Goal: Information Seeking & Learning: Check status

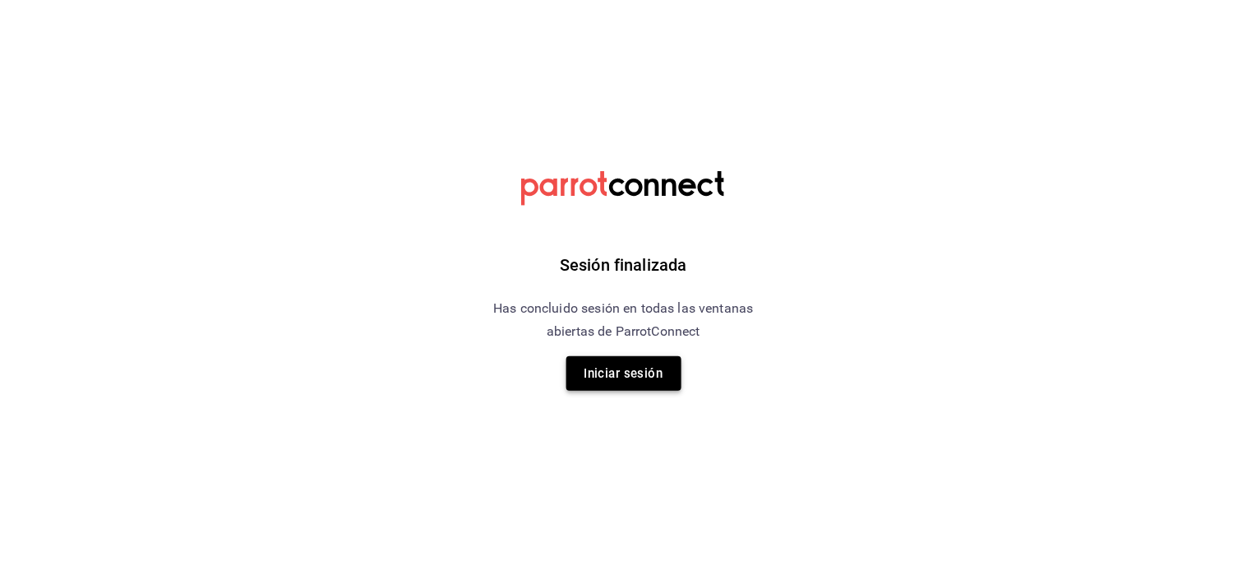
click at [595, 356] on button "Iniciar sesión" at bounding box center [623, 373] width 115 height 35
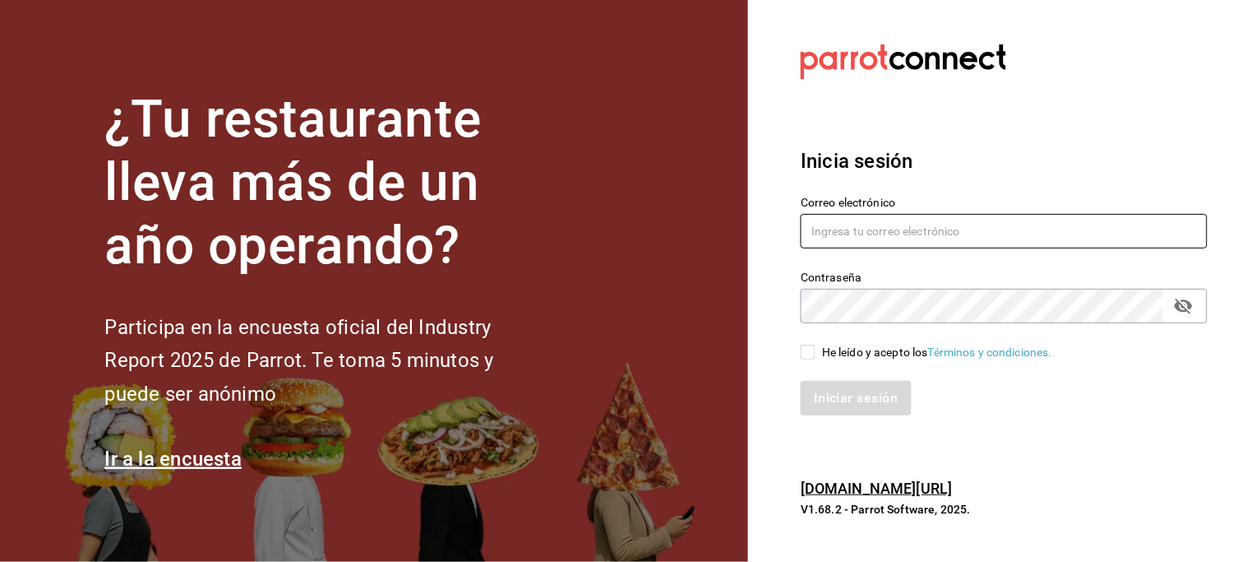
type input "[EMAIL_ADDRESS][DOMAIN_NAME]"
click at [812, 347] on input "He leído y acepto los Términos y condiciones." at bounding box center [808, 351] width 15 height 15
checkbox input "true"
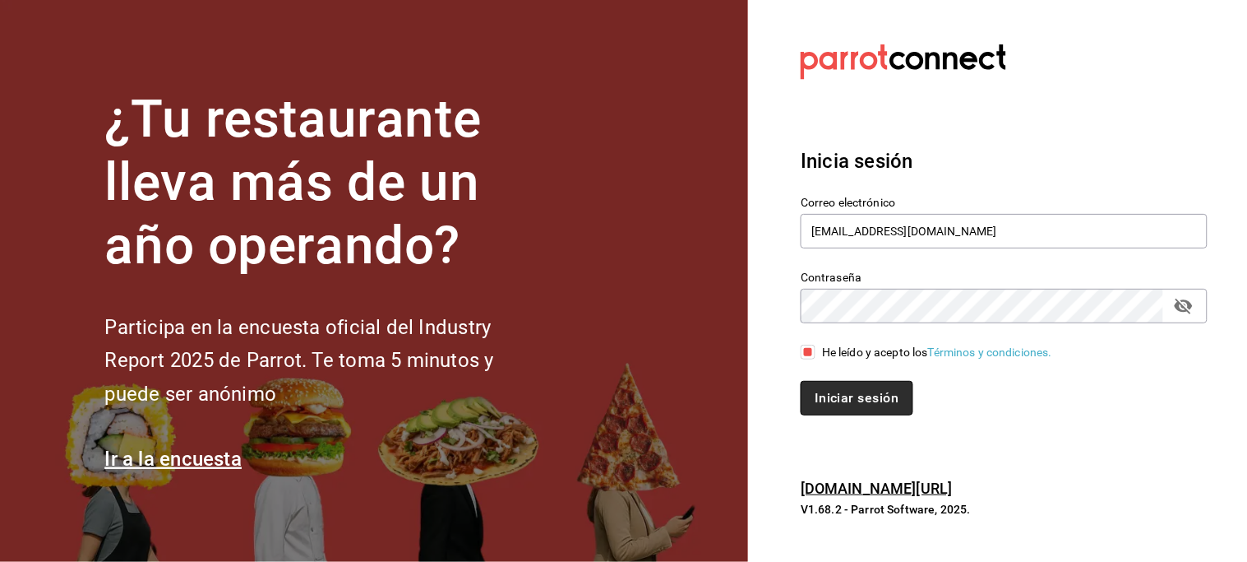
click at [872, 399] on button "Iniciar sesión" at bounding box center [857, 398] width 112 height 35
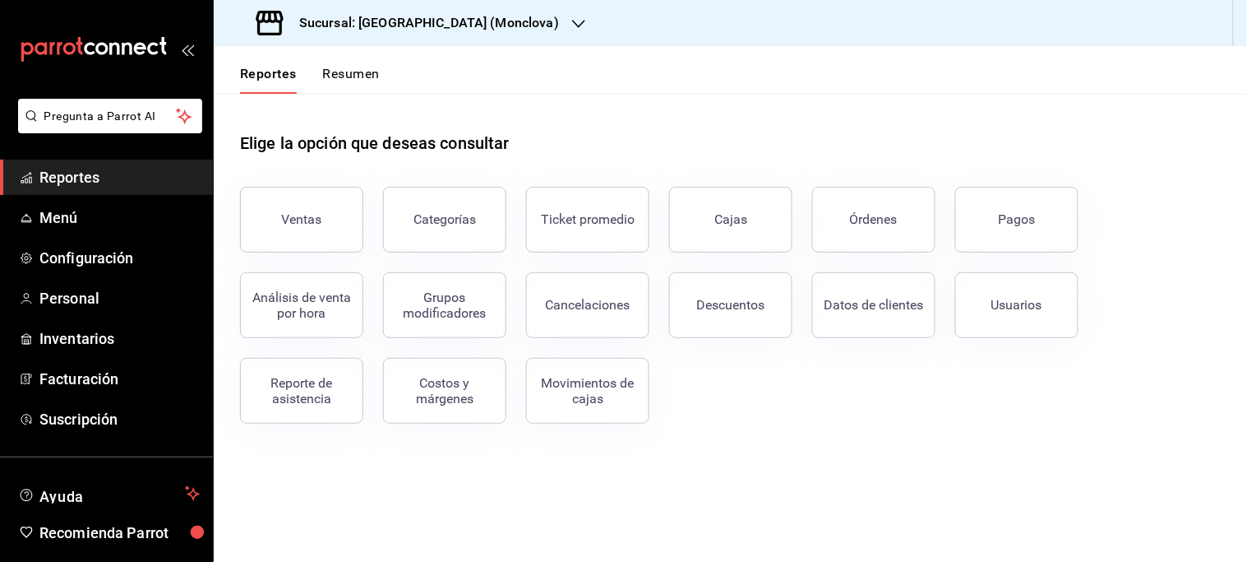
click at [474, 21] on div "Sucursal: [GEOGRAPHIC_DATA] (Monclova)" at bounding box center [409, 23] width 365 height 46
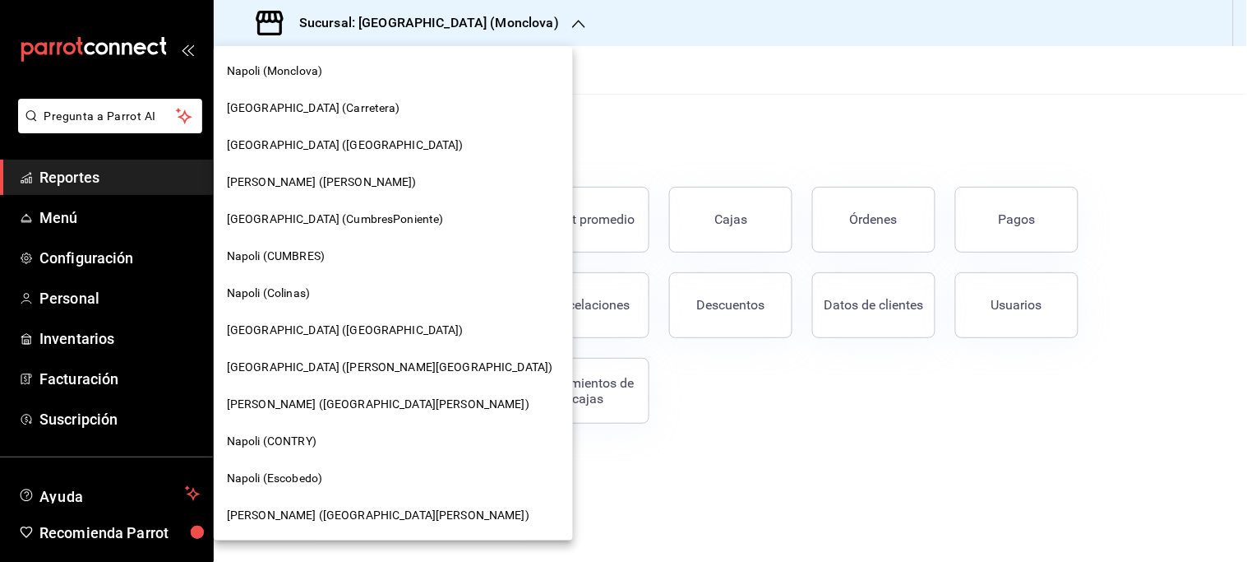
click at [308, 429] on div "Napoli (CONTRY)" at bounding box center [393, 441] width 359 height 37
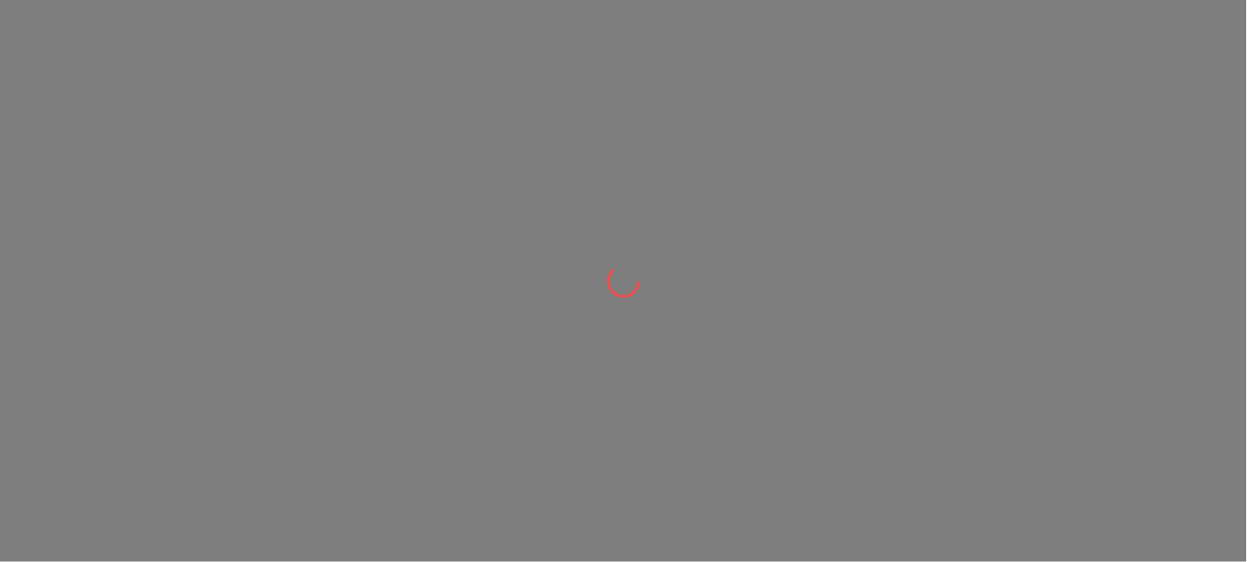
click at [308, 429] on div at bounding box center [623, 281] width 1247 height 562
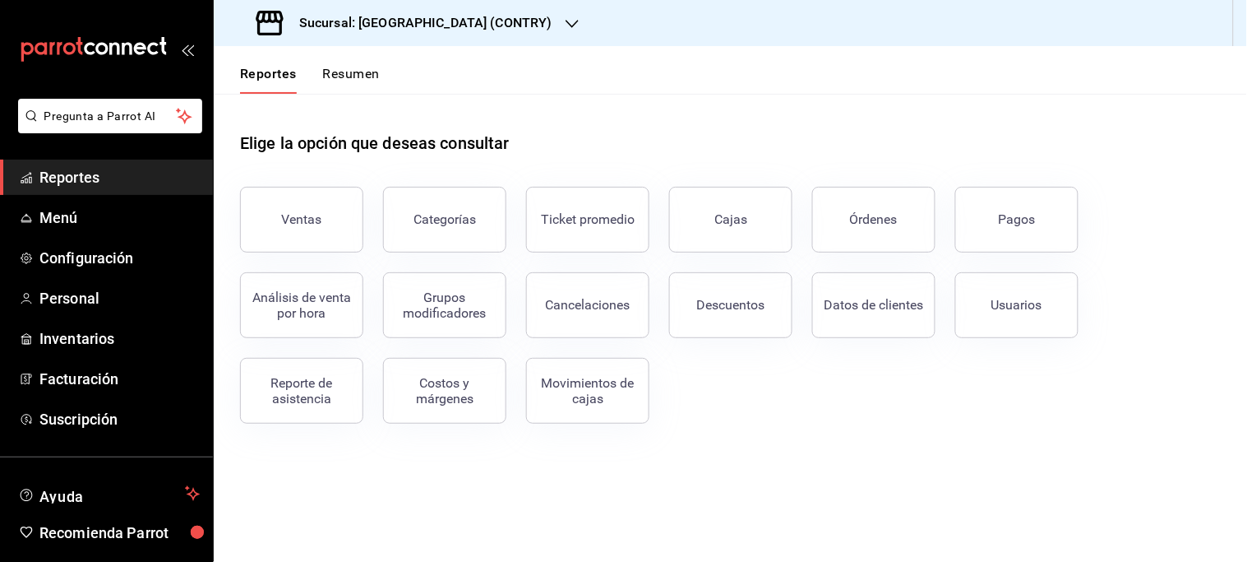
click at [1033, 218] on button "Pagos" at bounding box center [1016, 220] width 123 height 66
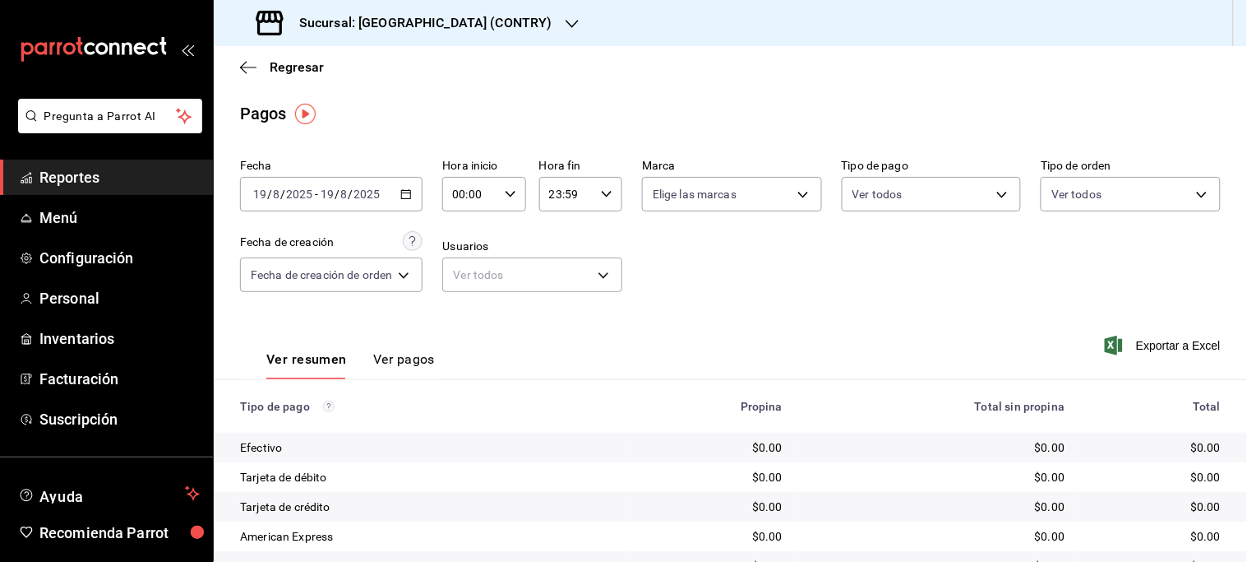
click at [407, 189] on icon "button" at bounding box center [406, 194] width 12 height 12
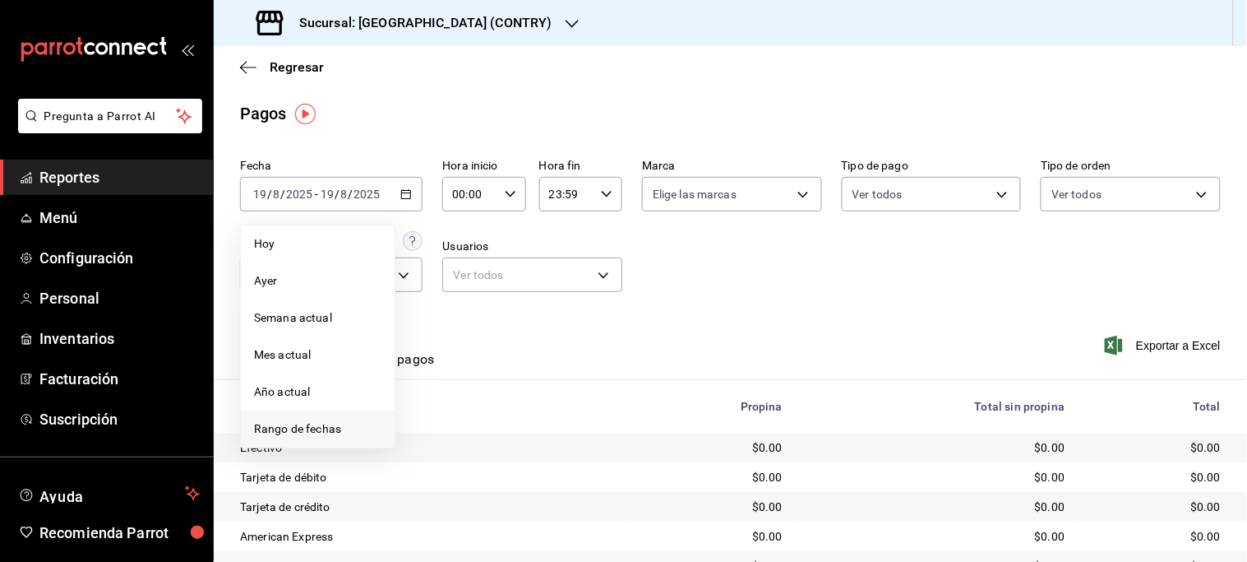
click at [326, 431] on span "Rango de fechas" at bounding box center [317, 428] width 127 height 17
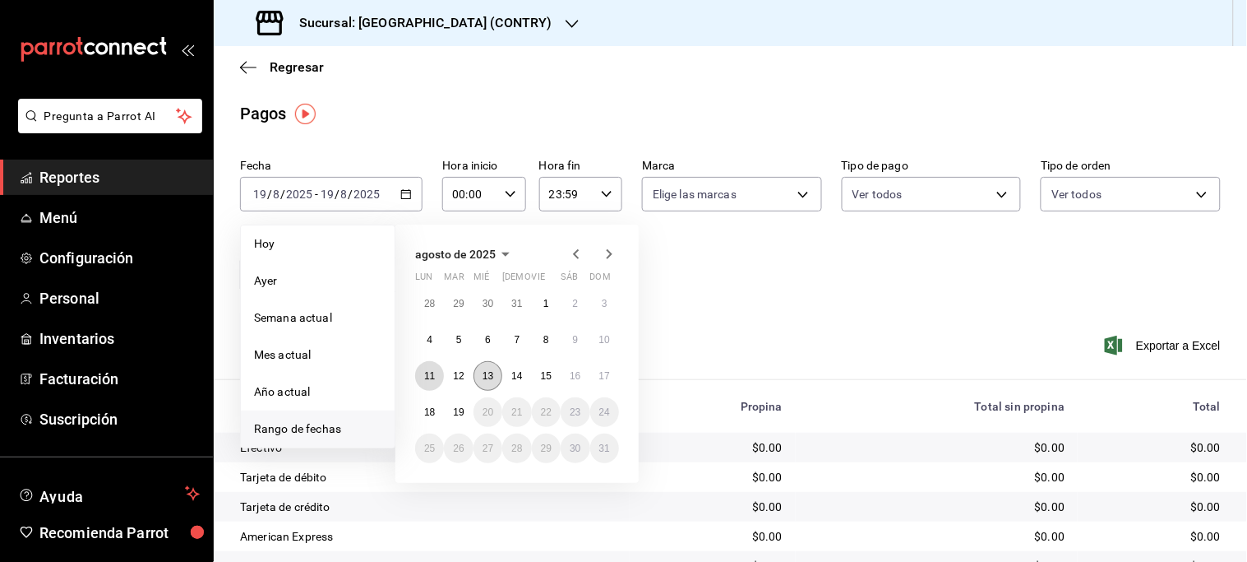
click at [426, 377] on abbr "11" at bounding box center [429, 376] width 11 height 12
click at [607, 378] on abbr "17" at bounding box center [604, 376] width 11 height 12
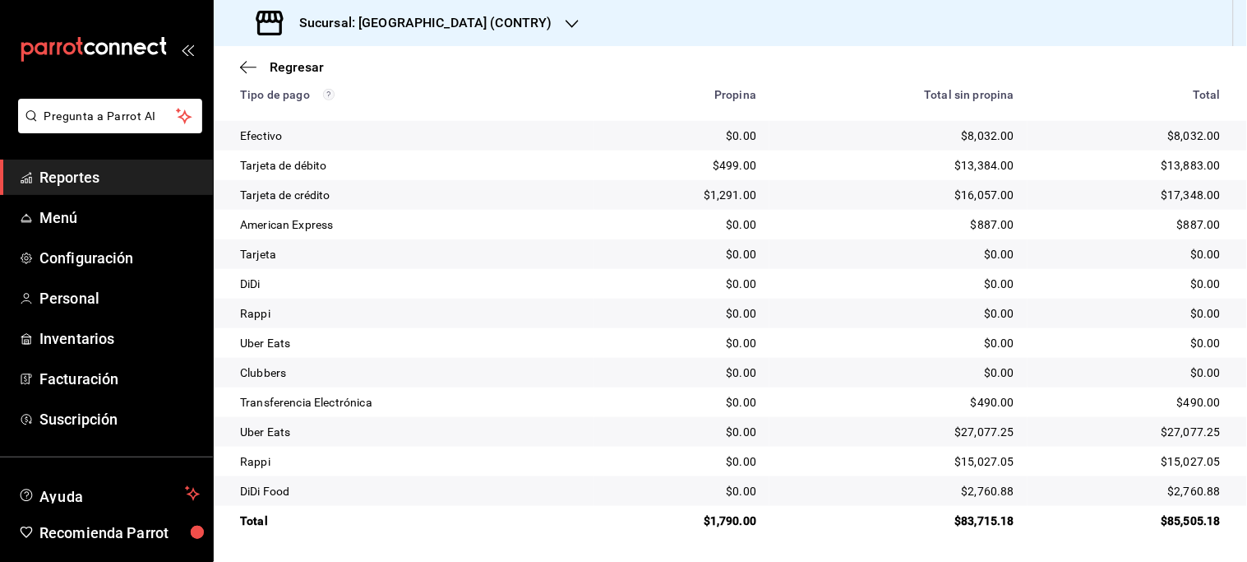
scroll to position [38, 0]
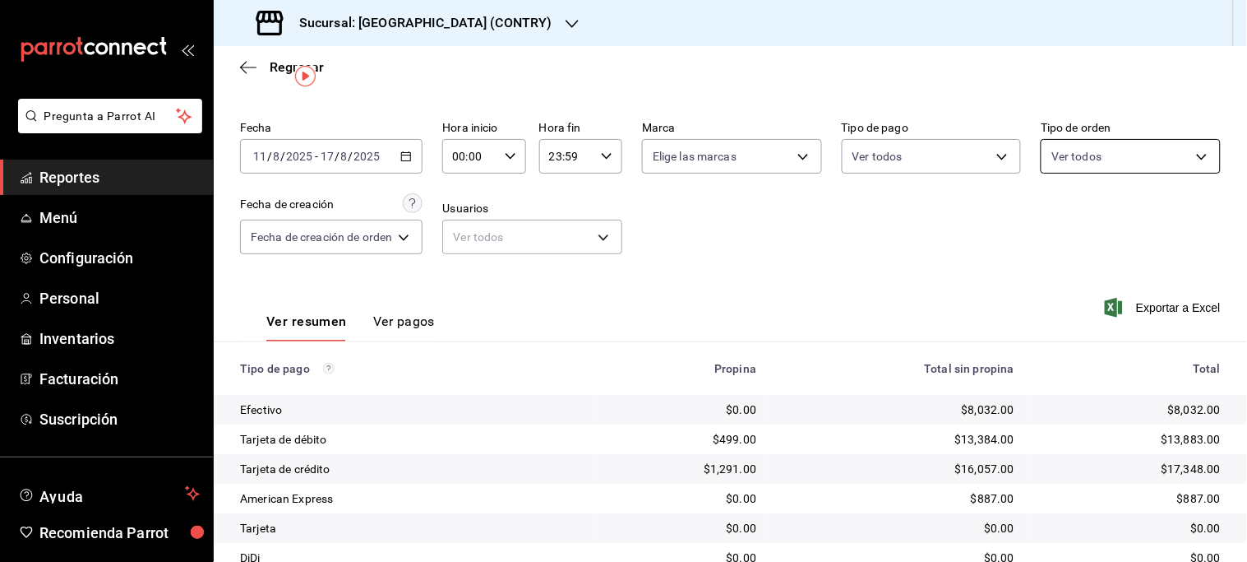
click at [1153, 163] on body "Pregunta a Parrot AI Reportes Menú Configuración Personal Inventarios Facturaci…" at bounding box center [623, 281] width 1247 height 562
click at [1118, 275] on span "Comedor" at bounding box center [1138, 274] width 123 height 17
type input "d32a1b65-faf3-4f23-b5ca-c9d9f806537e"
checkbox input "true"
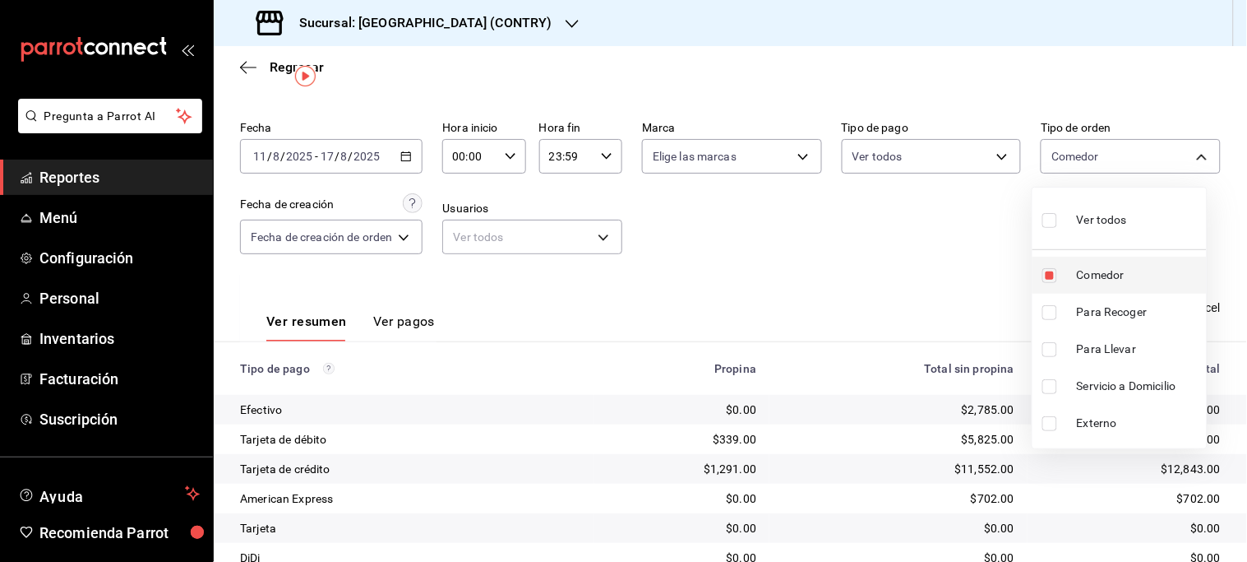
click at [1098, 268] on span "Comedor" at bounding box center [1138, 274] width 123 height 17
checkbox input "false"
click at [1097, 269] on span "Comedor" at bounding box center [1138, 274] width 123 height 17
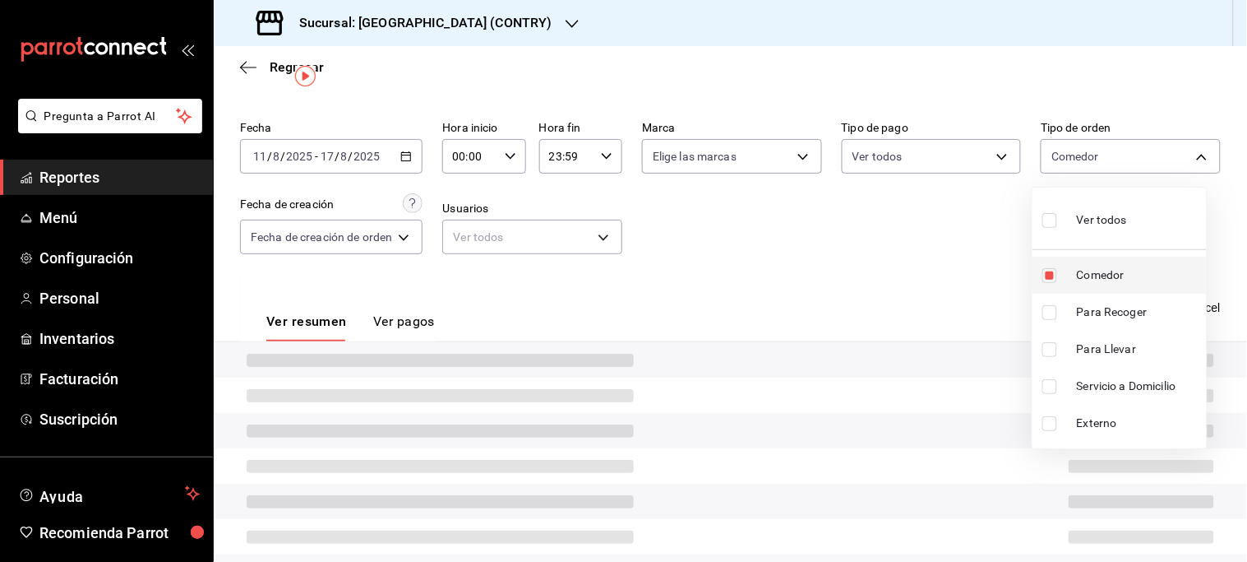
type input "d32a1b65-faf3-4f23-b5ca-c9d9f806537e"
checkbox input "true"
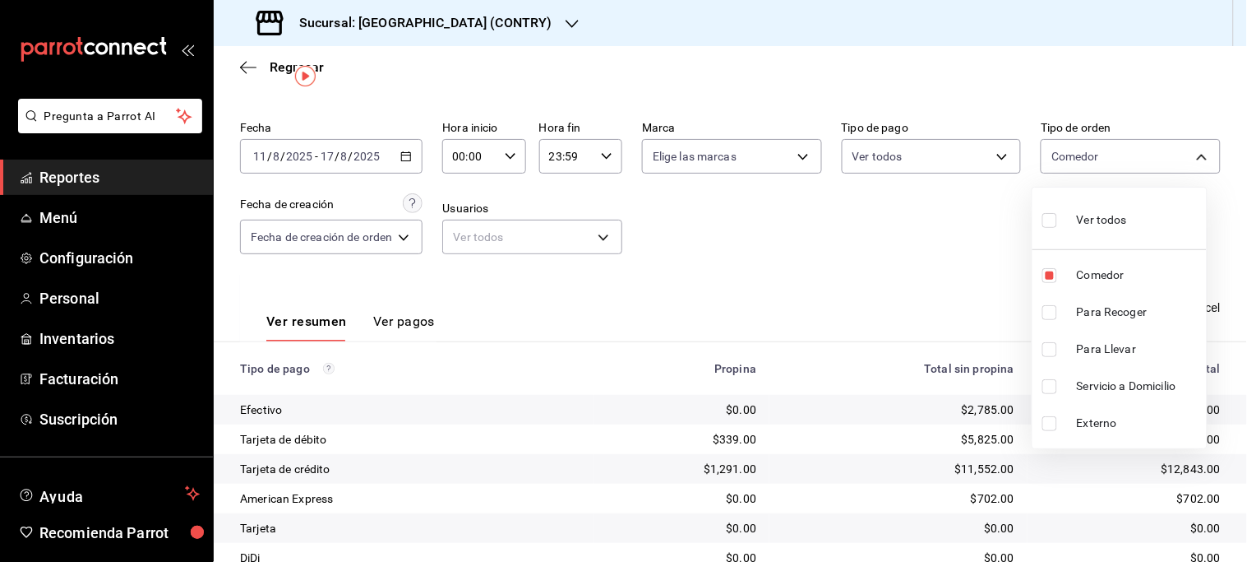
click at [894, 271] on div at bounding box center [623, 281] width 1247 height 562
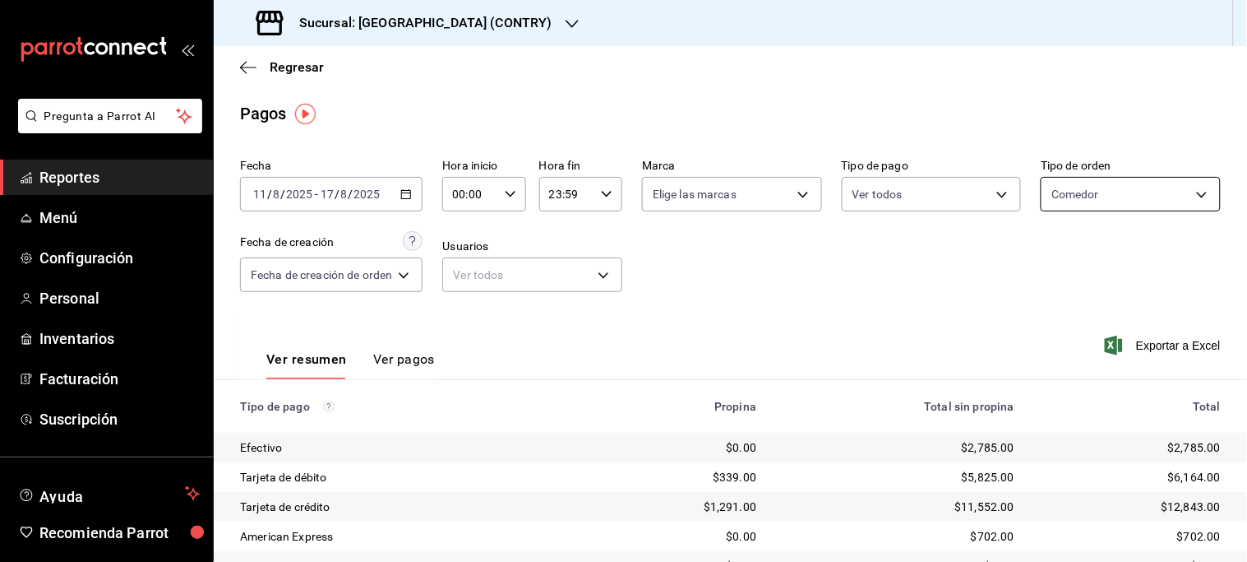
click at [1181, 181] on body "Pregunta a Parrot AI Reportes Menú Configuración Personal Inventarios Facturaci…" at bounding box center [623, 281] width 1247 height 562
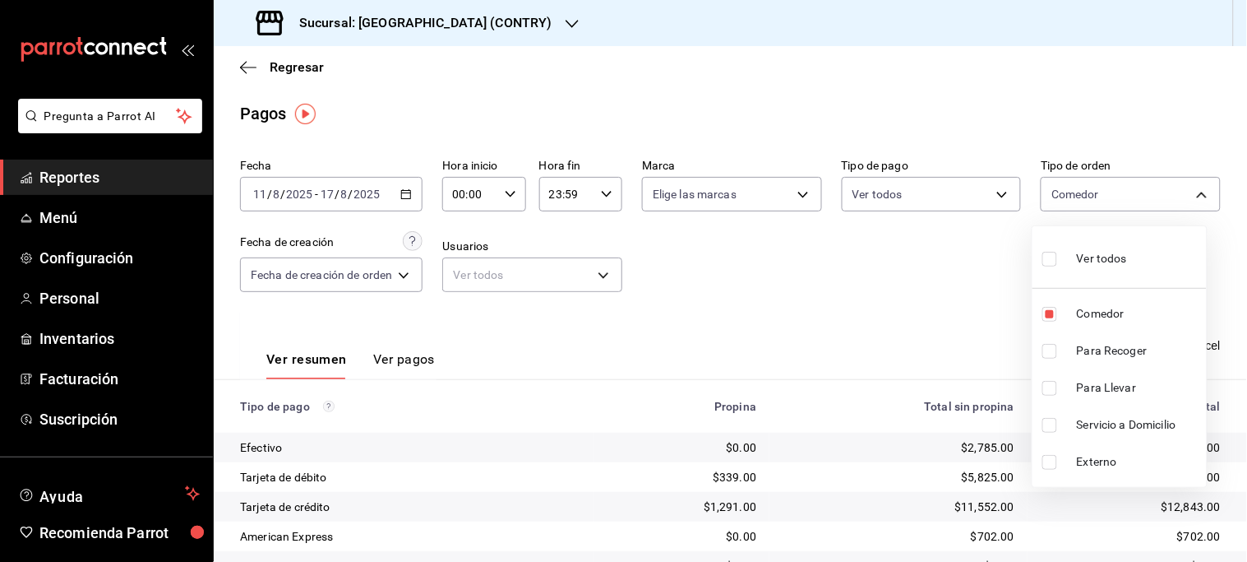
drag, startPoint x: 1115, startPoint y: 308, endPoint x: 1133, endPoint y: 408, distance: 101.1
click at [1113, 310] on span "Comedor" at bounding box center [1138, 313] width 123 height 17
checkbox input "false"
drag, startPoint x: 1131, startPoint y: 425, endPoint x: 1124, endPoint y: 396, distance: 29.7
click at [1130, 425] on span "Servicio a Domicilio" at bounding box center [1138, 424] width 123 height 17
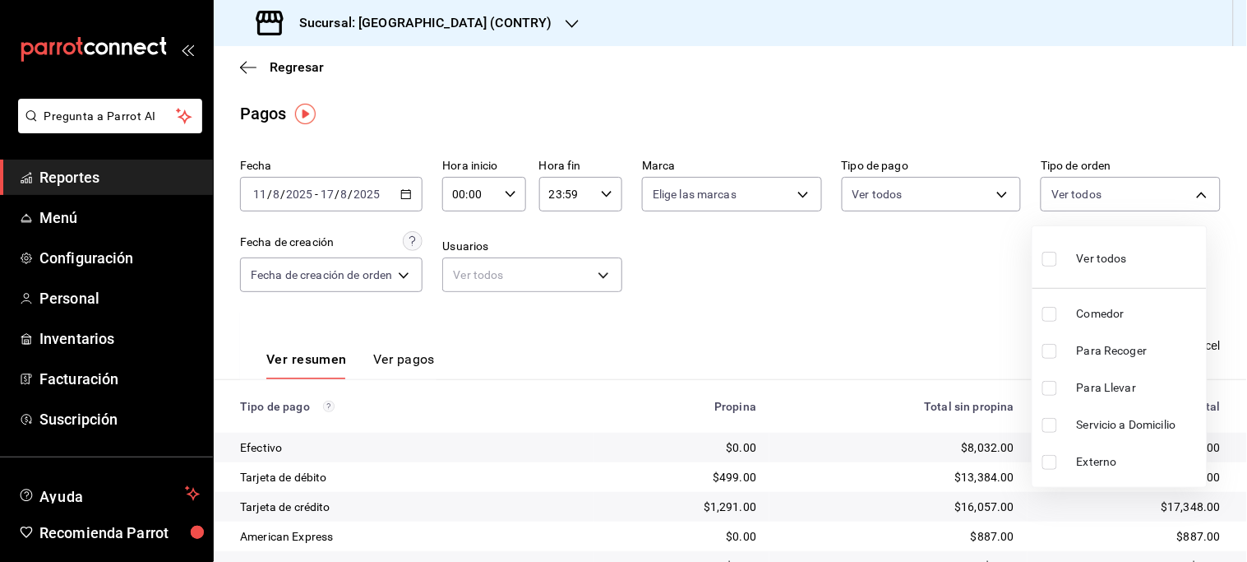
type input "3f0dba52-2371-448c-aa6c-7e5808339013"
checkbox input "true"
click at [894, 340] on div at bounding box center [623, 281] width 1247 height 562
click at [894, 335] on div at bounding box center [623, 281] width 1247 height 562
click at [915, 321] on div at bounding box center [623, 281] width 1247 height 562
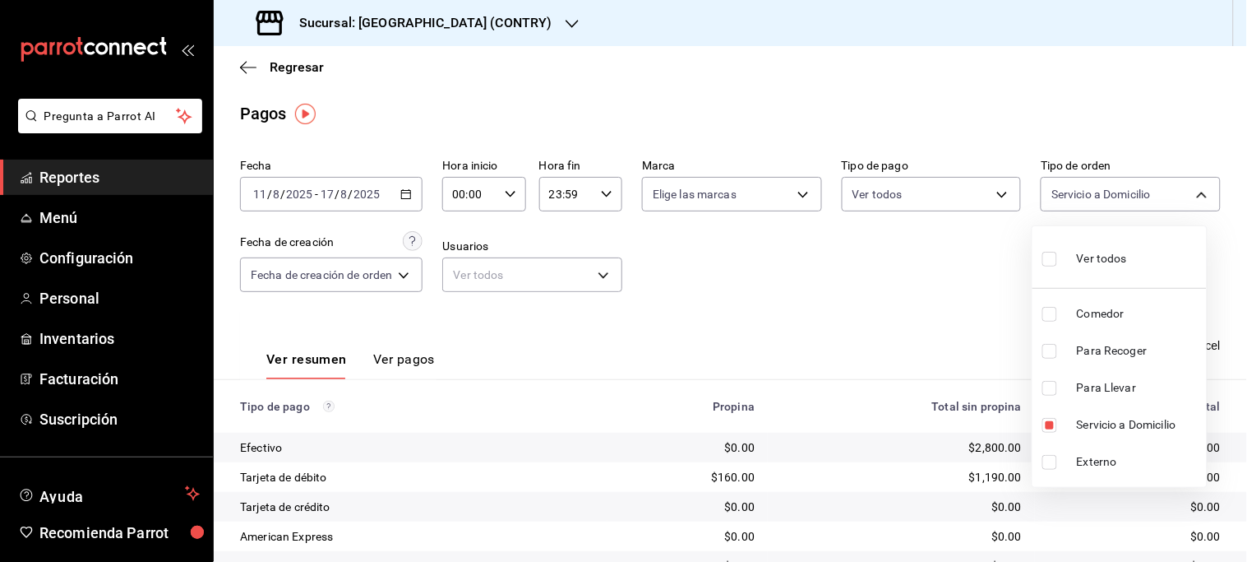
click at [832, 308] on div at bounding box center [623, 281] width 1247 height 562
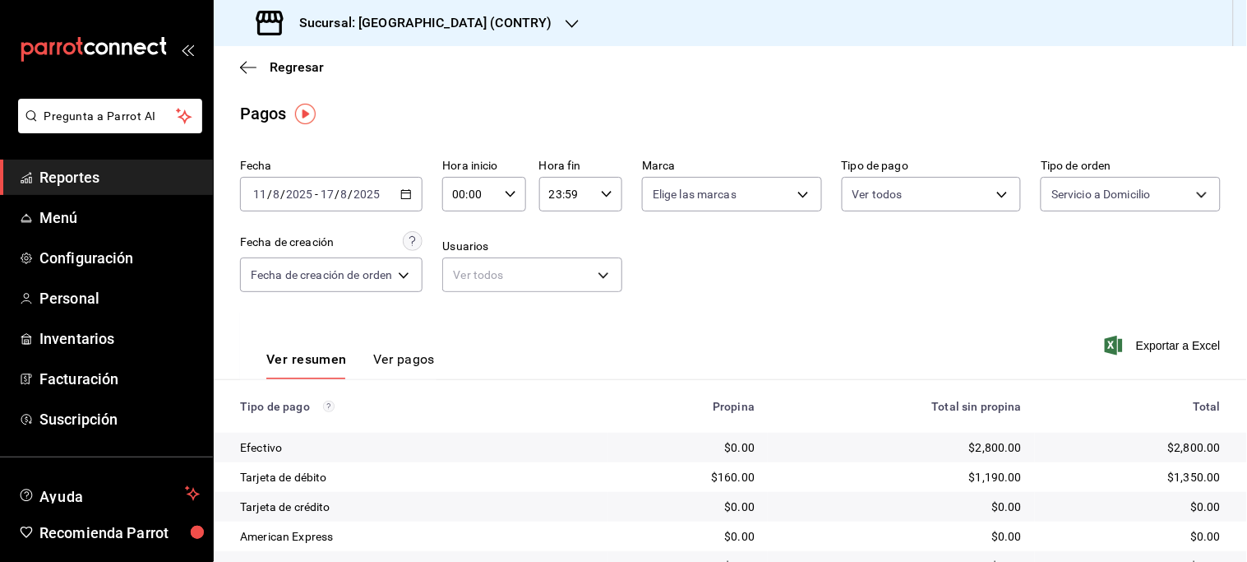
drag, startPoint x: 832, startPoint y: 308, endPoint x: 900, endPoint y: 343, distance: 76.5
click at [900, 343] on div "Ver resumen Ver pagos Exportar a Excel" at bounding box center [730, 355] width 1033 height 87
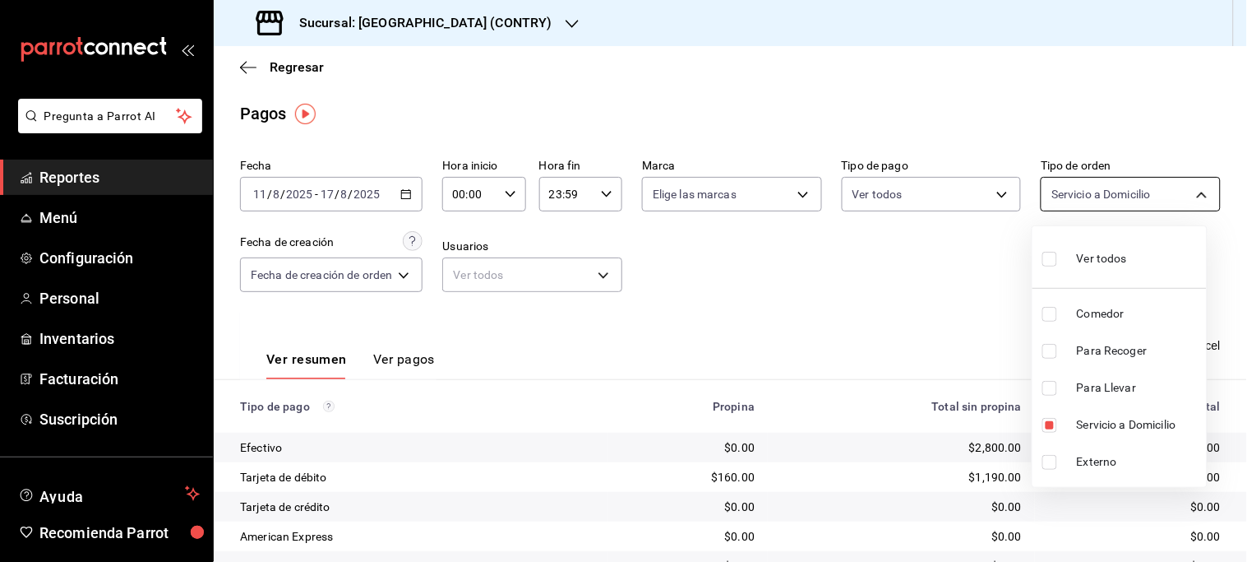
click at [1176, 193] on body "Pregunta a Parrot AI Reportes Menú Configuración Personal Inventarios Facturaci…" at bounding box center [623, 281] width 1247 height 562
click at [1138, 420] on span "Servicio a Domicilio" at bounding box center [1138, 424] width 123 height 17
checkbox input "false"
click at [1112, 385] on span "Para Llevar" at bounding box center [1138, 387] width 123 height 17
type input "25ea68b2-c4e0-41f0-8988-97527877ed85"
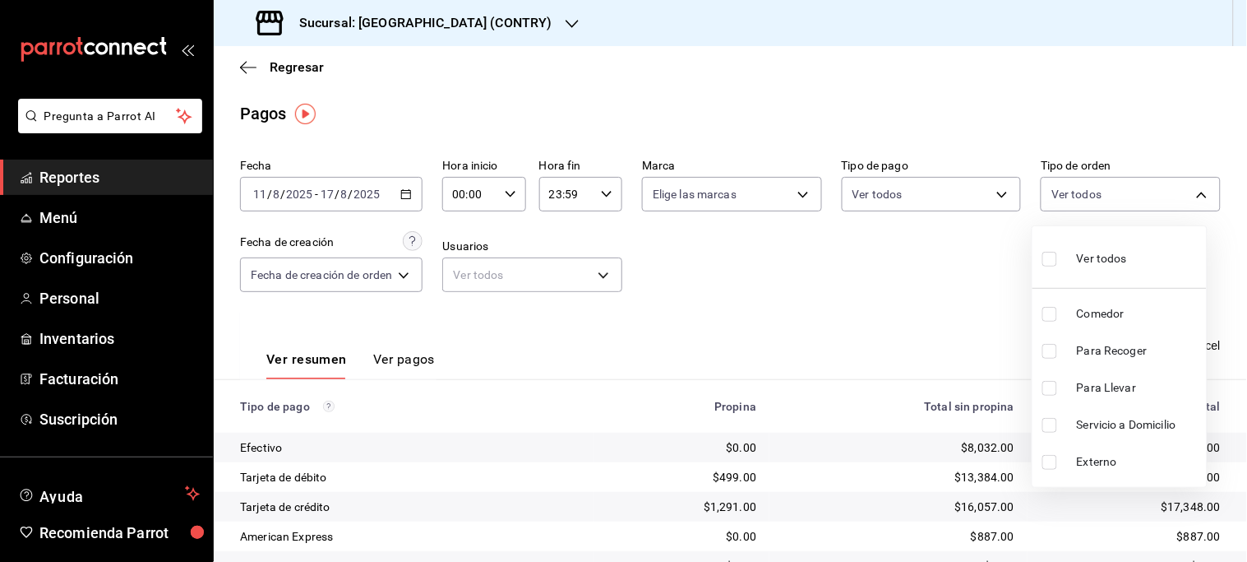
checkbox input "true"
click at [1106, 348] on span "Para Recoger" at bounding box center [1138, 350] width 123 height 17
type input "25ea68b2-c4e0-41f0-8988-97527877ed85,ef57d688-3059-4659-b0b7-fc7387079bd1"
checkbox input "true"
click at [930, 349] on div at bounding box center [623, 281] width 1247 height 562
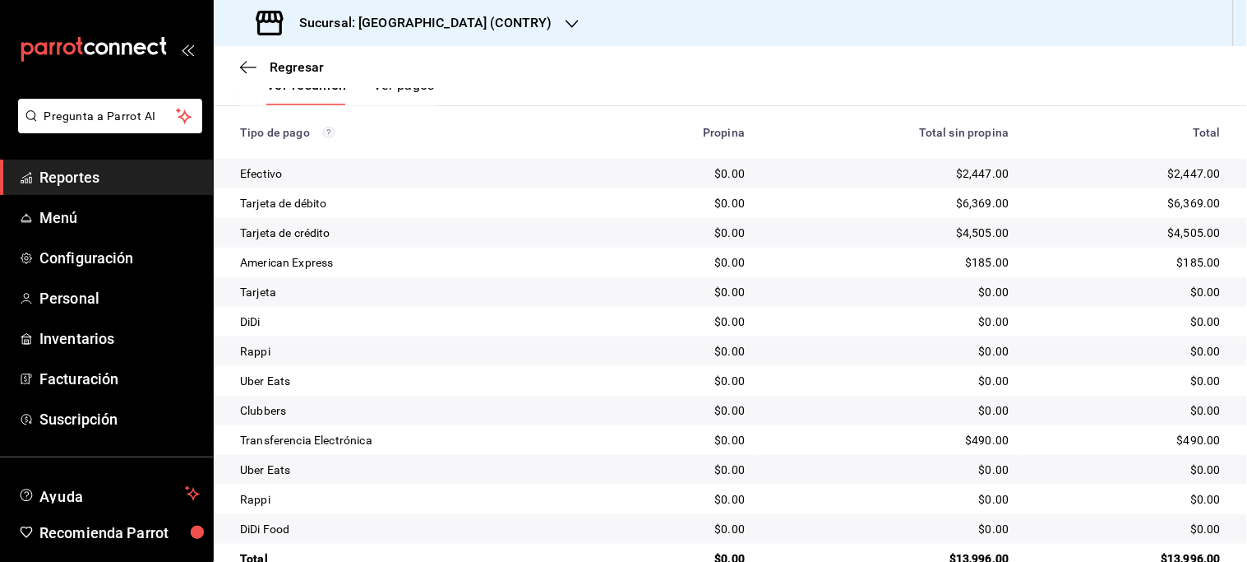
scroll to position [312, 0]
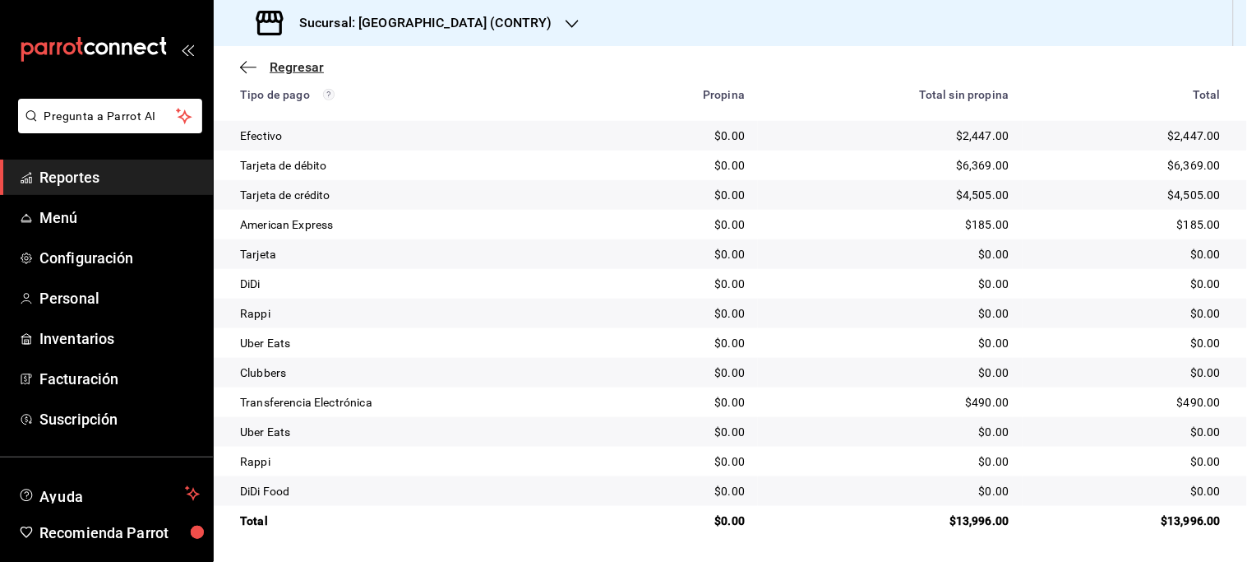
click at [289, 61] on span "Regresar" at bounding box center [297, 67] width 54 height 16
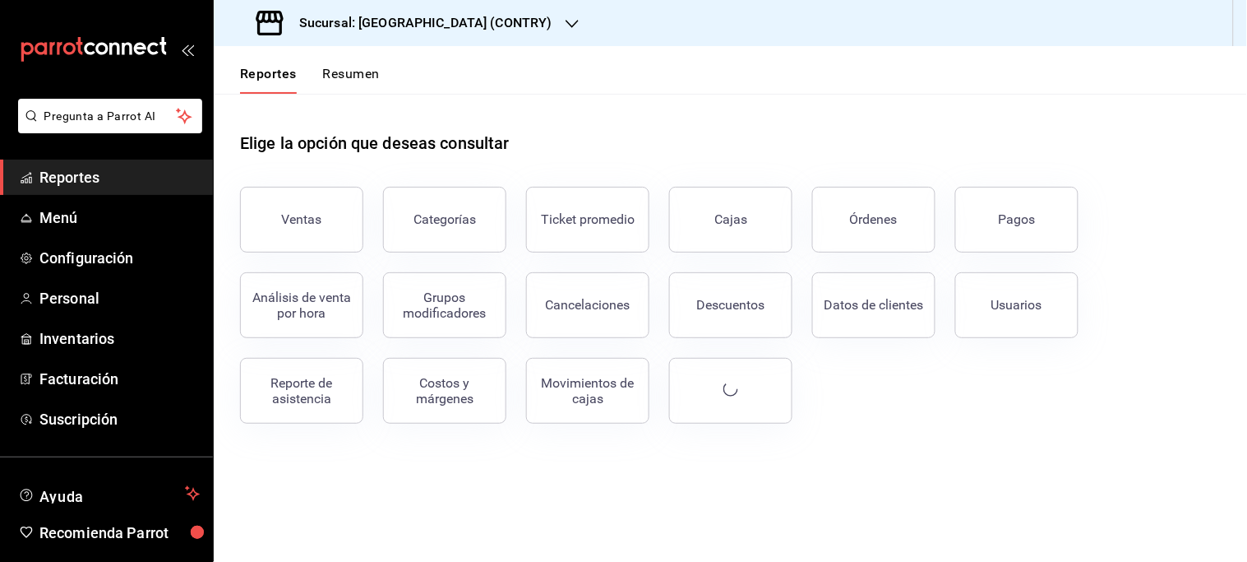
click at [566, 20] on icon "button" at bounding box center [572, 24] width 13 height 8
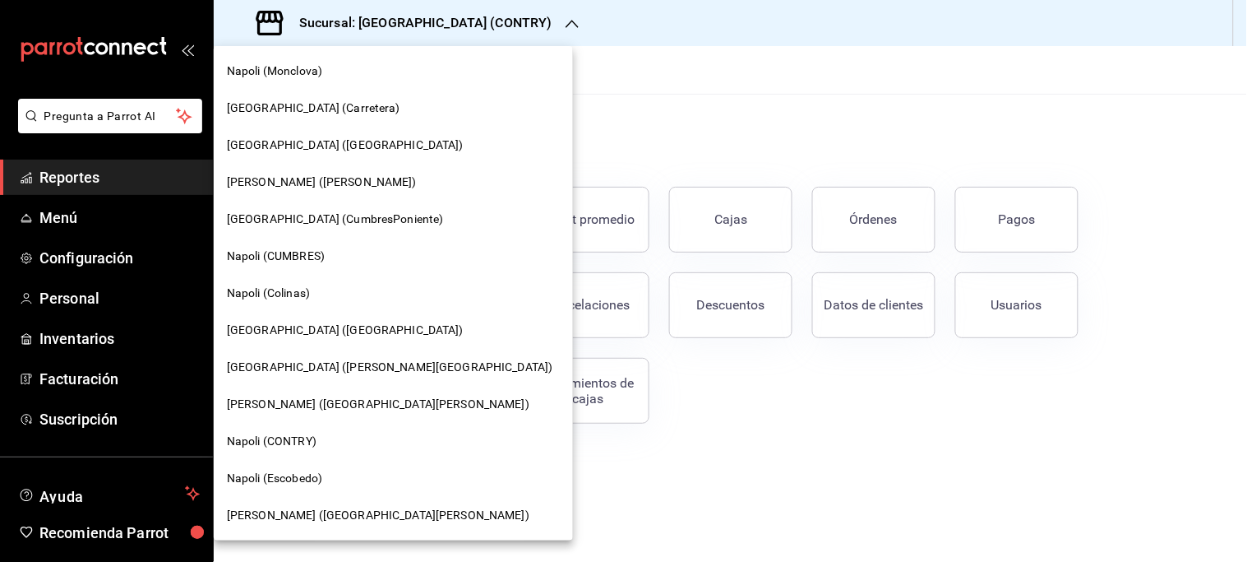
click at [308, 243] on div "Napoli (CUMBRES)" at bounding box center [393, 256] width 359 height 37
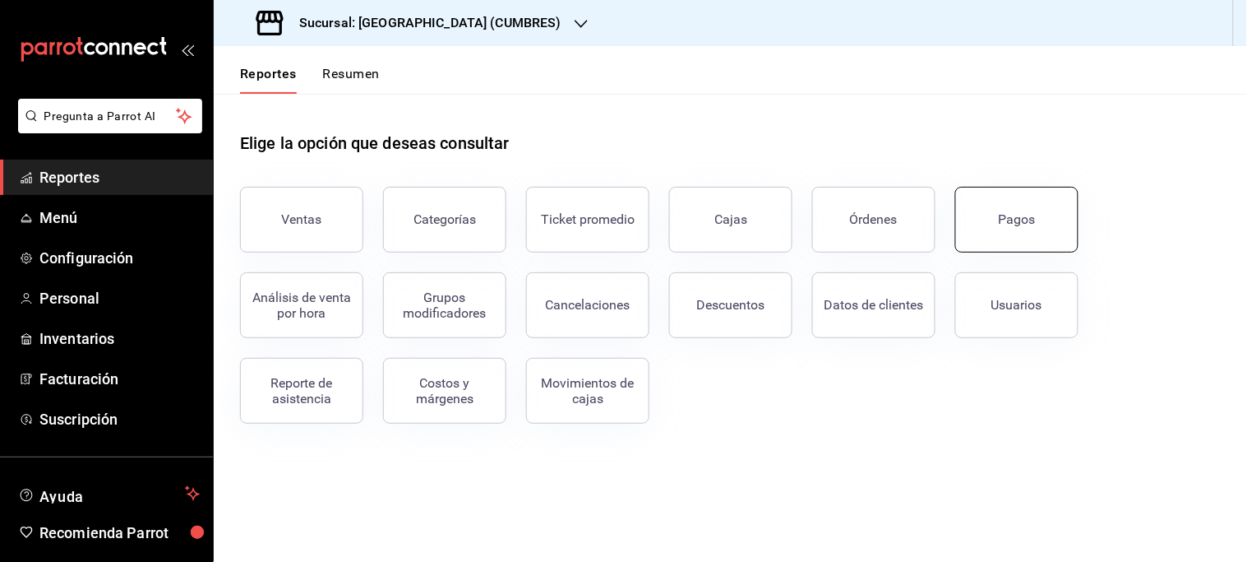
click at [991, 216] on button "Pagos" at bounding box center [1016, 220] width 123 height 66
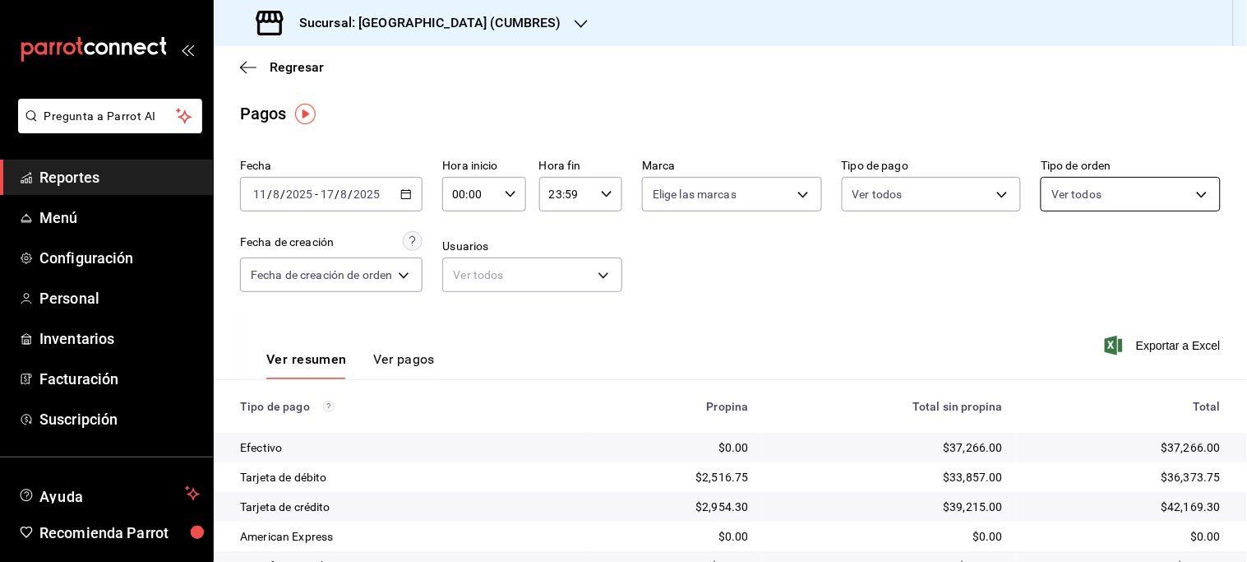
click at [1190, 193] on body "Pregunta a Parrot AI Reportes Menú Configuración Personal Inventarios Facturaci…" at bounding box center [623, 281] width 1247 height 562
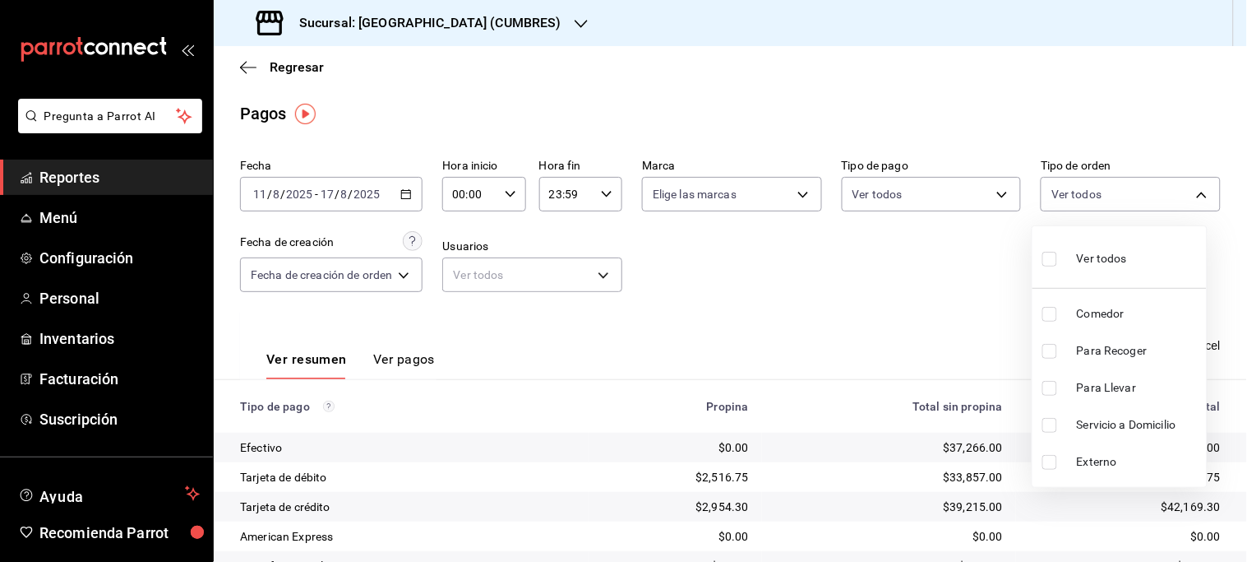
click at [1121, 307] on span "Comedor" at bounding box center [1138, 313] width 123 height 17
type input "030dd8f7-2dc4-42f9-85f3-d071b7c4350b"
checkbox input "true"
click at [955, 307] on div at bounding box center [623, 281] width 1247 height 562
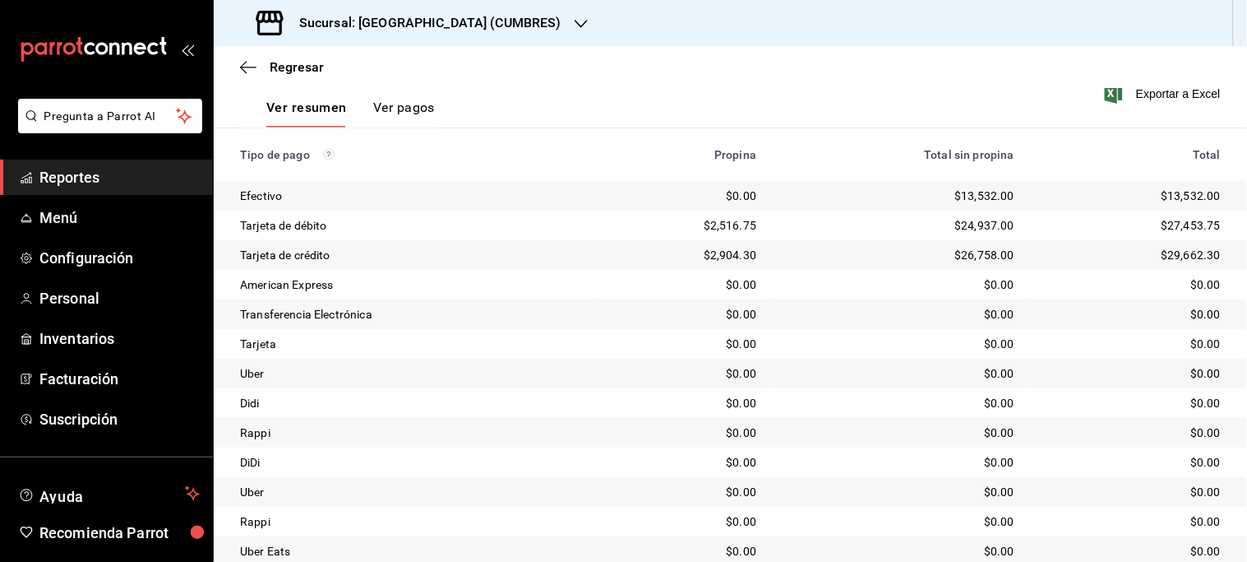
scroll to position [91, 0]
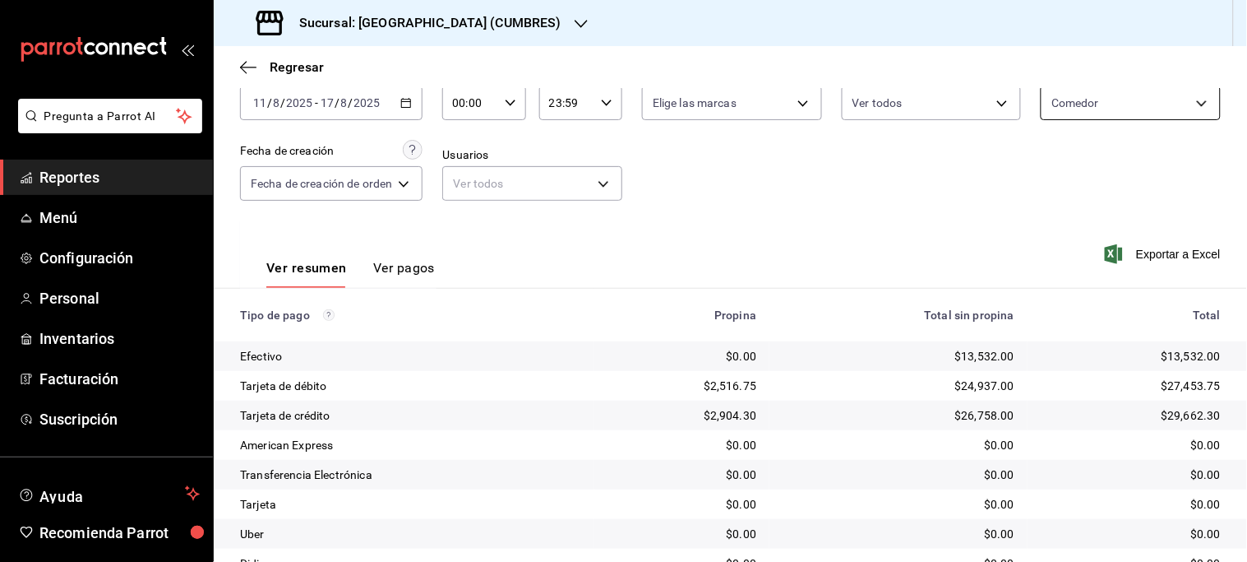
click at [1186, 107] on body "Pregunta a Parrot AI Reportes Menú Configuración Personal Inventarios Facturaci…" at bounding box center [623, 281] width 1247 height 562
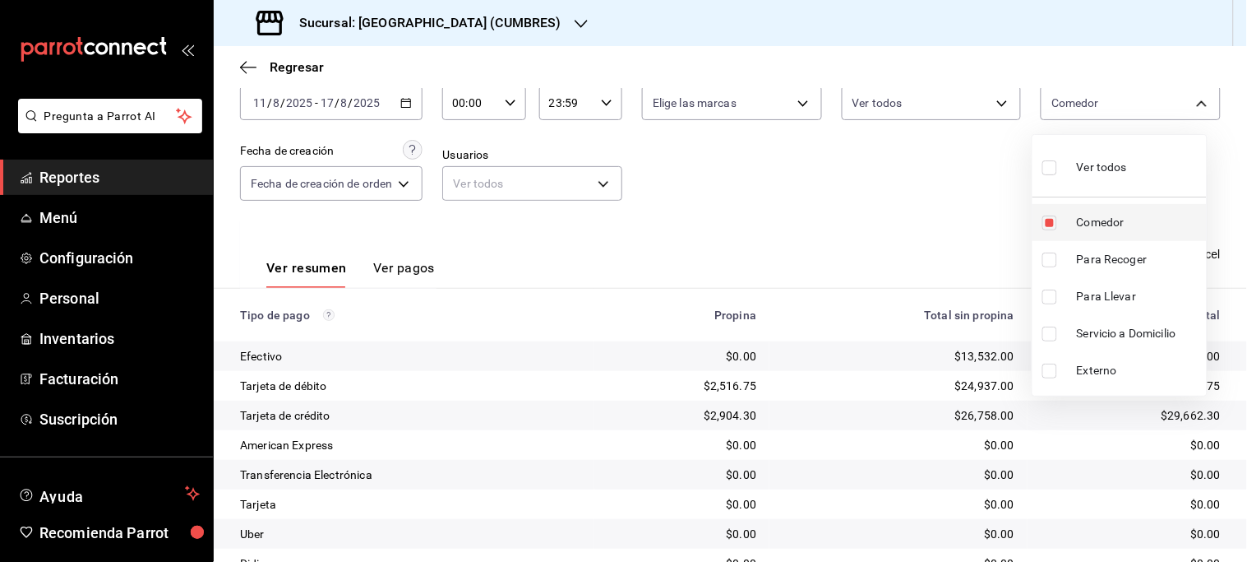
click at [1102, 215] on span "Comedor" at bounding box center [1138, 222] width 123 height 17
checkbox input "false"
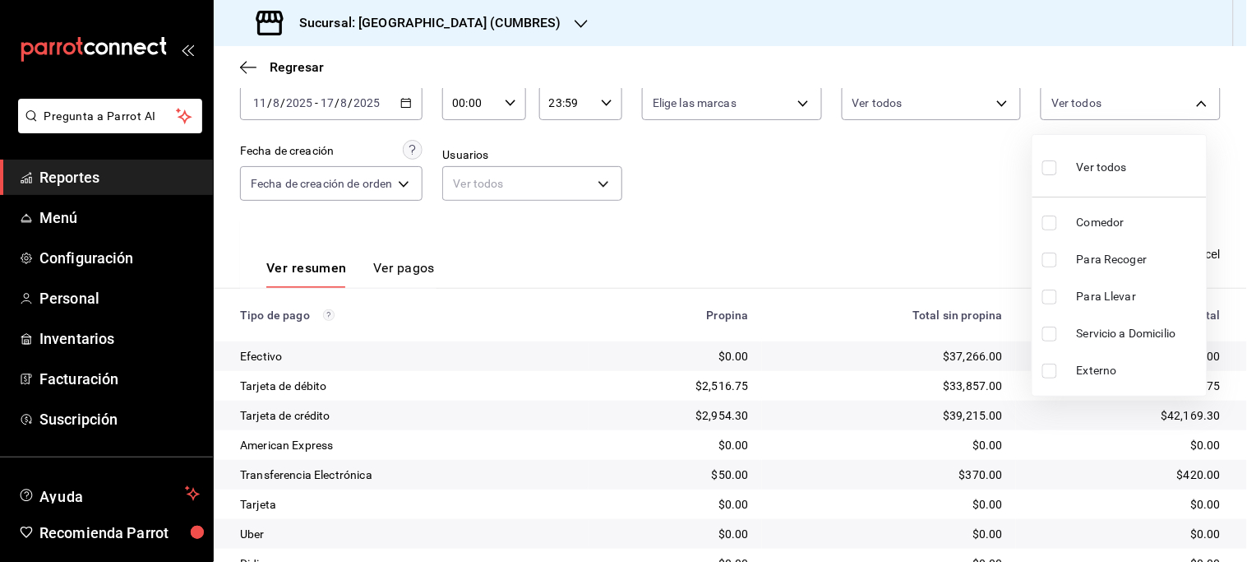
click at [1102, 215] on span "Comedor" at bounding box center [1138, 222] width 123 height 17
type input "030dd8f7-2dc4-42f9-85f3-d071b7c4350b"
checkbox input "true"
click at [941, 220] on div at bounding box center [623, 281] width 1247 height 562
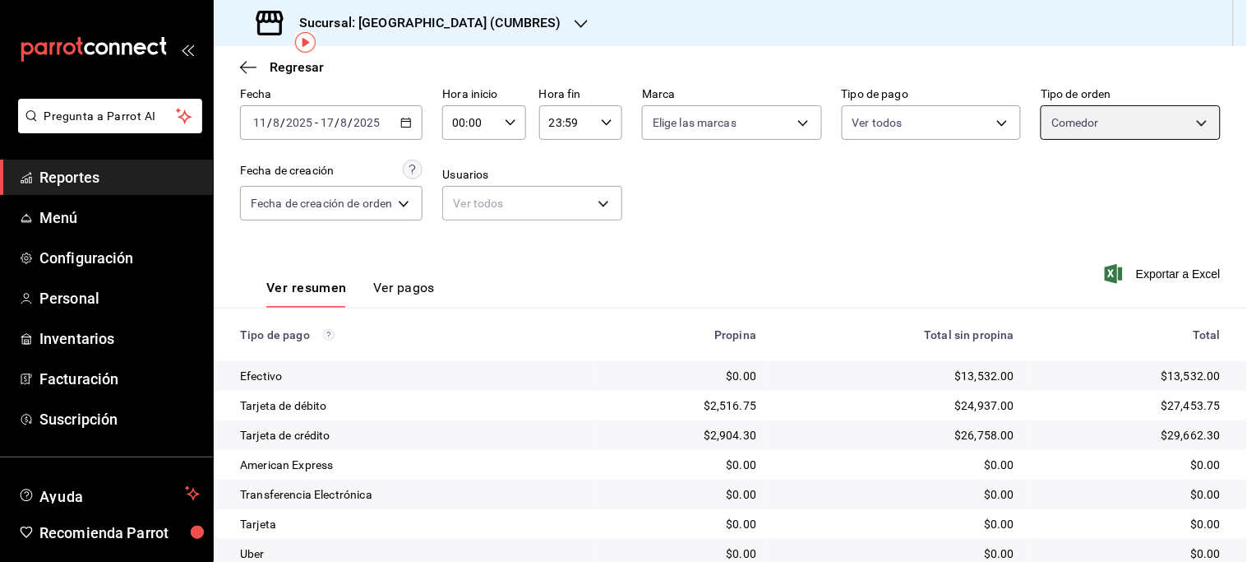
scroll to position [6, 0]
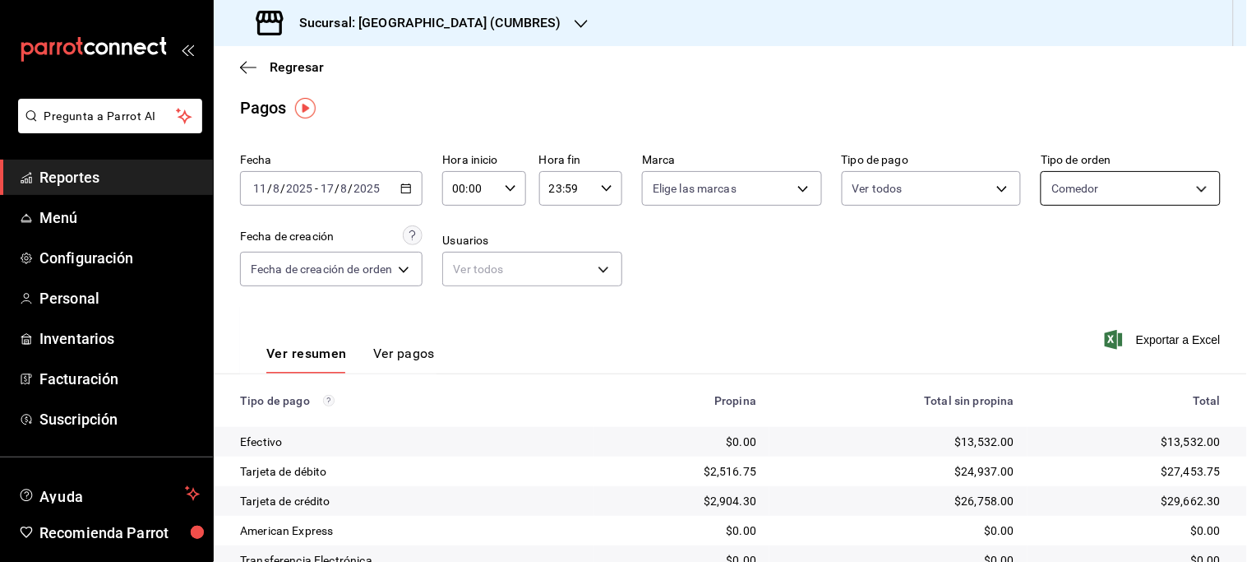
click at [1186, 183] on body "Pregunta a Parrot AI Reportes Menú Configuración Personal Inventarios Facturaci…" at bounding box center [623, 281] width 1247 height 562
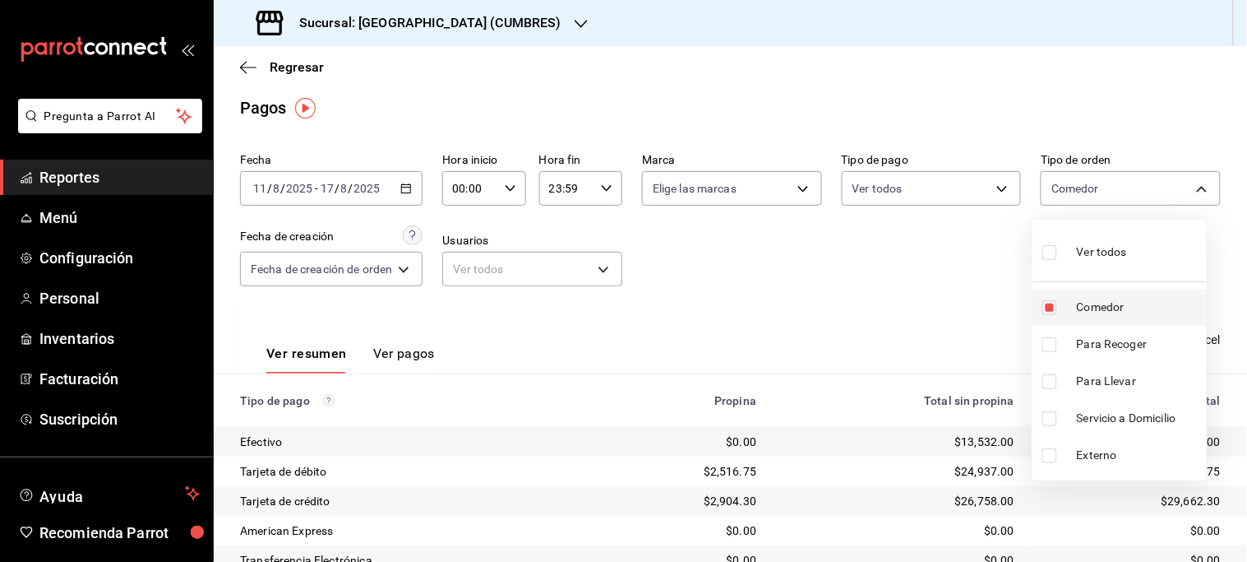
click at [1093, 298] on span "Comedor" at bounding box center [1138, 306] width 123 height 17
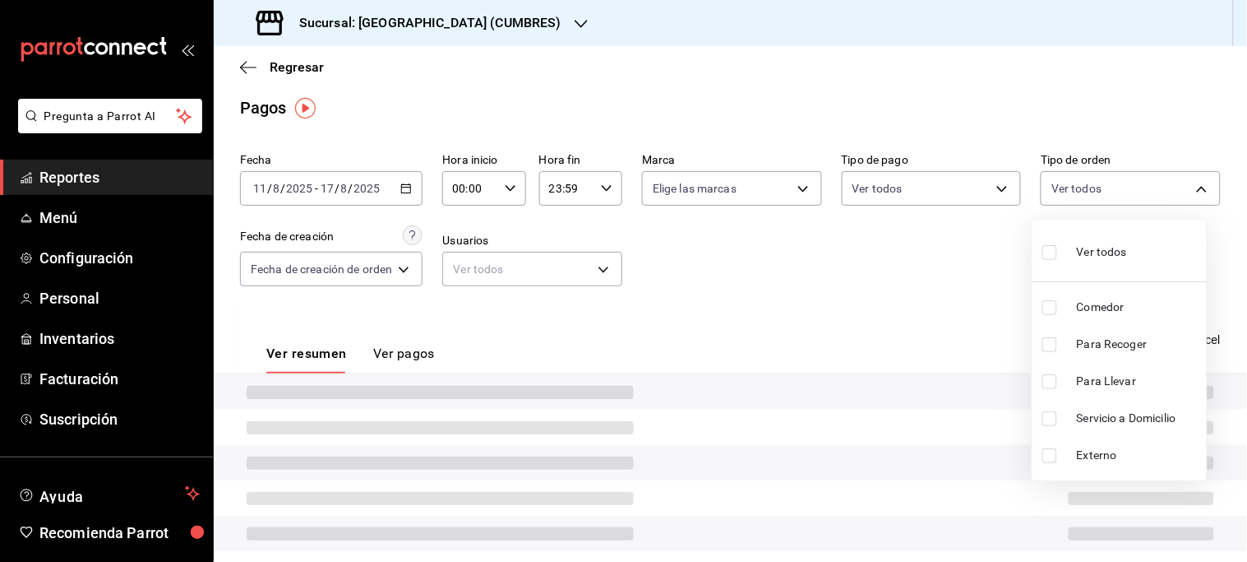
checkbox input "false"
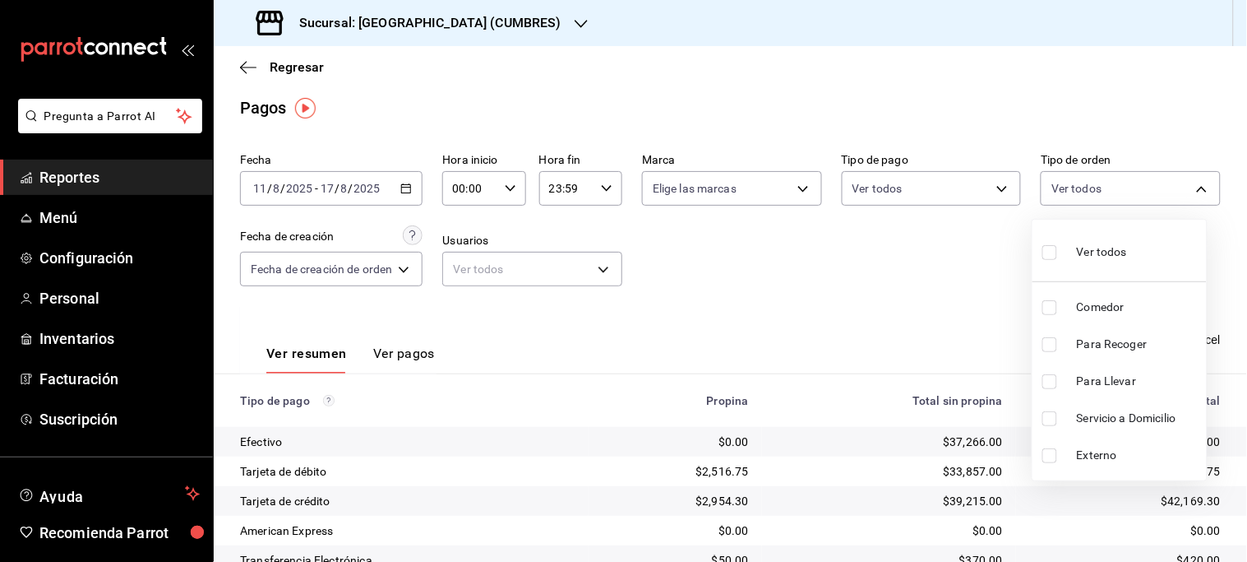
click at [1118, 415] on span "Servicio a Domicilio" at bounding box center [1138, 417] width 123 height 17
type input "1cf327fe-de17-42d8-b4f1-fbac8fe4fde3"
checkbox input "true"
click at [1131, 422] on span "Servicio a Domicilio" at bounding box center [1138, 417] width 123 height 17
checkbox input "false"
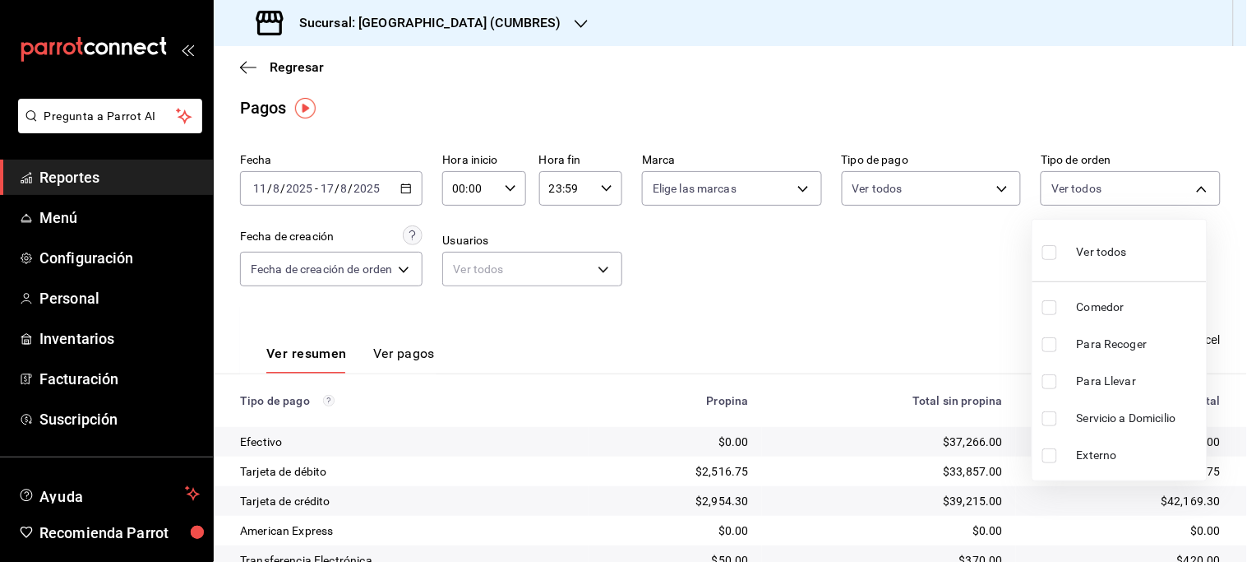
click at [1131, 422] on span "Servicio a Domicilio" at bounding box center [1138, 417] width 123 height 17
type input "1cf327fe-de17-42d8-b4f1-fbac8fe4fde3"
checkbox input "true"
click at [965, 358] on div at bounding box center [623, 281] width 1247 height 562
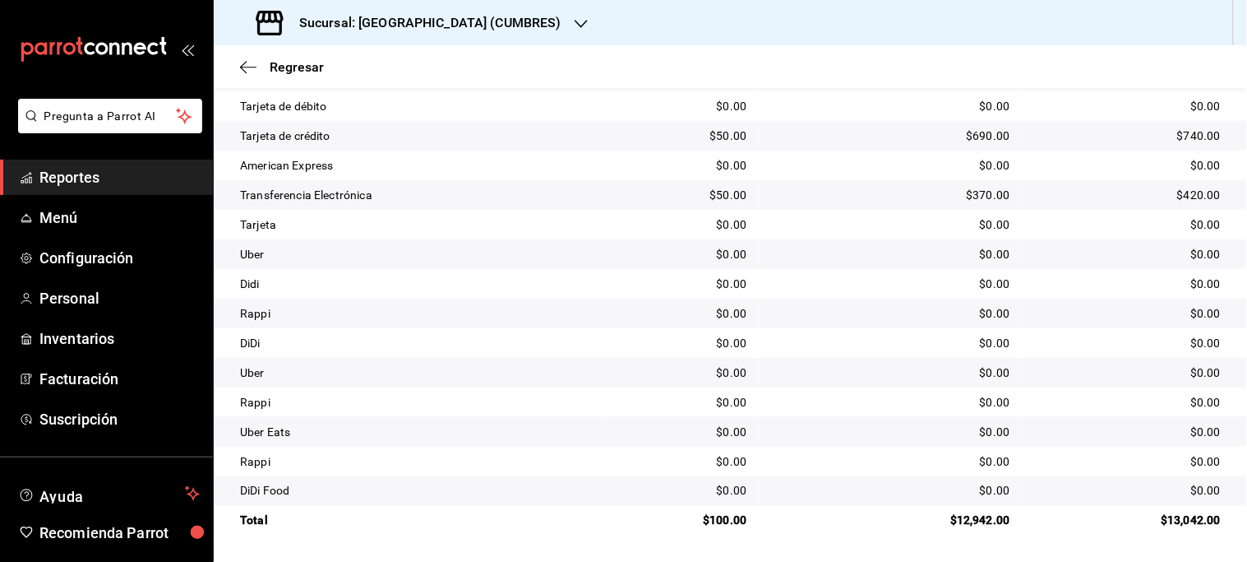
scroll to position [96, 0]
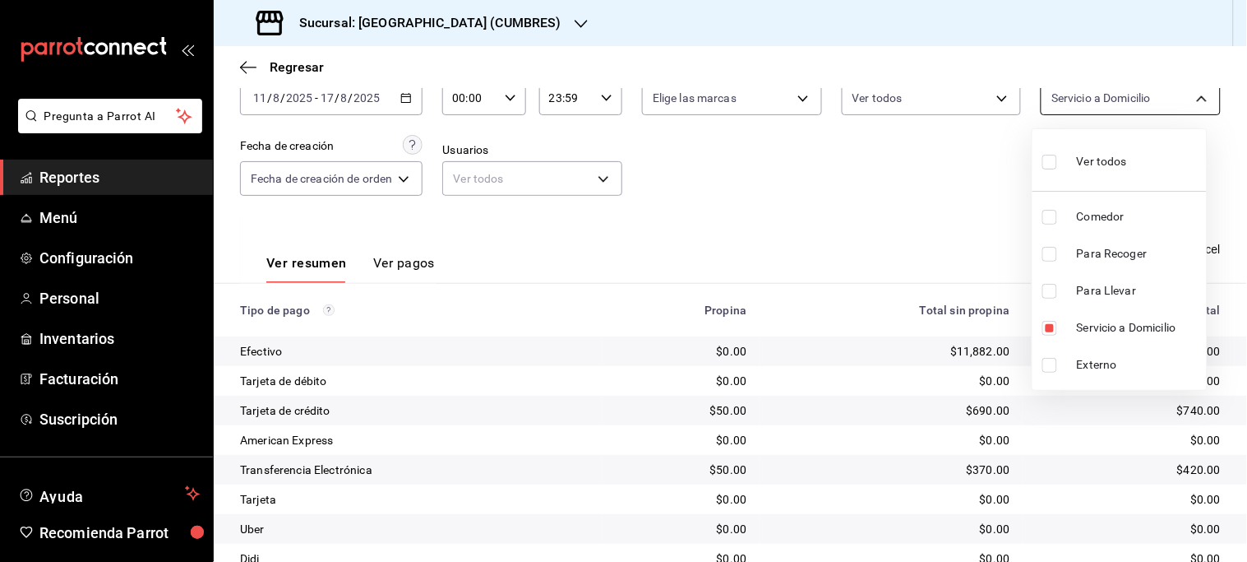
click at [1194, 100] on body "Pregunta a Parrot AI Reportes Menú Configuración Personal Inventarios Facturaci…" at bounding box center [623, 281] width 1247 height 562
click at [1114, 321] on span "Servicio a Domicilio" at bounding box center [1138, 327] width 123 height 17
checkbox input "false"
click at [1106, 261] on span "Para Recoger" at bounding box center [1138, 253] width 123 height 17
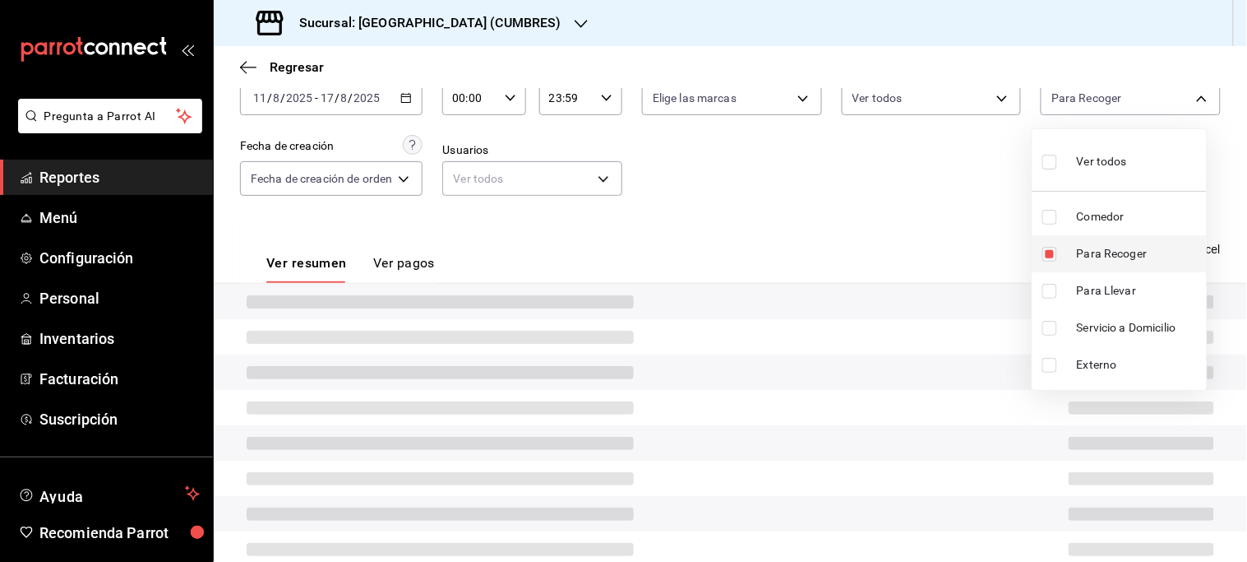
type input "b03fe370-facb-4ffa-9437-f65c8226a696"
checkbox input "true"
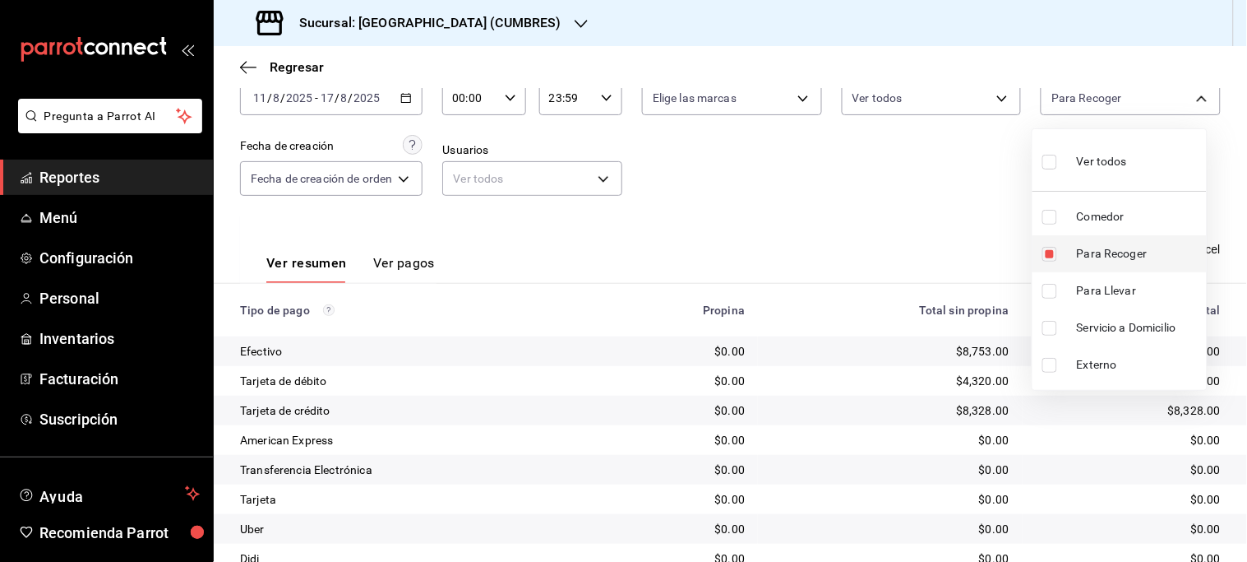
click at [1107, 261] on span "Para Recoger" at bounding box center [1138, 253] width 123 height 17
checkbox input "false"
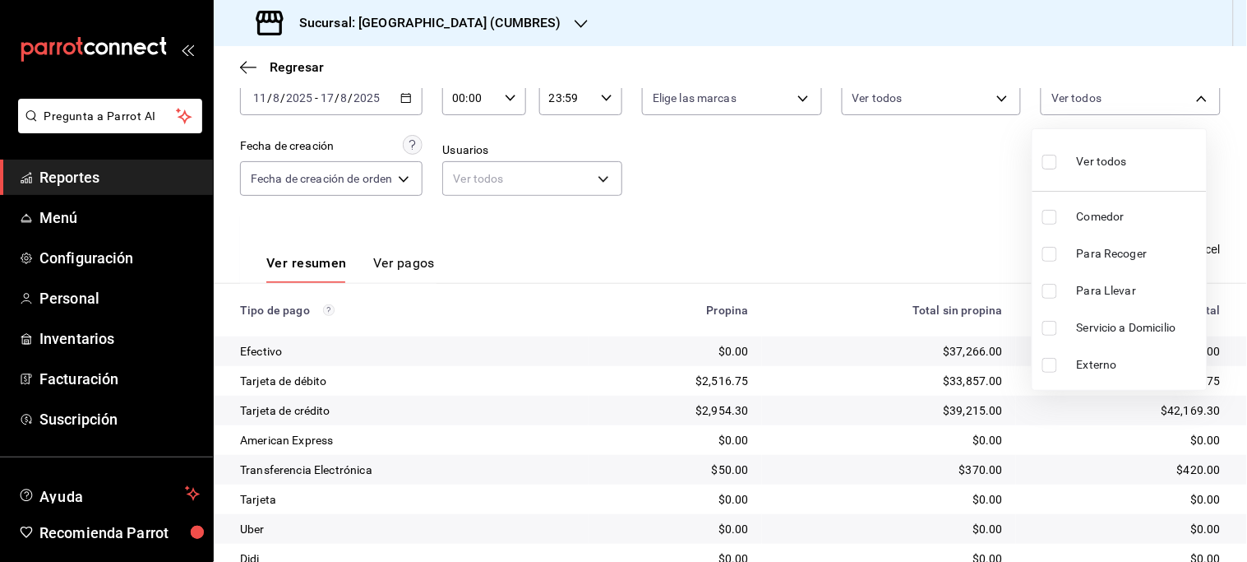
click at [1108, 261] on span "Para Recoger" at bounding box center [1138, 253] width 123 height 17
type input "b03fe370-facb-4ffa-9437-f65c8226a696"
checkbox input "true"
click at [1102, 294] on span "Para Llevar" at bounding box center [1138, 290] width 123 height 17
type input "b03fe370-facb-4ffa-9437-f65c8226a696,c144e22e-54ba-4afc-8448-ed0d53262101"
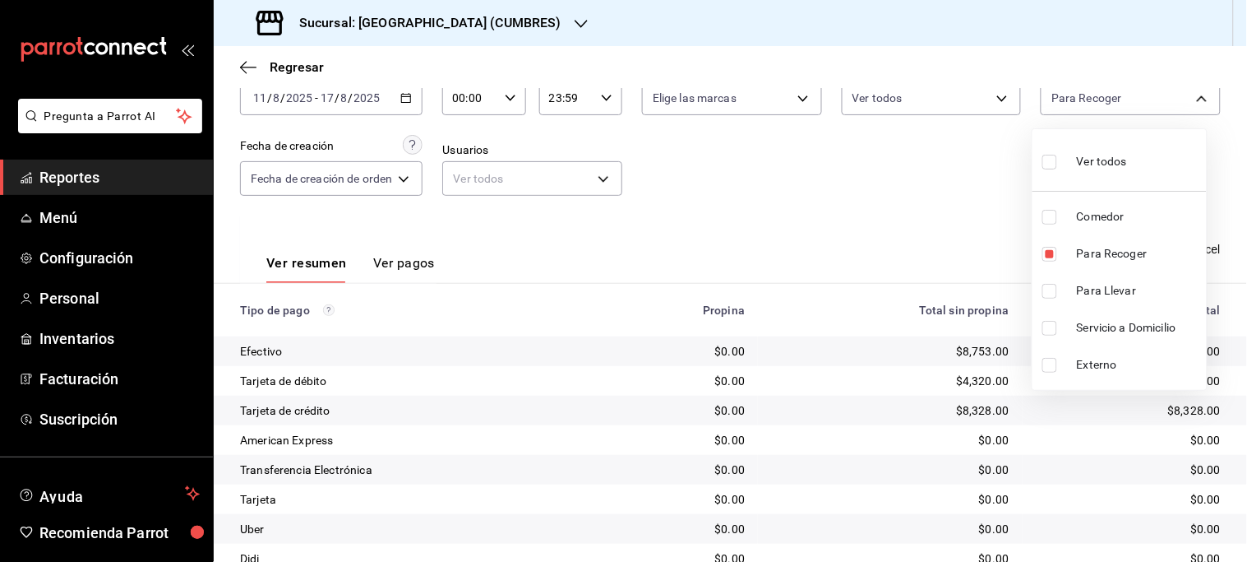
checkbox input "true"
click at [903, 260] on div at bounding box center [623, 281] width 1247 height 562
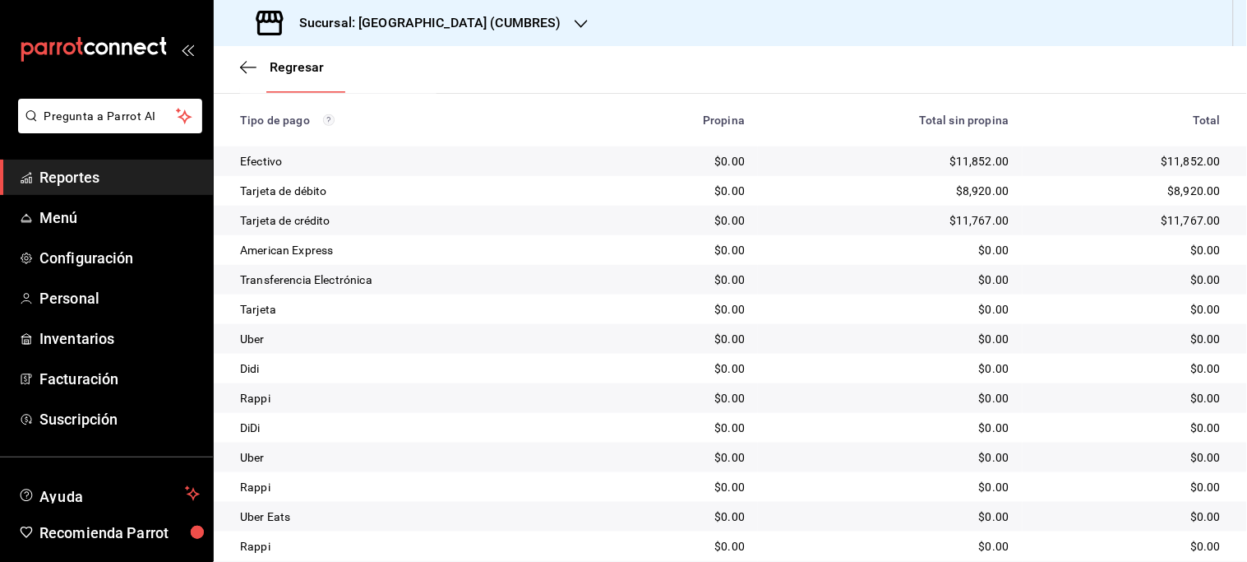
scroll to position [371, 0]
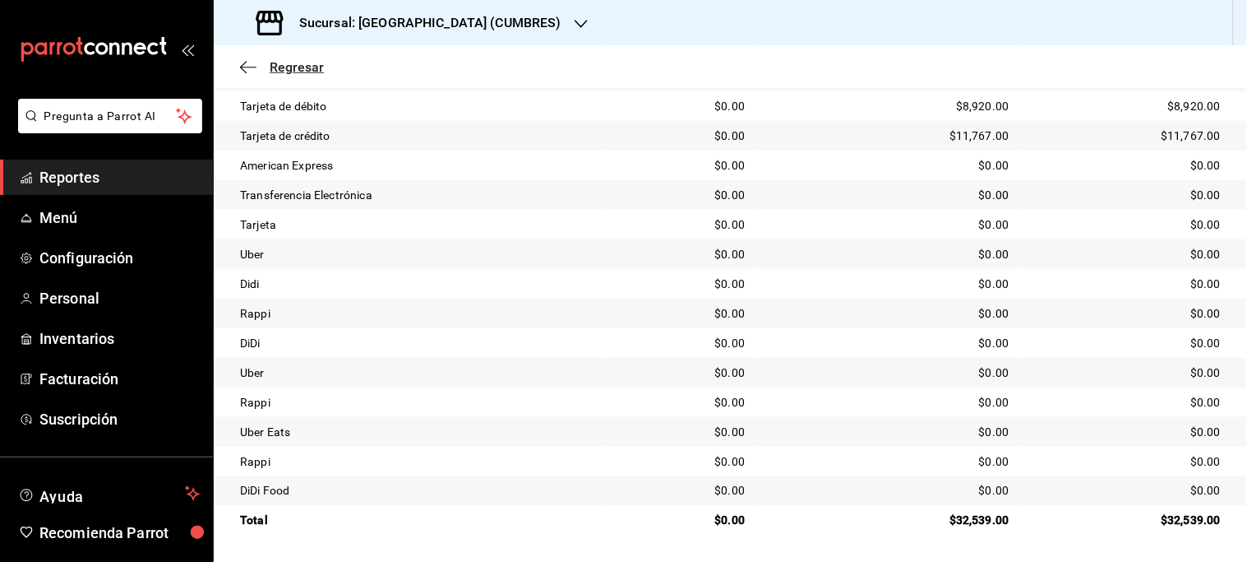
click at [292, 69] on span "Regresar" at bounding box center [297, 67] width 54 height 16
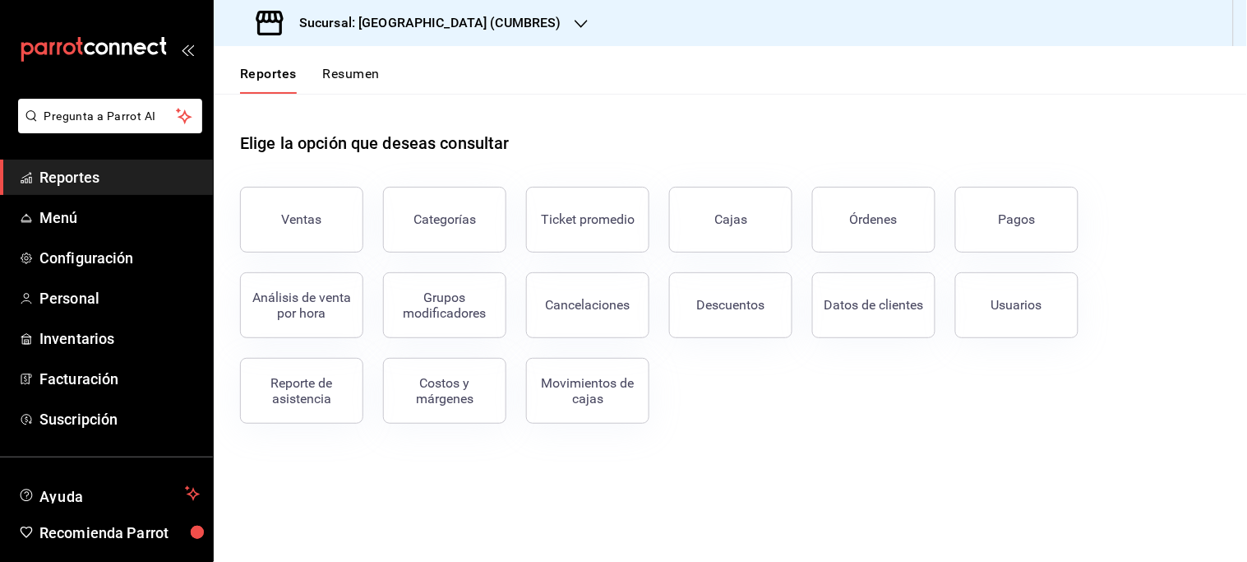
click at [479, 16] on div "Sucursal: Napoli (CUMBRES)" at bounding box center [410, 23] width 367 height 46
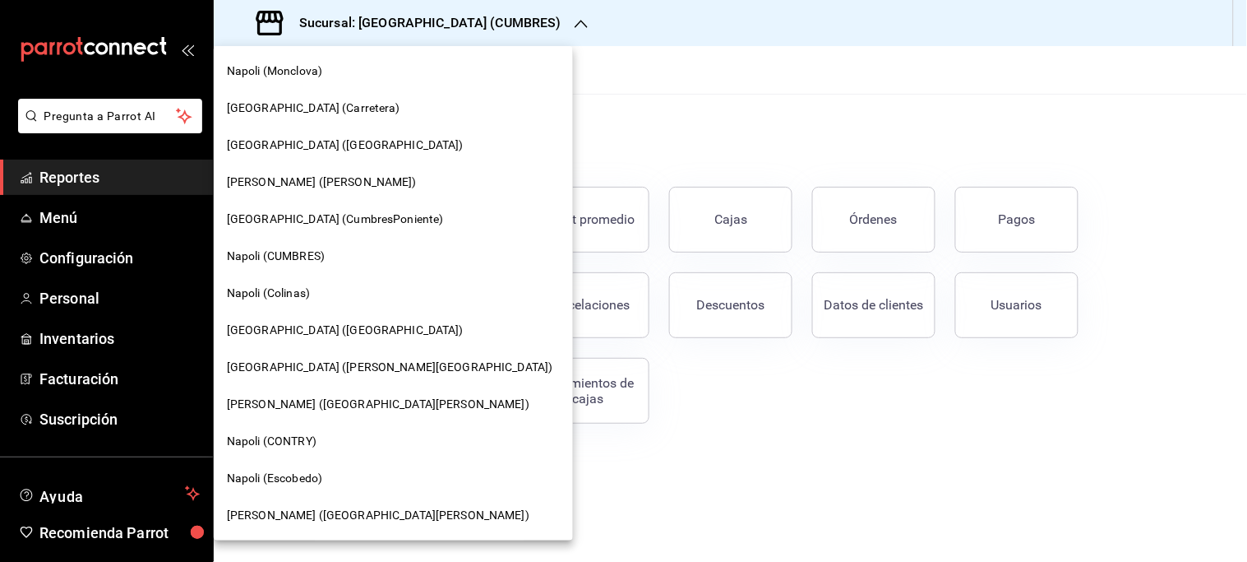
click at [299, 212] on span "[GEOGRAPHIC_DATA] (CumbresPoniente)" at bounding box center [335, 218] width 217 height 17
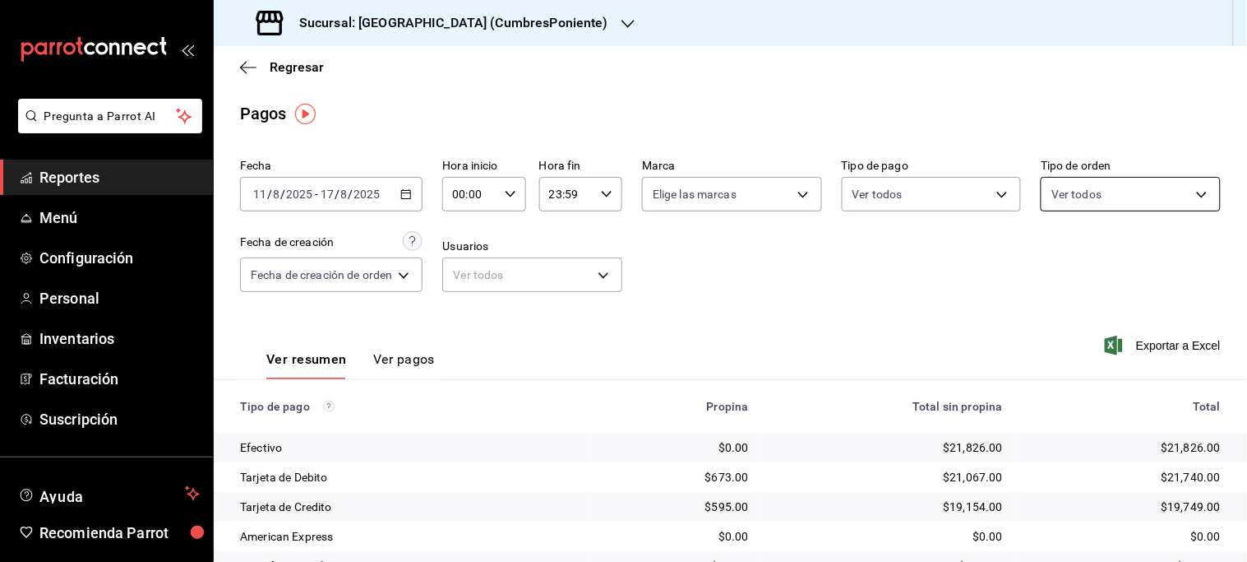
click at [1168, 200] on body "Pregunta a Parrot AI Reportes Menú Configuración Personal Inventarios Facturaci…" at bounding box center [623, 281] width 1247 height 562
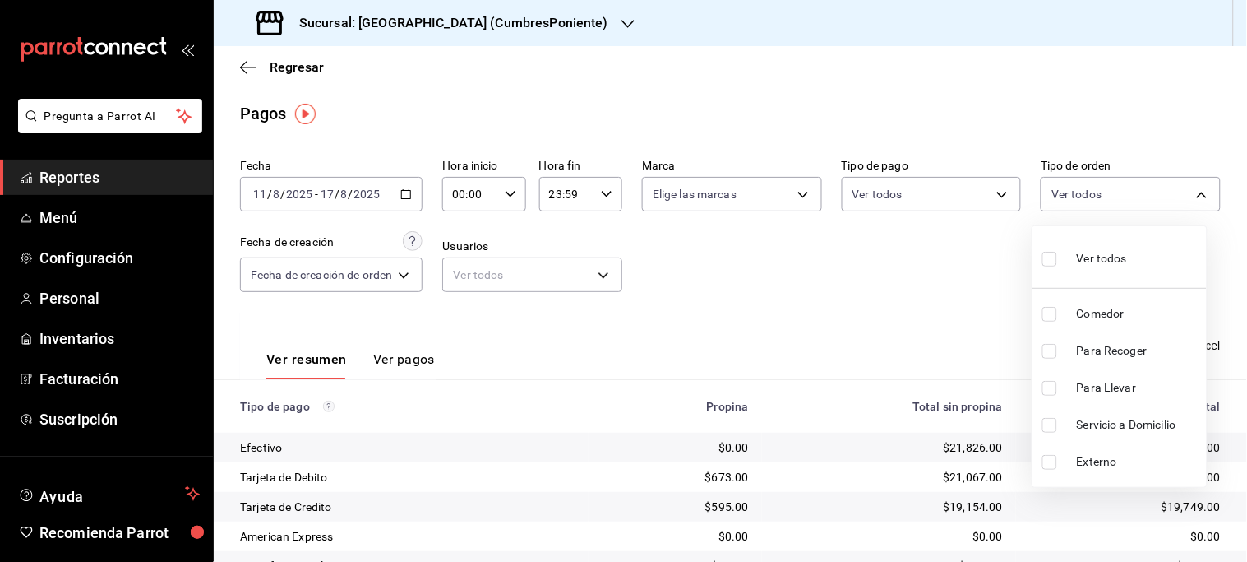
click at [1112, 312] on span "Comedor" at bounding box center [1138, 313] width 123 height 17
type input "084c188d-1c1a-41e2-a0dd-f334a31dcc28"
checkbox input "true"
click at [944, 331] on div at bounding box center [623, 281] width 1247 height 562
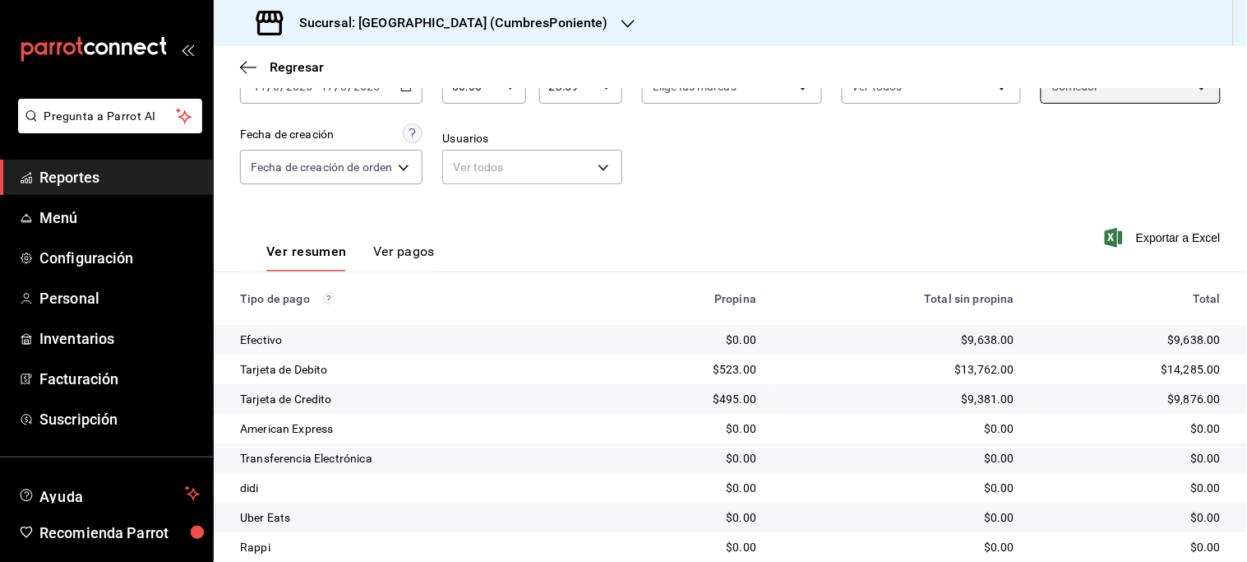
scroll to position [11, 0]
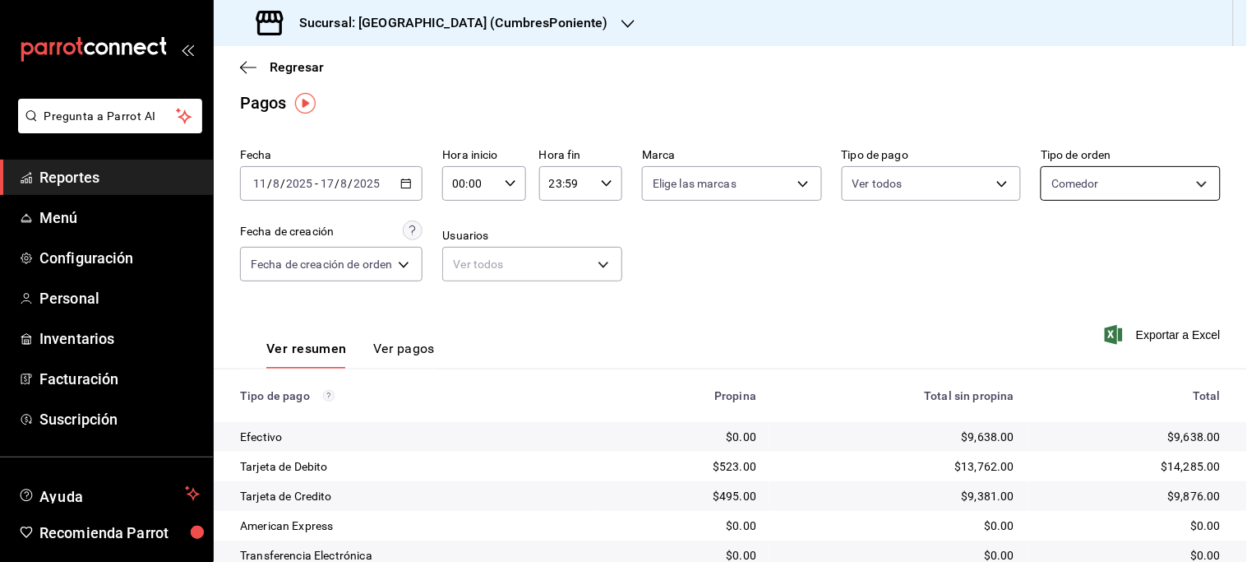
click at [1176, 181] on body "Pregunta a Parrot AI Reportes Menú Configuración Personal Inventarios Facturaci…" at bounding box center [623, 281] width 1247 height 562
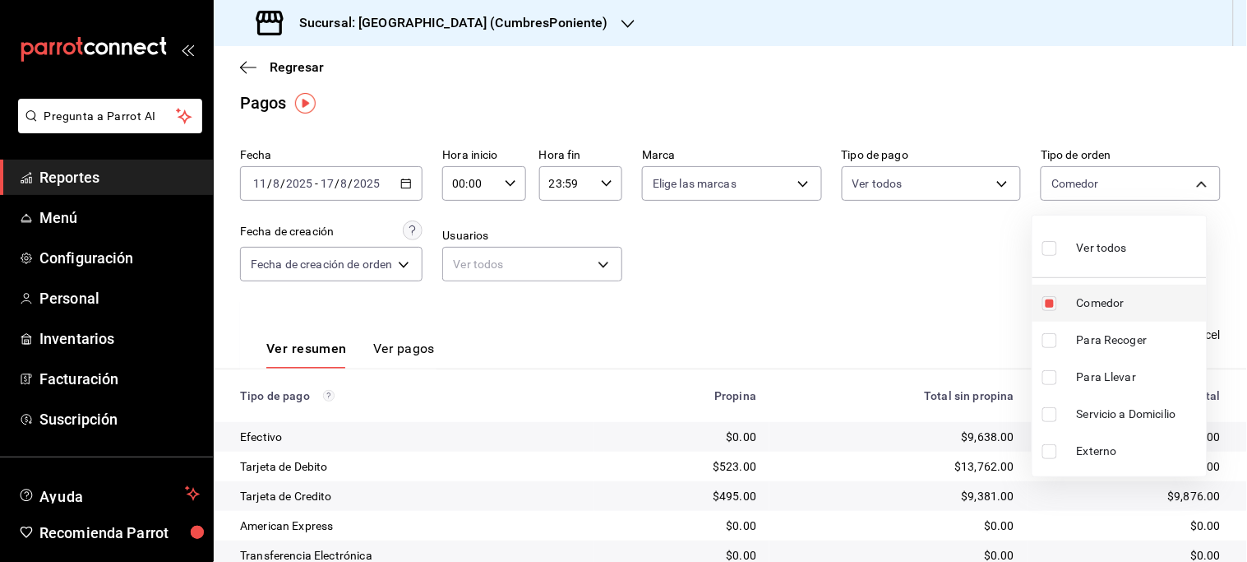
click at [1106, 304] on span "Comedor" at bounding box center [1138, 302] width 123 height 17
checkbox input "false"
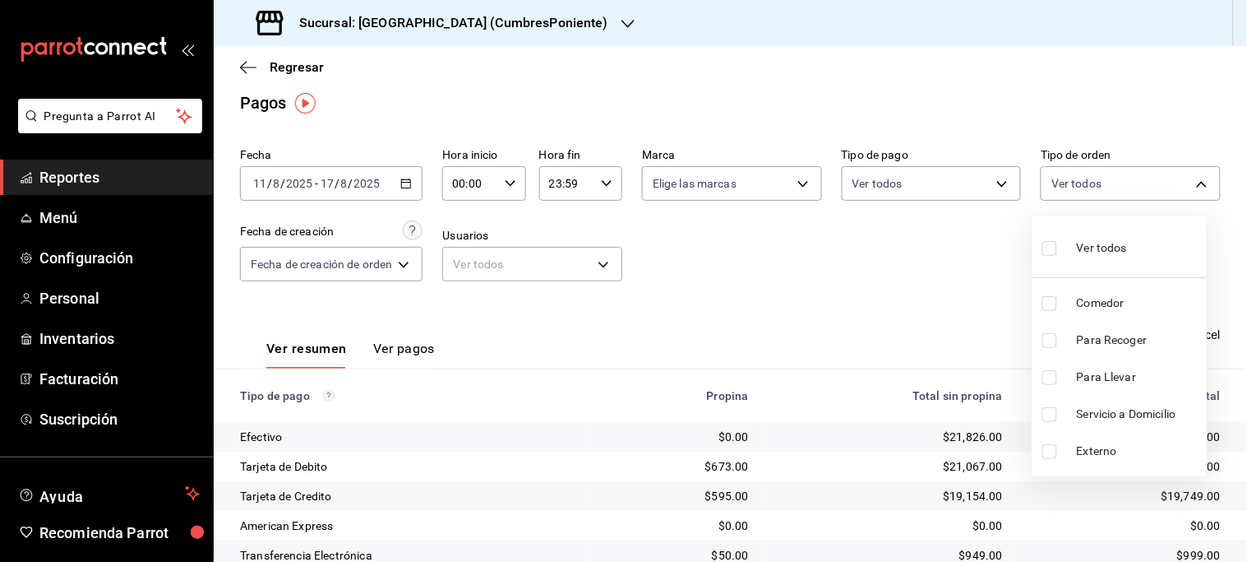
click at [1130, 415] on span "Servicio a Domicilio" at bounding box center [1138, 413] width 123 height 17
type input "08724655-277f-496d-8882-befadca20db5"
checkbox input "true"
click at [933, 333] on div at bounding box center [623, 281] width 1247 height 562
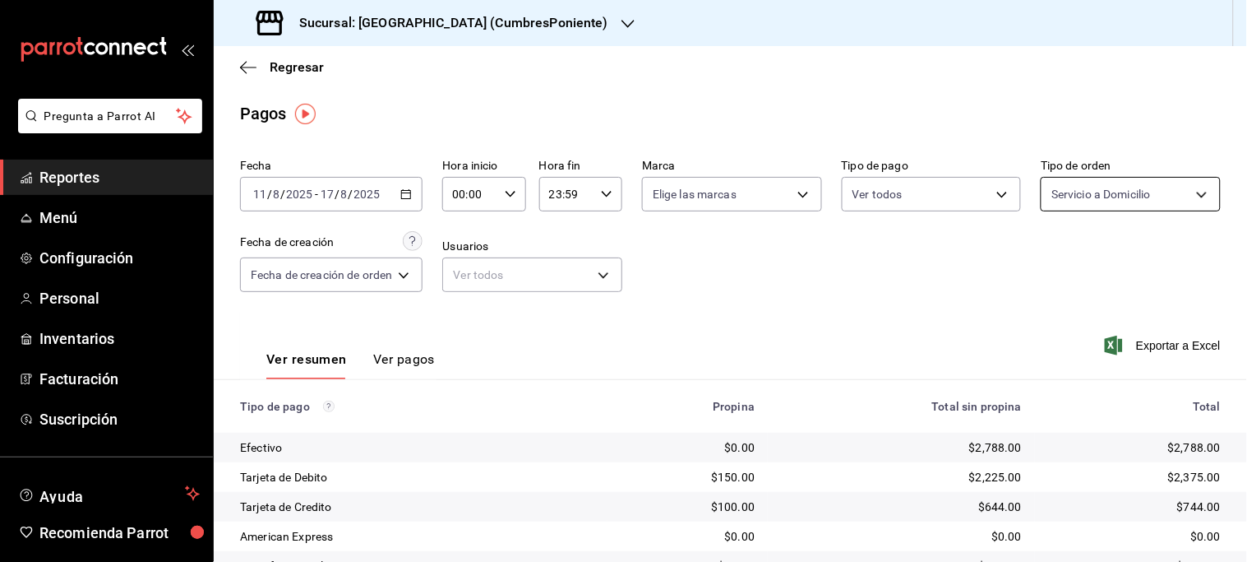
click at [1171, 197] on body "Pregunta a Parrot AI Reportes Menú Configuración Personal Inventarios Facturaci…" at bounding box center [623, 281] width 1247 height 562
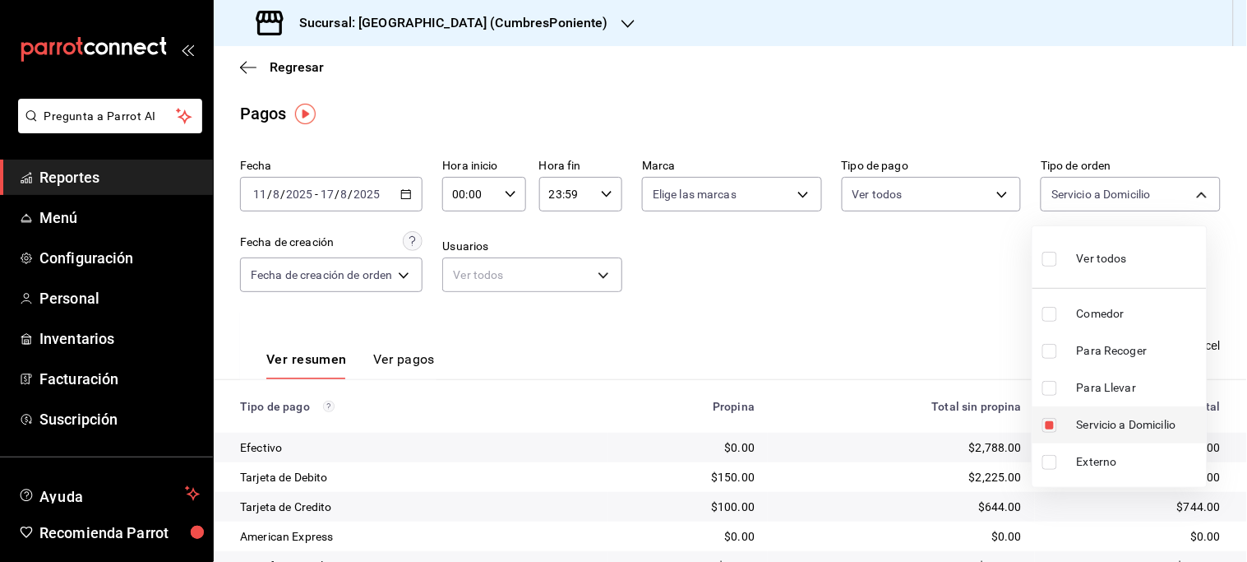
click at [1125, 413] on li "Servicio a Domicilio" at bounding box center [1120, 424] width 174 height 37
checkbox input "false"
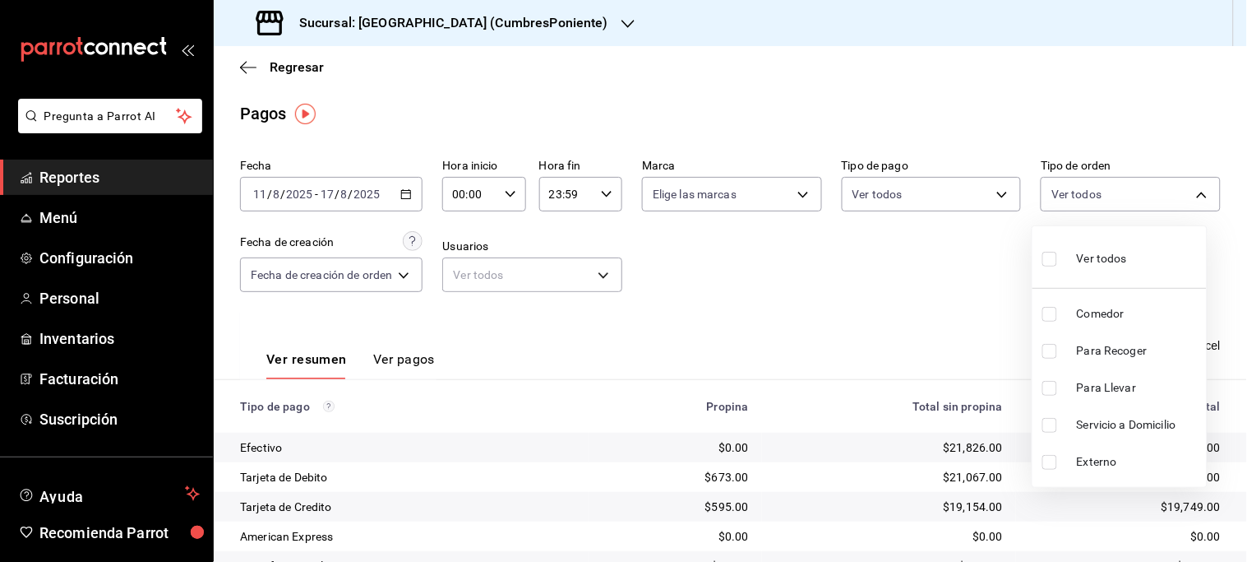
click at [1113, 387] on span "Para Llevar" at bounding box center [1138, 387] width 123 height 17
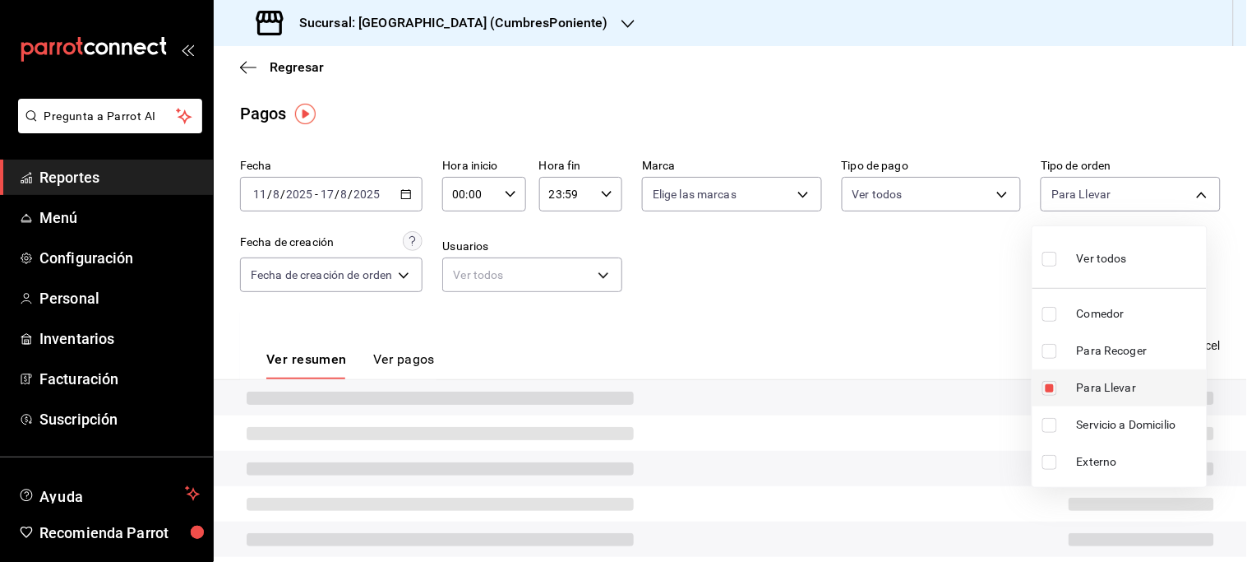
type input "e18595c6-8211-49a2-9e07-d40c520ae36e"
checkbox input "true"
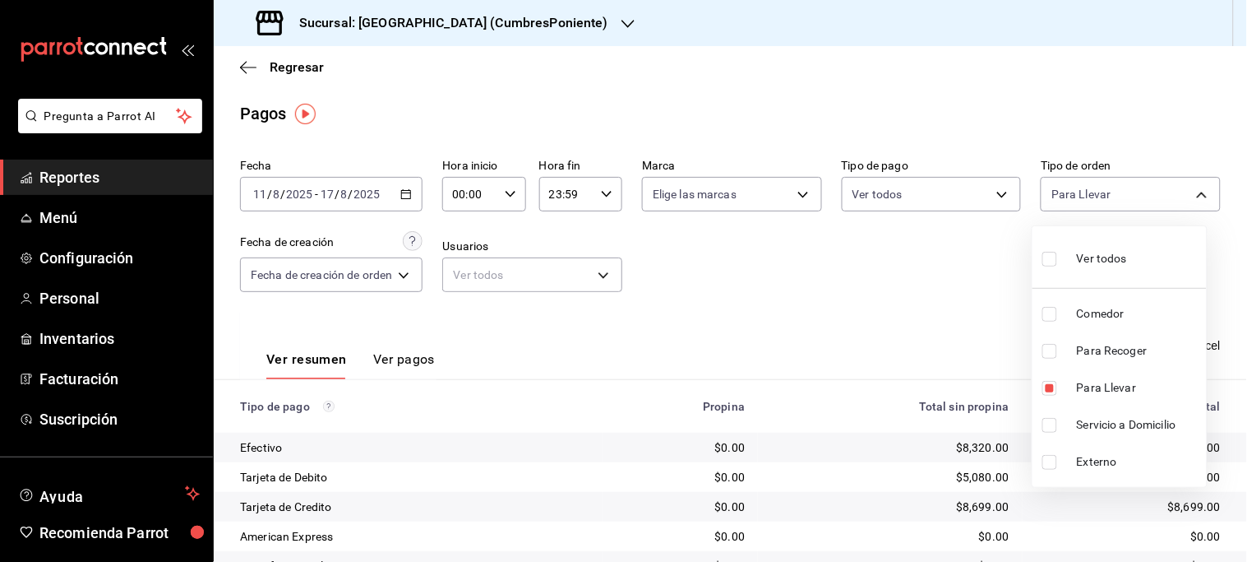
click at [1123, 345] on span "Para Recoger" at bounding box center [1138, 350] width 123 height 17
type input "e18595c6-8211-49a2-9e07-d40c520ae36e,c33805f9-45e1-4765-99ca-a12ca96c07b9"
checkbox input "true"
click at [865, 347] on div at bounding box center [623, 281] width 1247 height 562
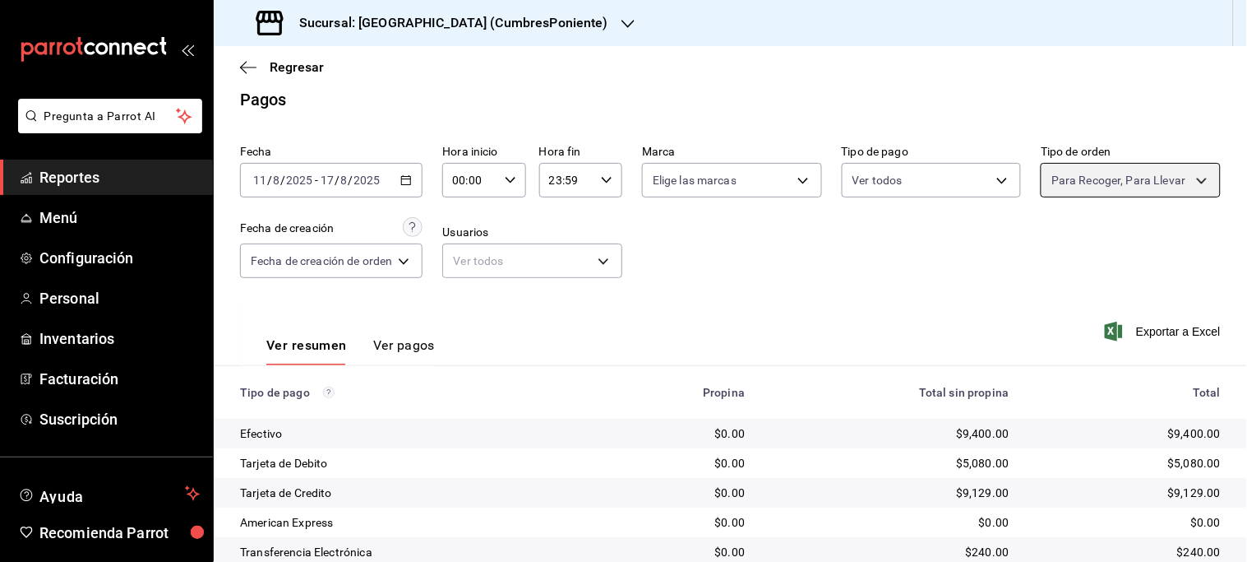
scroll to position [193, 0]
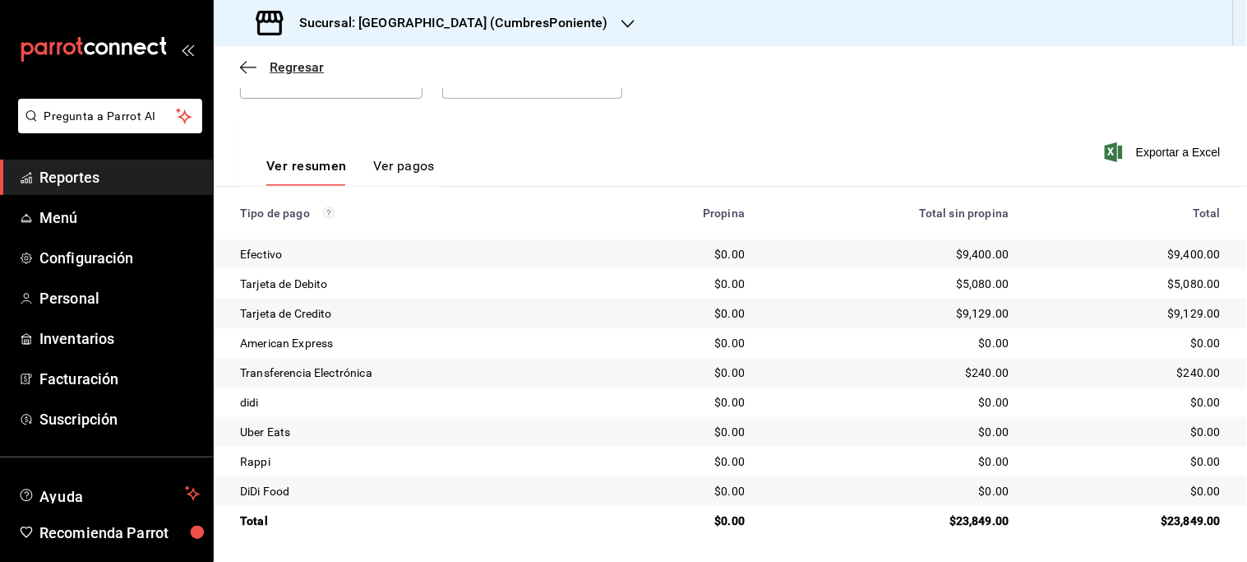
click at [317, 63] on span "Regresar" at bounding box center [297, 67] width 54 height 16
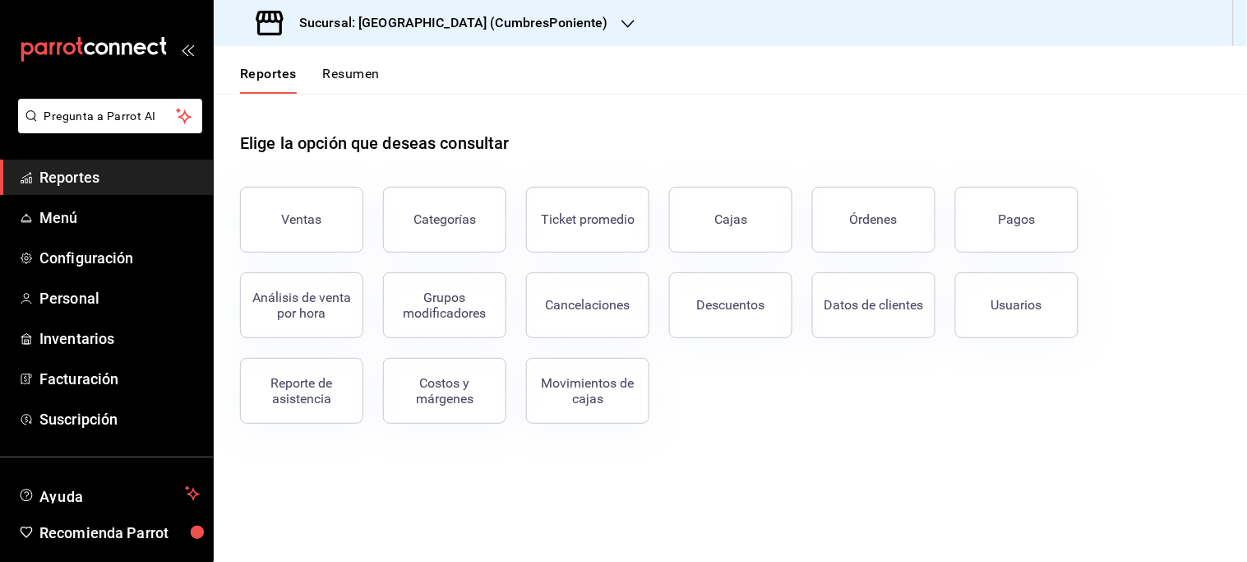
click at [622, 22] on icon "button" at bounding box center [628, 24] width 13 height 8
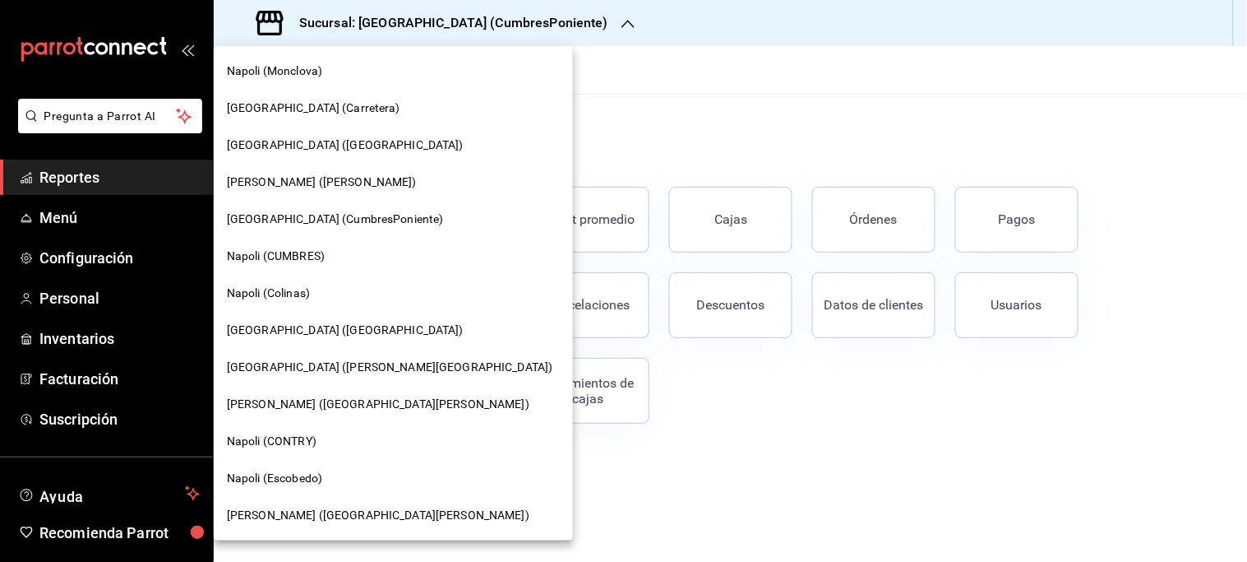
click at [292, 186] on span "[PERSON_NAME] ([PERSON_NAME])" at bounding box center [322, 181] width 190 height 17
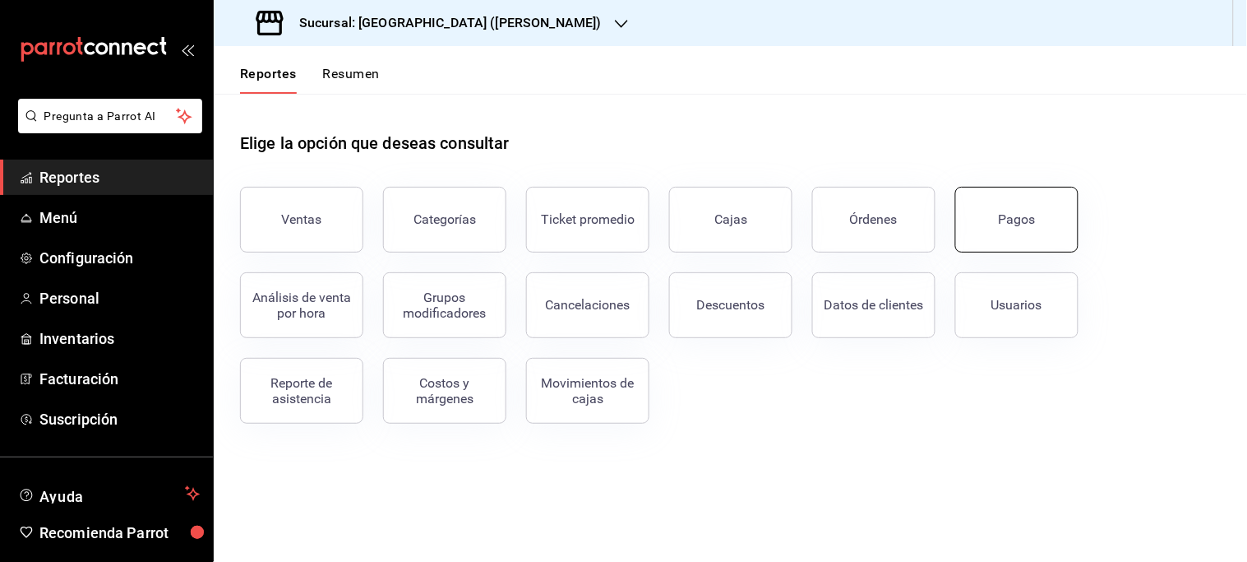
click at [976, 229] on button "Pagos" at bounding box center [1016, 220] width 123 height 66
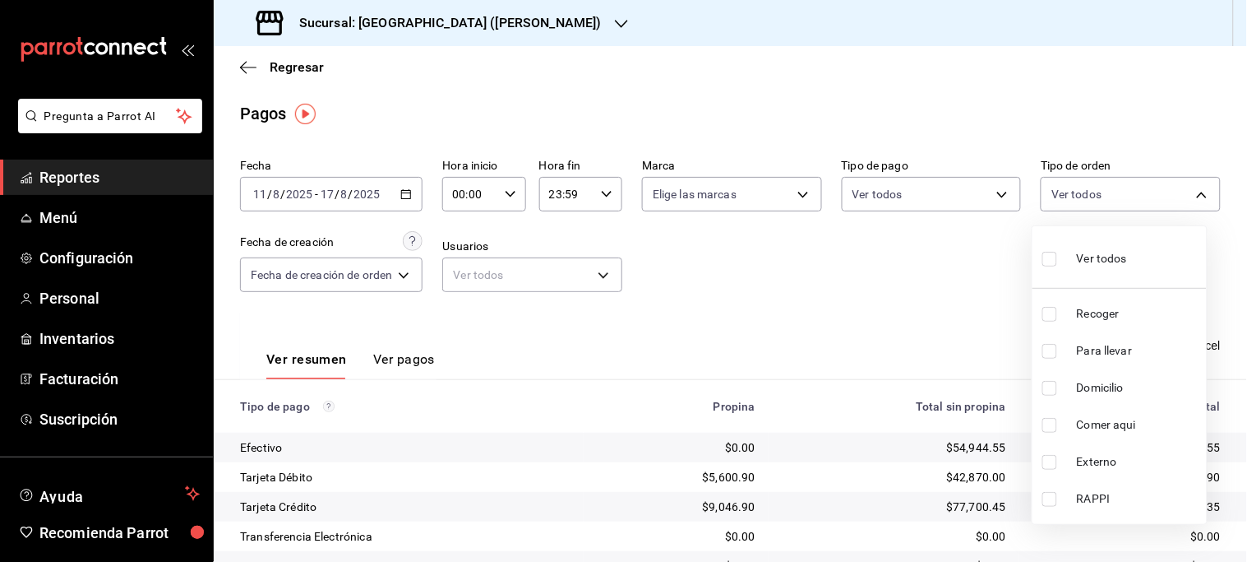
drag, startPoint x: 1184, startPoint y: 192, endPoint x: 1159, endPoint y: 260, distance: 72.6
click at [1181, 193] on body "Pregunta a Parrot AI Reportes Menú Configuración Personal Inventarios Facturaci…" at bounding box center [623, 281] width 1247 height 562
click at [1113, 309] on span "Recoger" at bounding box center [1138, 313] width 123 height 17
type input "4174d704-d29b-4c72-88b9-137bca873720"
checkbox input "true"
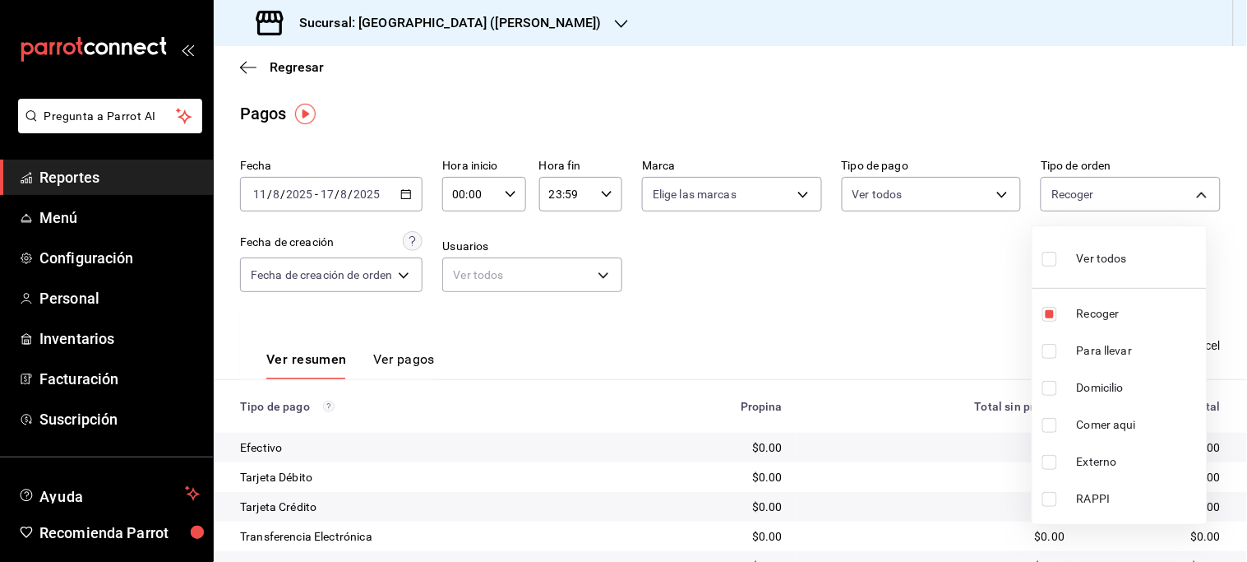
click at [1090, 354] on span "Para llevar" at bounding box center [1138, 350] width 123 height 17
type input "4174d704-d29b-4c72-88b9-137bca873720,a29bbb6c-90c3-4459-b507-eb9ae23fbab2"
checkbox input "true"
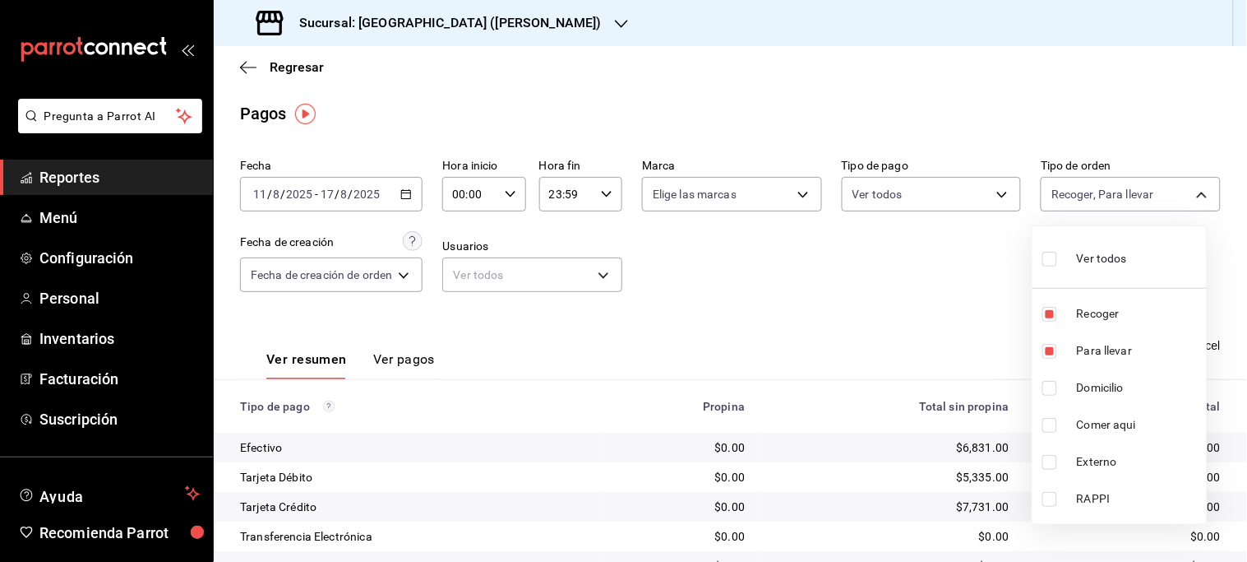
click at [946, 315] on div at bounding box center [623, 281] width 1247 height 562
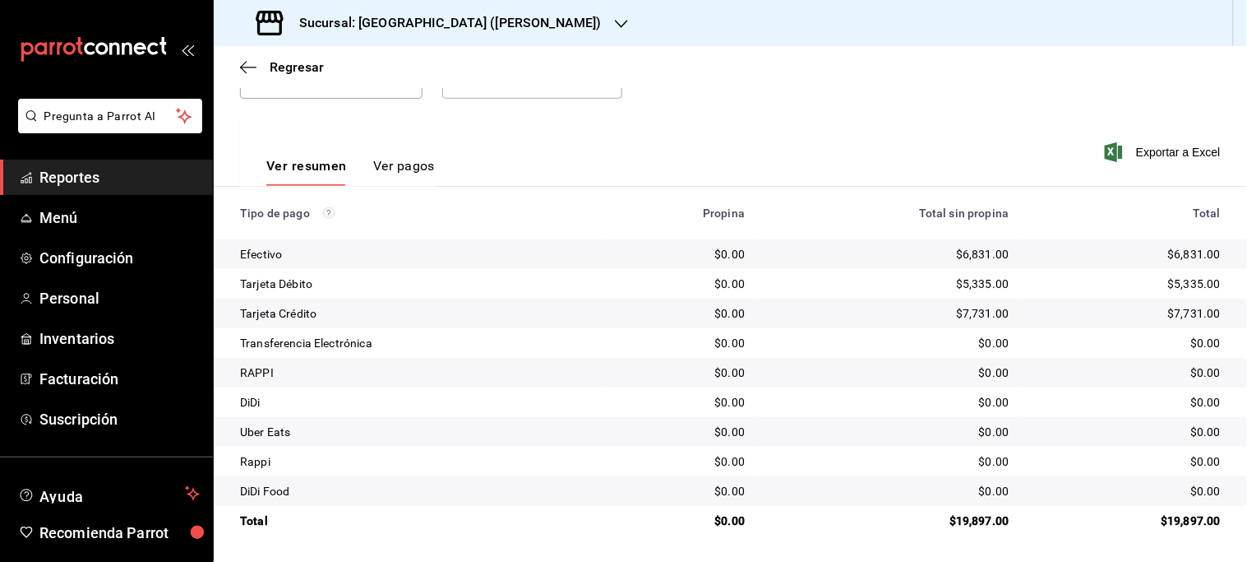
scroll to position [11, 0]
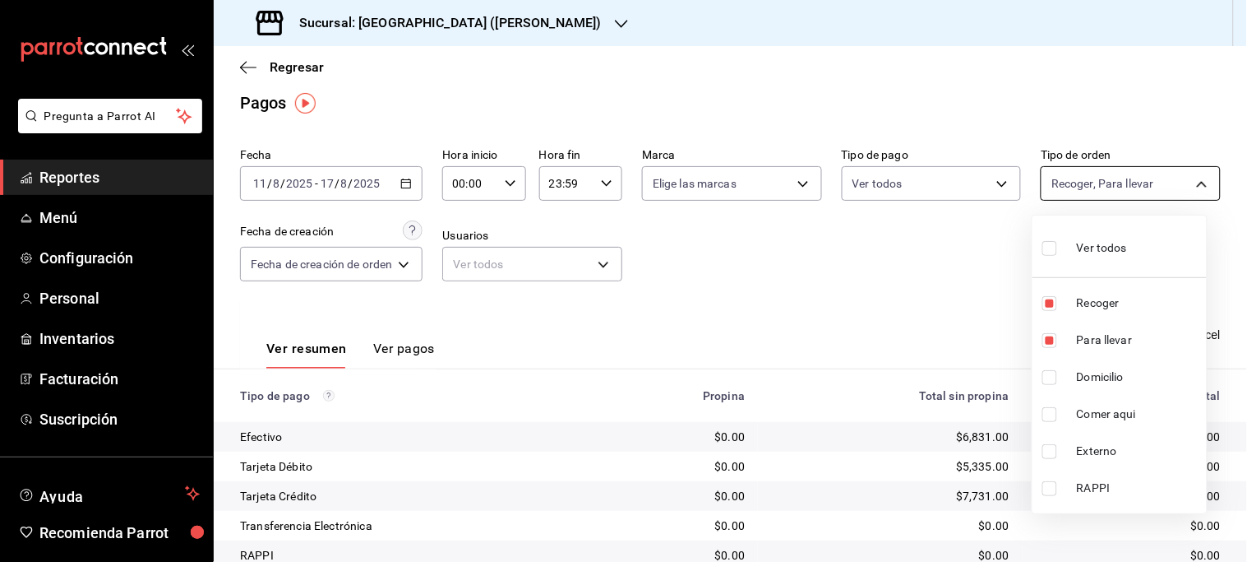
click at [1176, 194] on body "Pregunta a Parrot AI Reportes Menú Configuración Personal Inventarios Facturaci…" at bounding box center [623, 281] width 1247 height 562
click at [1093, 341] on span "Para llevar" at bounding box center [1138, 339] width 123 height 17
type input "4174d704-d29b-4c72-88b9-137bca873720"
checkbox input "false"
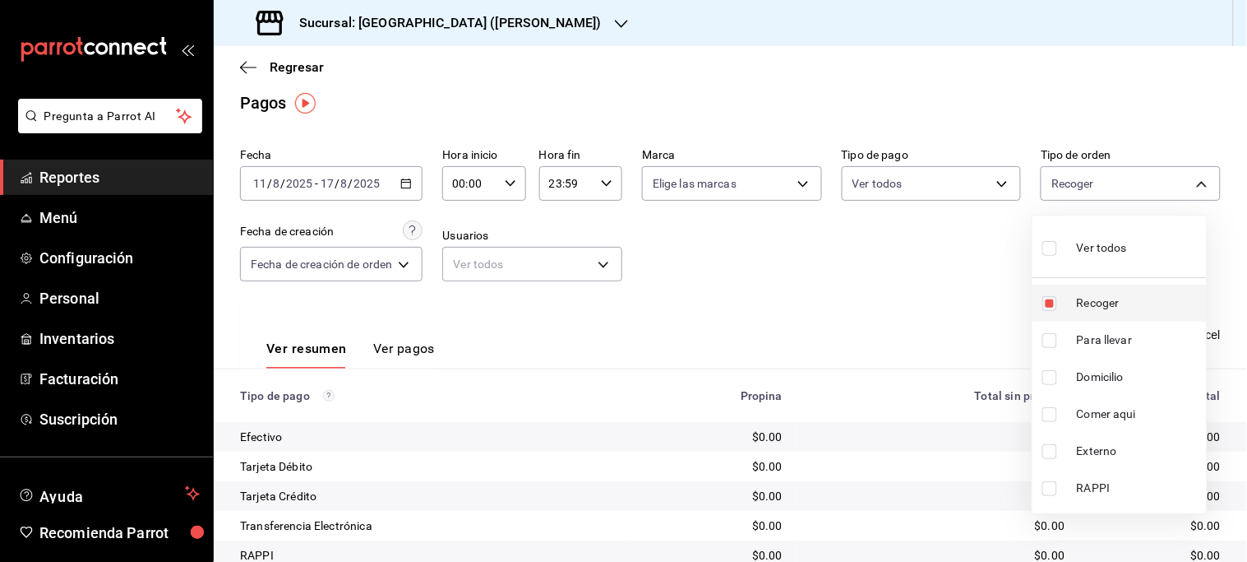
click at [1093, 304] on span "Recoger" at bounding box center [1138, 302] width 123 height 17
checkbox input "false"
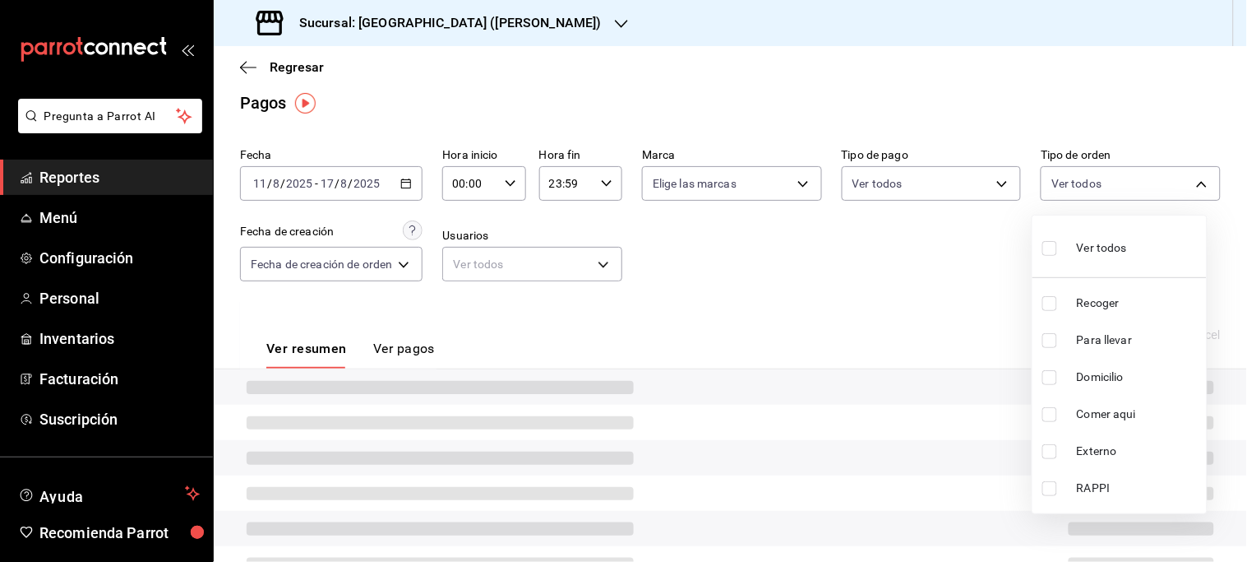
click at [1103, 378] on span "Domicilio" at bounding box center [1138, 376] width 123 height 17
type input "cd15860f-7662-4950-87fe-3b40914d2336"
checkbox input "true"
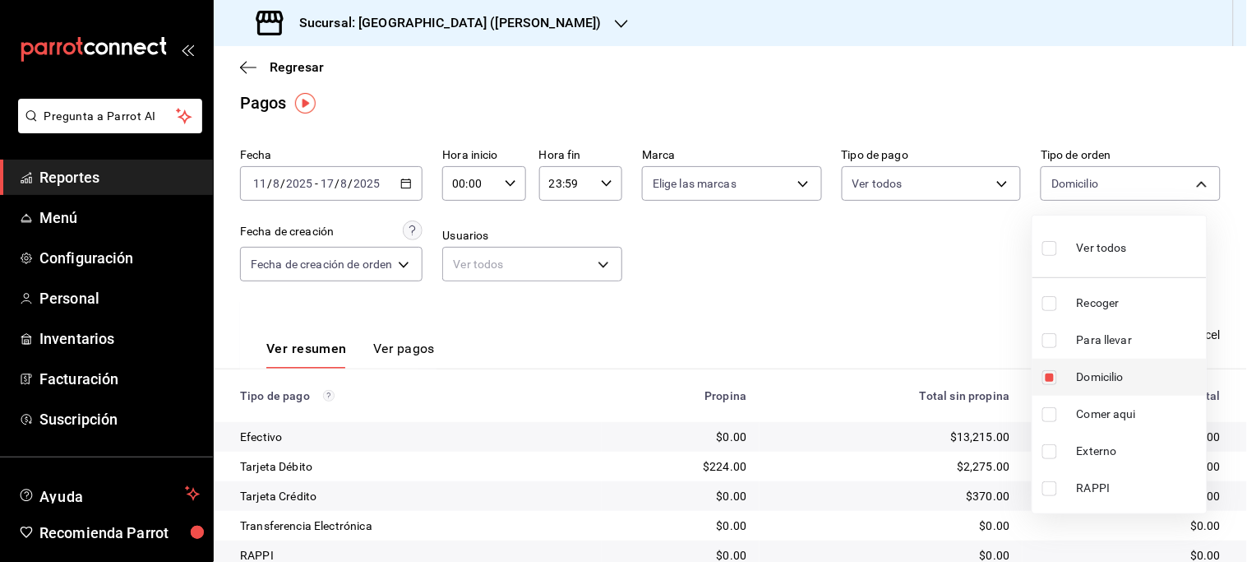
click at [1103, 378] on span "Domicilio" at bounding box center [1138, 376] width 123 height 17
checkbox input "false"
click at [1103, 377] on span "Domicilio" at bounding box center [1138, 376] width 123 height 17
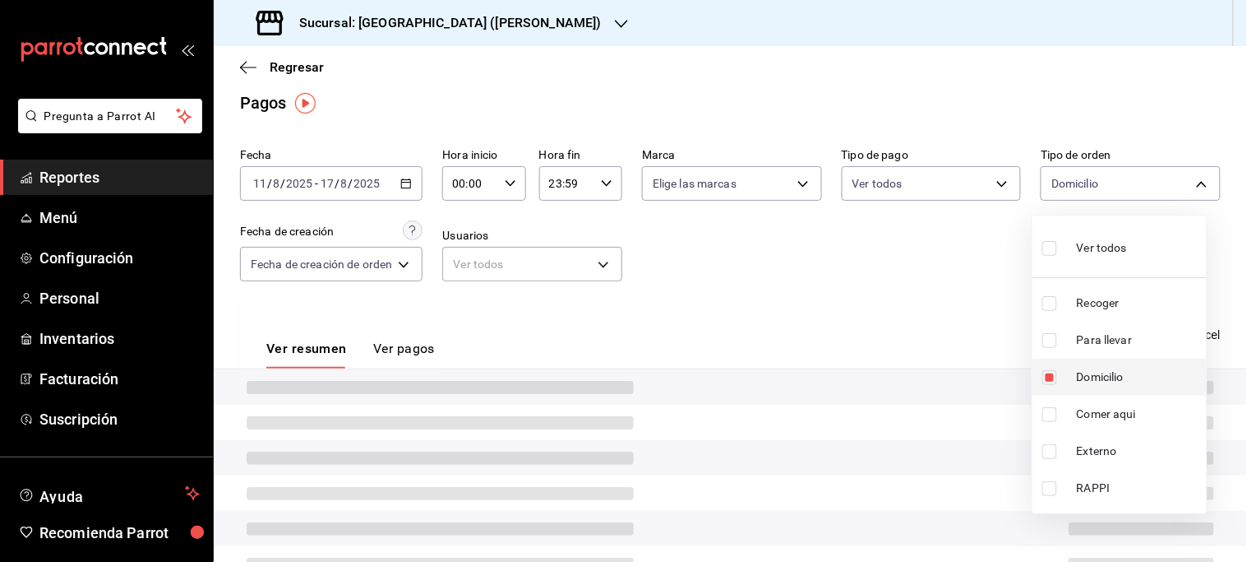
type input "cd15860f-7662-4950-87fe-3b40914d2336"
checkbox input "true"
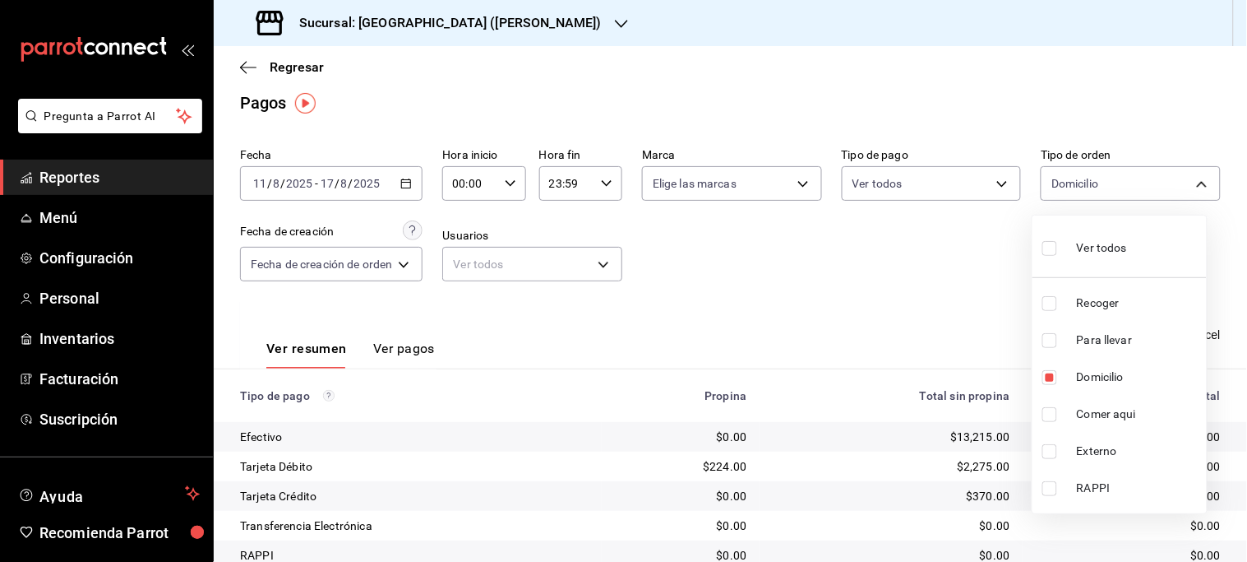
click at [896, 346] on div at bounding box center [623, 281] width 1247 height 562
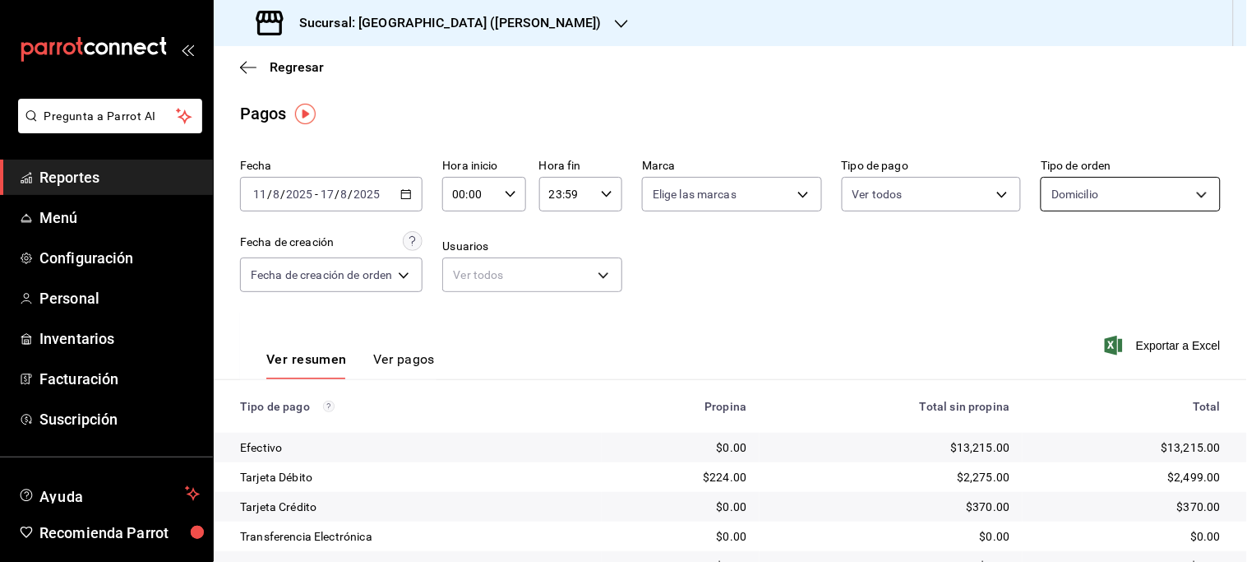
click at [1179, 198] on body "Pregunta a Parrot AI Reportes Menú Configuración Personal Inventarios Facturaci…" at bounding box center [623, 281] width 1247 height 562
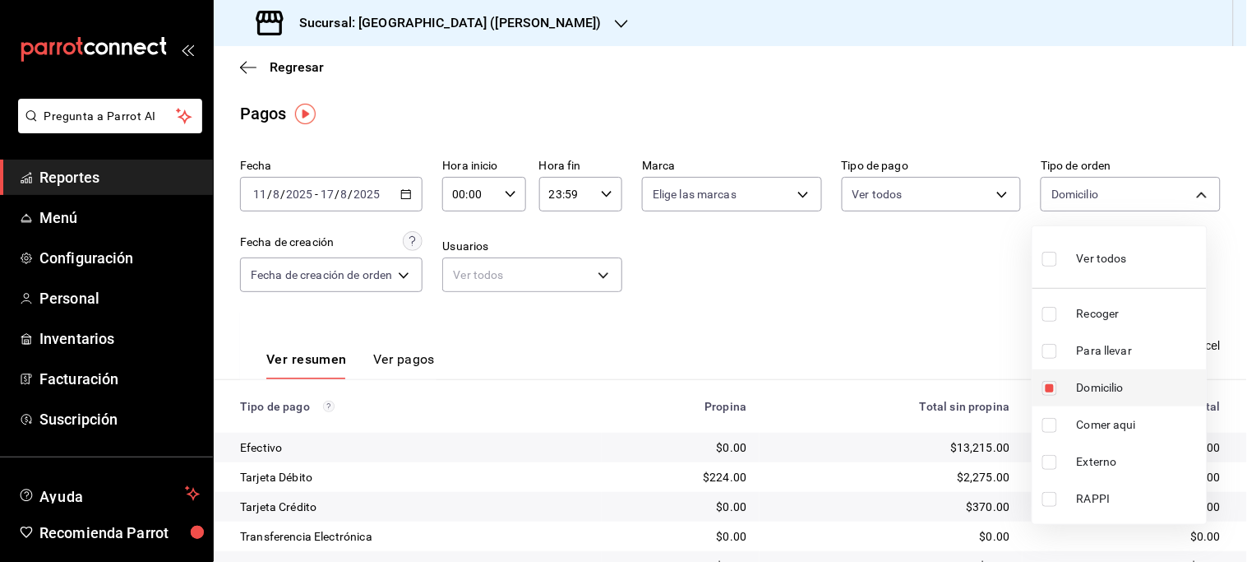
click at [1090, 387] on span "Domicilio" at bounding box center [1138, 387] width 123 height 17
checkbox input "false"
click at [1108, 428] on span "Comer aqui" at bounding box center [1138, 424] width 123 height 17
type input "30882b4e-1eec-483e-8c30-4d11de0fdc8e"
checkbox input "true"
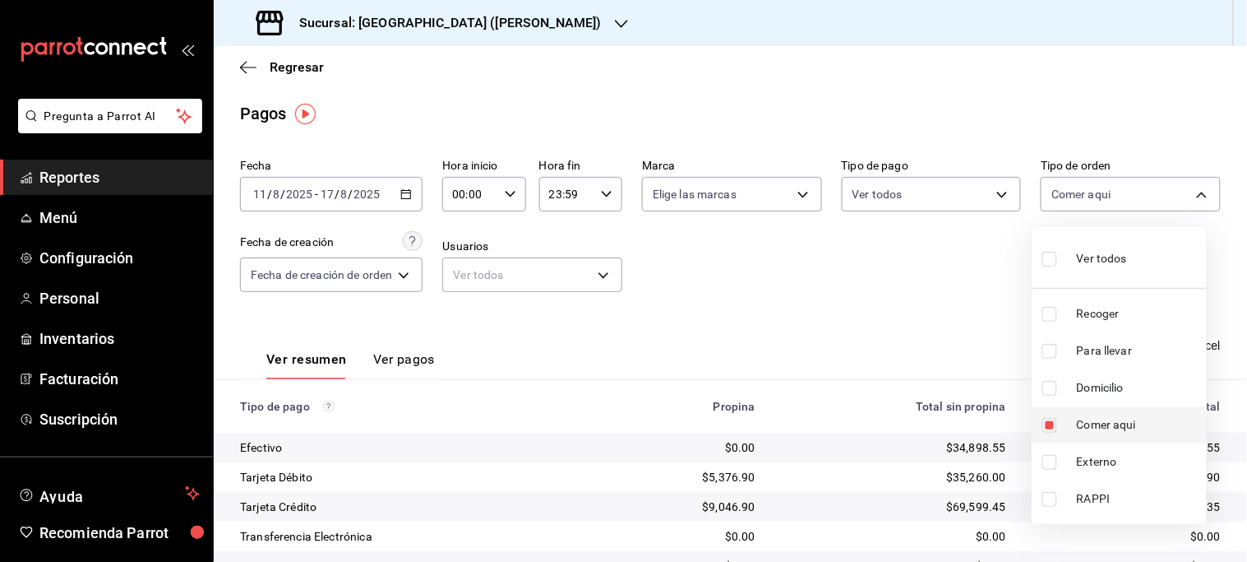
click at [1108, 428] on span "Comer aqui" at bounding box center [1138, 424] width 123 height 17
checkbox input "false"
click at [1108, 428] on span "Comer aqui" at bounding box center [1138, 424] width 123 height 17
type input "30882b4e-1eec-483e-8c30-4d11de0fdc8e"
checkbox input "true"
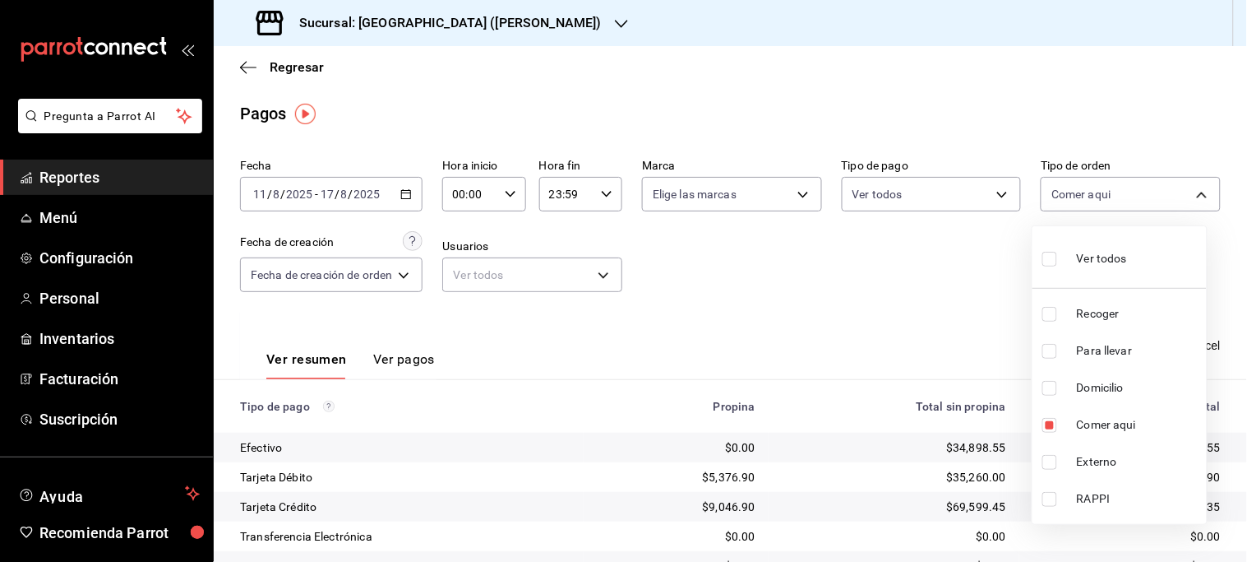
click at [982, 379] on div at bounding box center [623, 281] width 1247 height 562
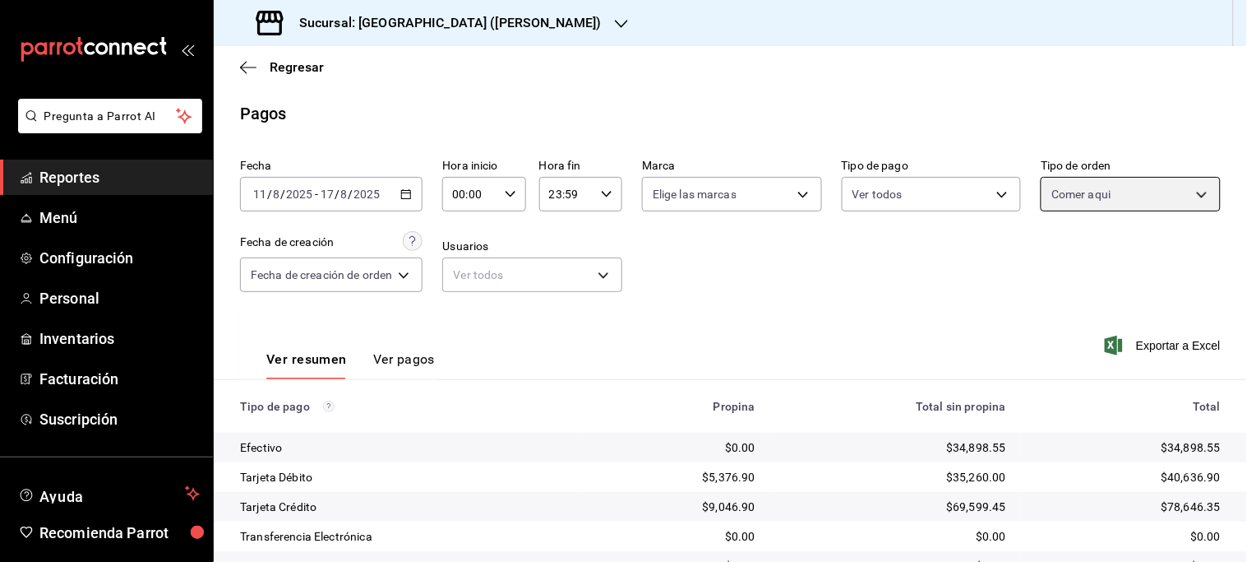
scroll to position [193, 0]
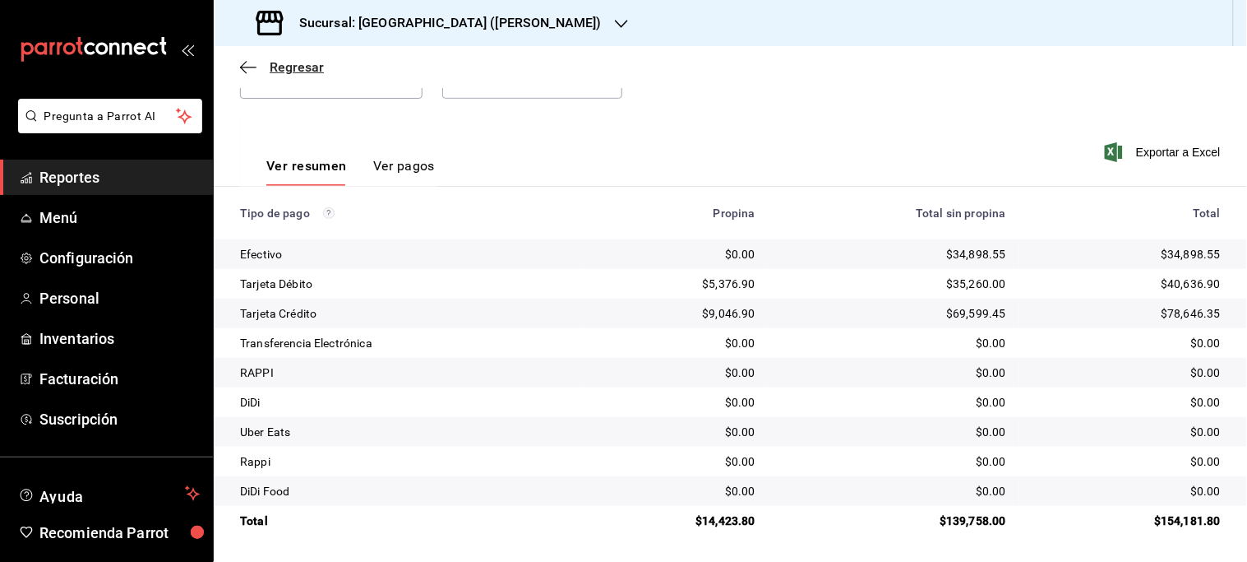
click at [298, 67] on span "Regresar" at bounding box center [297, 67] width 54 height 16
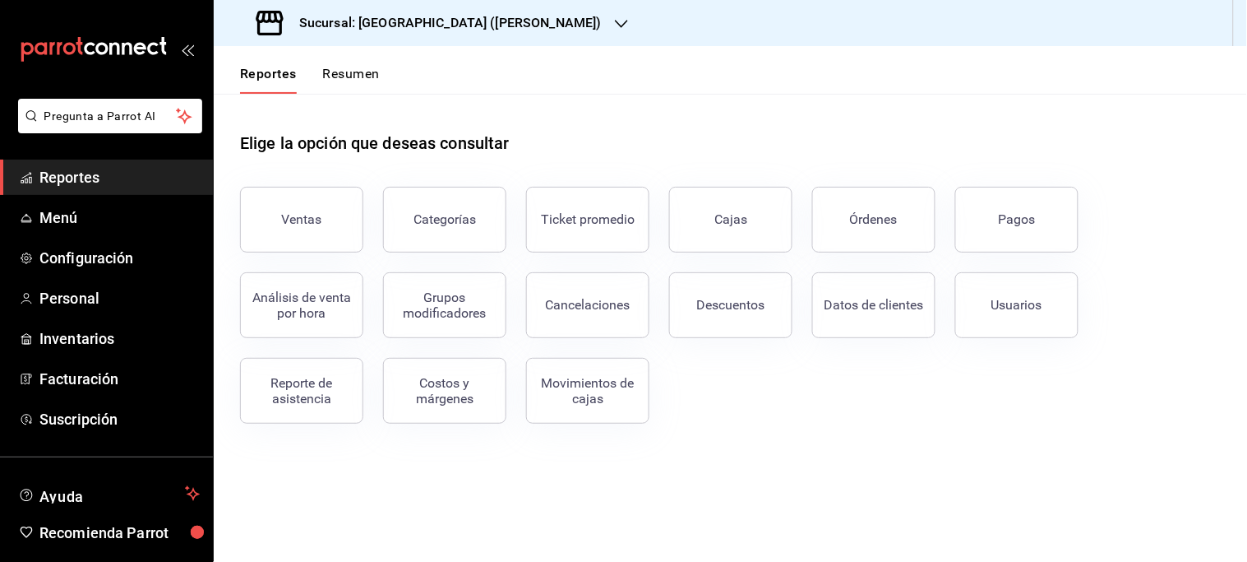
click at [615, 28] on icon "button" at bounding box center [621, 23] width 13 height 13
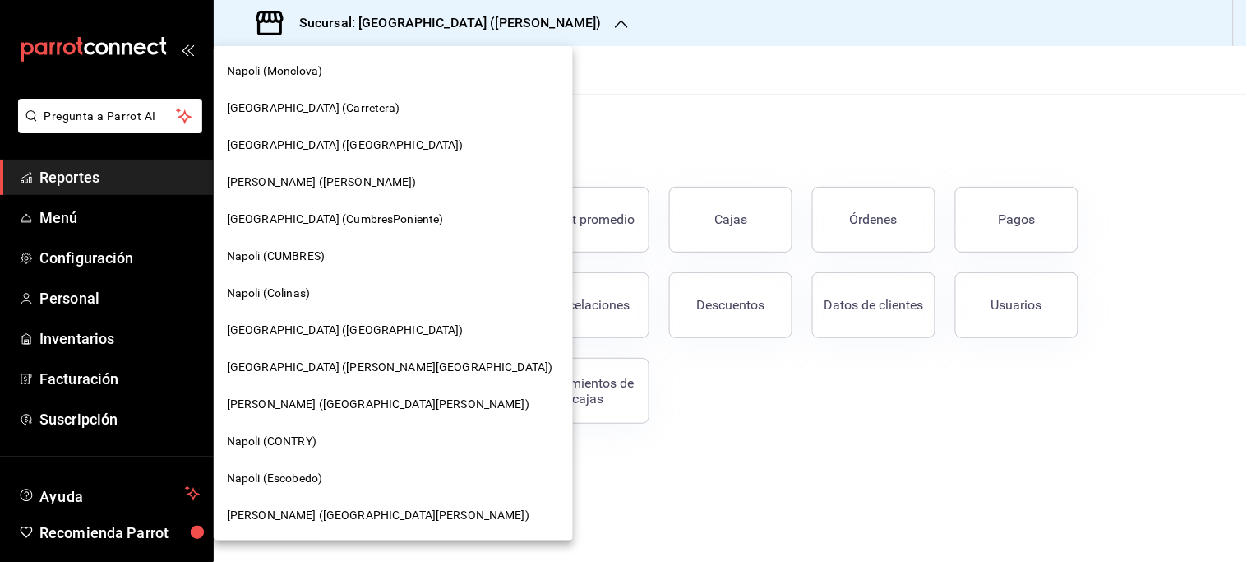
click at [300, 486] on span "Napoli (Escobedo)" at bounding box center [274, 477] width 95 height 17
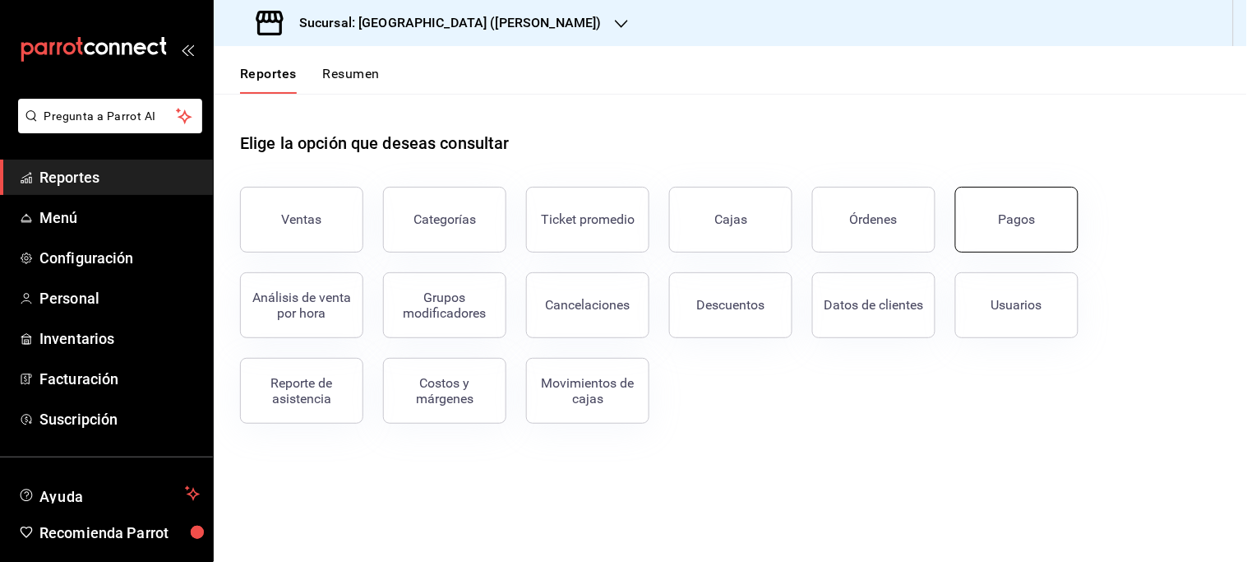
click at [1020, 224] on div "Pagos" at bounding box center [1017, 219] width 37 height 16
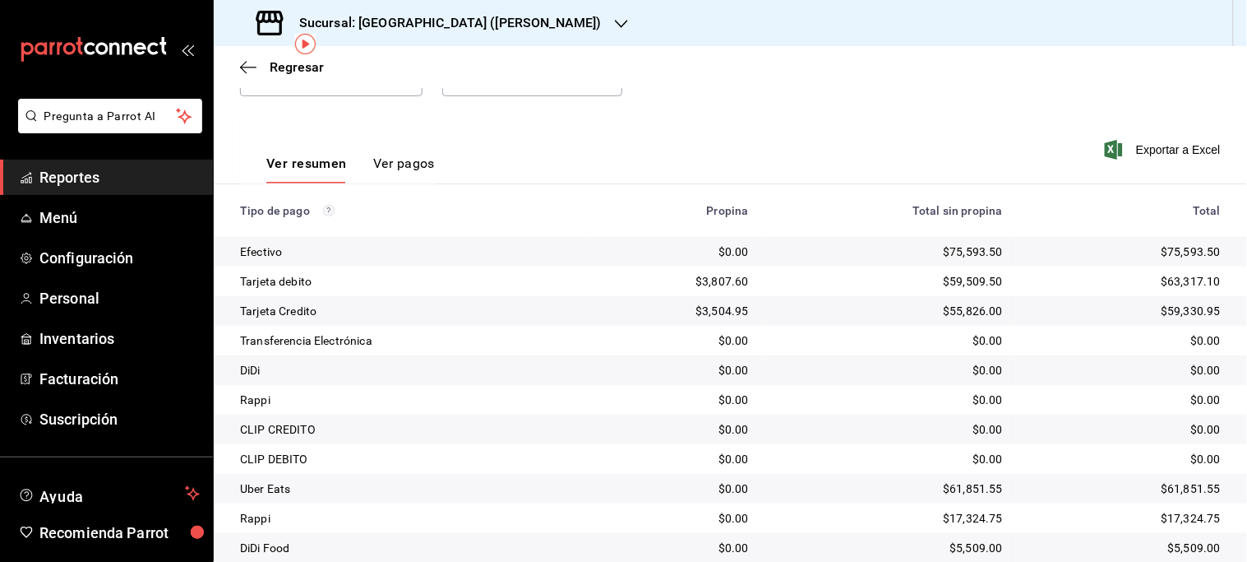
scroll to position [70, 0]
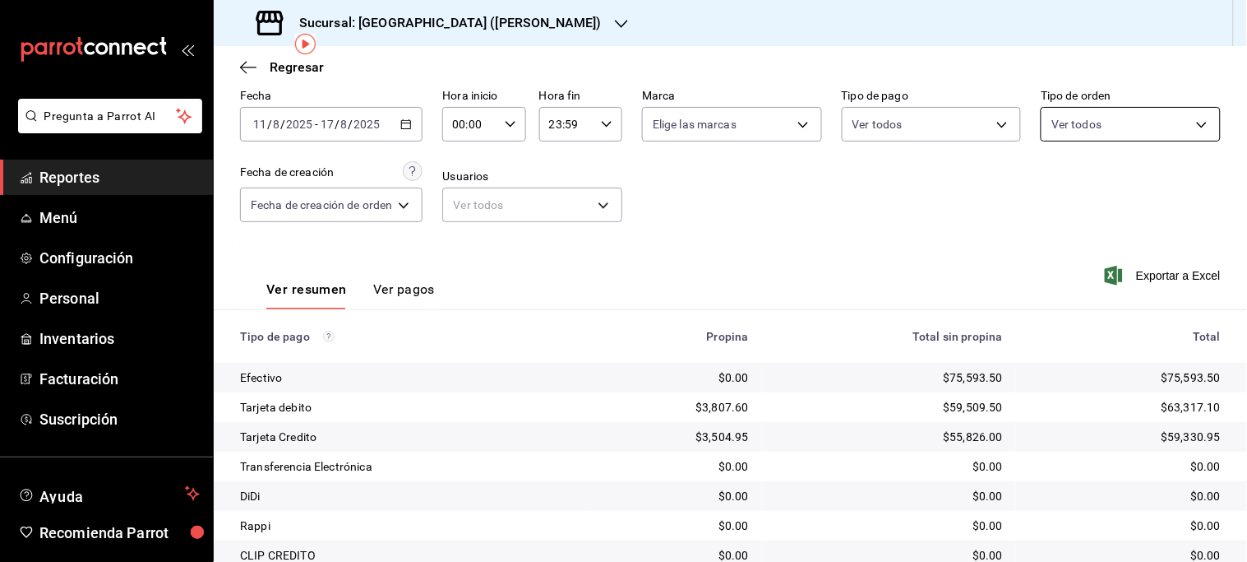
click at [1190, 134] on body "Pregunta a Parrot AI Reportes Menú Configuración Personal Inventarios Facturaci…" at bounding box center [623, 281] width 1247 height 562
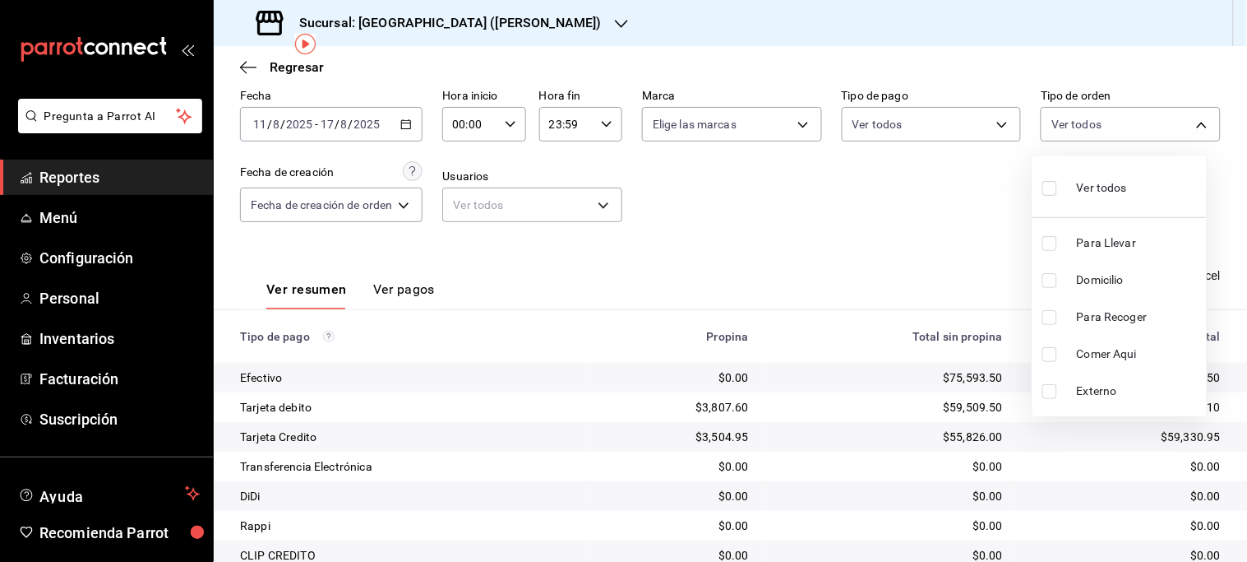
click at [1136, 240] on span "Para Llevar" at bounding box center [1138, 242] width 123 height 17
type input "ddc44c83-fbd8-4562-b140-a1b8e98d70d8"
checkbox input "true"
click at [1113, 318] on span "Para Recoger" at bounding box center [1138, 316] width 123 height 17
type input "ddc44c83-fbd8-4562-b140-a1b8e98d70d8,0b821b76-5365-4a61-a928-fc0d9cb5f2d8"
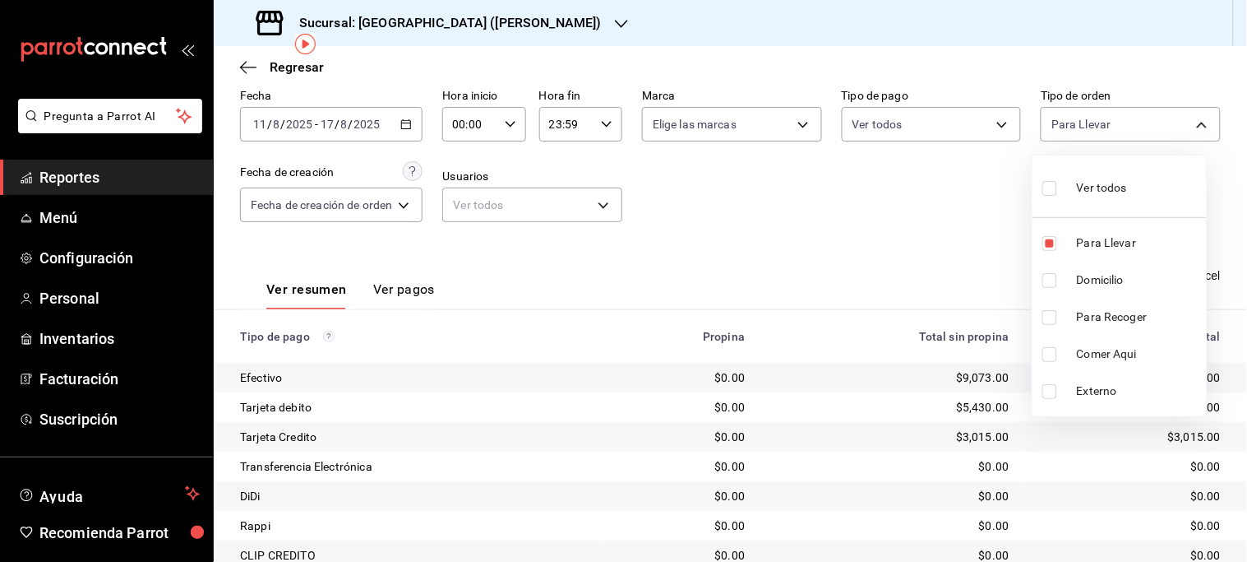
checkbox input "true"
click at [861, 266] on div at bounding box center [623, 281] width 1247 height 562
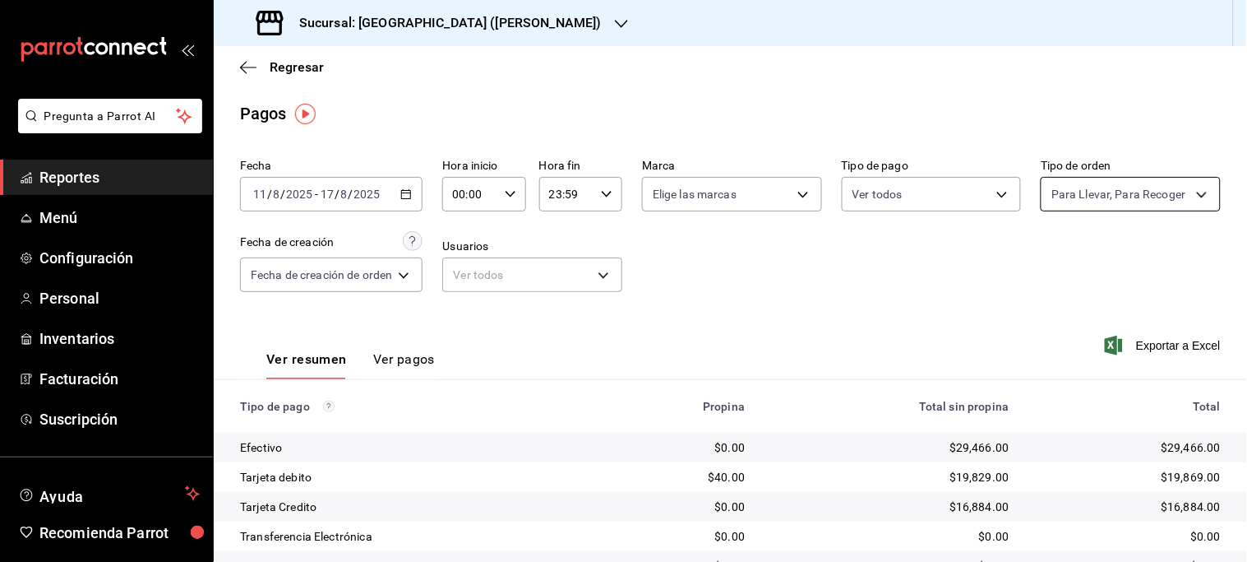
click at [1151, 189] on body "Pregunta a Parrot AI Reportes Menú Configuración Personal Inventarios Facturaci…" at bounding box center [623, 281] width 1247 height 562
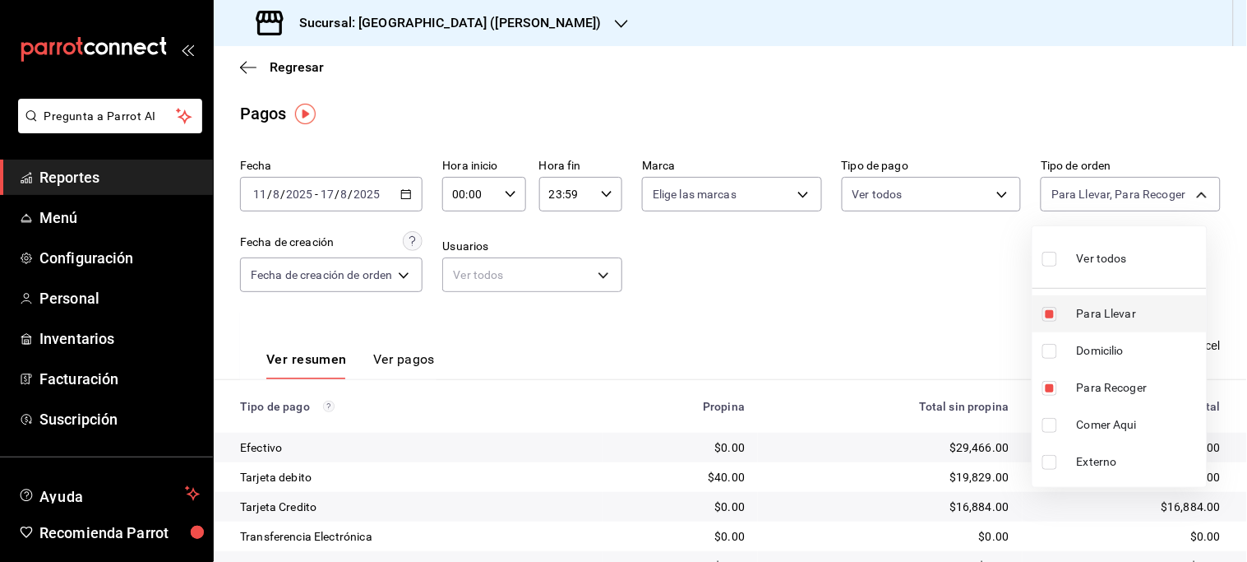
click at [1112, 309] on span "Para Llevar" at bounding box center [1138, 313] width 123 height 17
type input "0b821b76-5365-4a61-a928-fc0d9cb5f2d8"
checkbox input "false"
click at [1128, 388] on span "Para Recoger" at bounding box center [1138, 387] width 123 height 17
checkbox input "false"
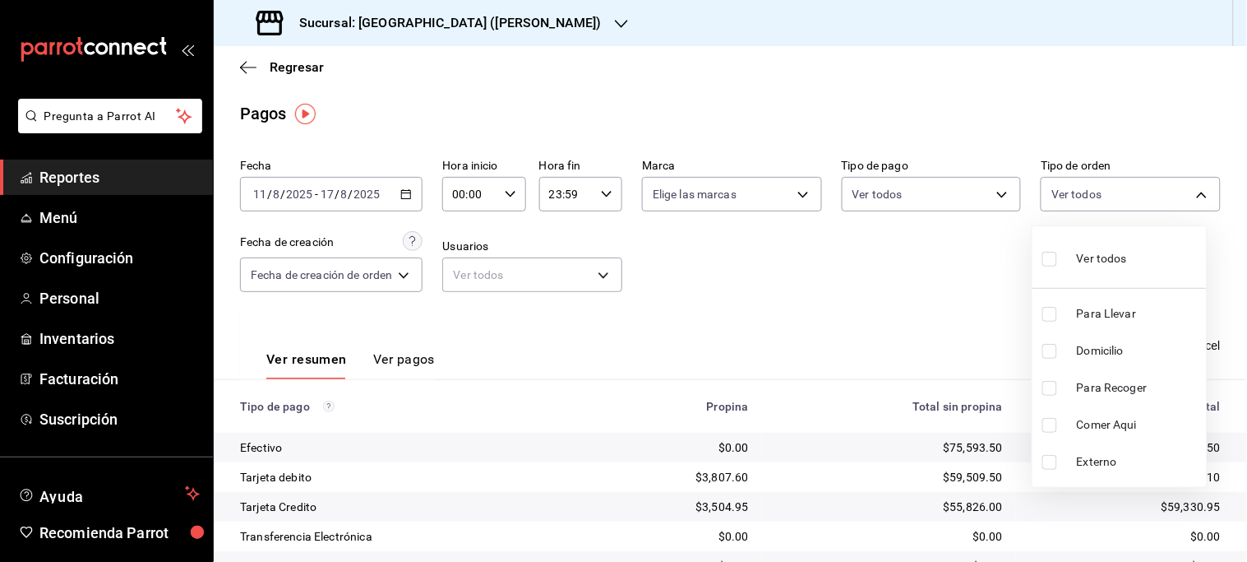
click at [1104, 342] on span "Domicilio" at bounding box center [1138, 350] width 123 height 17
type input "550f29c8-24c9-42c2-845c-2cf0d9d2f088"
checkbox input "true"
click at [987, 326] on div at bounding box center [623, 281] width 1247 height 562
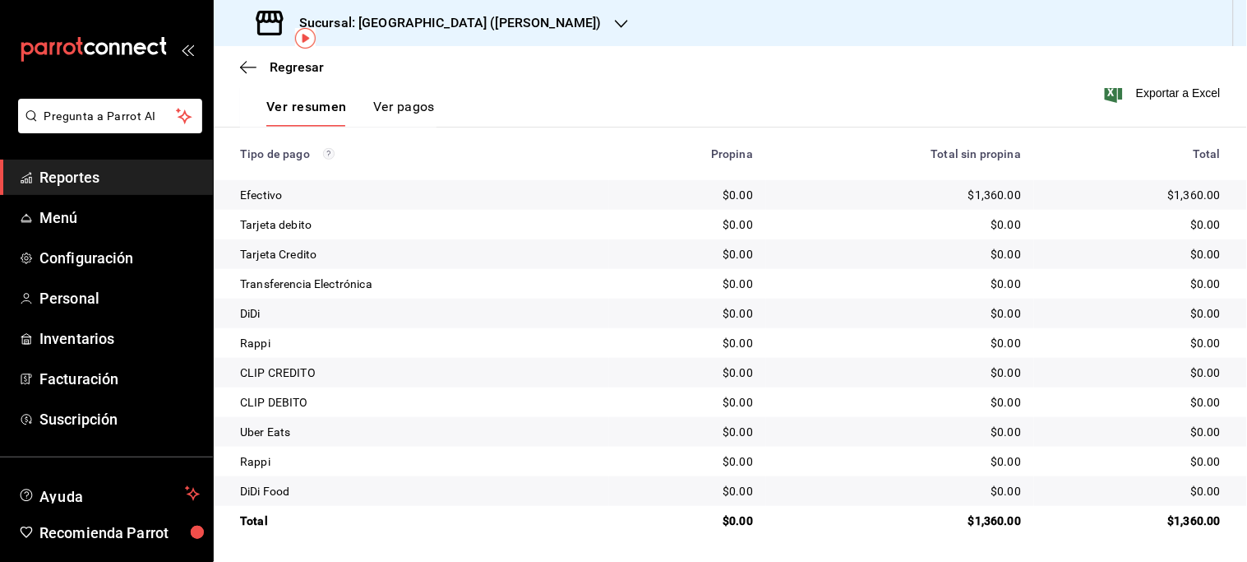
scroll to position [70, 0]
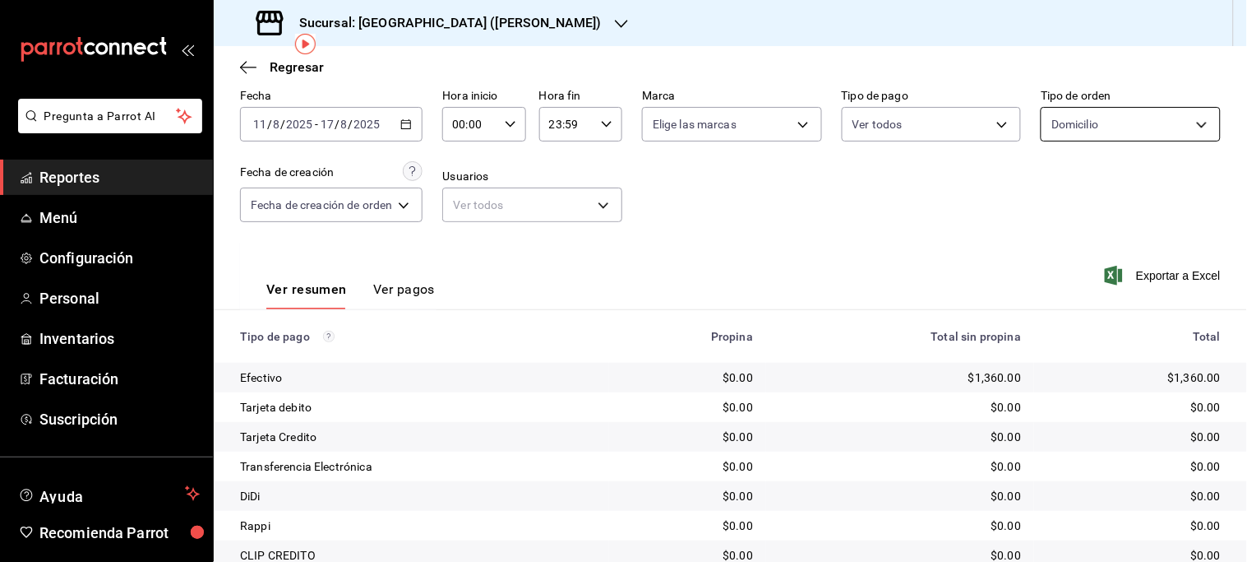
click at [1180, 132] on body "Pregunta a Parrot AI Reportes Menú Configuración Personal Inventarios Facturaci…" at bounding box center [623, 281] width 1247 height 562
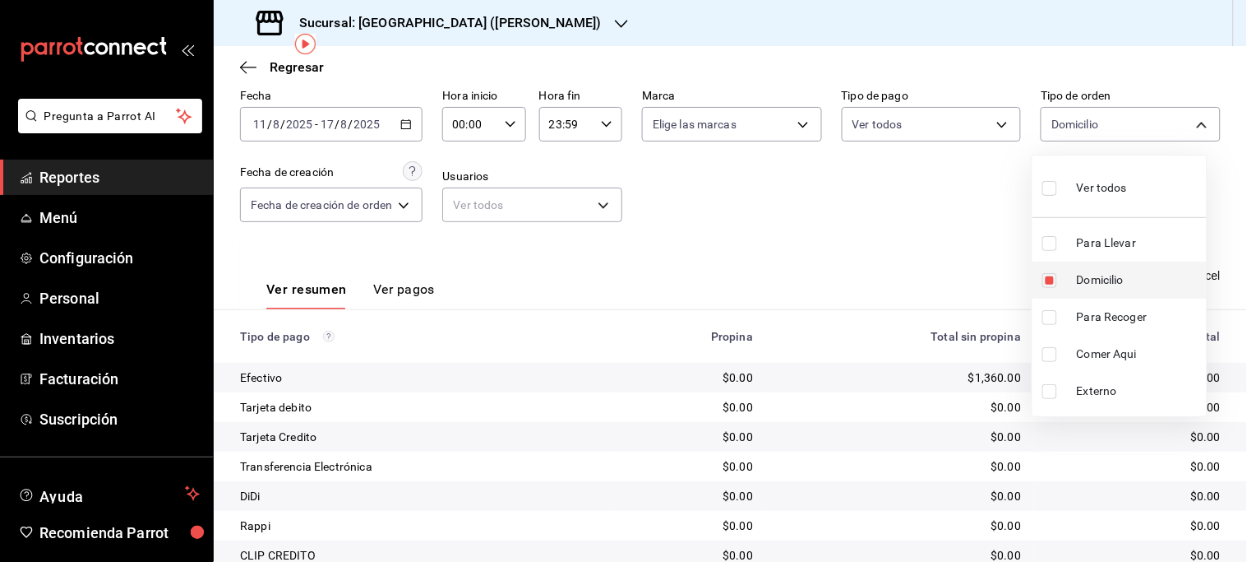
click at [1108, 277] on span "Domicilio" at bounding box center [1138, 279] width 123 height 17
checkbox input "false"
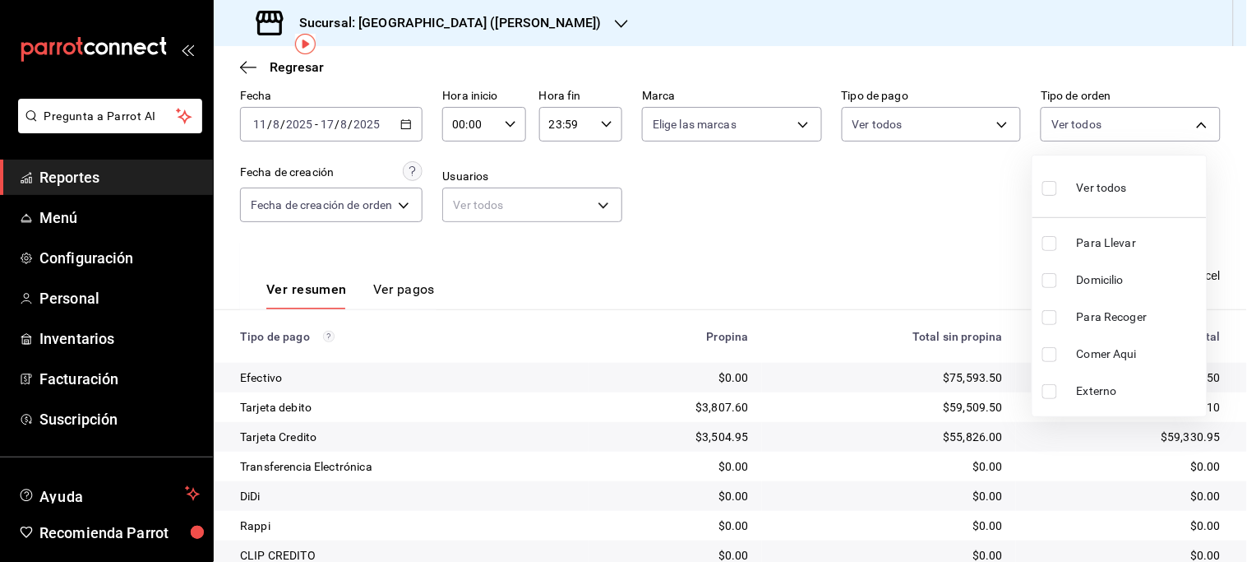
click at [1112, 345] on span "Comer Aqui" at bounding box center [1138, 353] width 123 height 17
type input "3eae00ff-36f7-4658-b8f4-730d81509117"
checkbox input "true"
click at [1112, 345] on span "Comer Aqui" at bounding box center [1138, 353] width 123 height 17
checkbox input "false"
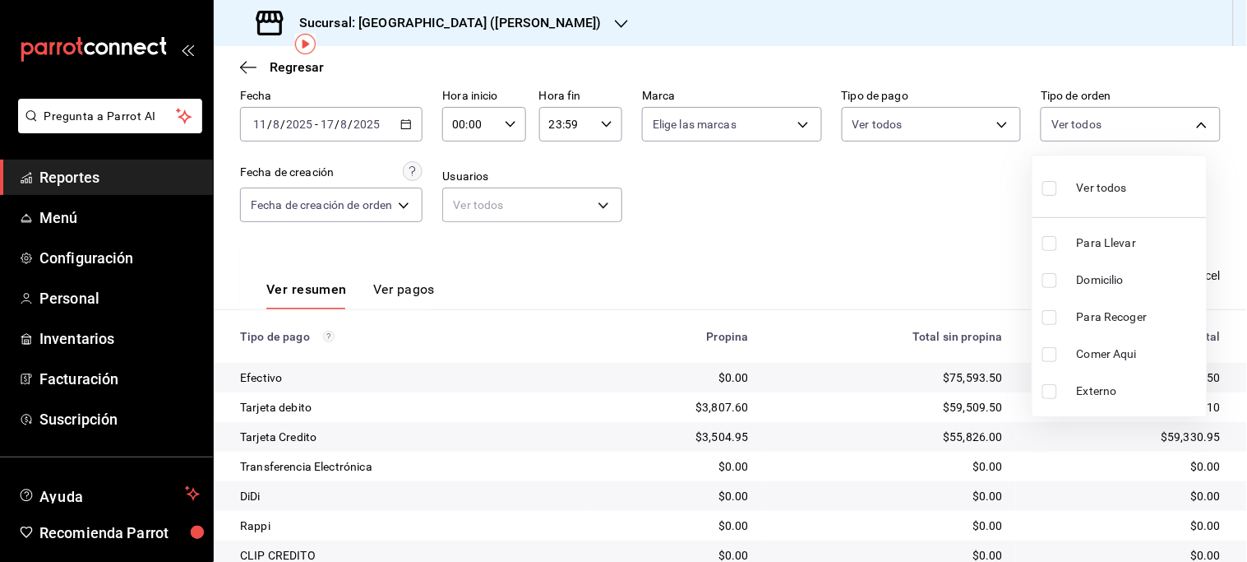
click at [1112, 345] on span "Comer Aqui" at bounding box center [1138, 353] width 123 height 17
type input "3eae00ff-36f7-4658-b8f4-730d81509117"
checkbox input "true"
click at [1113, 349] on span "Comer Aqui" at bounding box center [1138, 353] width 123 height 17
checkbox input "false"
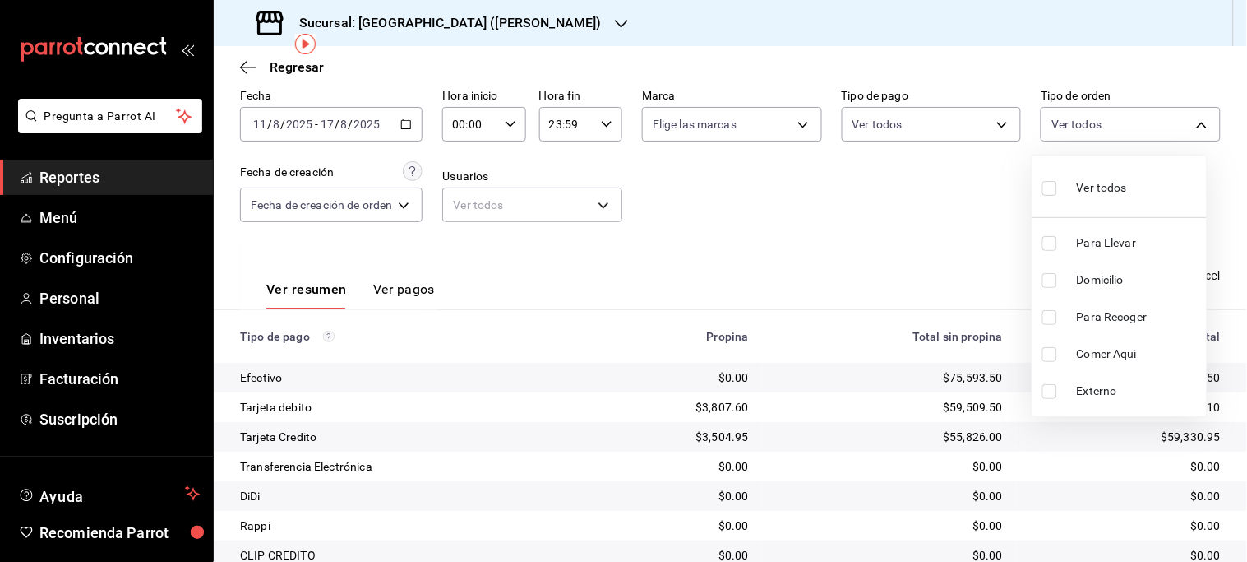
click at [1113, 349] on span "Comer Aqui" at bounding box center [1138, 353] width 123 height 17
type input "3eae00ff-36f7-4658-b8f4-730d81509117"
checkbox input "true"
click at [907, 253] on div at bounding box center [623, 281] width 1247 height 562
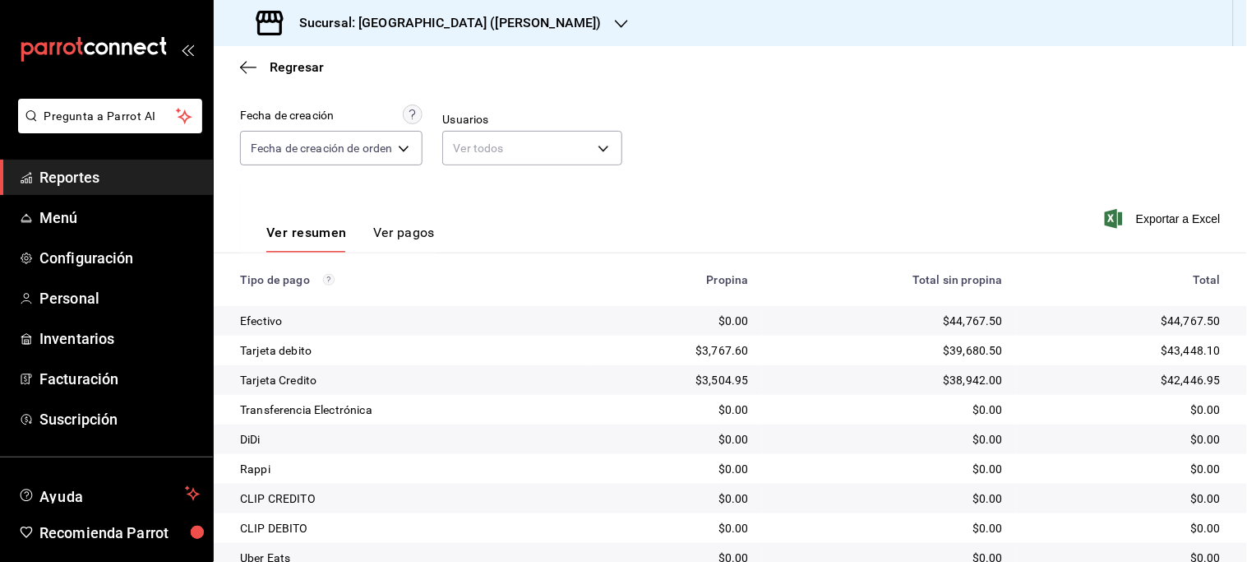
scroll to position [252, 0]
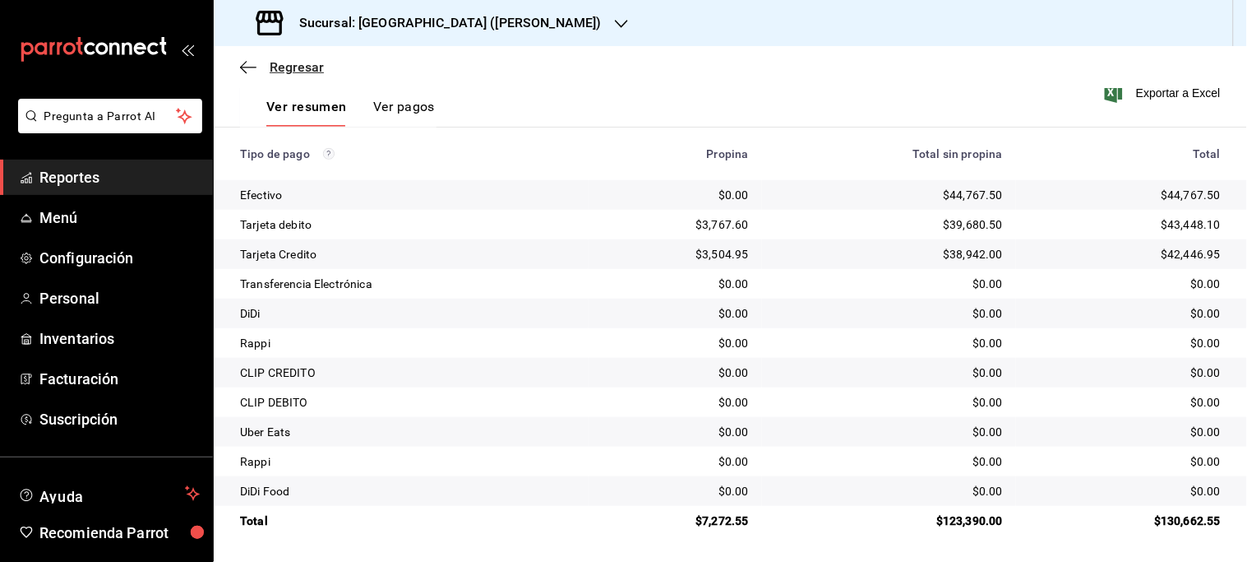
click at [301, 59] on span "Regresar" at bounding box center [297, 67] width 54 height 16
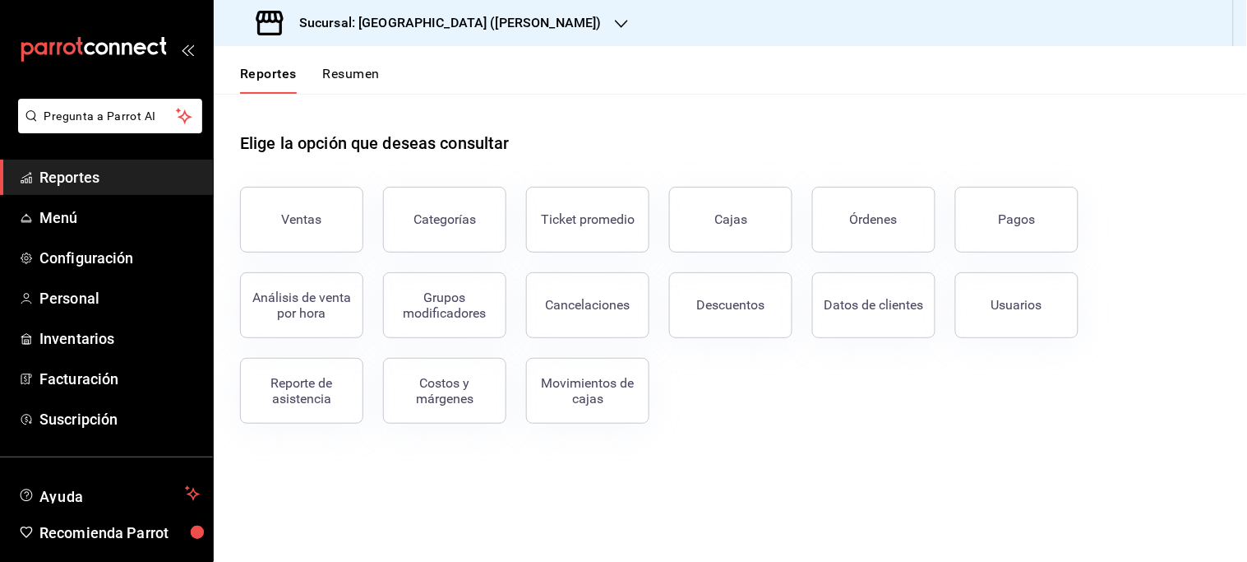
click at [615, 25] on icon "button" at bounding box center [621, 24] width 13 height 8
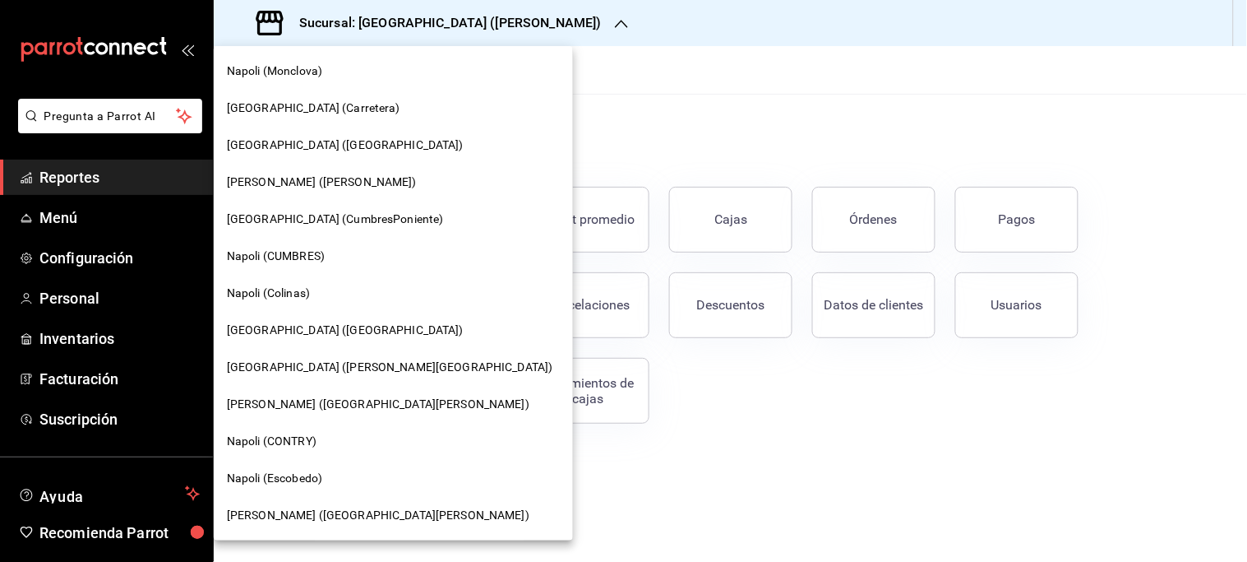
click at [266, 99] on span "[GEOGRAPHIC_DATA] (Carretera)" at bounding box center [313, 107] width 173 height 17
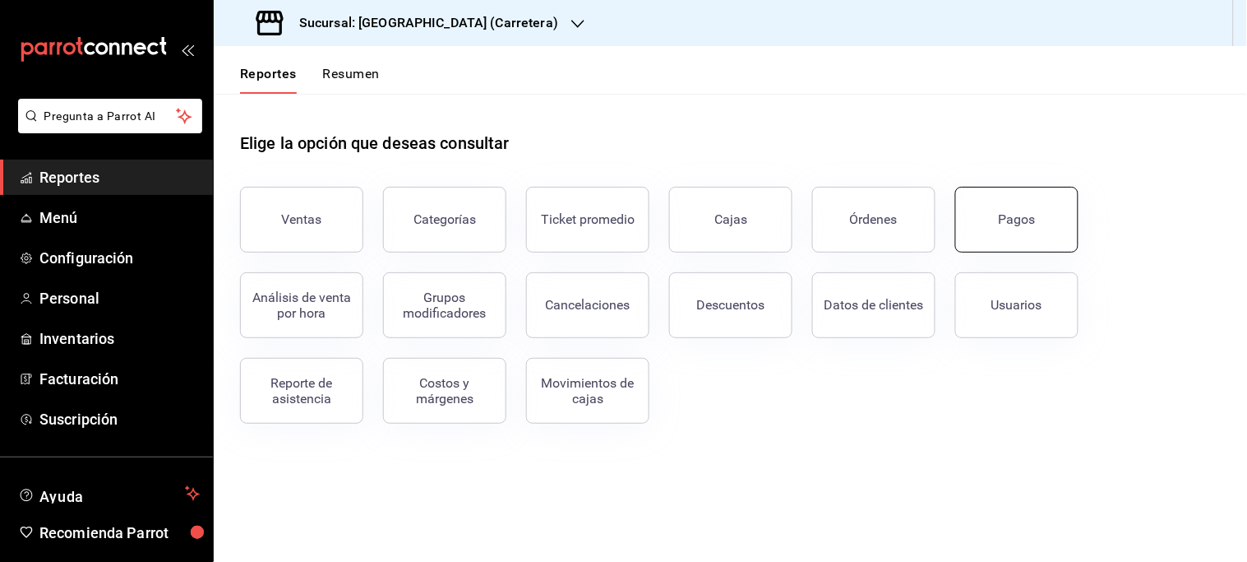
click at [1007, 215] on div "Pagos" at bounding box center [1017, 219] width 37 height 16
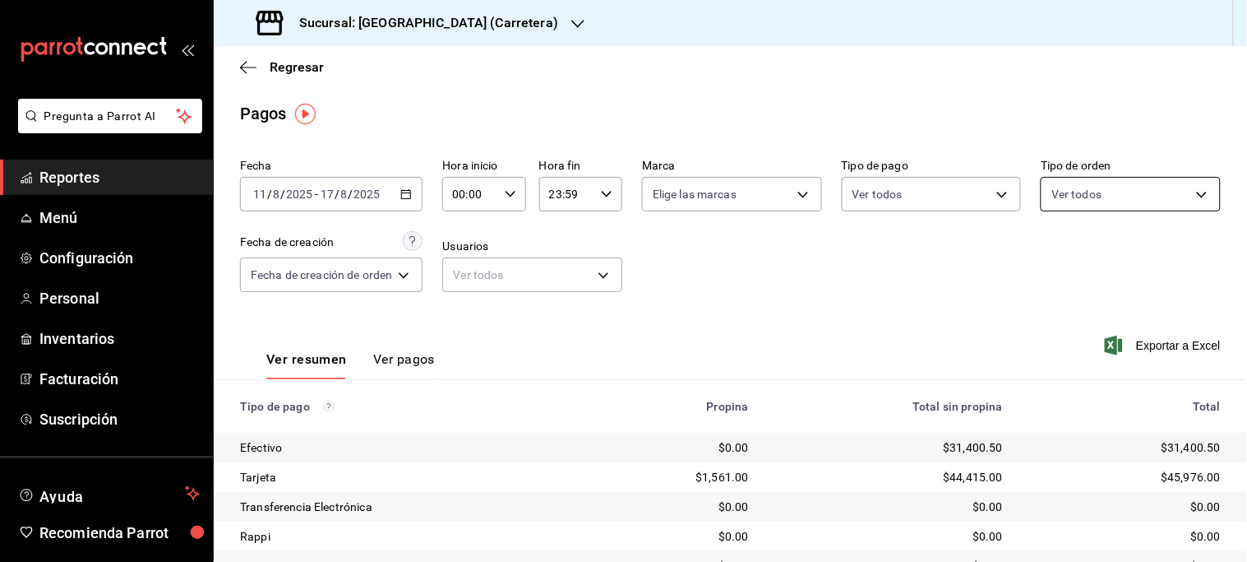
click at [1165, 195] on body "Pregunta a Parrot AI Reportes Menú Configuración Personal Inventarios Facturaci…" at bounding box center [623, 281] width 1247 height 562
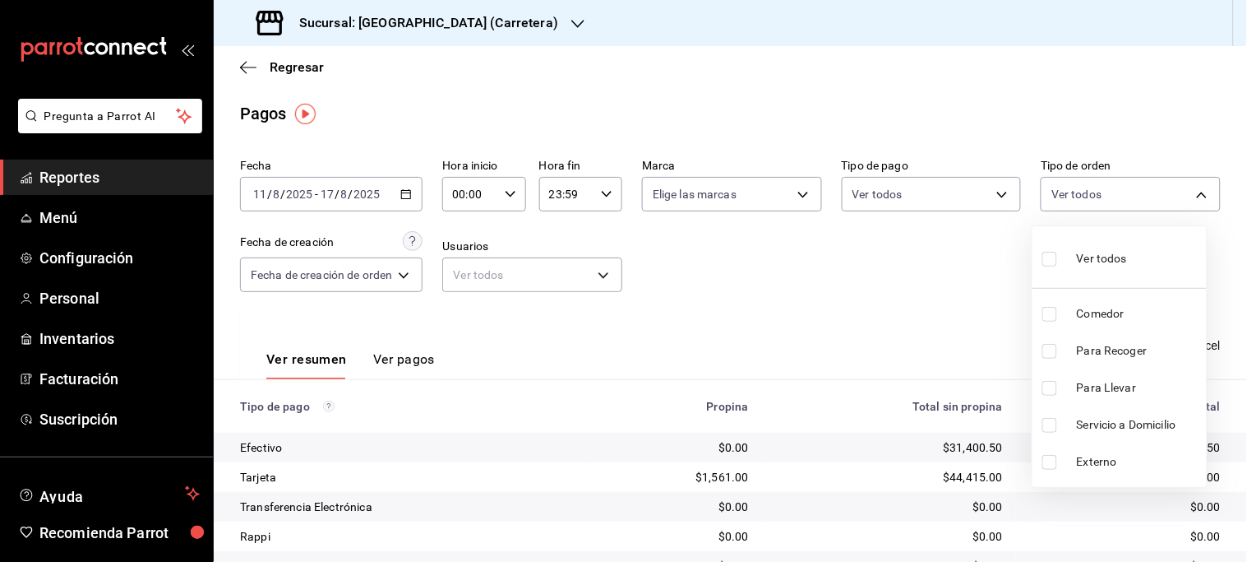
click at [1119, 305] on span "Comedor" at bounding box center [1138, 313] width 123 height 17
type input "ffed12c4-a489-4b8d-b39a-4bc489e4a1de"
checkbox input "true"
click at [959, 306] on div at bounding box center [623, 281] width 1247 height 562
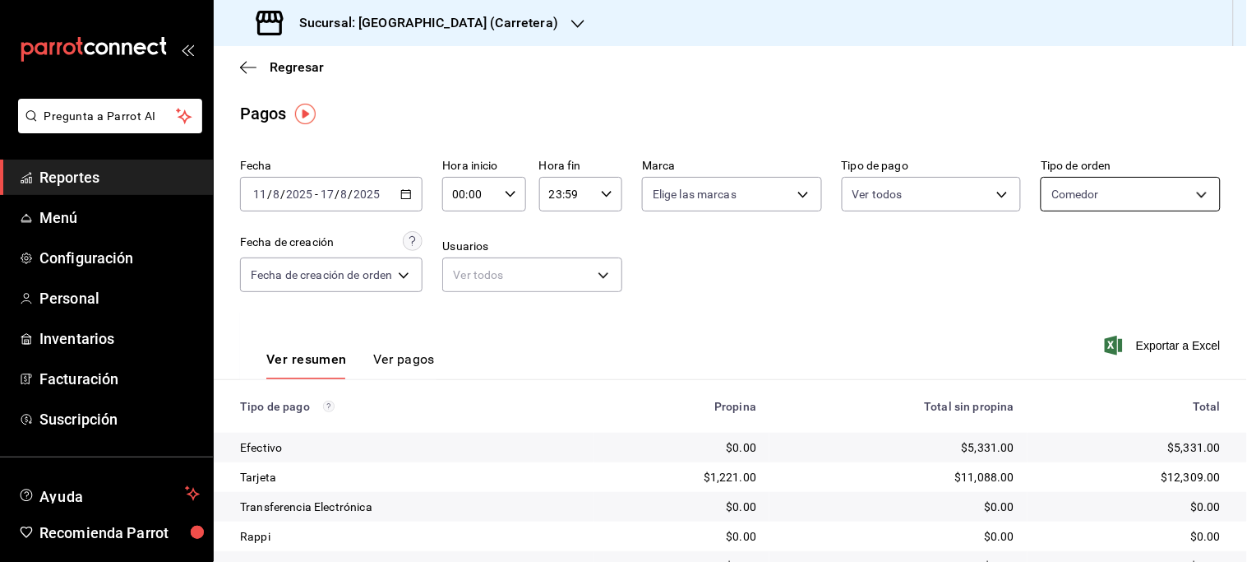
click at [1120, 207] on body "Pregunta a Parrot AI Reportes Menú Configuración Personal Inventarios Facturaci…" at bounding box center [623, 281] width 1247 height 562
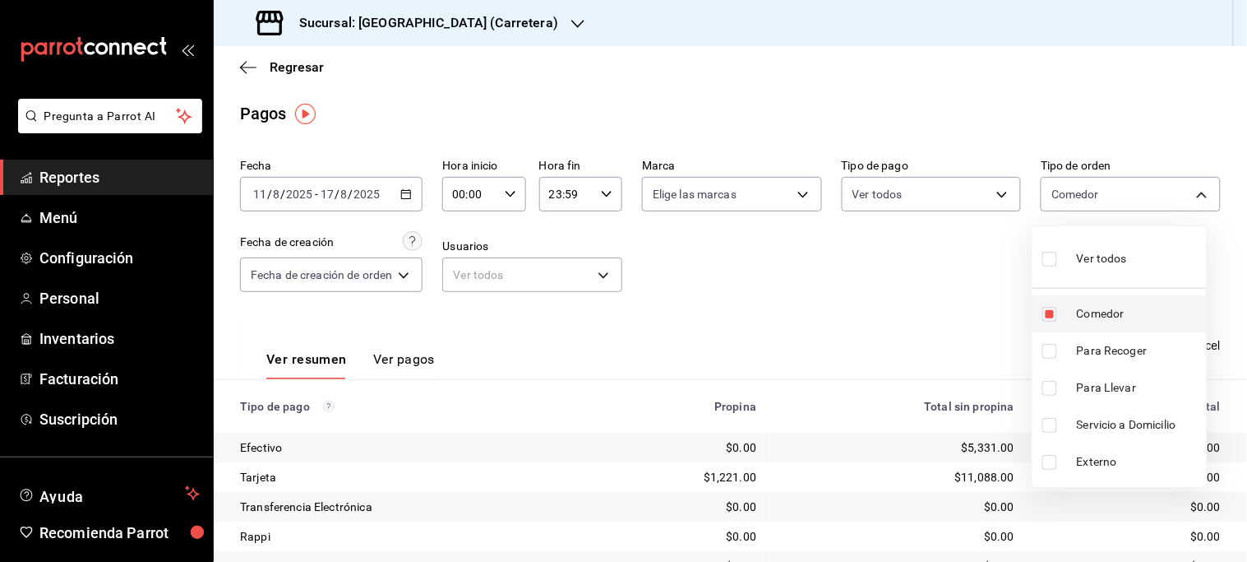
click at [1098, 314] on span "Comedor" at bounding box center [1138, 313] width 123 height 17
checkbox input "false"
click at [1106, 426] on span "Servicio a Domicilio" at bounding box center [1138, 424] width 123 height 17
type input "aeb0d64a-e387-4b76-bac5-e8cf0452fcc6"
checkbox input "true"
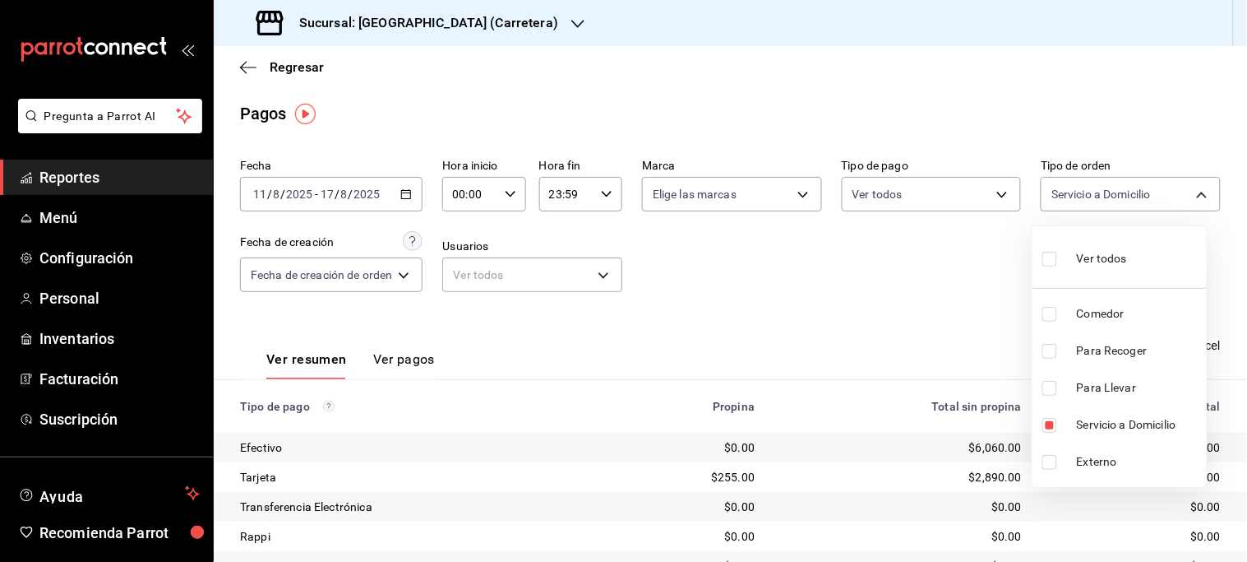
click at [881, 323] on div at bounding box center [623, 281] width 1247 height 562
click at [1129, 191] on body "Pregunta a Parrot AI Reportes Menú Configuración Personal Inventarios Facturaci…" at bounding box center [623, 281] width 1247 height 562
click at [1104, 419] on span "Servicio a Domicilio" at bounding box center [1138, 424] width 123 height 17
checkbox input "false"
click at [1104, 390] on span "Para Llevar" at bounding box center [1138, 387] width 123 height 17
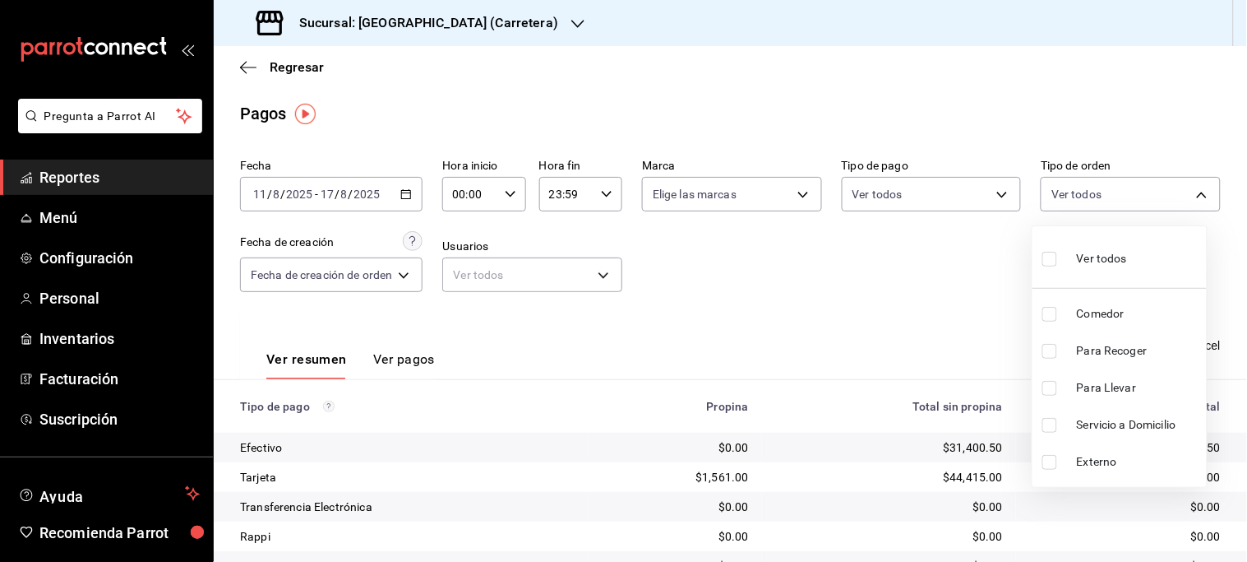
type input "230799c9-93aa-4c11-bedd-cd231d87e904"
checkbox input "true"
click at [1099, 350] on span "Para Recoger" at bounding box center [1138, 350] width 123 height 17
type input "230799c9-93aa-4c11-bedd-cd231d87e904,02e424ac-3bf0-456b-a7eb-20b0817651fc"
checkbox input "true"
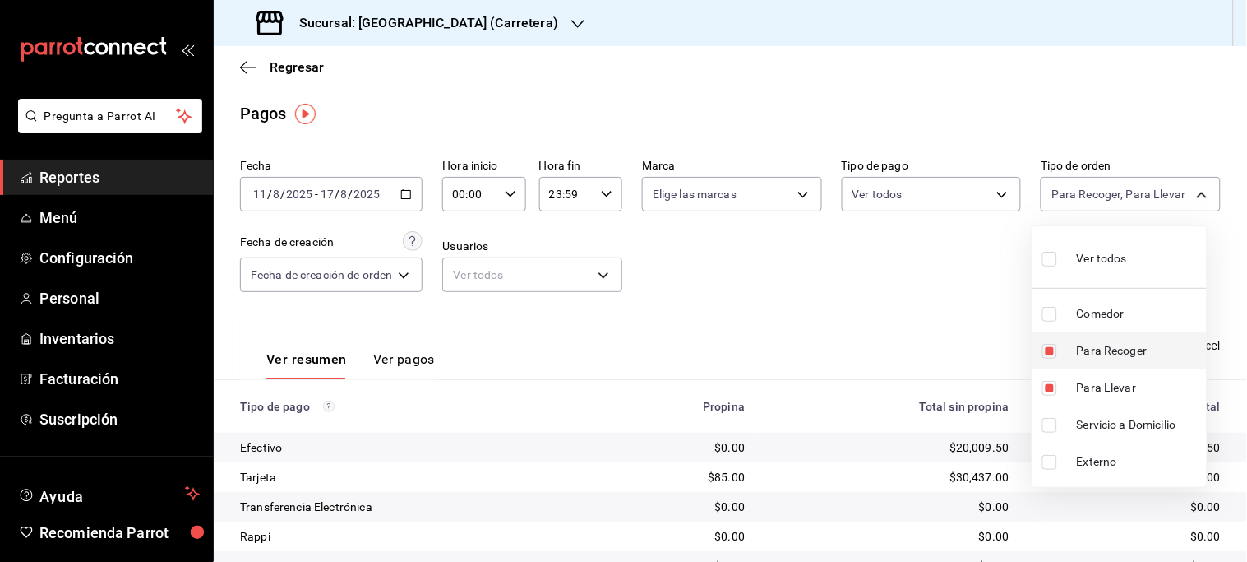
click at [1099, 350] on span "Para Recoger" at bounding box center [1138, 350] width 123 height 17
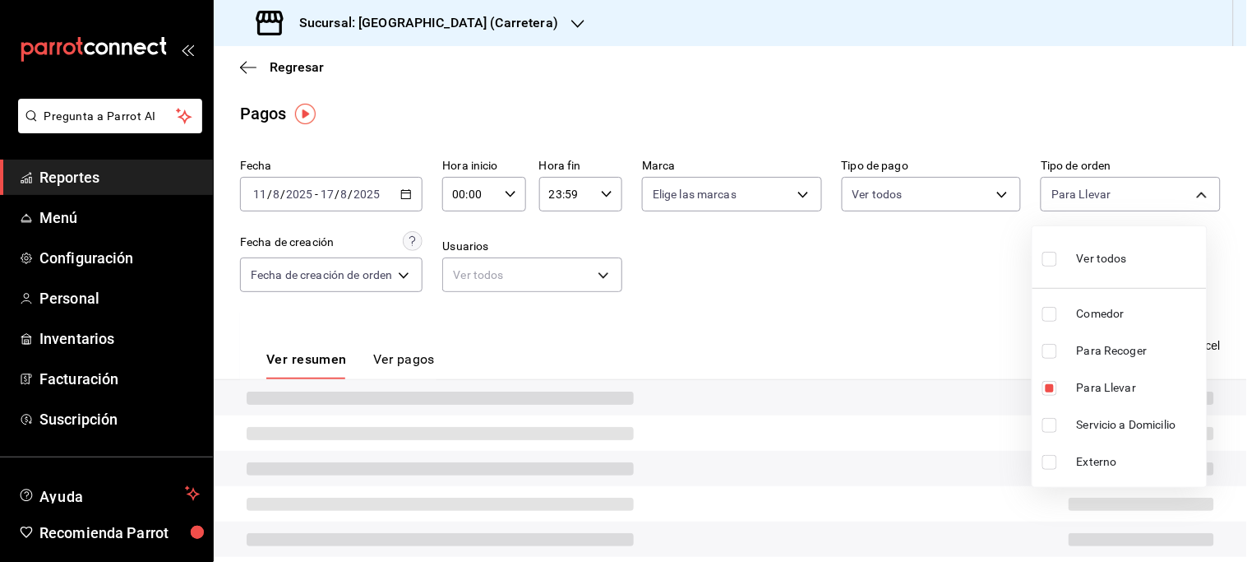
type input "230799c9-93aa-4c11-bedd-cd231d87e904"
checkbox input "false"
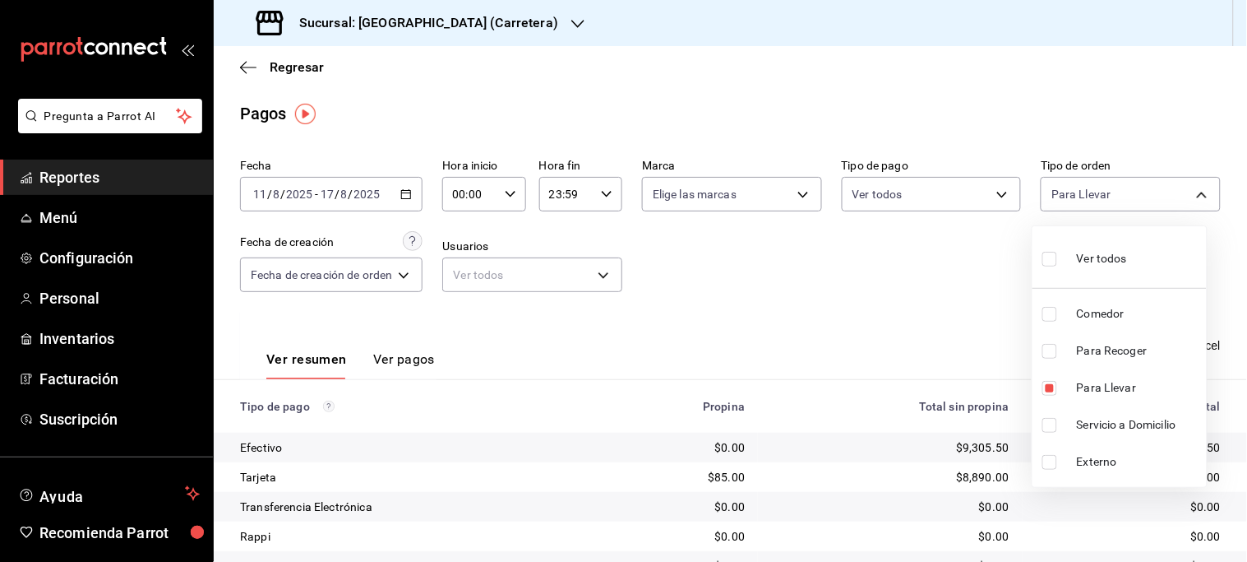
click at [1099, 350] on span "Para Recoger" at bounding box center [1138, 350] width 123 height 17
type input "230799c9-93aa-4c11-bedd-cd231d87e904,02e424ac-3bf0-456b-a7eb-20b0817651fc"
checkbox input "true"
click at [927, 342] on div at bounding box center [623, 281] width 1247 height 562
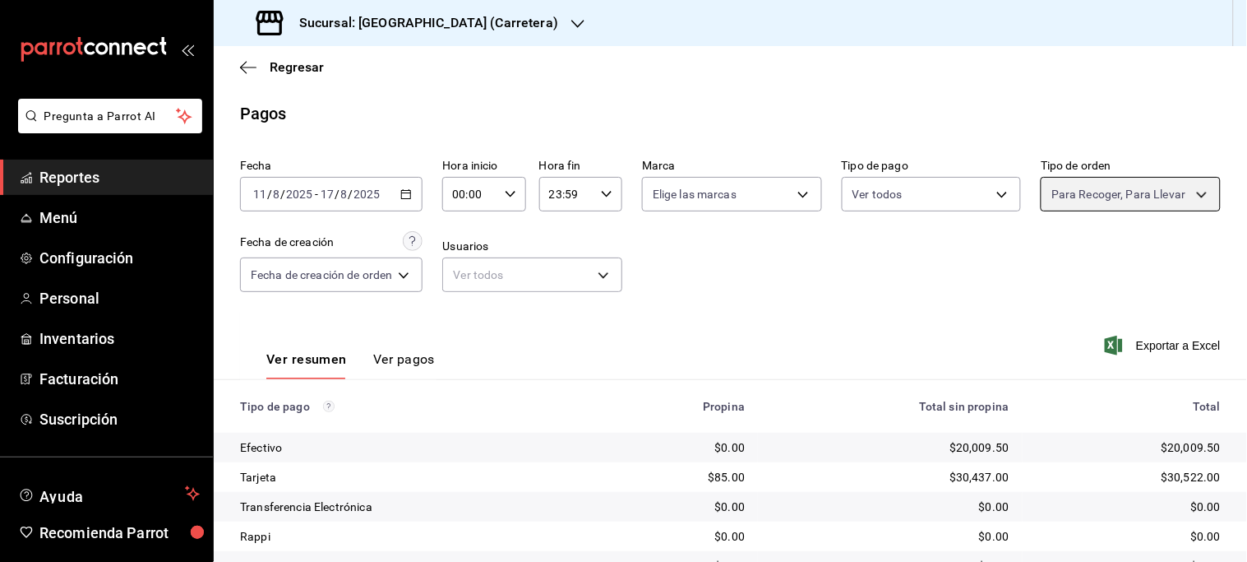
scroll to position [193, 0]
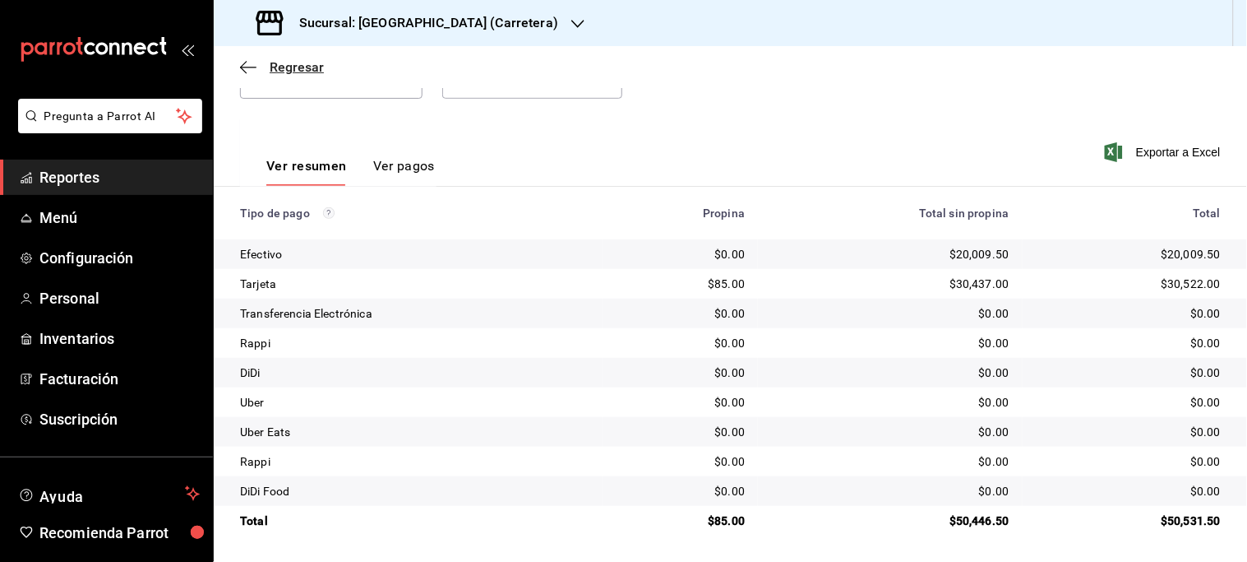
click at [298, 64] on span "Regresar" at bounding box center [297, 67] width 54 height 16
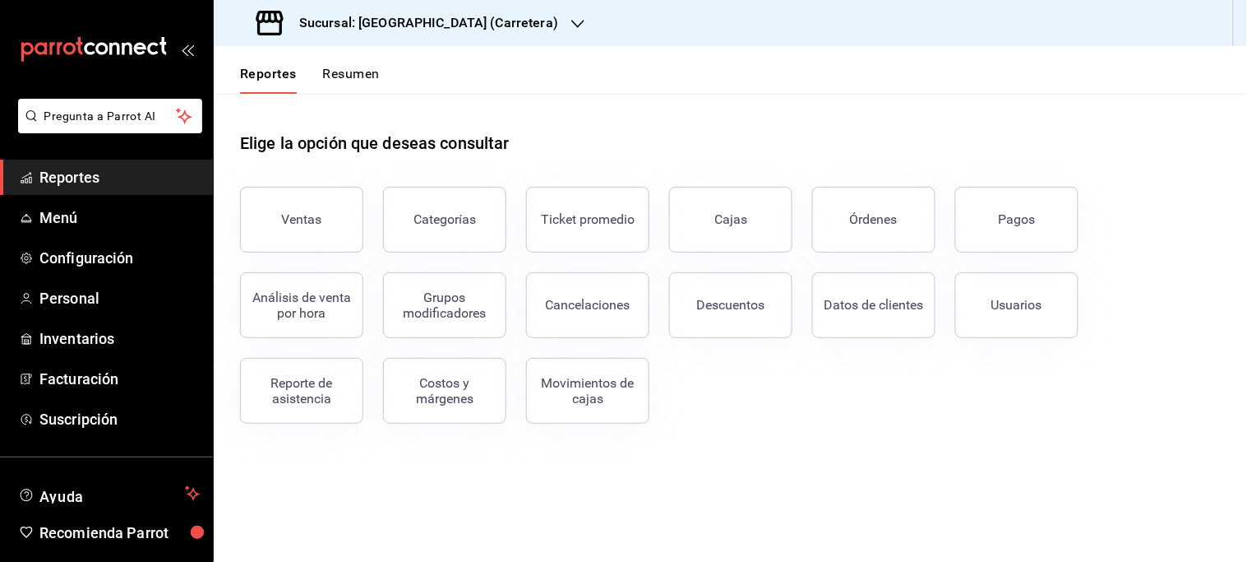
click at [571, 18] on icon "button" at bounding box center [577, 23] width 13 height 13
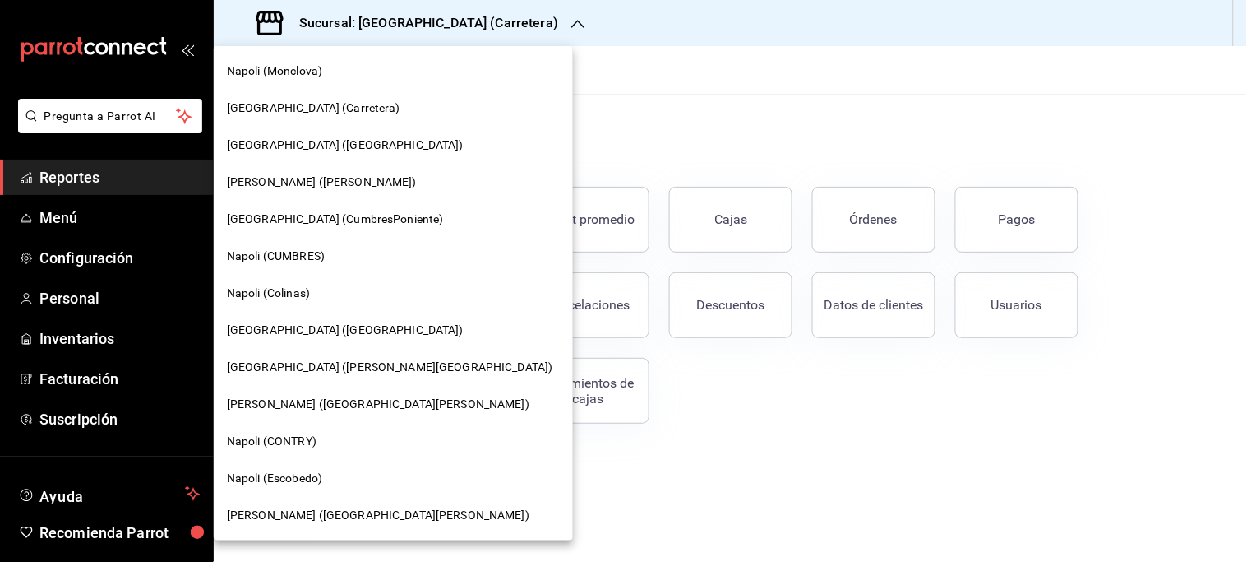
click at [286, 395] on span "[PERSON_NAME] ([GEOGRAPHIC_DATA][PERSON_NAME])" at bounding box center [378, 403] width 303 height 17
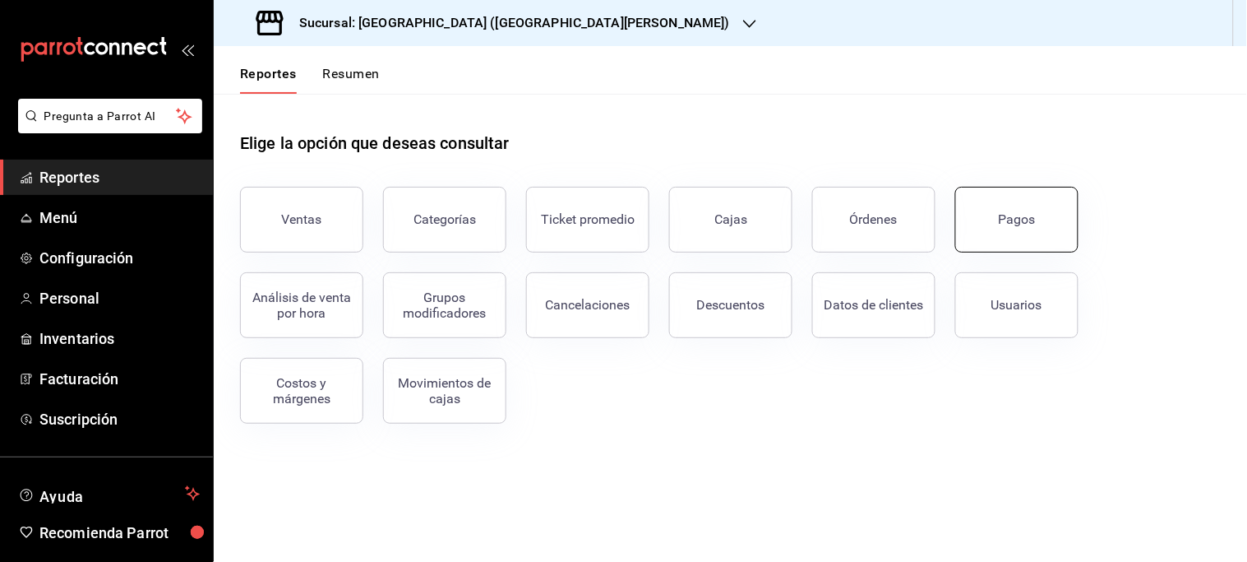
click at [1024, 232] on button "Pagos" at bounding box center [1016, 220] width 123 height 66
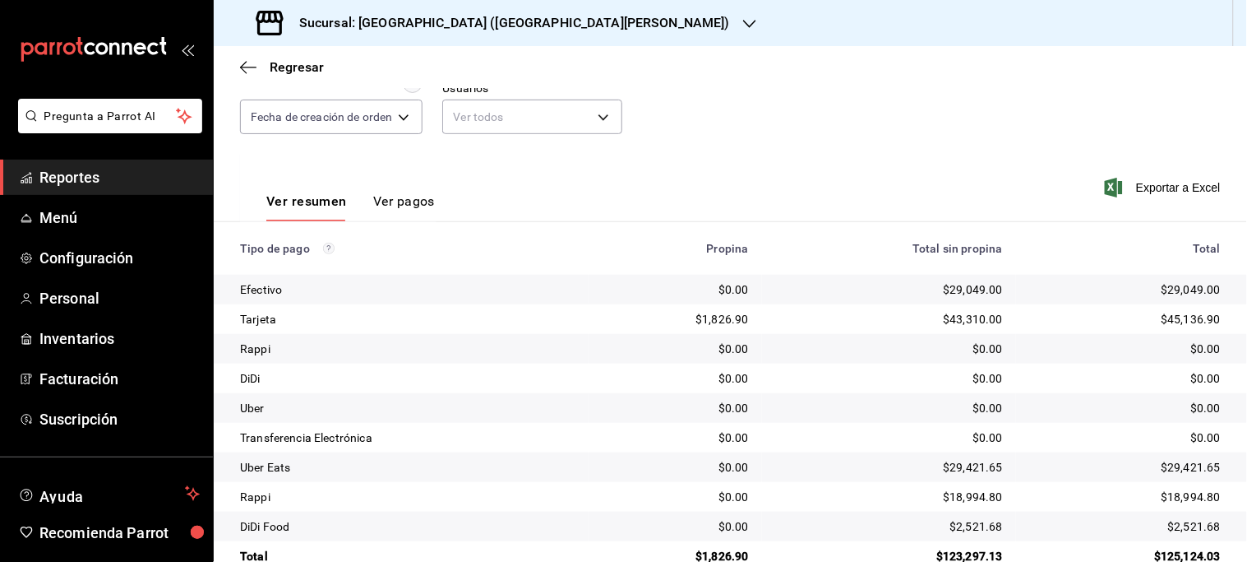
scroll to position [11, 0]
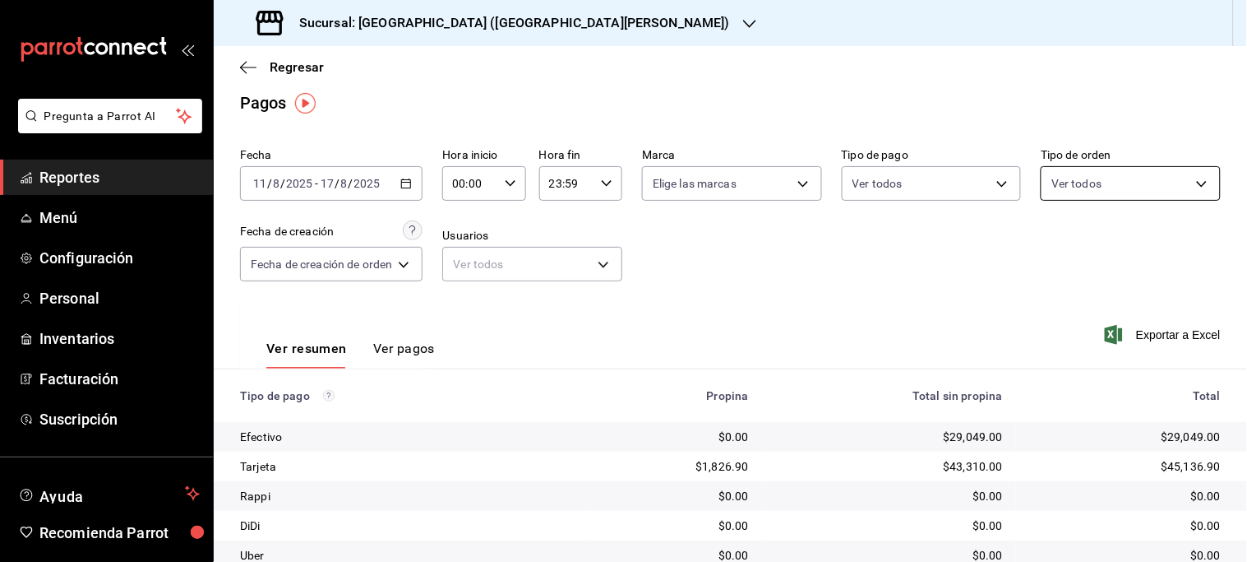
click at [1164, 186] on body "Pregunta a Parrot AI Reportes Menú Configuración Personal Inventarios Facturaci…" at bounding box center [623, 281] width 1247 height 562
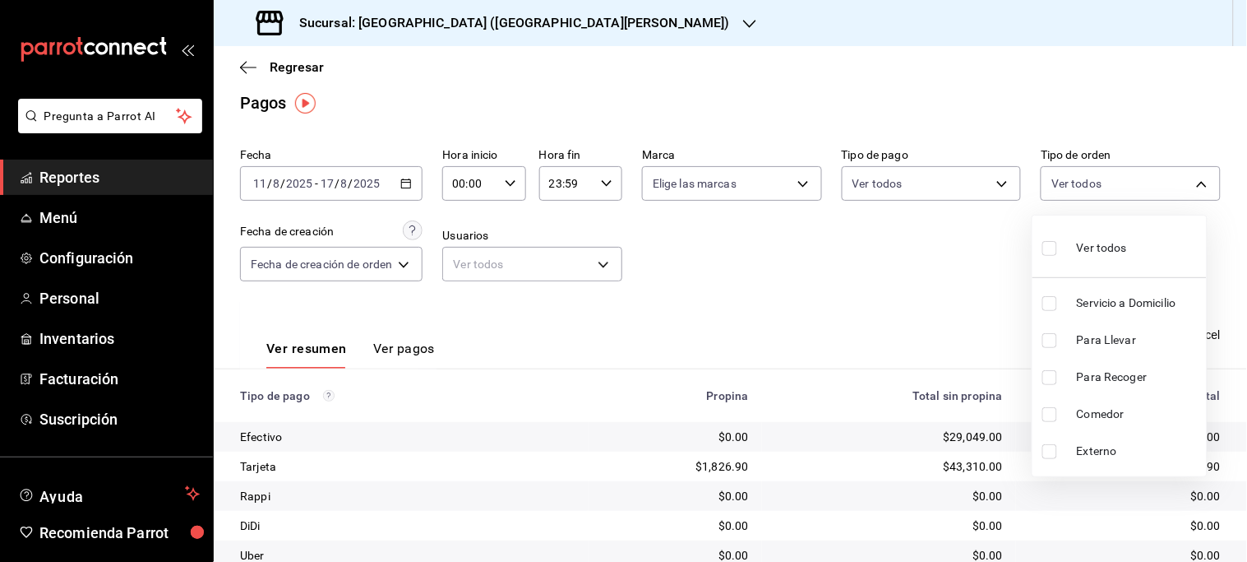
click at [1139, 307] on span "Servicio a Domicilio" at bounding box center [1138, 302] width 123 height 17
type input "c8b00b51-e9d8-4159-a2e7-1b2ae9f1db29"
checkbox input "true"
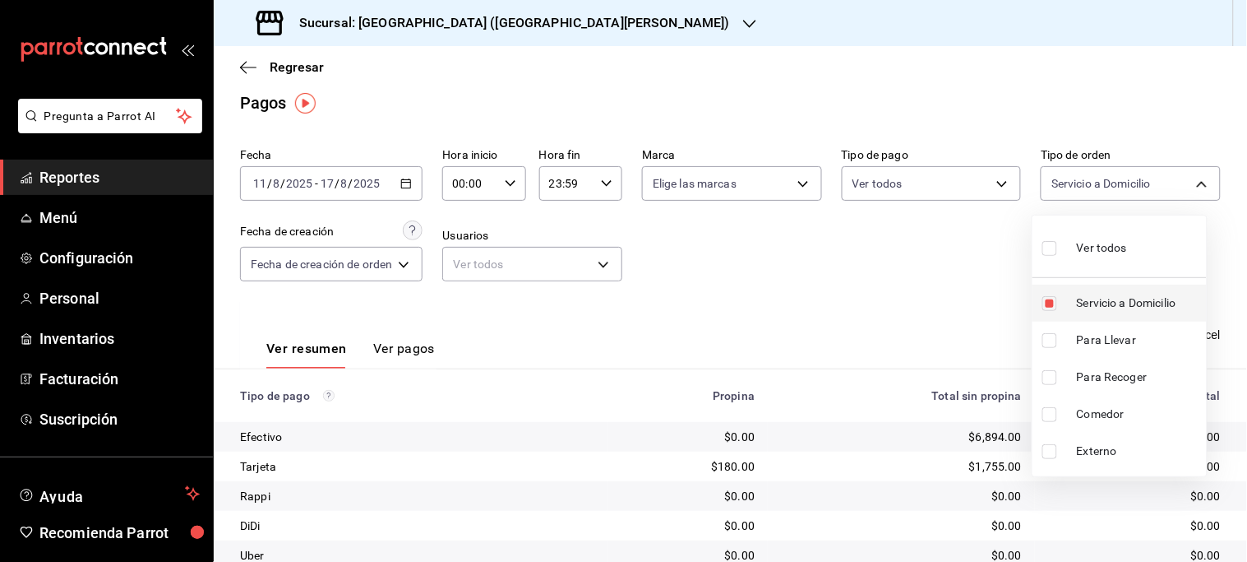
click at [1139, 298] on span "Servicio a Domicilio" at bounding box center [1138, 302] width 123 height 17
checkbox input "false"
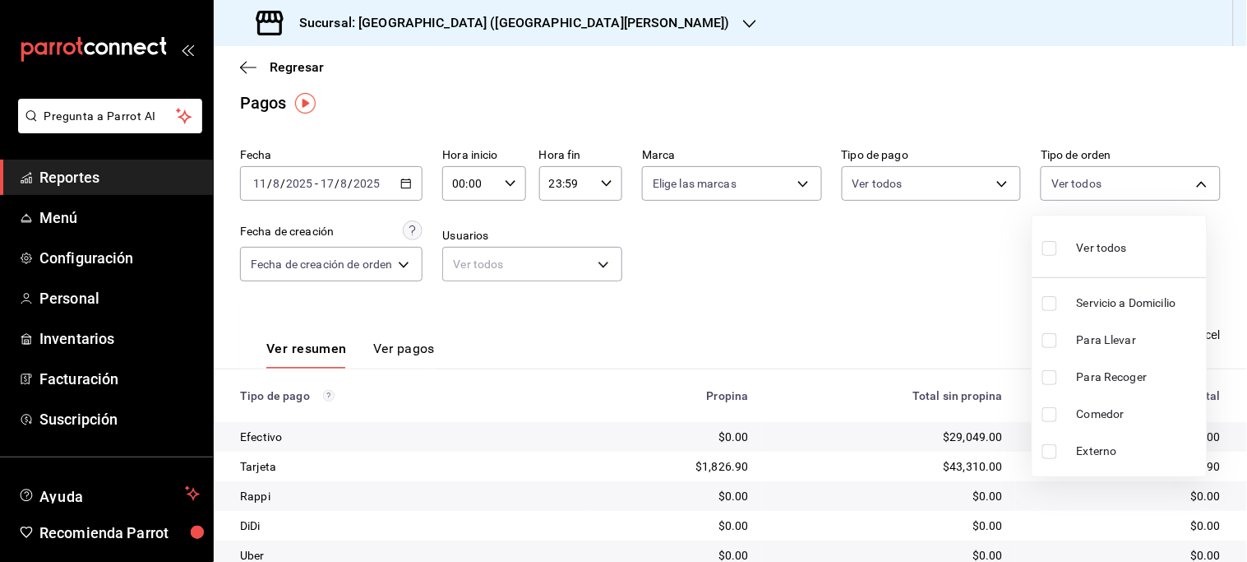
click at [1139, 298] on span "Servicio a Domicilio" at bounding box center [1138, 302] width 123 height 17
type input "c8b00b51-e9d8-4159-a2e7-1b2ae9f1db29"
checkbox input "true"
click at [917, 298] on div at bounding box center [623, 281] width 1247 height 562
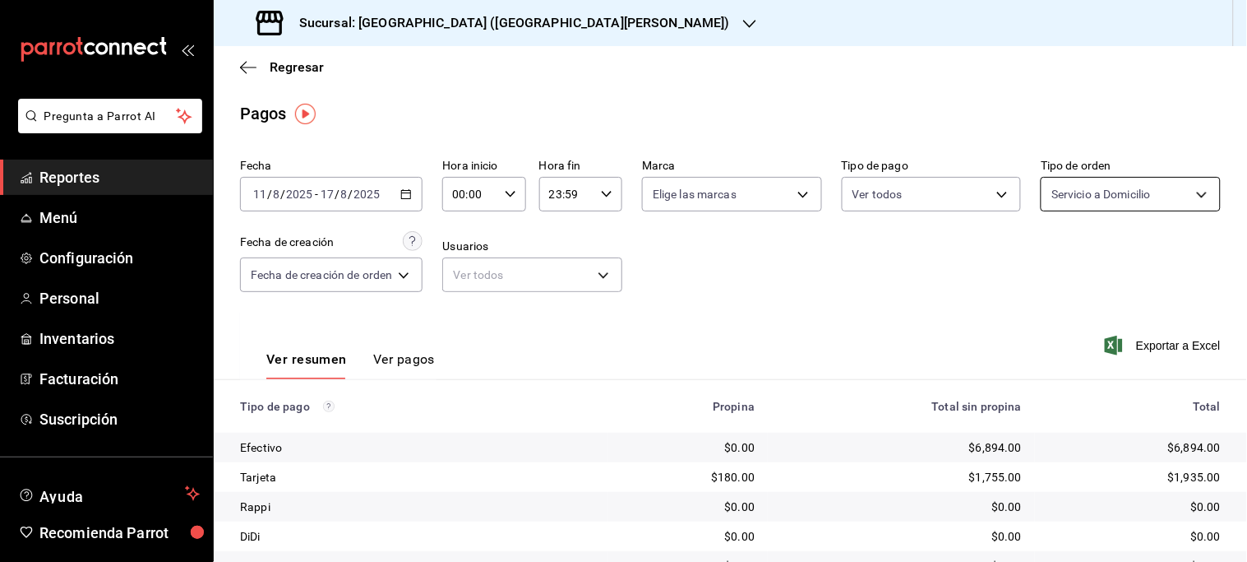
click at [1085, 185] on body "Pregunta a Parrot AI Reportes Menú Configuración Personal Inventarios Facturaci…" at bounding box center [623, 281] width 1247 height 562
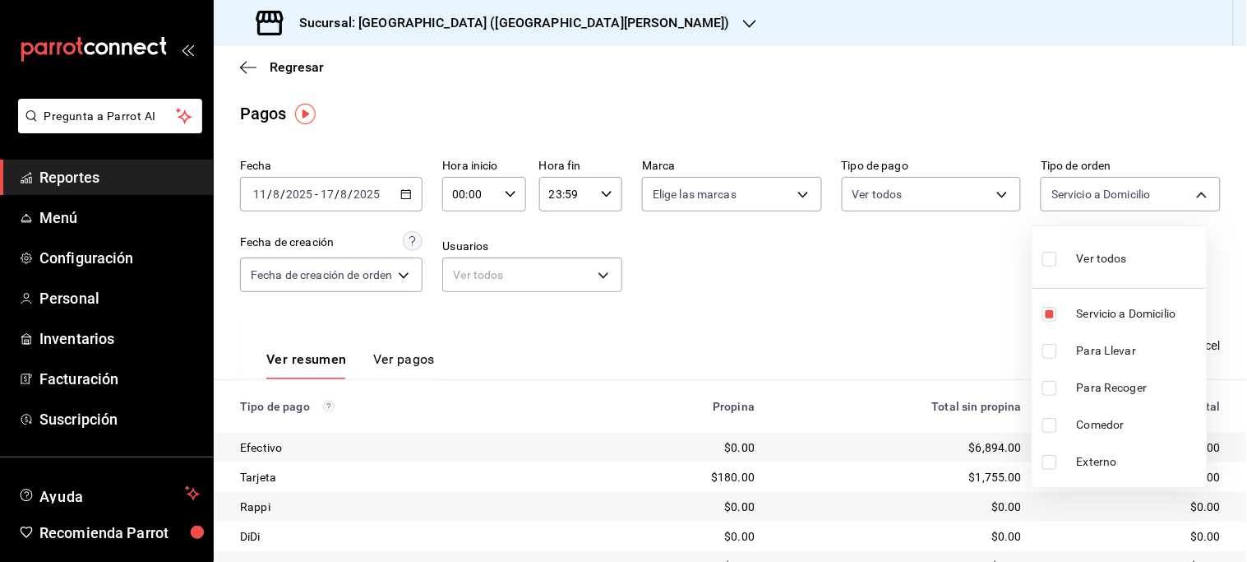
click at [1136, 200] on div at bounding box center [623, 281] width 1247 height 562
click at [1136, 200] on body "Pregunta a Parrot AI Reportes Menú Configuración Personal Inventarios Facturaci…" at bounding box center [623, 281] width 1247 height 562
click at [1099, 312] on span "Servicio a Domicilio" at bounding box center [1138, 313] width 123 height 17
checkbox input "false"
click at [1097, 425] on span "Comedor" at bounding box center [1138, 424] width 123 height 17
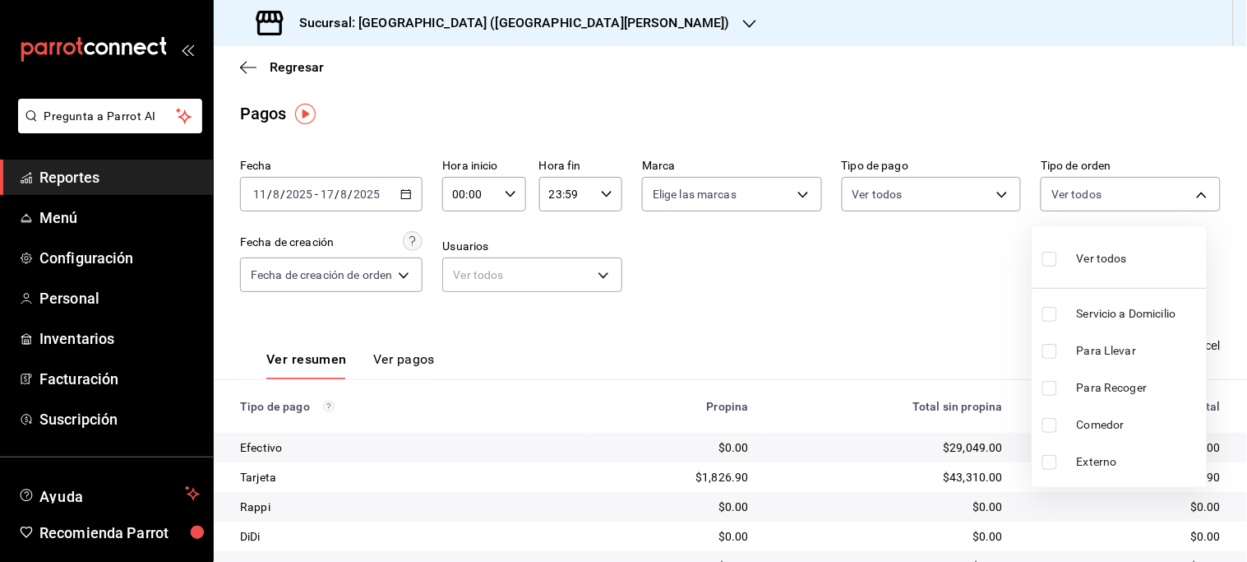
type input "5acec15a-d53e-4c01-ac5e-915ec68c2533"
checkbox input "true"
click at [899, 294] on div at bounding box center [623, 281] width 1247 height 562
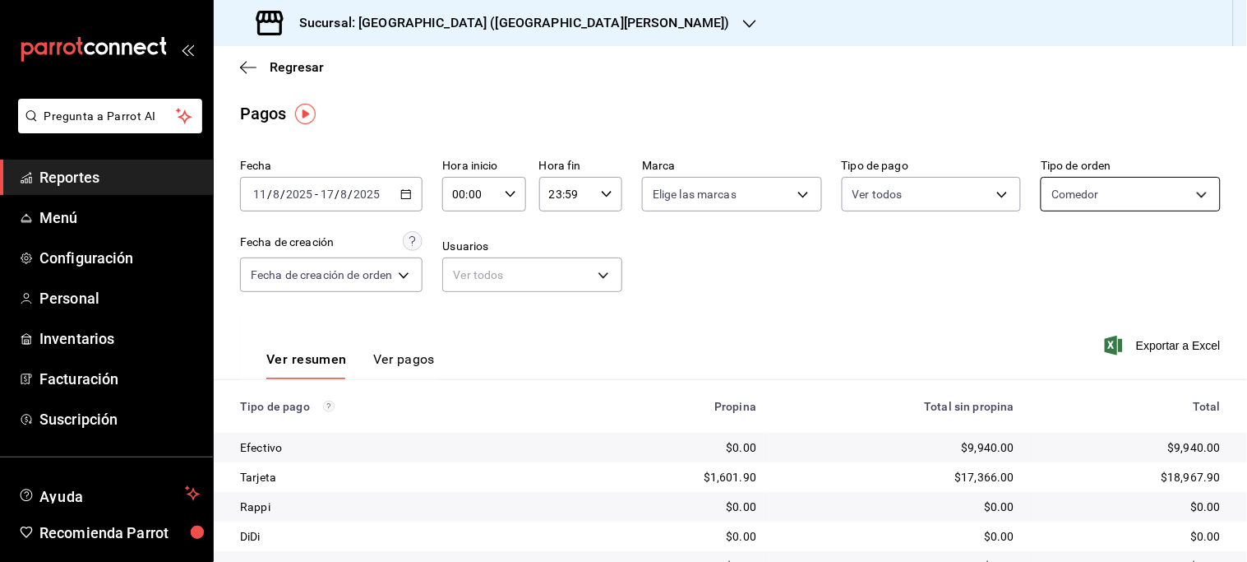
click at [1145, 196] on body "Pregunta a Parrot AI Reportes Menú Configuración Personal Inventarios Facturaci…" at bounding box center [623, 281] width 1247 height 562
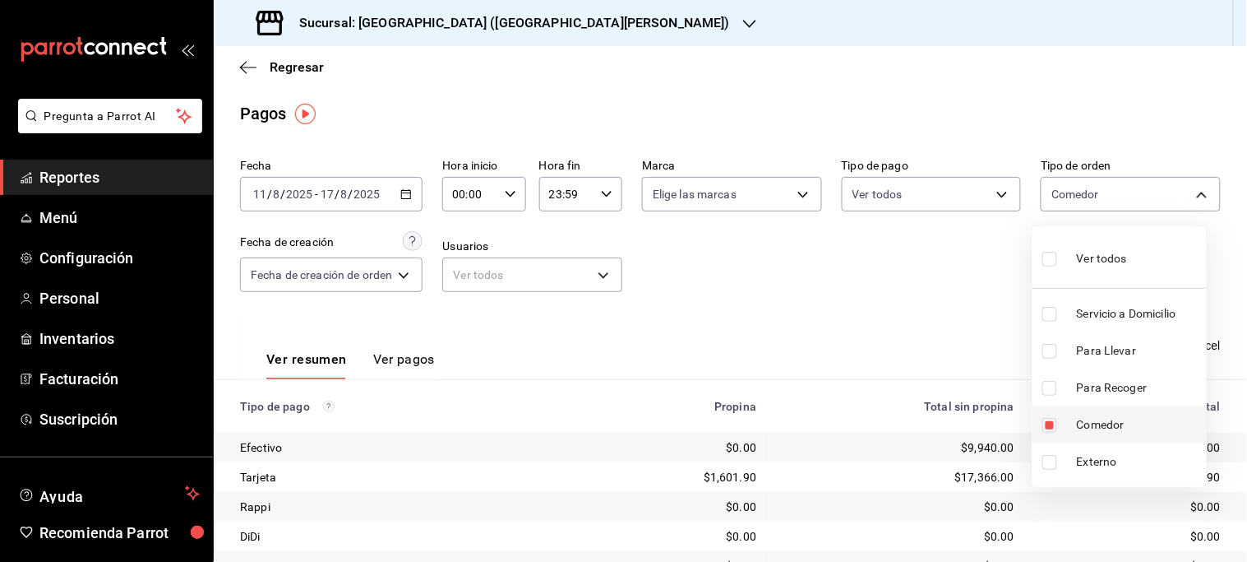
click at [1102, 429] on span "Comedor" at bounding box center [1138, 424] width 123 height 17
checkbox input "false"
click at [1121, 386] on span "Para Recoger" at bounding box center [1138, 387] width 123 height 17
type input "78e13b3a-8c77-4e0d-94c3-a16b2ee66d4c"
checkbox input "true"
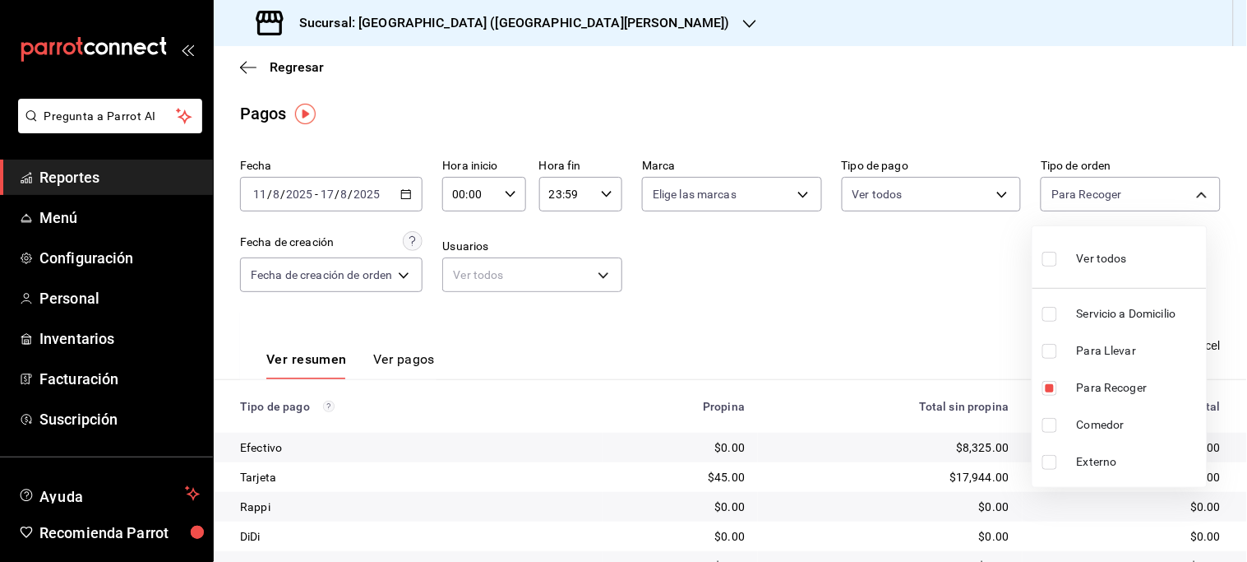
click at [1105, 355] on span "Para Llevar" at bounding box center [1138, 350] width 123 height 17
type input "78e13b3a-8c77-4e0d-94c3-a16b2ee66d4c,f53f935f-fd1e-4bbd-905f-9d79cdef9924"
checkbox input "true"
click at [1103, 387] on span "Para Recoger" at bounding box center [1138, 387] width 123 height 17
type input "f53f935f-fd1e-4bbd-905f-9d79cdef9924"
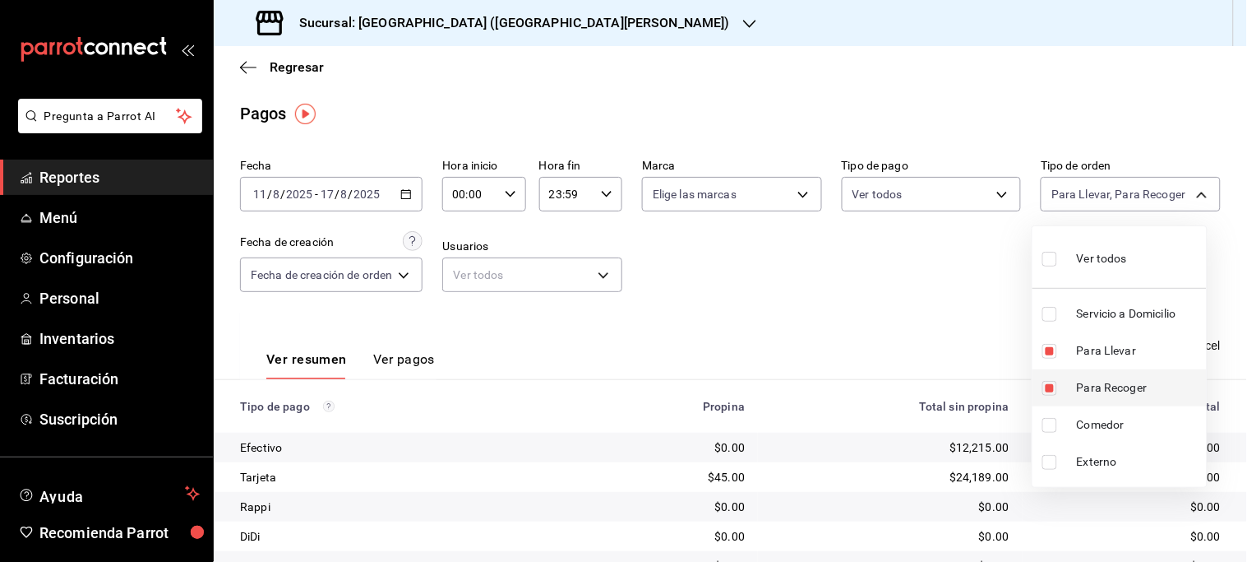
checkbox input "false"
click at [1099, 384] on span "Para Recoger" at bounding box center [1138, 387] width 123 height 17
type input "f53f935f-fd1e-4bbd-905f-9d79cdef9924,78e13b3a-8c77-4e0d-94c3-a16b2ee66d4c"
checkbox input "true"
click at [886, 319] on div at bounding box center [623, 281] width 1247 height 562
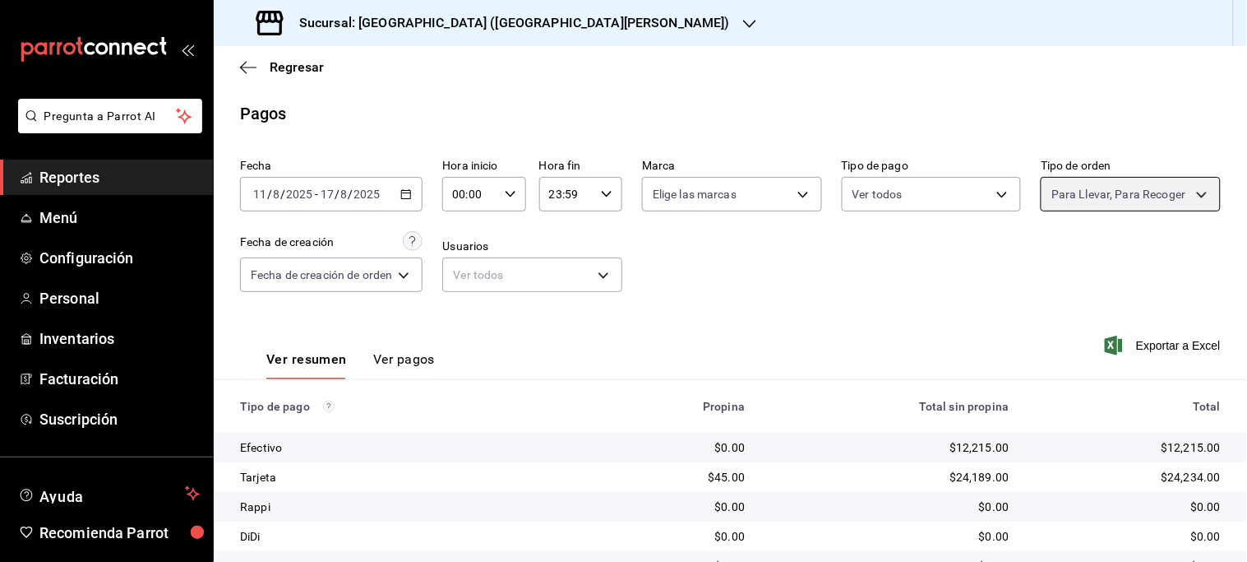
scroll to position [193, 0]
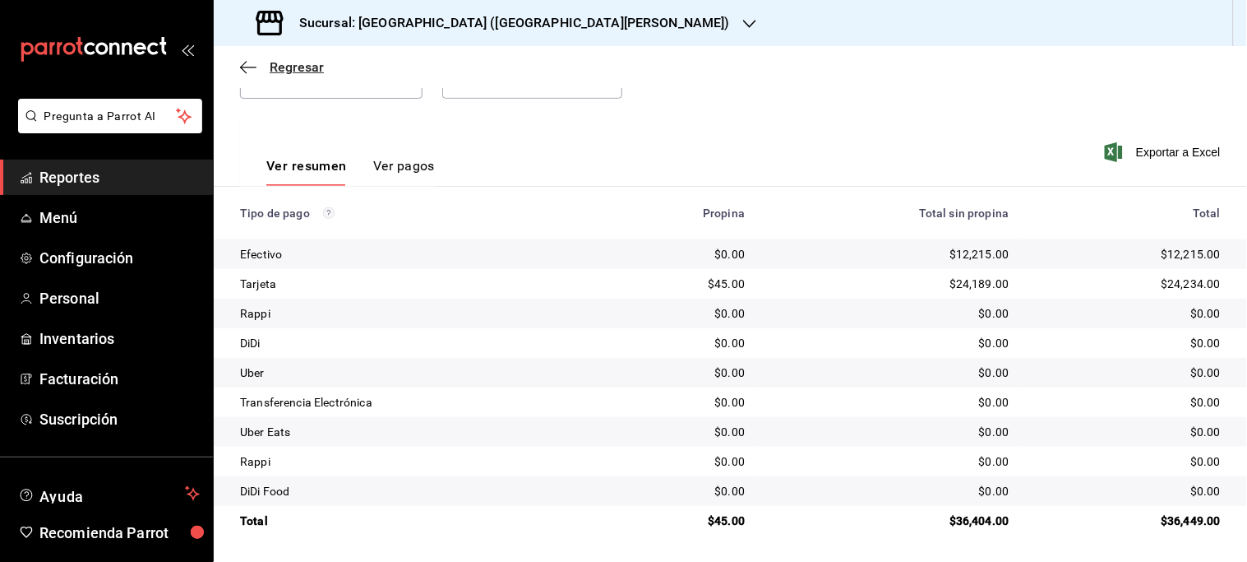
click at [296, 68] on span "Regresar" at bounding box center [297, 67] width 54 height 16
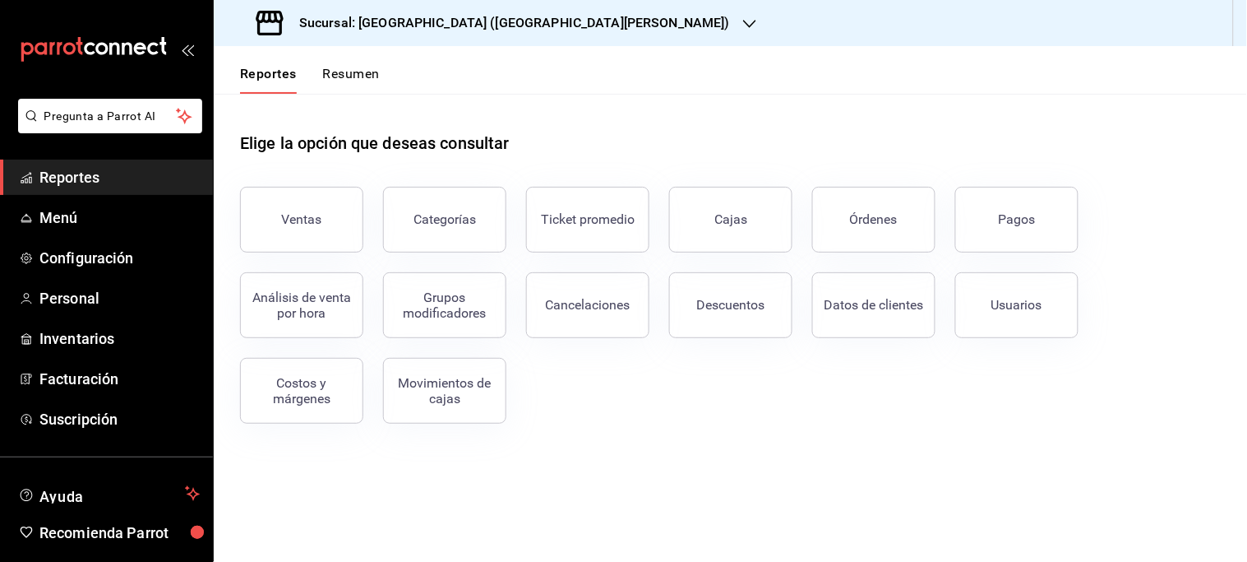
click at [743, 27] on icon "button" at bounding box center [749, 23] width 13 height 13
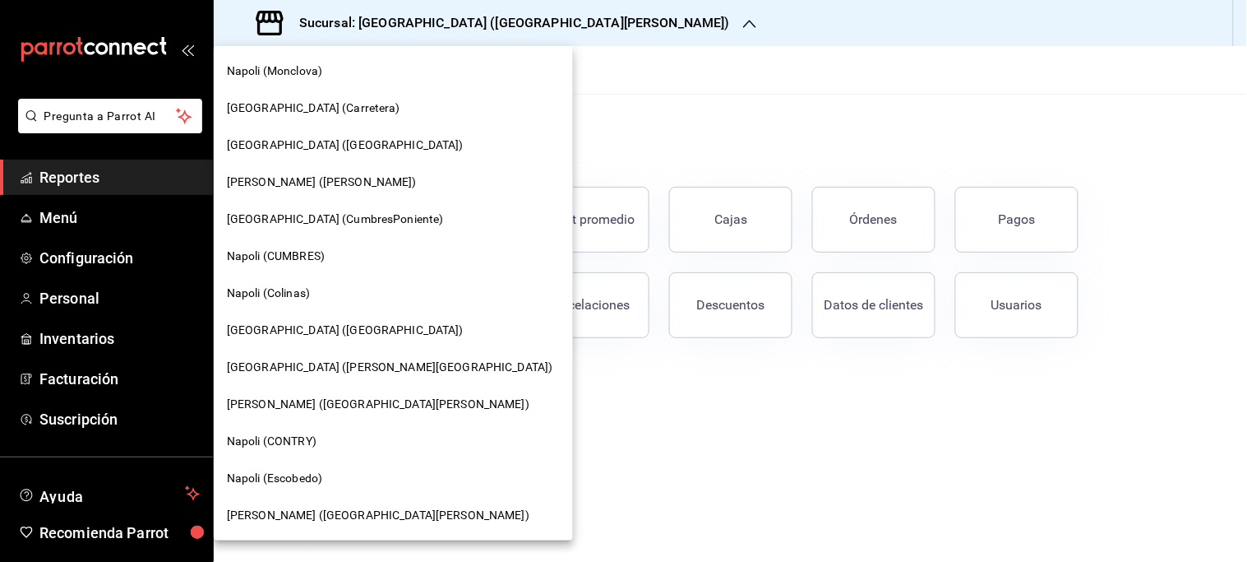
click at [275, 138] on span "[GEOGRAPHIC_DATA] ([GEOGRAPHIC_DATA])" at bounding box center [345, 144] width 237 height 17
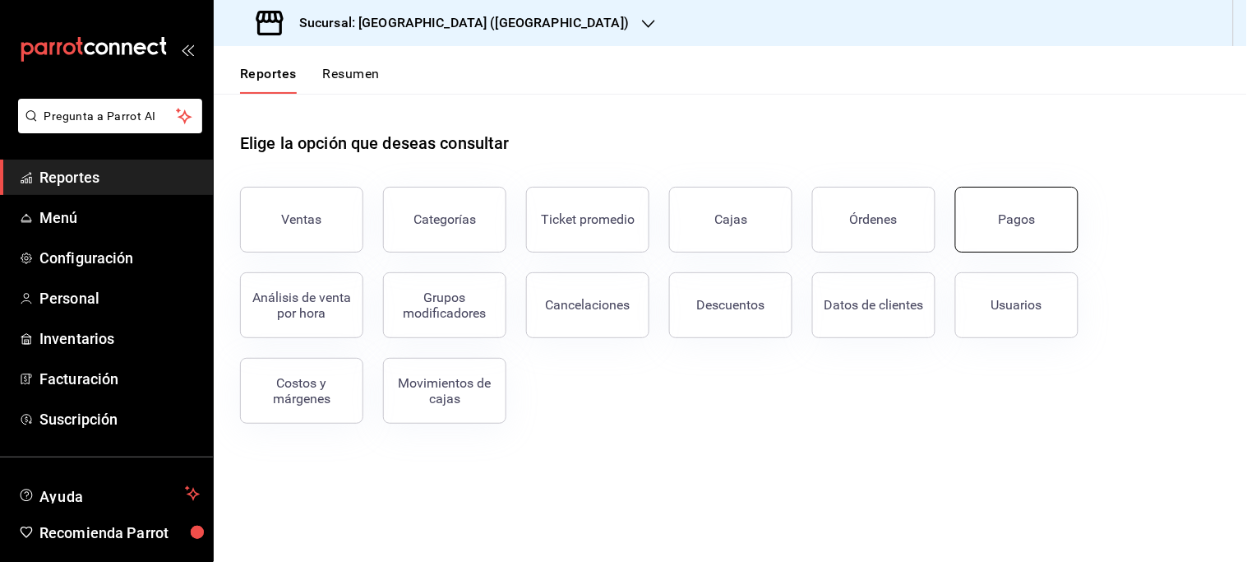
click at [1019, 222] on div "Pagos" at bounding box center [1017, 219] width 37 height 16
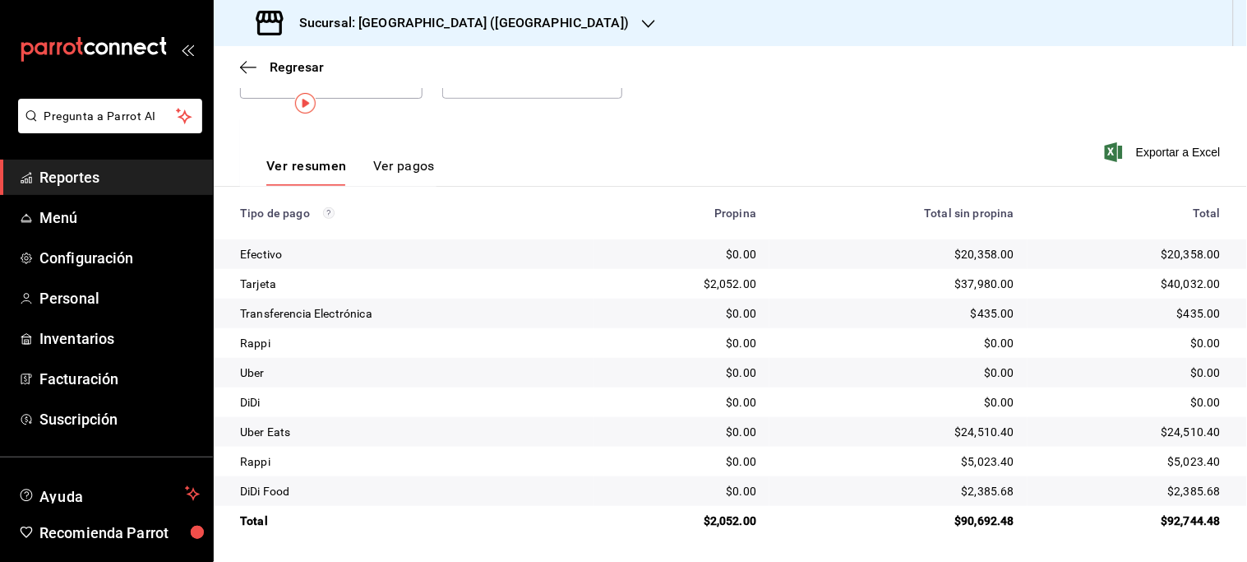
scroll to position [11, 0]
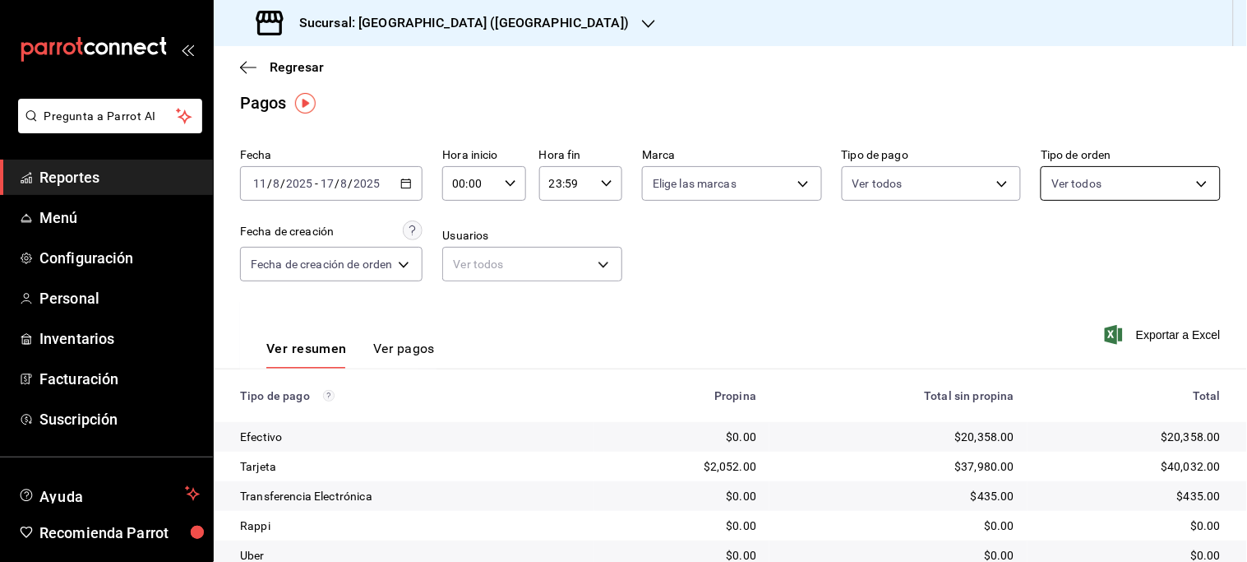
click at [1179, 187] on body "Pregunta a Parrot AI Reportes Menú Configuración Personal Inventarios Facturaci…" at bounding box center [623, 281] width 1247 height 562
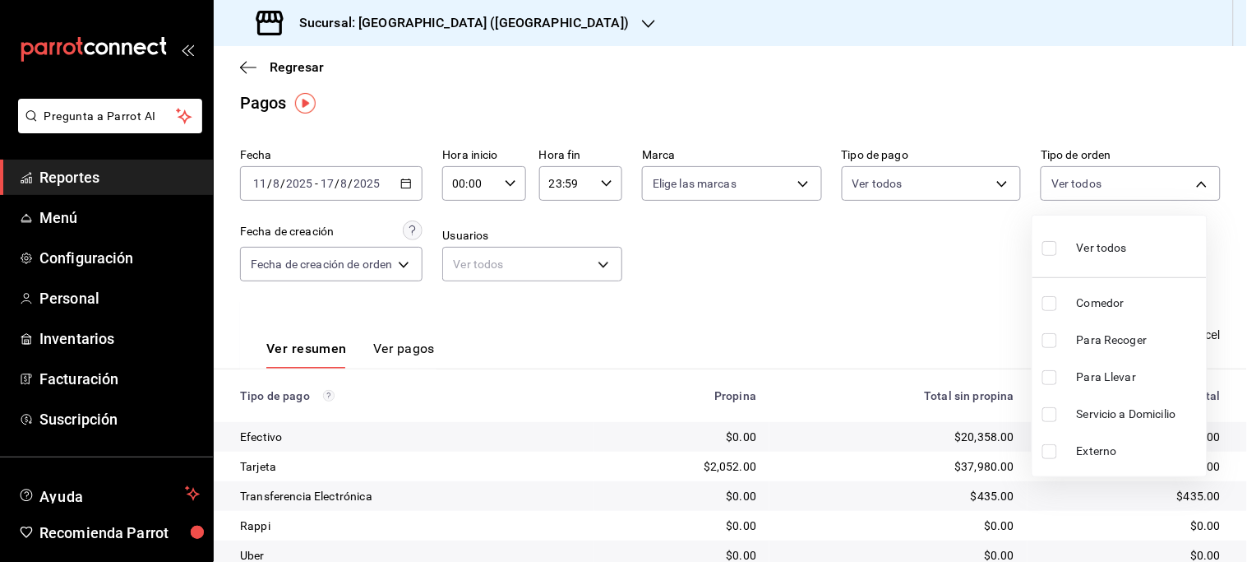
click at [1115, 290] on li "Comedor" at bounding box center [1120, 302] width 174 height 37
type input "6788357d-3a1b-4357-96e4-07f03654d71d"
checkbox input "true"
click at [938, 293] on div at bounding box center [623, 281] width 1247 height 562
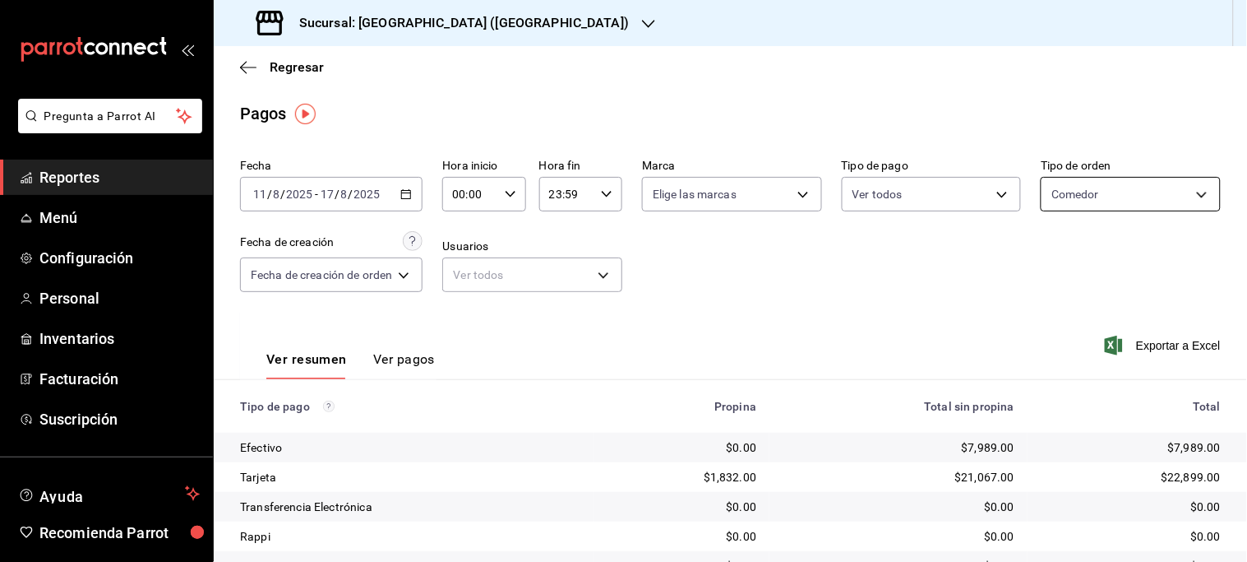
click at [1190, 201] on body "Pregunta a Parrot AI Reportes Menú Configuración Personal Inventarios Facturaci…" at bounding box center [623, 281] width 1247 height 562
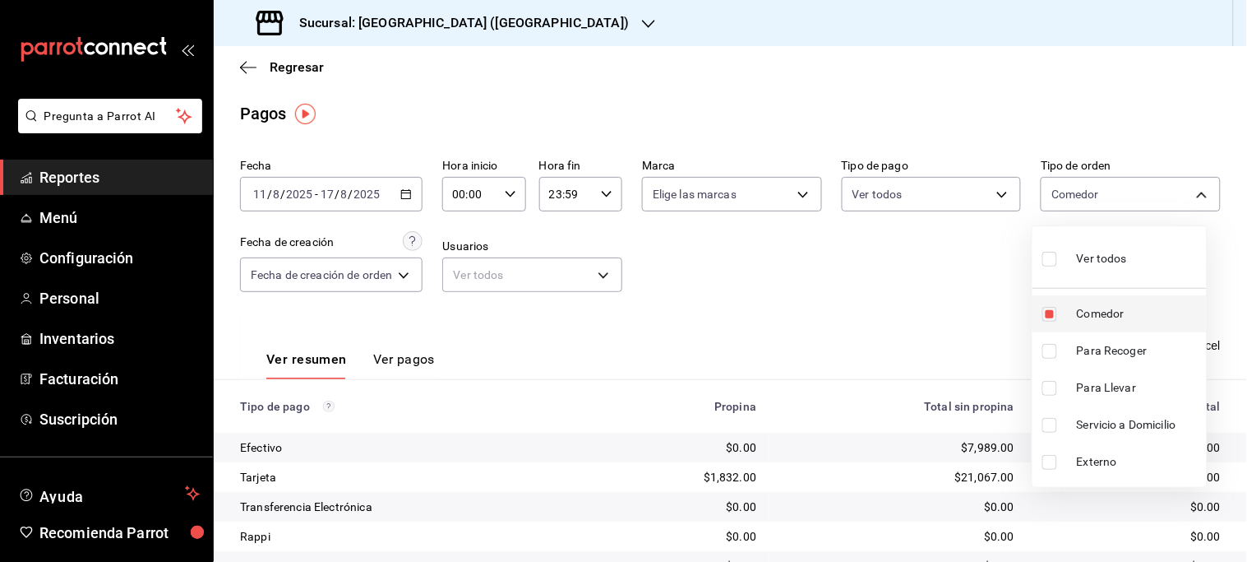
click at [1106, 307] on span "Comedor" at bounding box center [1138, 313] width 123 height 17
checkbox input "false"
click at [1122, 426] on span "Servicio a Domicilio" at bounding box center [1138, 424] width 123 height 17
type input "bc35600c-d4ef-4d4f-a10f-b2ed94cb098c"
checkbox input "true"
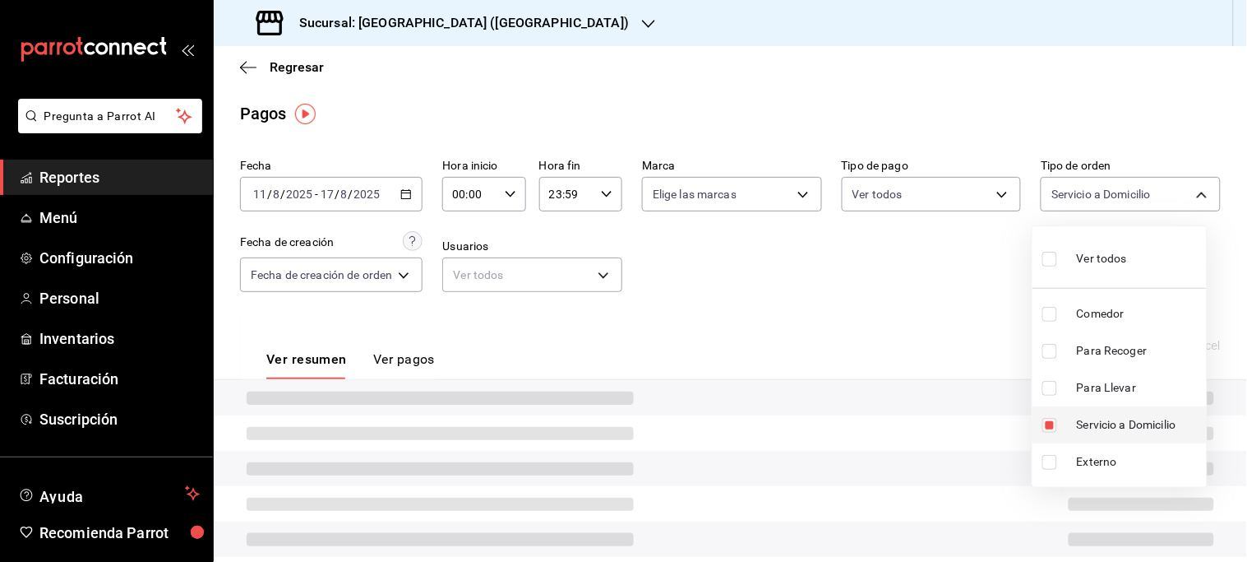
click at [1122, 426] on span "Servicio a Domicilio" at bounding box center [1138, 424] width 123 height 17
checkbox input "false"
click at [1122, 426] on span "Servicio a Domicilio" at bounding box center [1138, 424] width 123 height 17
type input "bc35600c-d4ef-4d4f-a10f-b2ed94cb098c"
checkbox input "true"
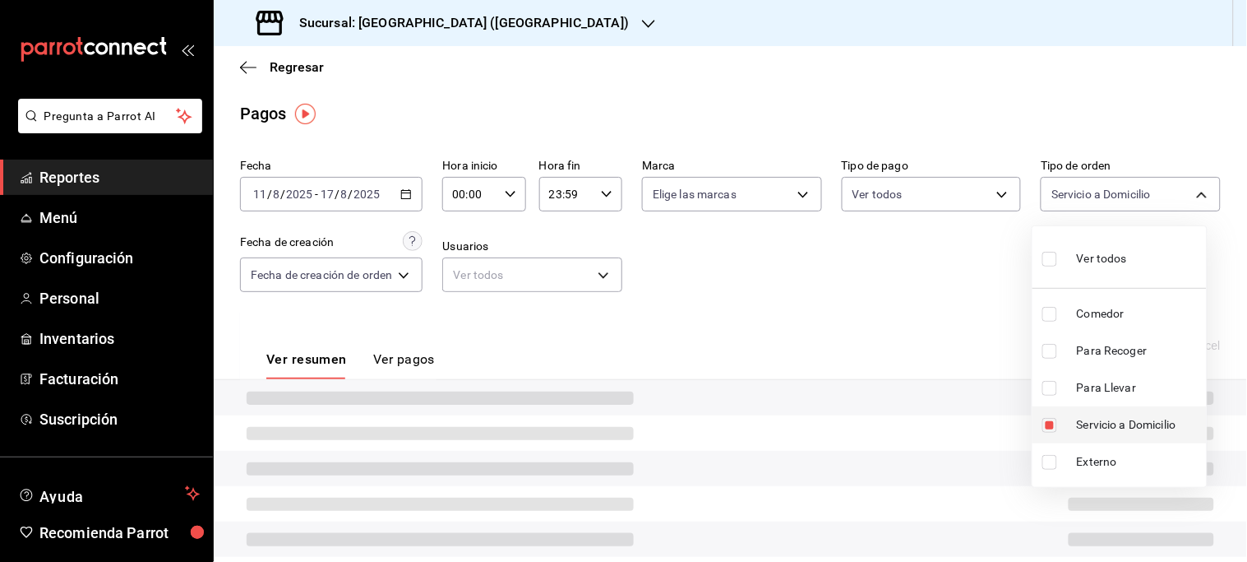
click at [1122, 426] on span "Servicio a Domicilio" at bounding box center [1138, 424] width 123 height 17
checkbox input "false"
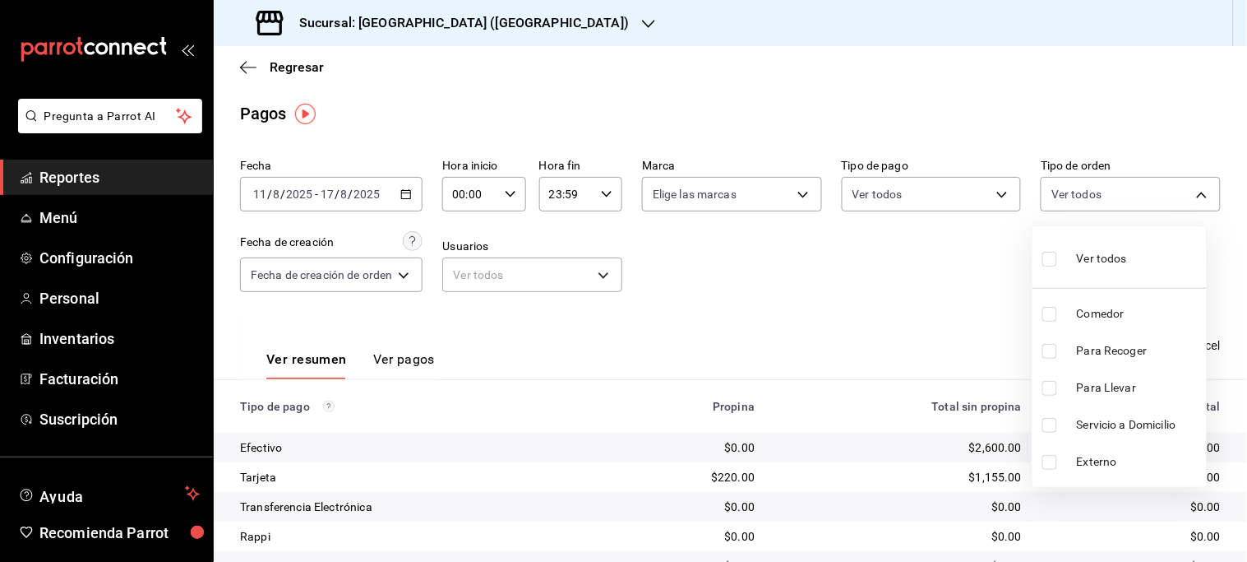
click at [1115, 425] on span "Servicio a Domicilio" at bounding box center [1138, 424] width 123 height 17
type input "bc35600c-d4ef-4d4f-a10f-b2ed94cb098c"
checkbox input "true"
click at [803, 337] on div at bounding box center [623, 281] width 1247 height 562
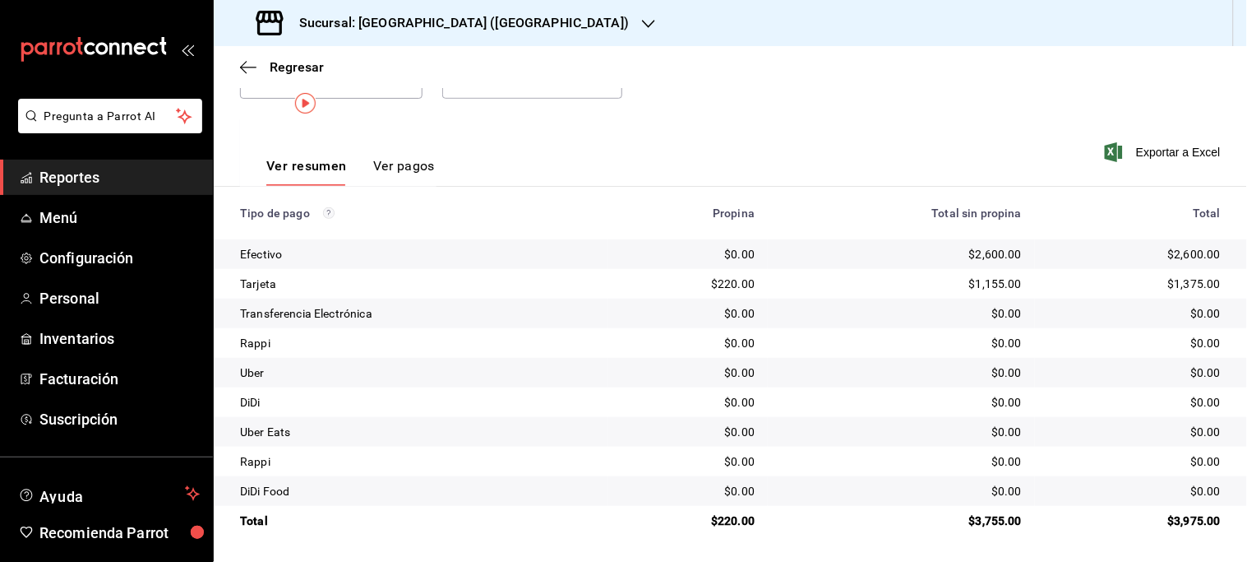
scroll to position [11, 0]
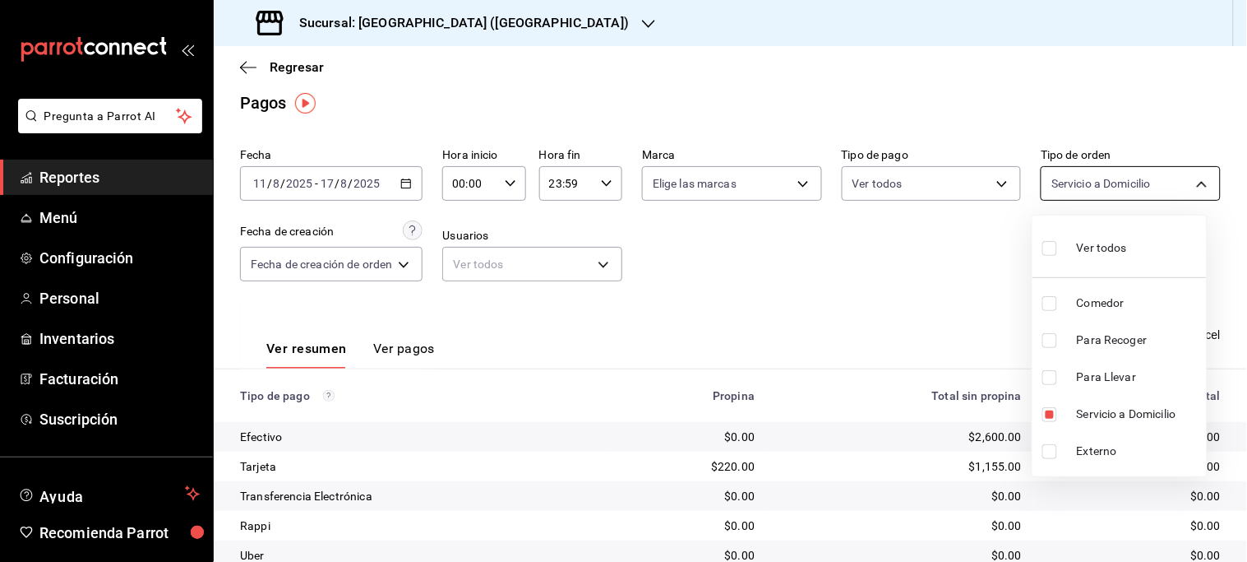
click at [1172, 187] on body "Pregunta a Parrot AI Reportes Menú Configuración Personal Inventarios Facturaci…" at bounding box center [623, 281] width 1247 height 562
click at [1112, 407] on span "Servicio a Domicilio" at bounding box center [1138, 413] width 123 height 17
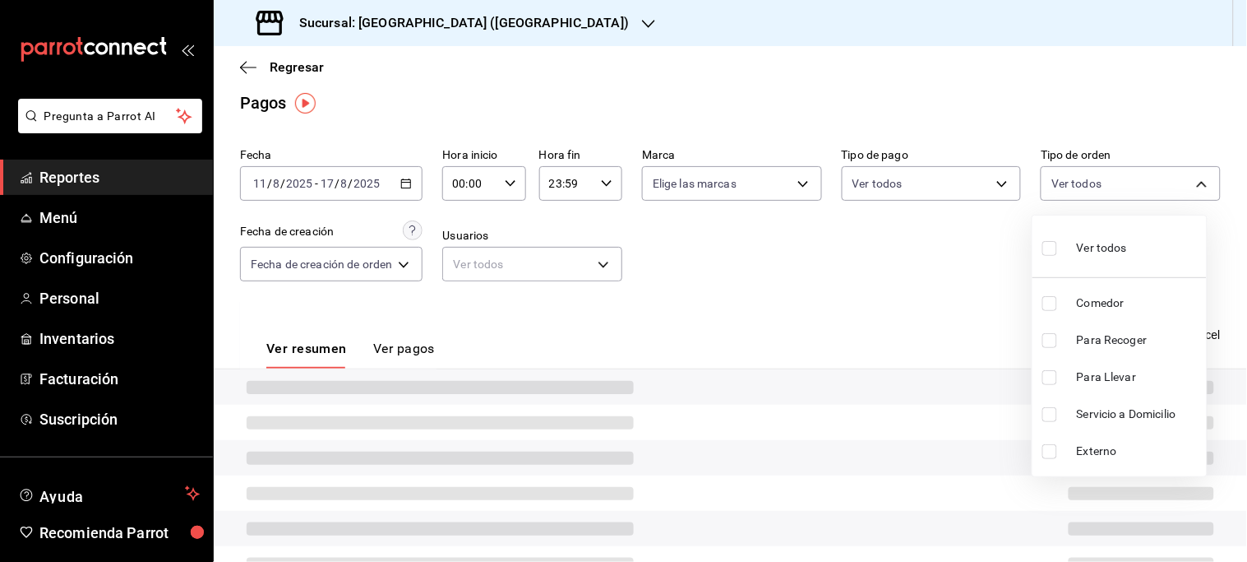
checkbox input "false"
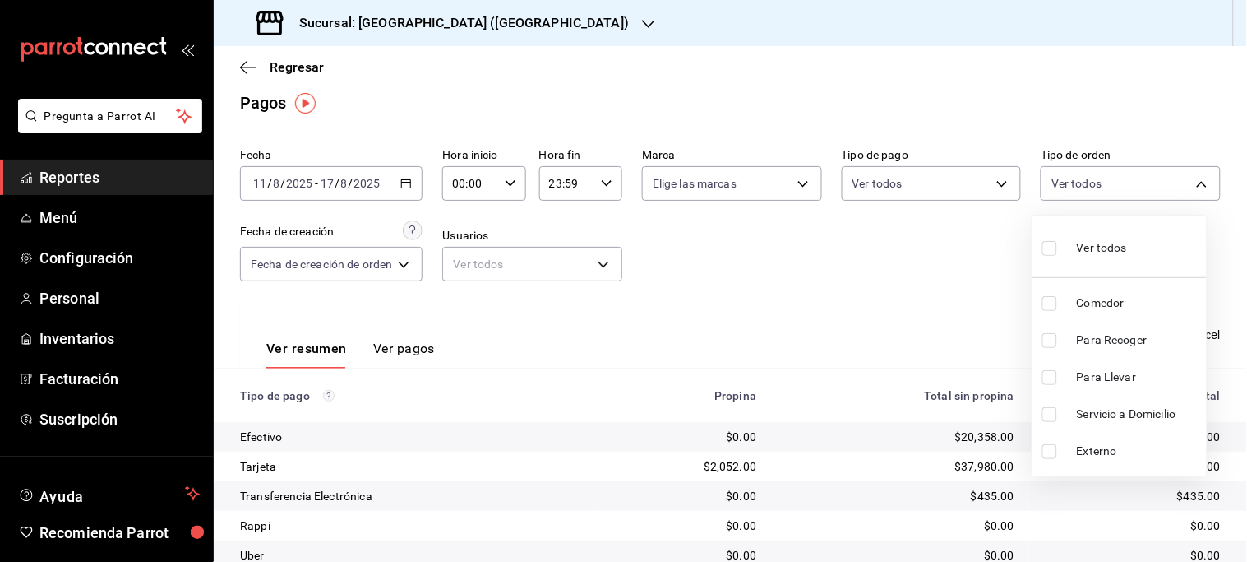
click at [1107, 375] on span "Para Llevar" at bounding box center [1138, 376] width 123 height 17
type input "81493290-f9c1-40b7-9c23-941a08bb2332"
checkbox input "true"
click at [1112, 335] on span "Para Recoger" at bounding box center [1138, 339] width 123 height 17
type input "81493290-f9c1-40b7-9c23-941a08bb2332,bebbac67-dc54-4b3b-a77d-d7652d53c9b4"
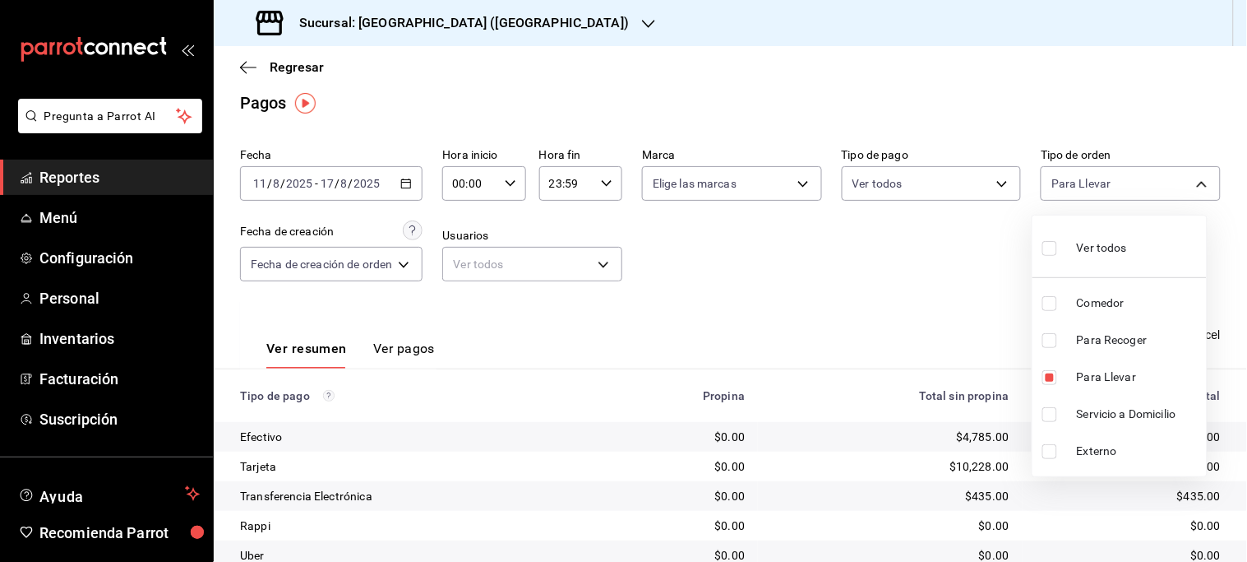
checkbox input "true"
click at [1111, 373] on span "Para Llevar" at bounding box center [1138, 376] width 123 height 17
type input "bebbac67-dc54-4b3b-a77d-d7652d53c9b4"
checkbox input "false"
click at [1111, 373] on span "Para Llevar" at bounding box center [1138, 376] width 123 height 17
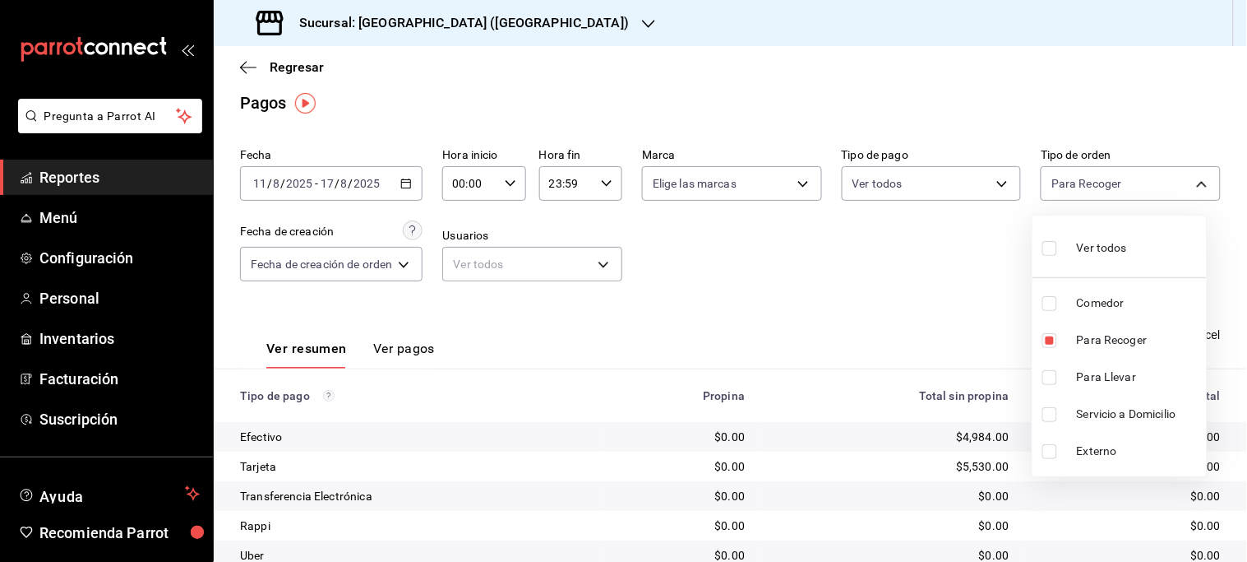
type input "bebbac67-dc54-4b3b-a77d-d7652d53c9b4,81493290-f9c1-40b7-9c23-941a08bb2332"
checkbox input "true"
click at [944, 317] on div at bounding box center [623, 281] width 1247 height 562
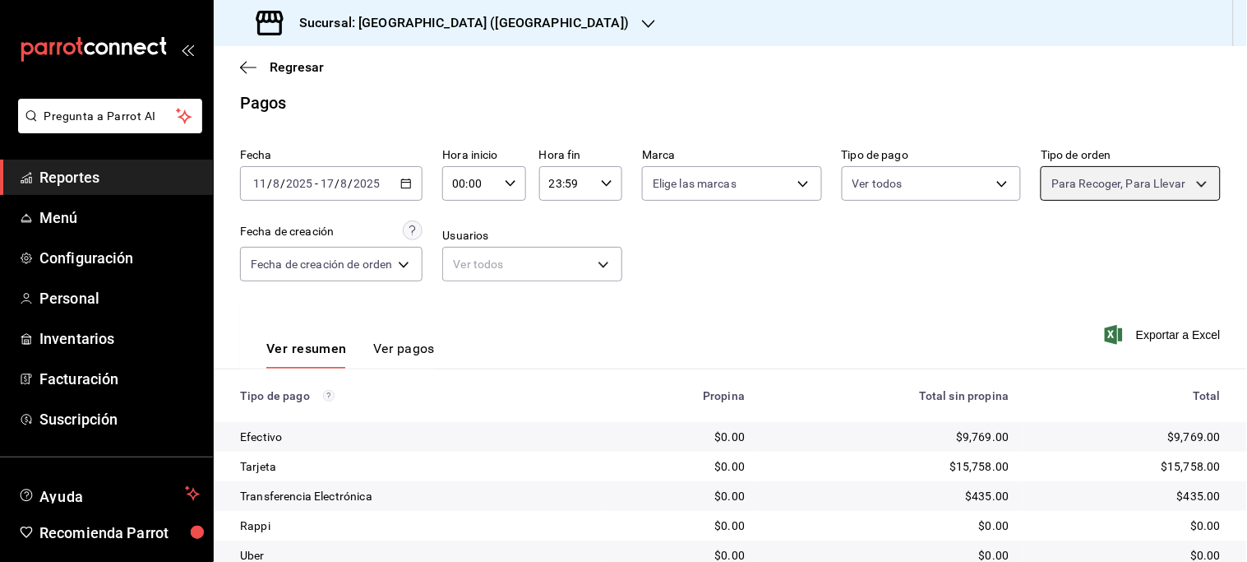
scroll to position [193, 0]
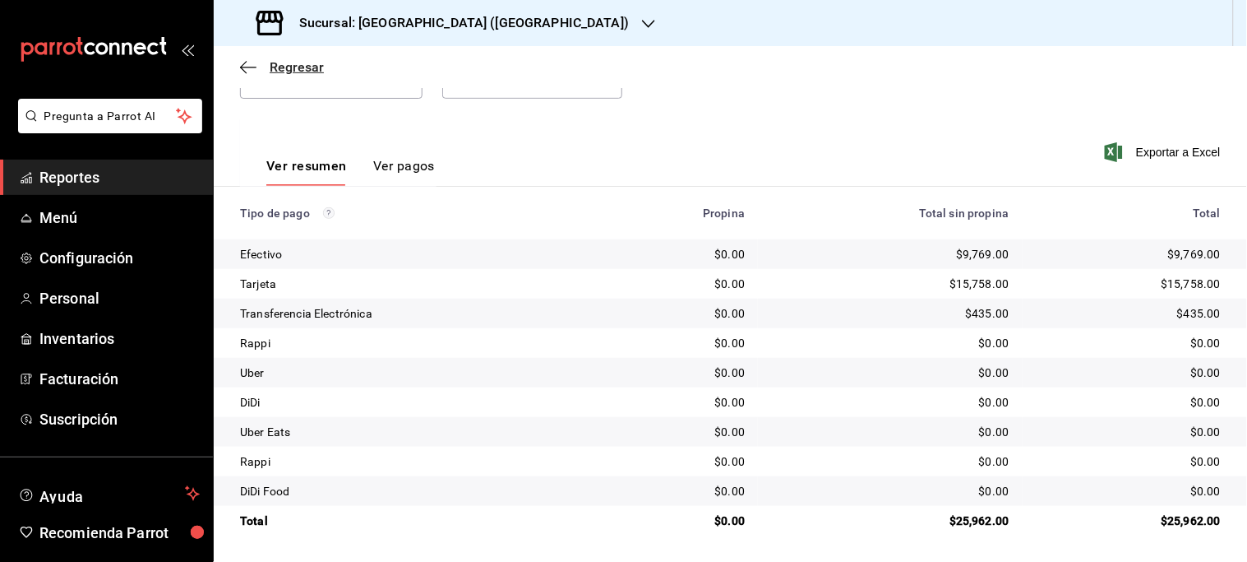
click at [312, 63] on span "Regresar" at bounding box center [297, 67] width 54 height 16
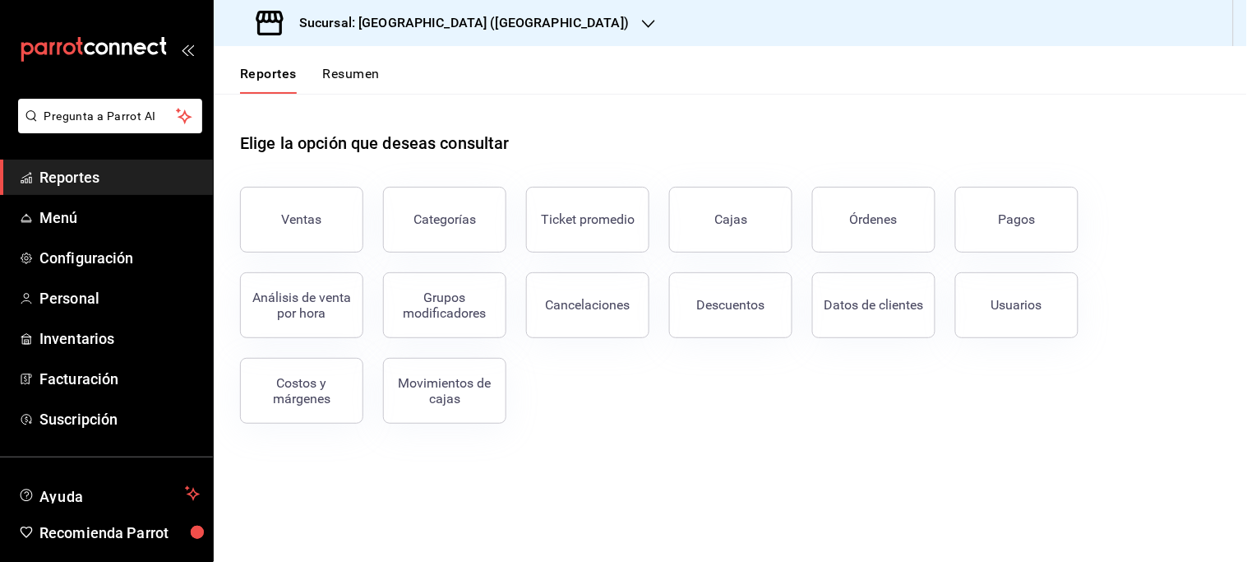
click at [642, 29] on icon "button" at bounding box center [648, 23] width 13 height 13
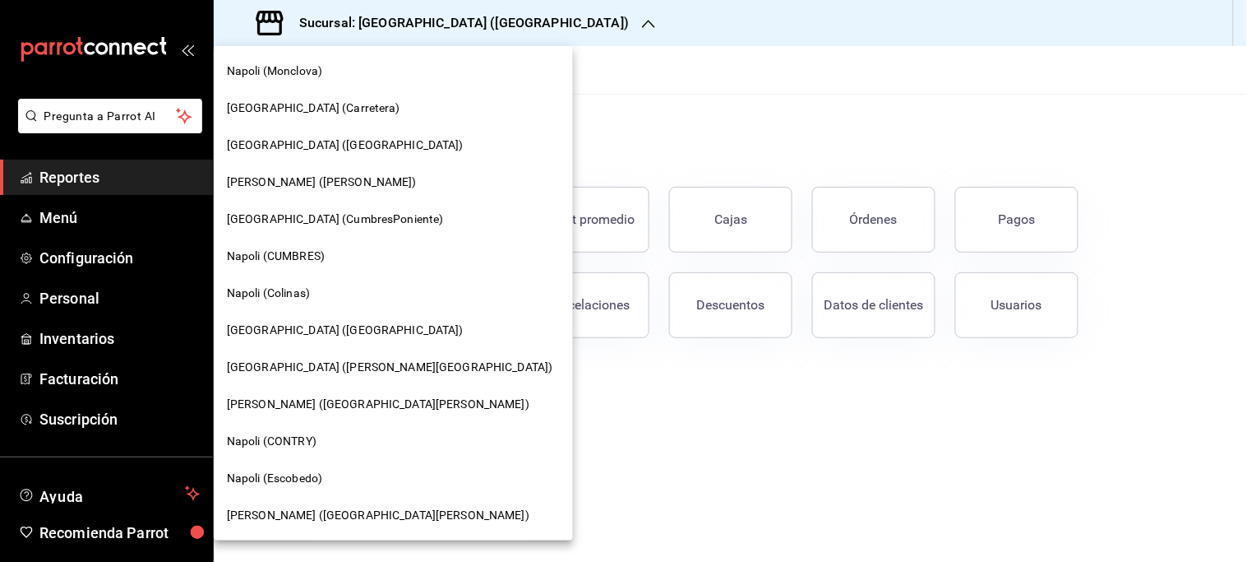
click at [289, 56] on div "Napoli (Monclova)" at bounding box center [393, 71] width 359 height 37
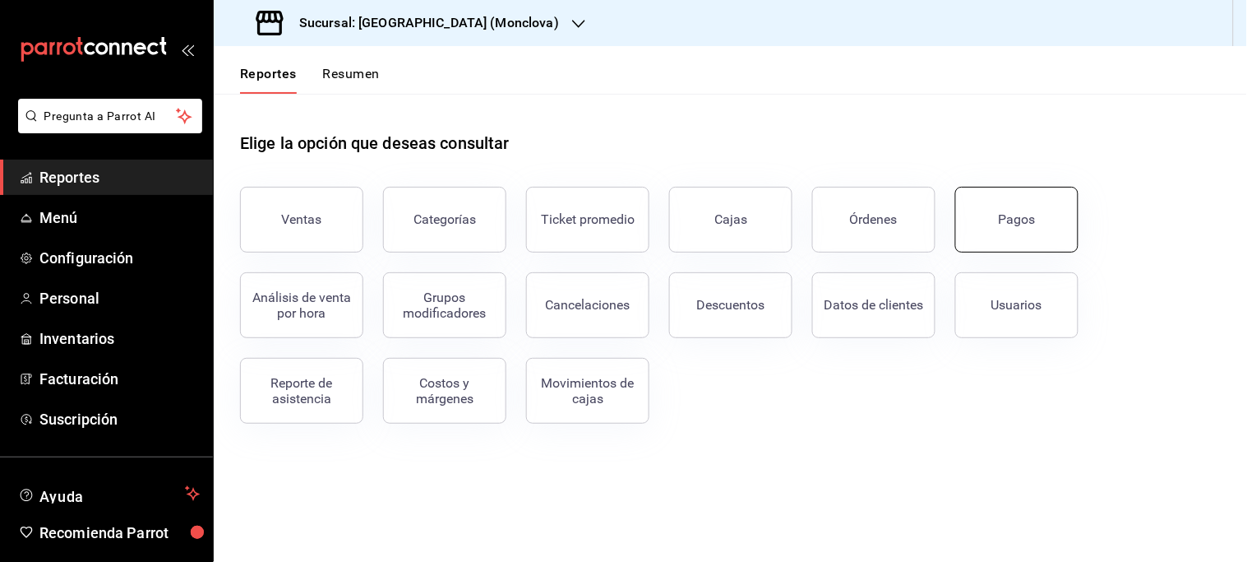
click at [993, 211] on button "Pagos" at bounding box center [1016, 220] width 123 height 66
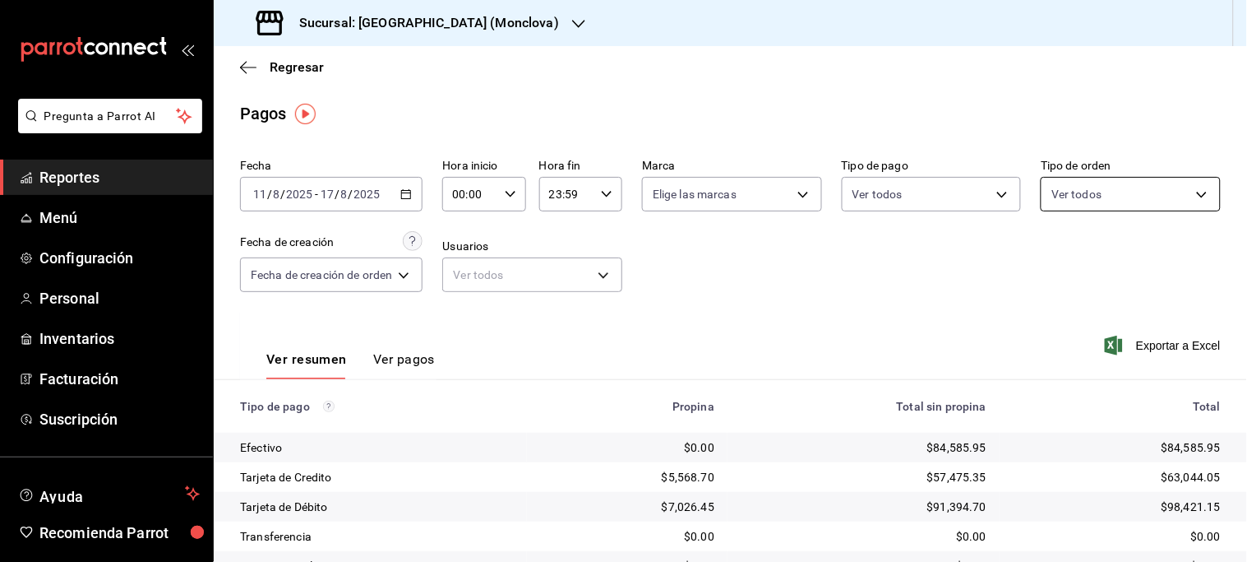
click at [1182, 189] on body "Pregunta a Parrot AI Reportes Menú Configuración Personal Inventarios Facturaci…" at bounding box center [623, 281] width 1247 height 562
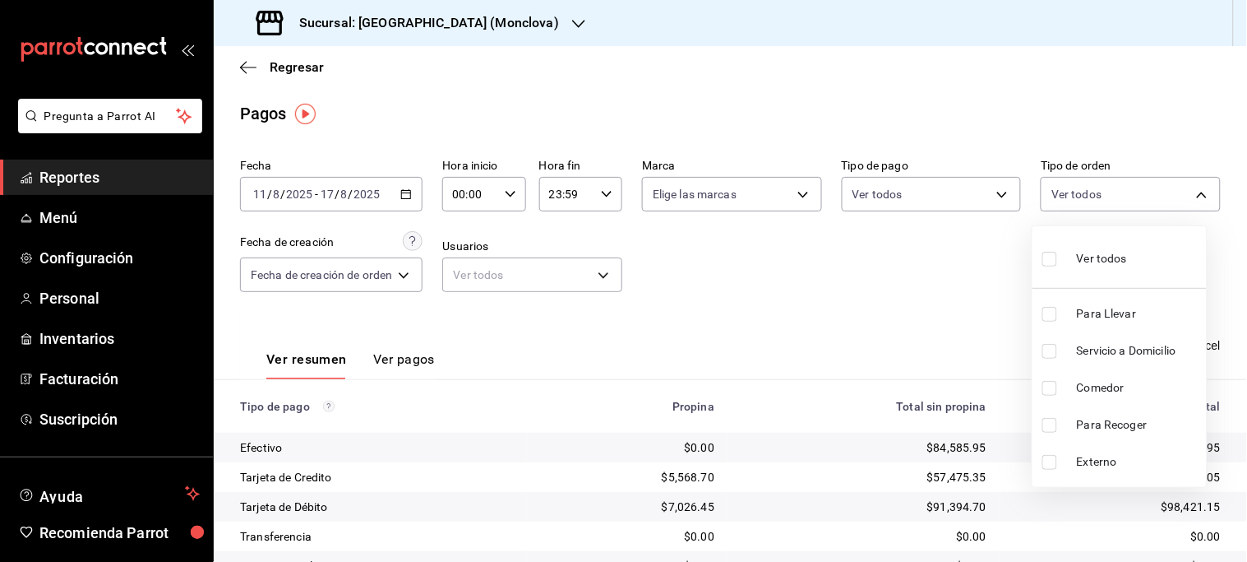
click at [1116, 317] on span "Para Llevar" at bounding box center [1138, 313] width 123 height 17
type input "85228e7a-0cc9-4b4d-8f4d-d065e8915bde"
checkbox input "true"
click at [1099, 426] on span "Para Recoger" at bounding box center [1138, 424] width 123 height 17
type input "85228e7a-0cc9-4b4d-8f4d-d065e8915bde,8682c2da-3571-4674-b91b-0fe7abcd62f0"
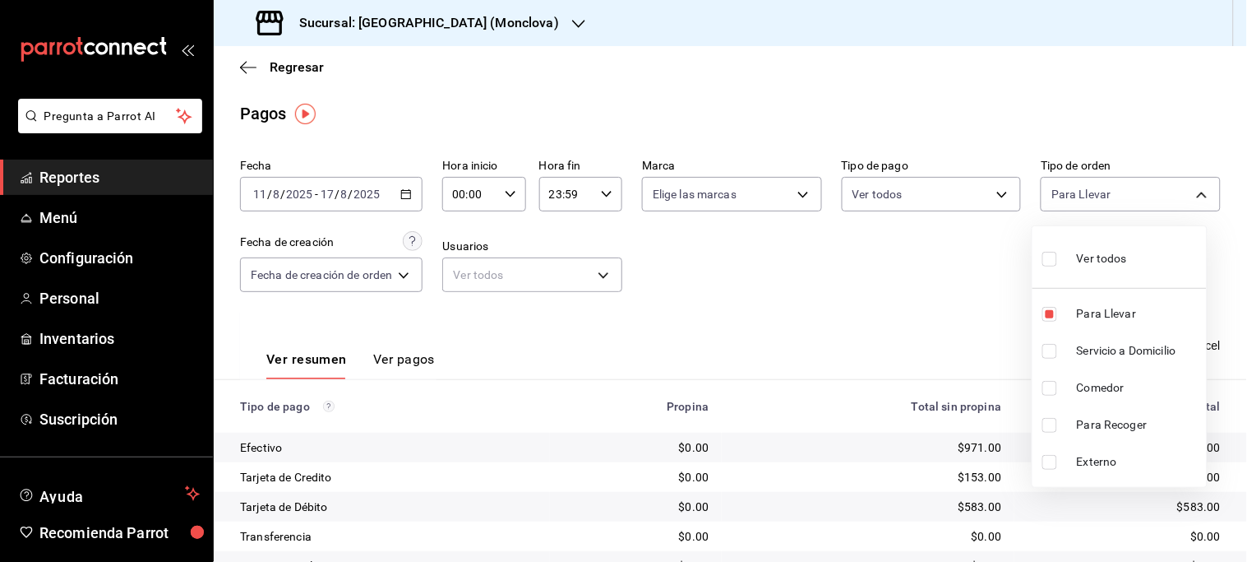
checkbox input "true"
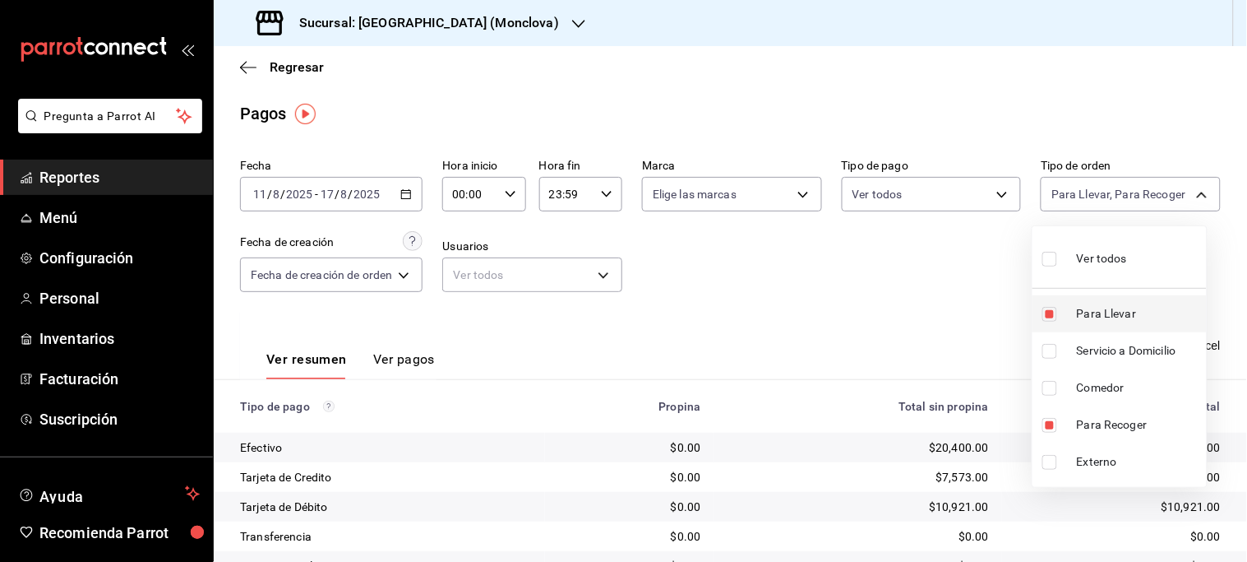
click at [1092, 314] on span "Para Llevar" at bounding box center [1138, 313] width 123 height 17
type input "8682c2da-3571-4674-b91b-0fe7abcd62f0"
checkbox input "false"
click at [1092, 314] on span "Para Llevar" at bounding box center [1138, 313] width 123 height 17
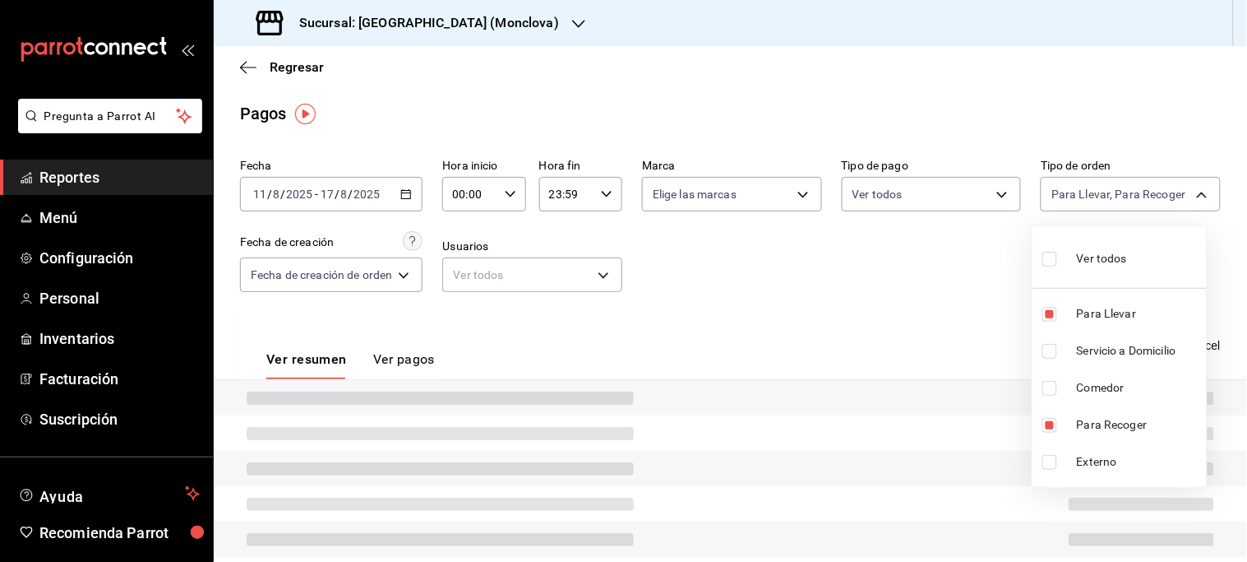
type input "8682c2da-3571-4674-b91b-0fe7abcd62f0,85228e7a-0cc9-4b4d-8f4d-d065e8915bde"
checkbox input "true"
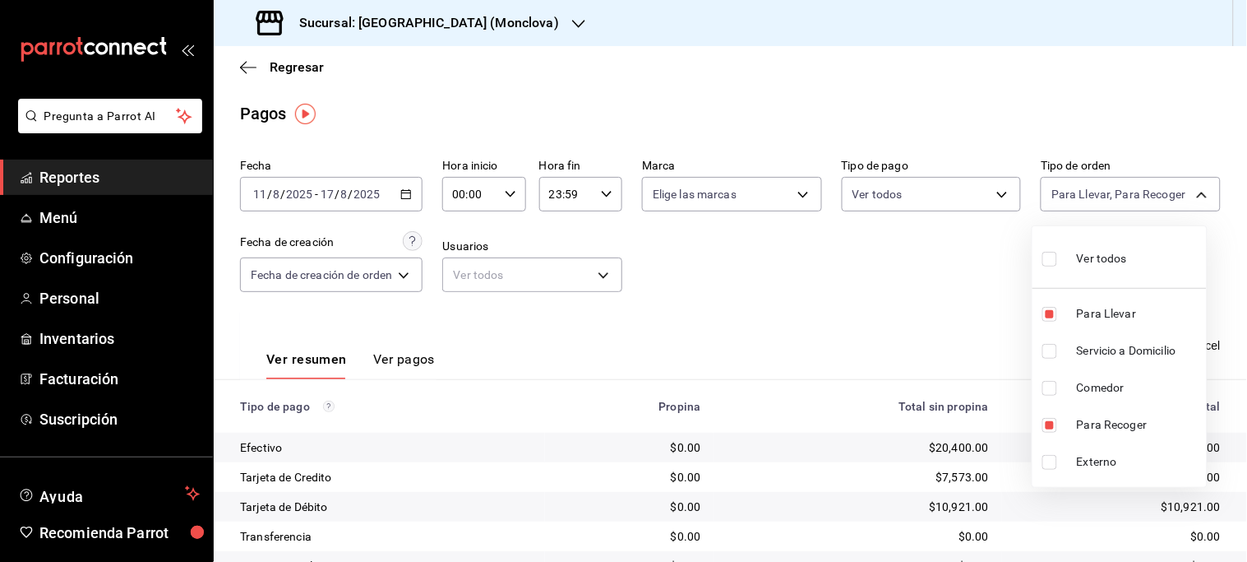
click at [925, 284] on div at bounding box center [623, 281] width 1247 height 562
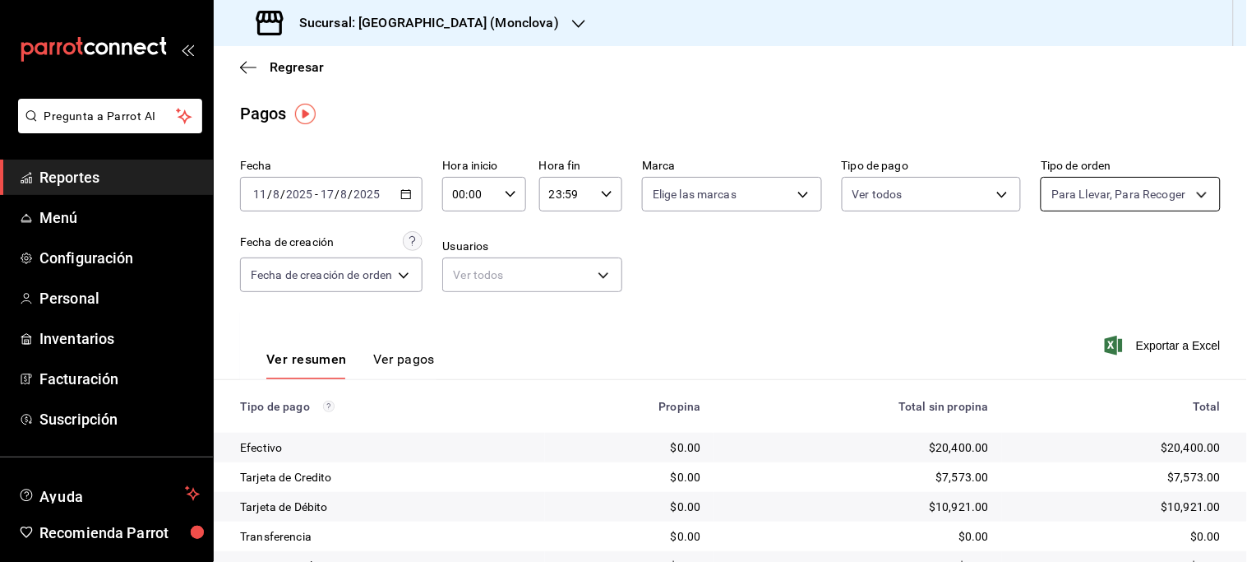
click at [1165, 198] on body "Pregunta a Parrot AI Reportes Menú Configuración Personal Inventarios Facturaci…" at bounding box center [623, 281] width 1247 height 562
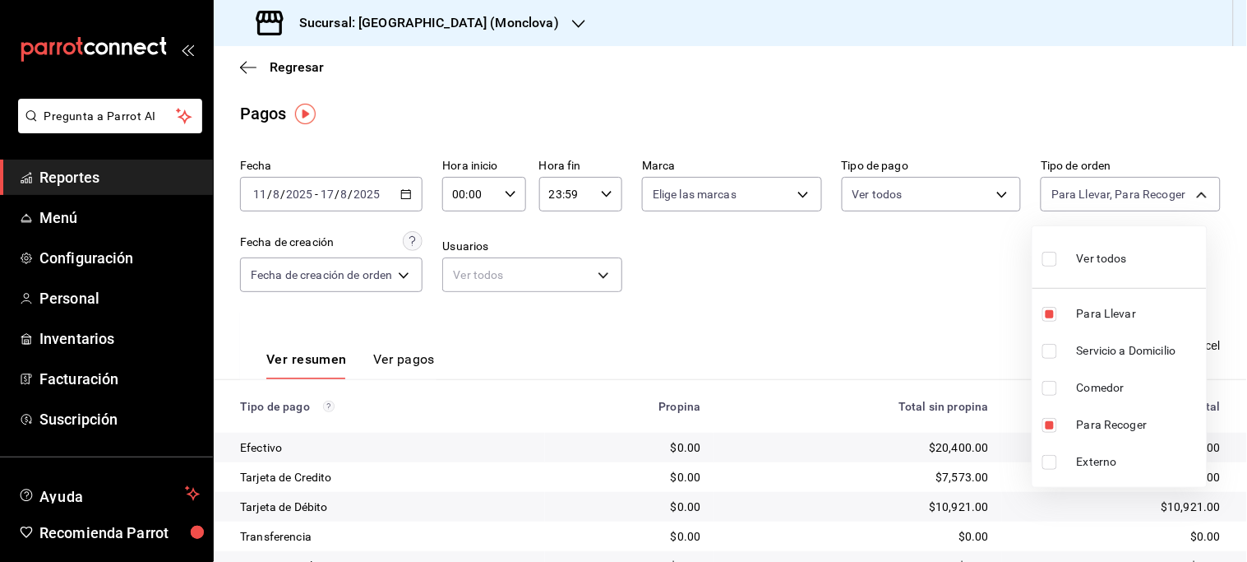
click at [1112, 309] on span "Para Llevar" at bounding box center [1138, 313] width 123 height 17
click at [1116, 418] on span "Para Recoger" at bounding box center [1138, 424] width 123 height 17
checkbox input "false"
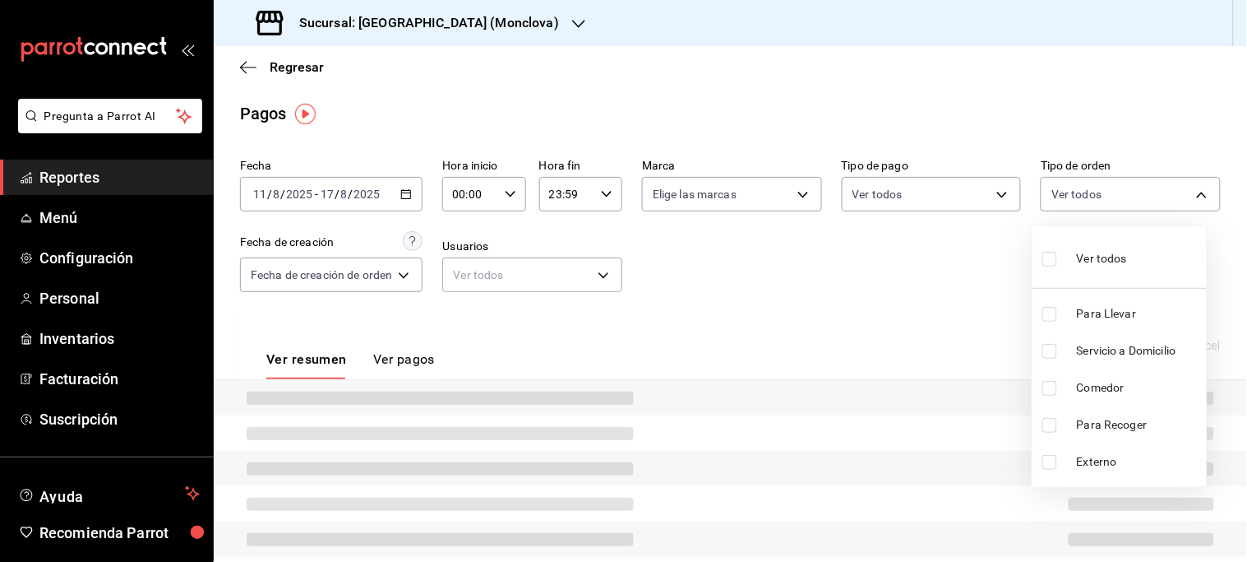
click at [1129, 349] on span "Servicio a Domicilio" at bounding box center [1138, 350] width 123 height 17
type input "3a3dfd45-f2a6-443b-9b6e-2023d6b699b8"
checkbox input "true"
click at [1129, 349] on span "Servicio a Domicilio" at bounding box center [1138, 350] width 123 height 17
checkbox input "false"
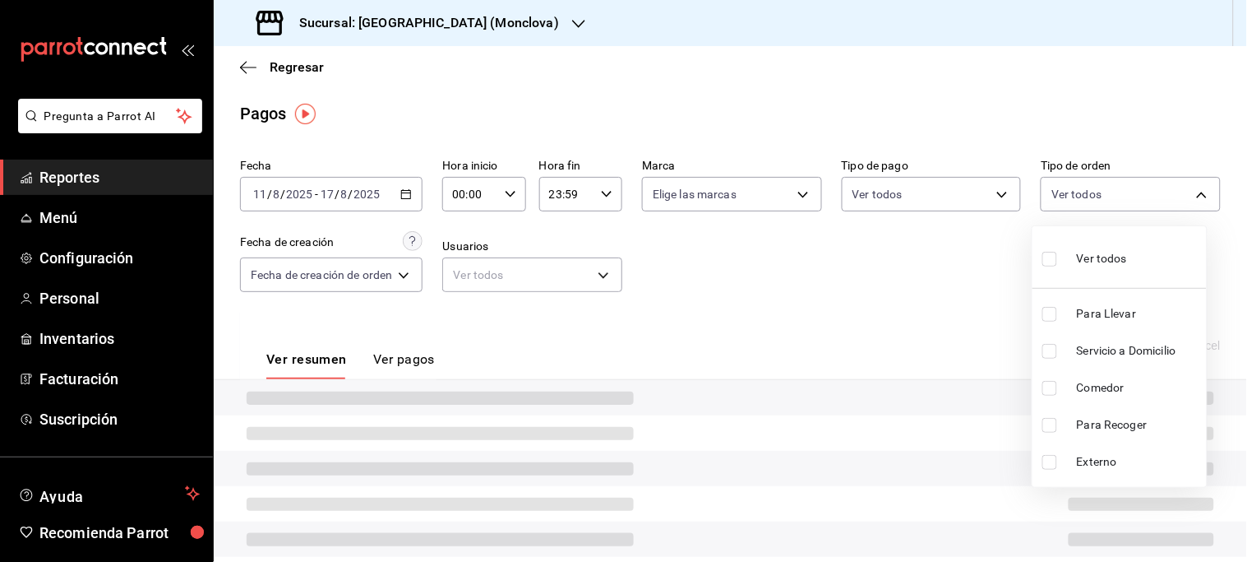
click at [1130, 349] on span "Servicio a Domicilio" at bounding box center [1138, 350] width 123 height 17
type input "3a3dfd45-f2a6-443b-9b6e-2023d6b699b8"
checkbox input "true"
click at [1130, 349] on span "Servicio a Domicilio" at bounding box center [1138, 350] width 123 height 17
checkbox input "false"
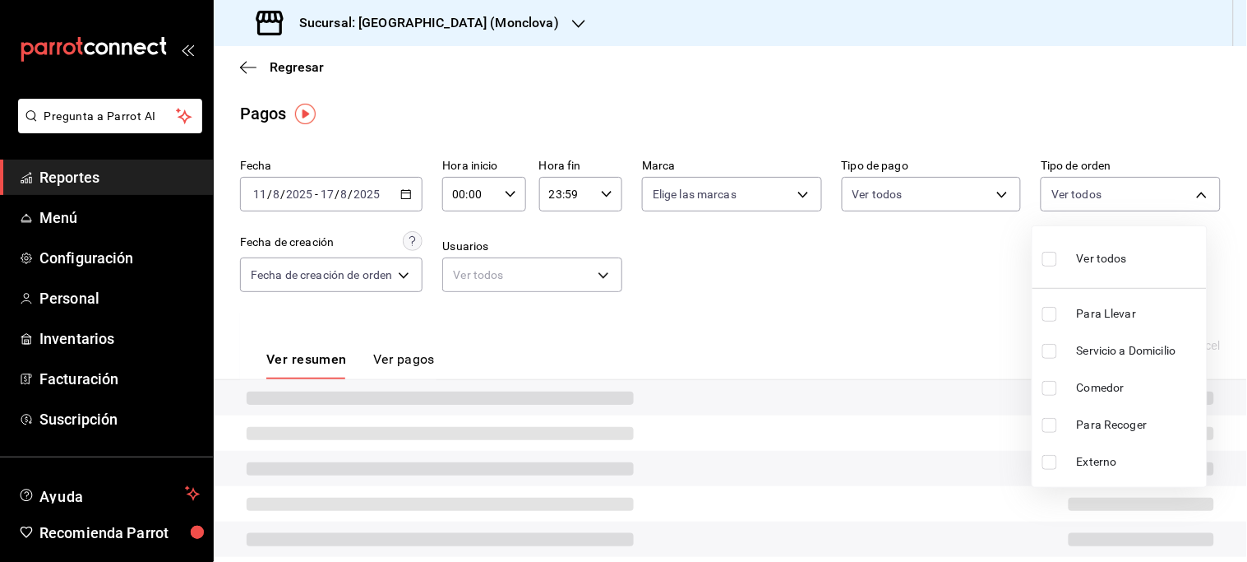
click at [1130, 349] on span "Servicio a Domicilio" at bounding box center [1138, 350] width 123 height 17
type input "3a3dfd45-f2a6-443b-9b6e-2023d6b699b8"
checkbox input "true"
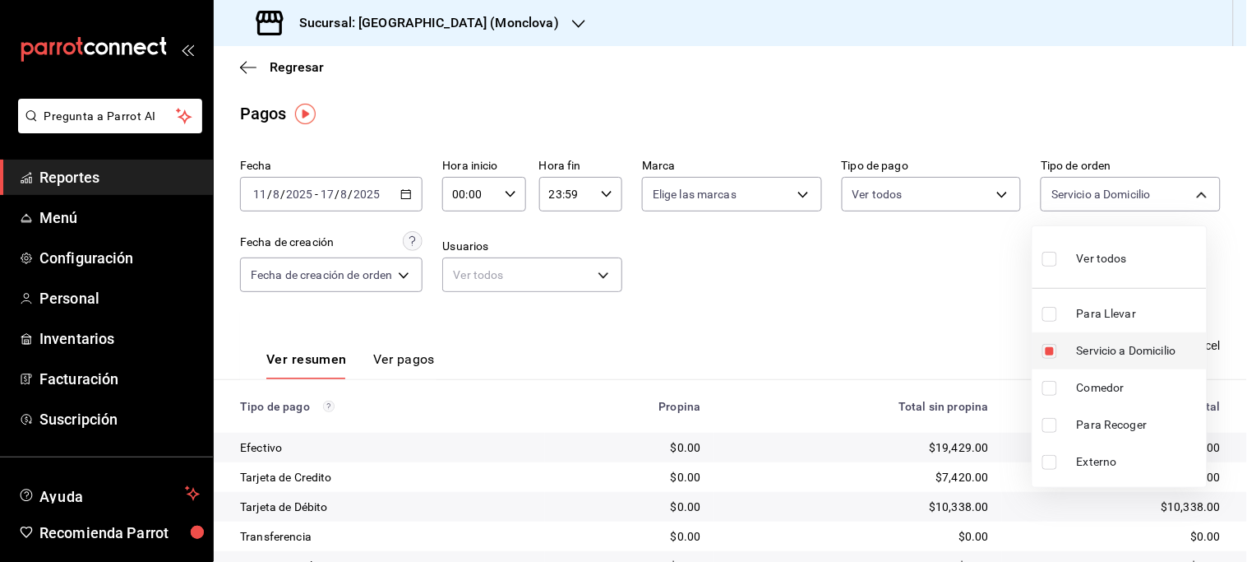
click at [1130, 349] on span "Servicio a Domicilio" at bounding box center [1138, 350] width 123 height 17
checkbox input "false"
click at [1130, 349] on span "Servicio a Domicilio" at bounding box center [1138, 350] width 123 height 17
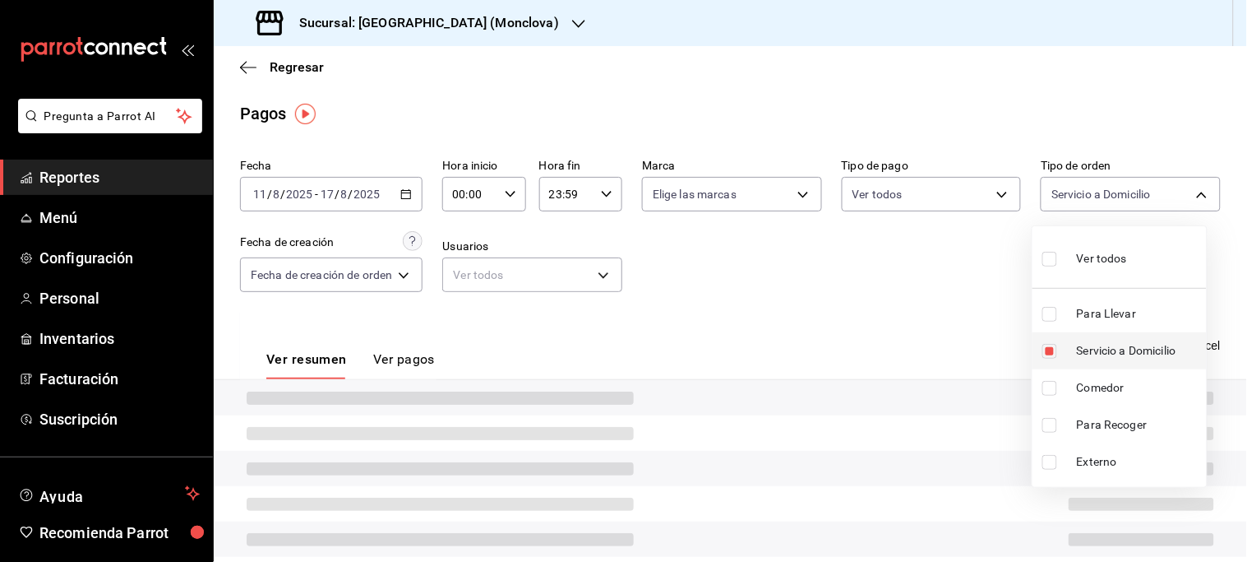
type input "3a3dfd45-f2a6-443b-9b6e-2023d6b699b8"
checkbox input "true"
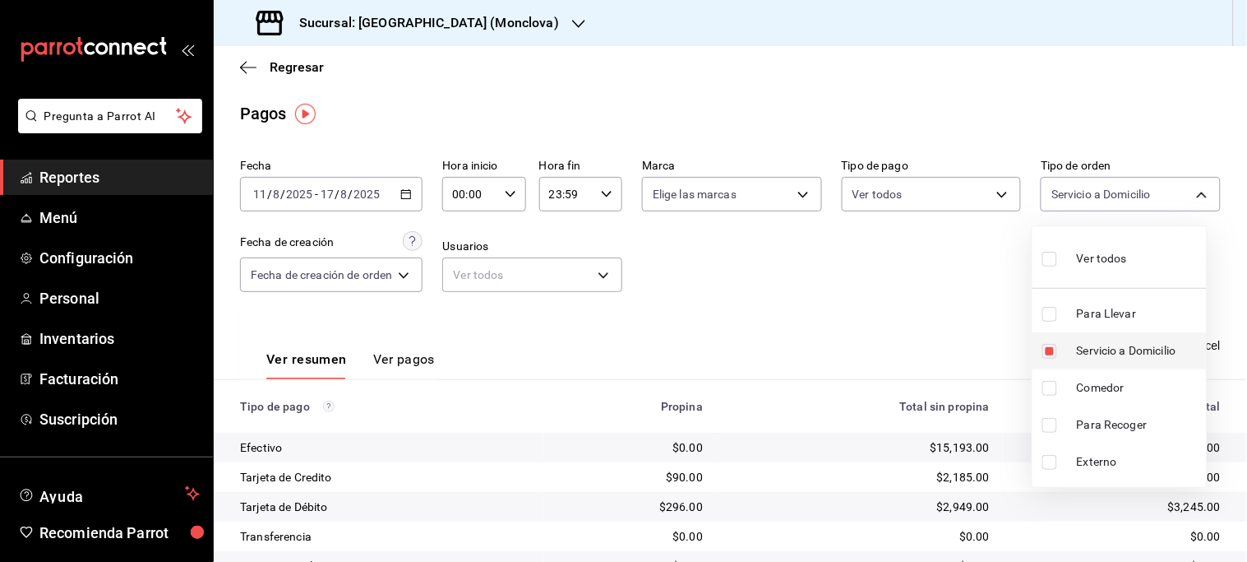
click at [1130, 349] on span "Servicio a Domicilio" at bounding box center [1138, 350] width 123 height 17
checkbox input "false"
click at [950, 330] on div at bounding box center [623, 281] width 1247 height 562
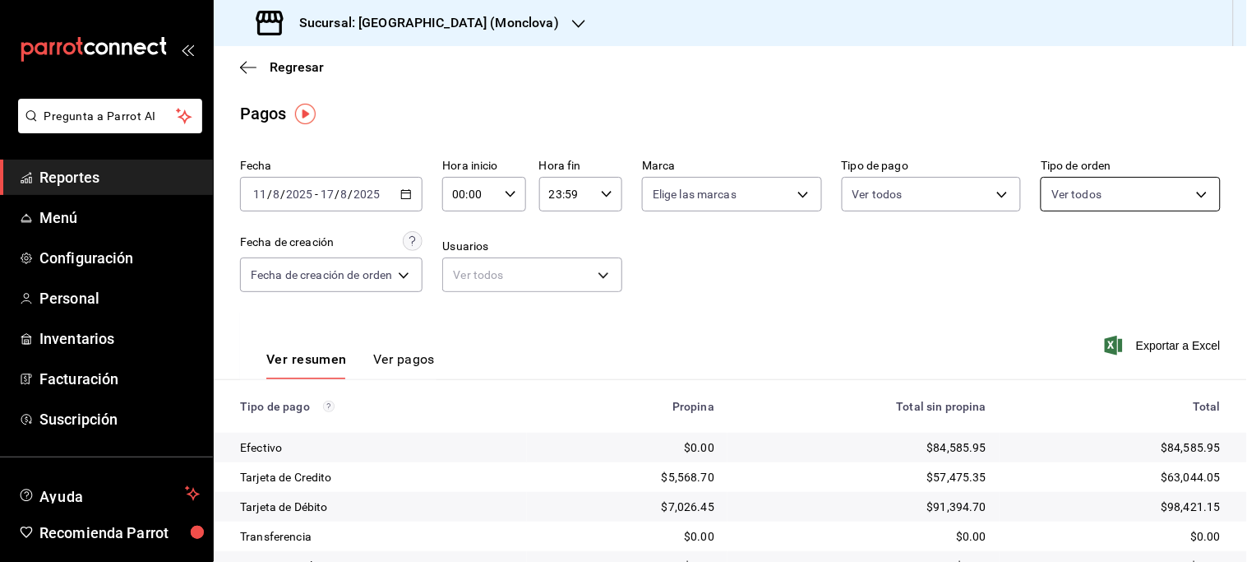
click at [1188, 192] on body "Pregunta a Parrot AI Reportes Menú Configuración Personal Inventarios Facturaci…" at bounding box center [623, 281] width 1247 height 562
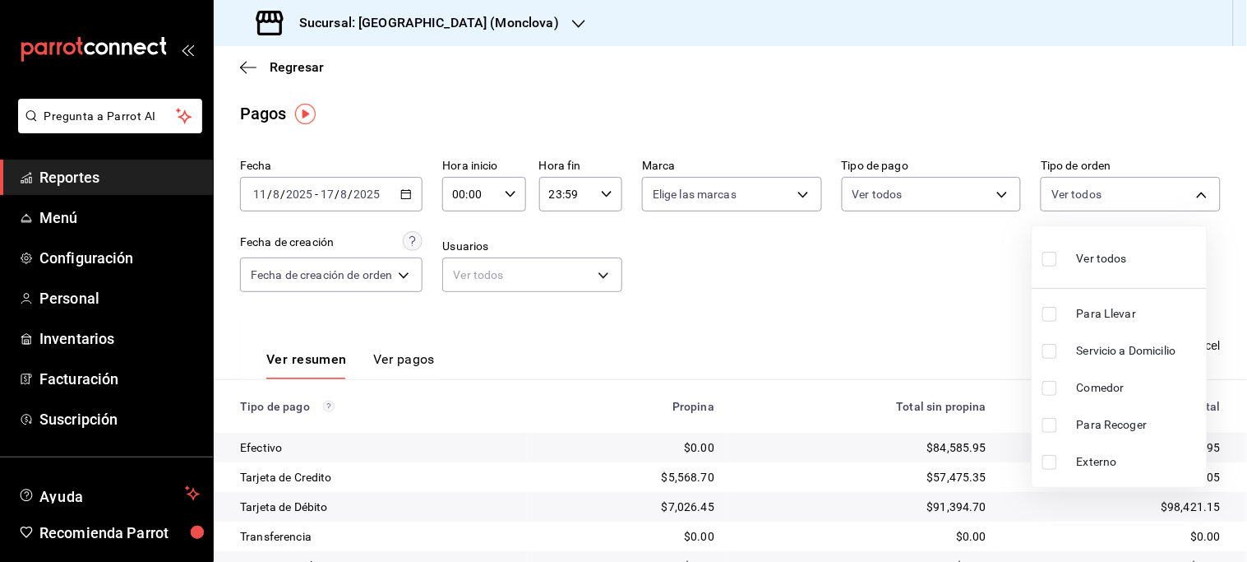
click at [1100, 355] on span "Servicio a Domicilio" at bounding box center [1138, 350] width 123 height 17
type input "3a3dfd45-f2a6-443b-9b6e-2023d6b699b8"
checkbox input "true"
click at [941, 327] on div at bounding box center [623, 281] width 1247 height 562
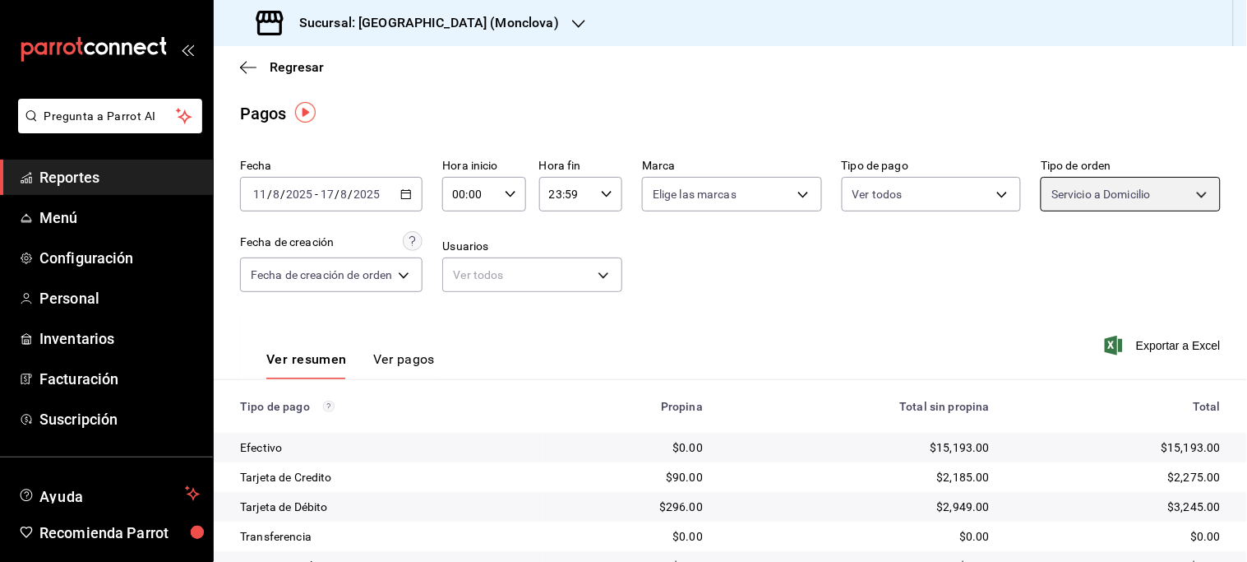
scroll to position [91, 0]
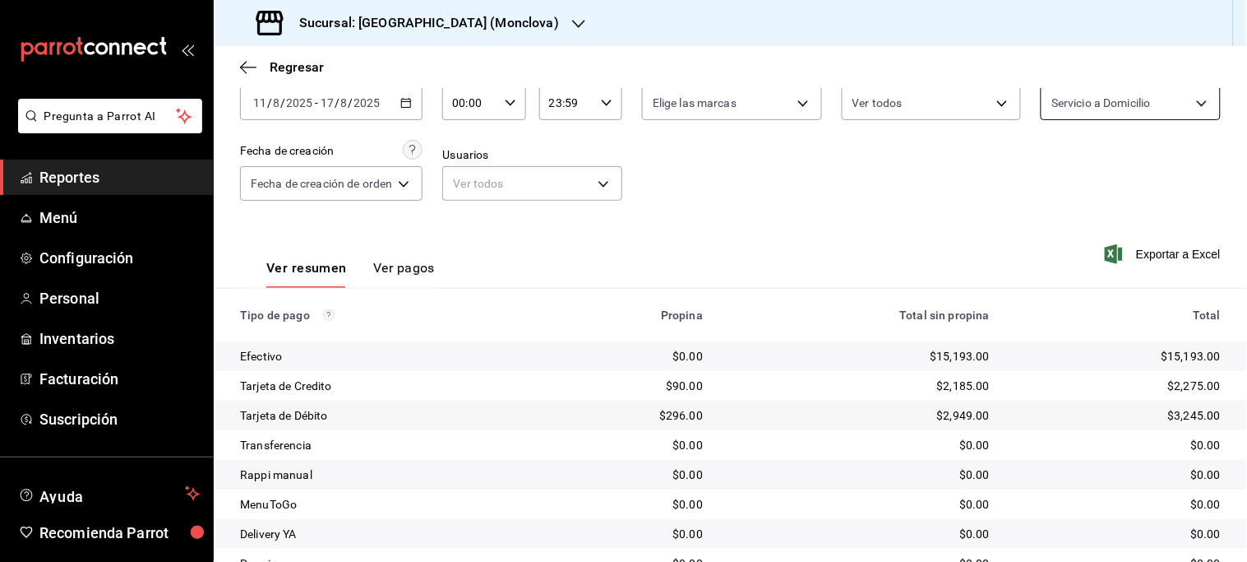
click at [1188, 93] on body "Pregunta a Parrot AI Reportes Menú Configuración Personal Inventarios Facturaci…" at bounding box center [623, 281] width 1247 height 562
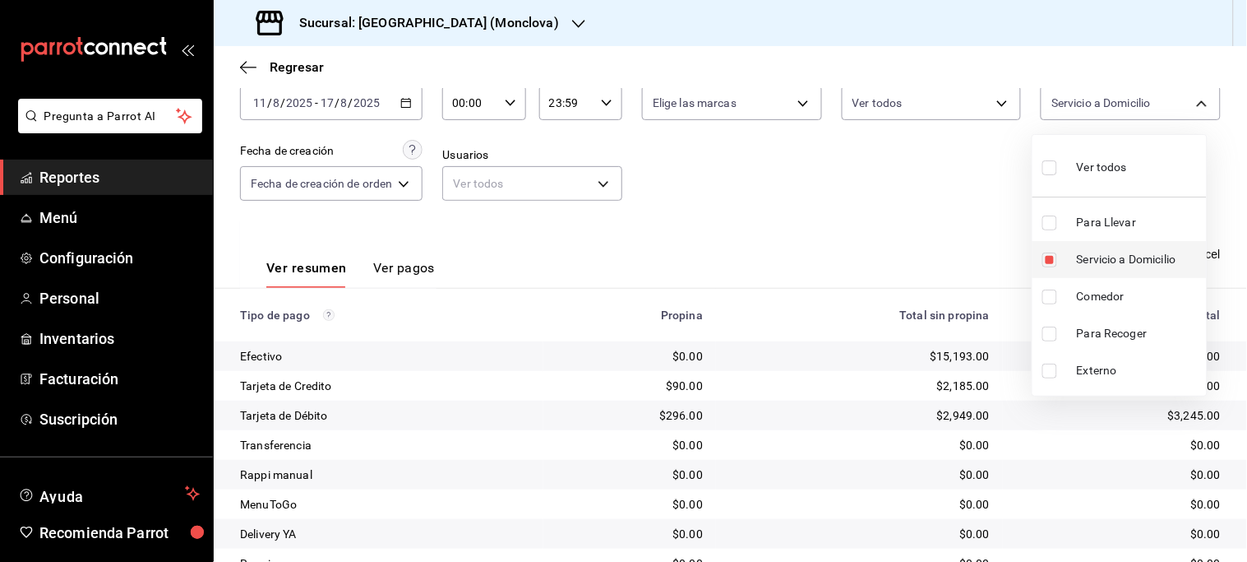
click at [1133, 255] on span "Servicio a Domicilio" at bounding box center [1138, 259] width 123 height 17
checkbox input "false"
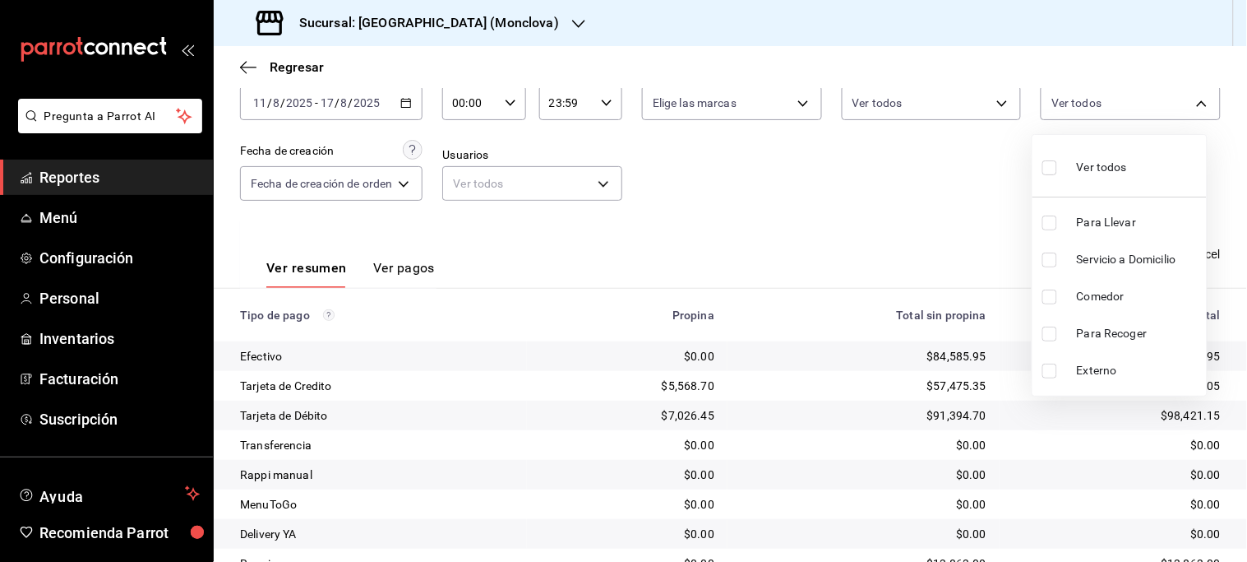
click at [1108, 294] on span "Comedor" at bounding box center [1138, 296] width 123 height 17
type input "47141bc1-627c-49b0-9155-2a1a4d78a358"
checkbox input "true"
click at [1107, 294] on span "Comedor" at bounding box center [1138, 296] width 123 height 17
checkbox input "false"
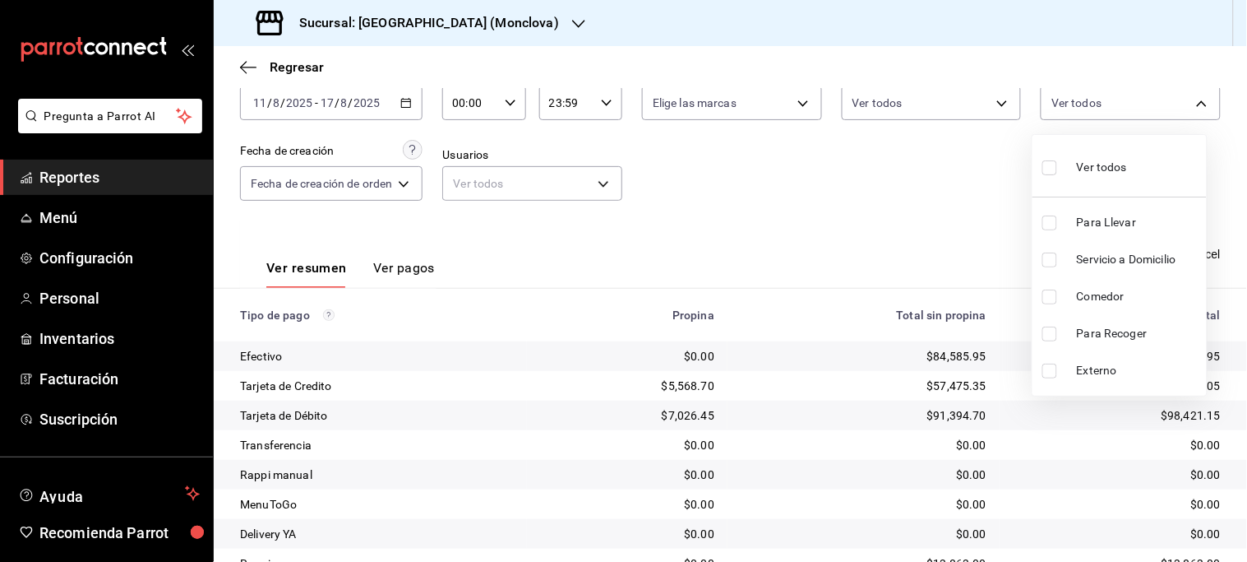
click at [1107, 294] on span "Comedor" at bounding box center [1138, 296] width 123 height 17
type input "47141bc1-627c-49b0-9155-2a1a4d78a358"
checkbox input "true"
click at [1107, 294] on span "Comedor" at bounding box center [1138, 296] width 123 height 17
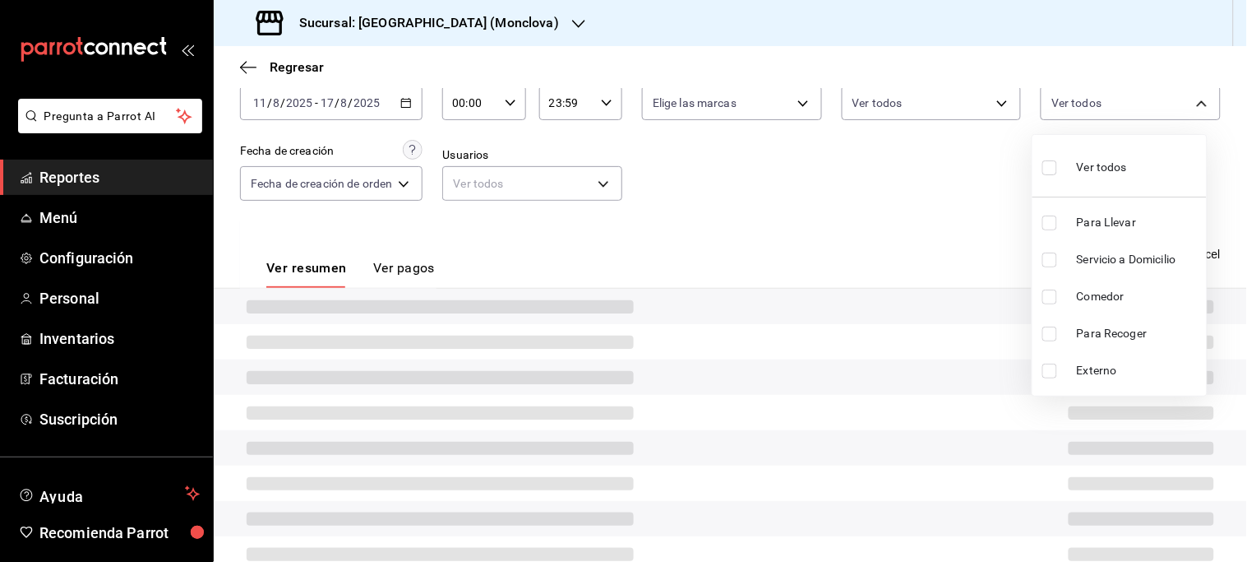
checkbox input "false"
click at [1107, 294] on span "Comedor" at bounding box center [1138, 296] width 123 height 17
type input "47141bc1-627c-49b0-9155-2a1a4d78a358"
checkbox input "true"
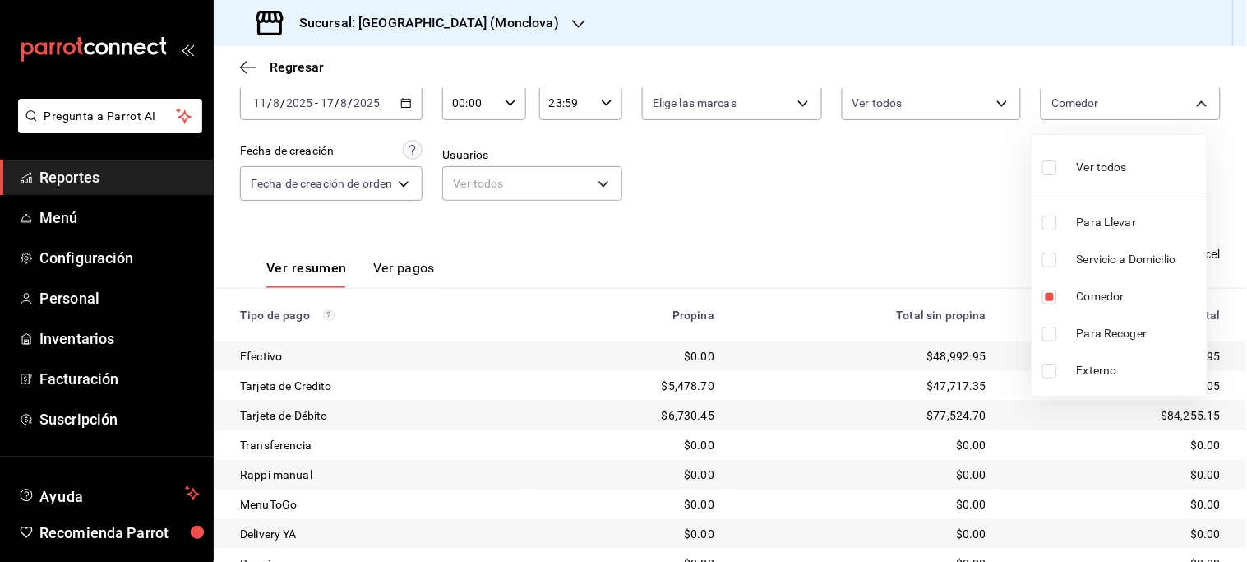
click at [904, 224] on div at bounding box center [623, 281] width 1247 height 562
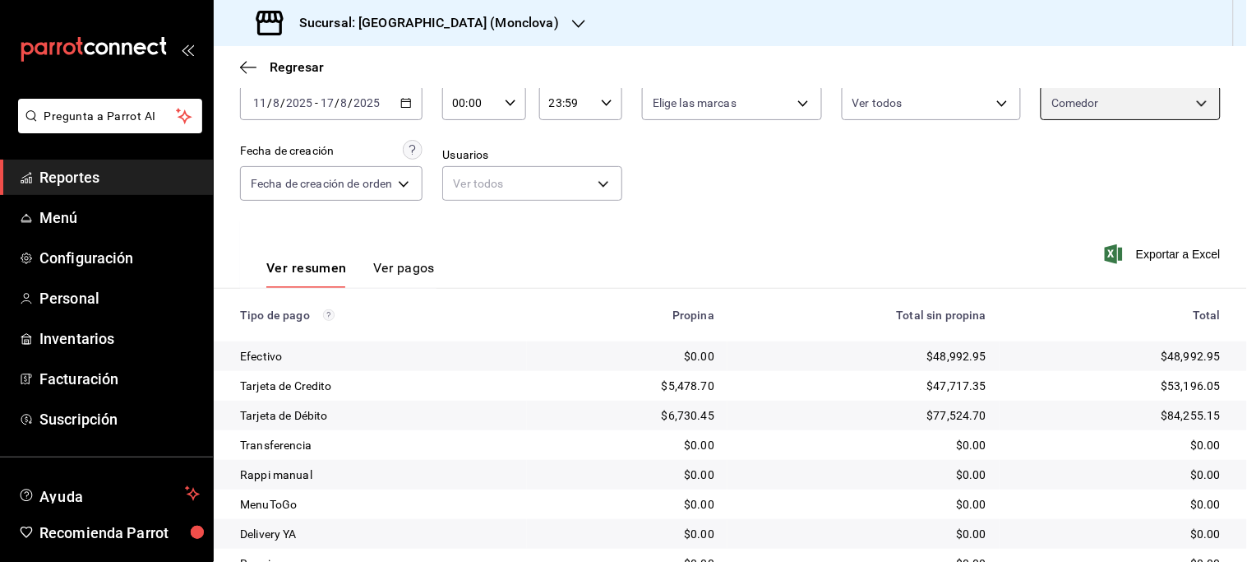
scroll to position [164, 0]
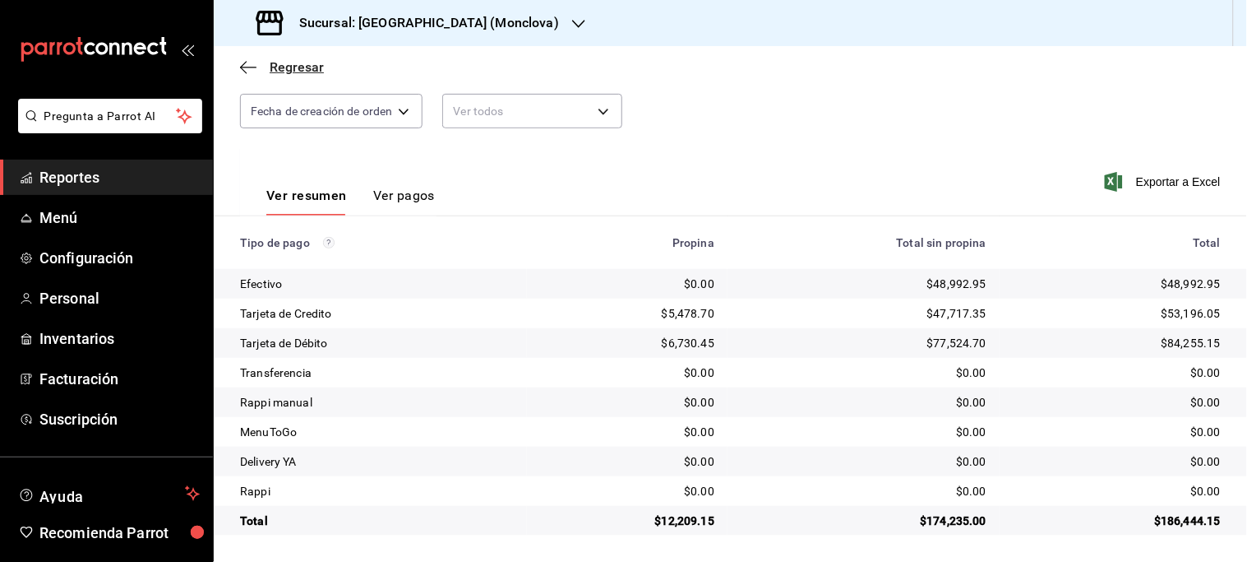
click at [282, 67] on span "Regresar" at bounding box center [297, 67] width 54 height 16
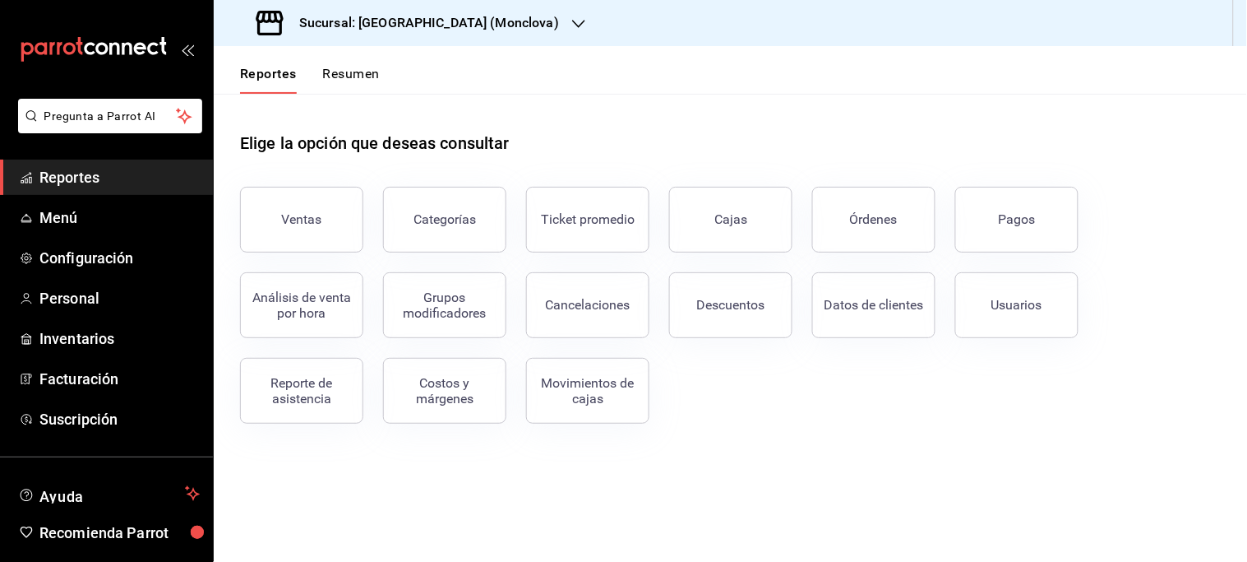
click at [572, 25] on icon "button" at bounding box center [578, 23] width 13 height 13
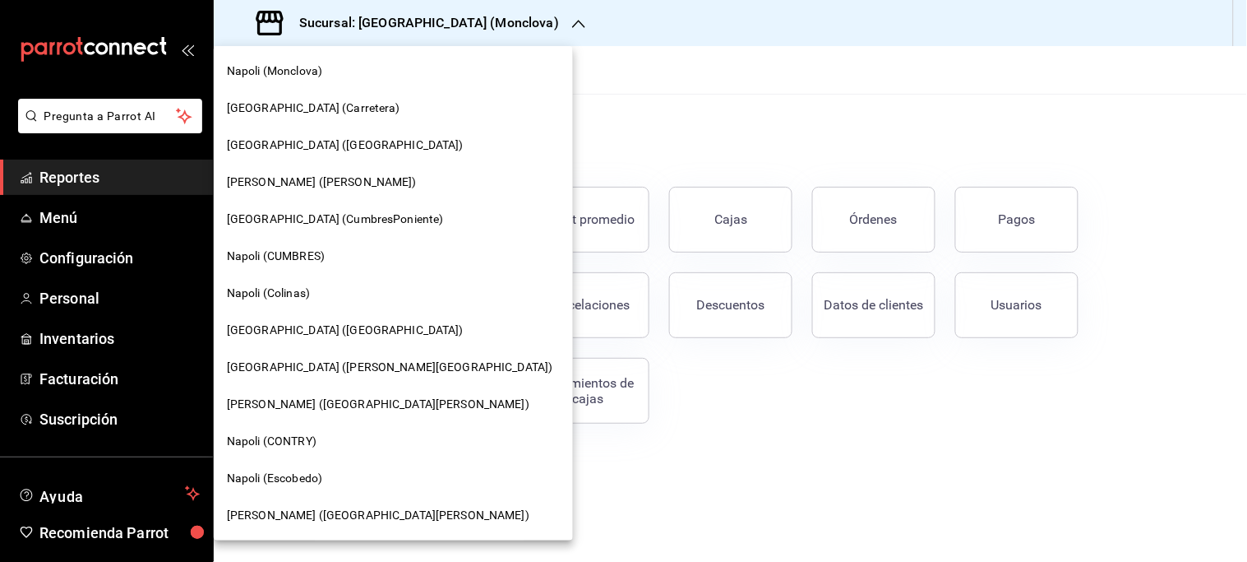
click at [325, 514] on span "[PERSON_NAME] ([GEOGRAPHIC_DATA][PERSON_NAME])" at bounding box center [378, 514] width 303 height 17
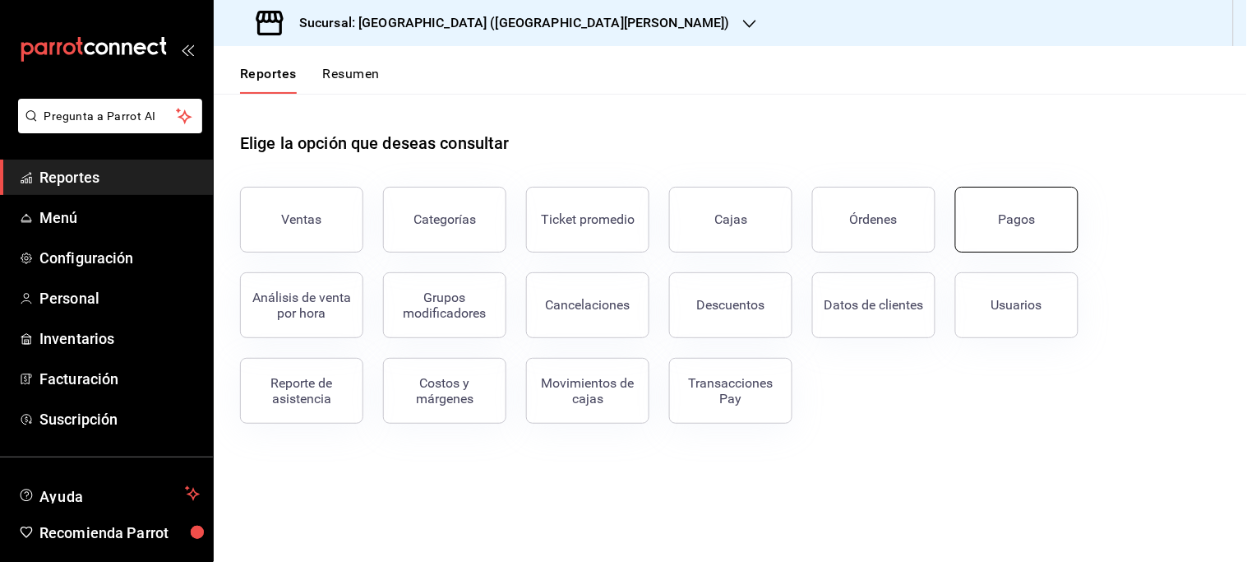
click at [1047, 230] on button "Pagos" at bounding box center [1016, 220] width 123 height 66
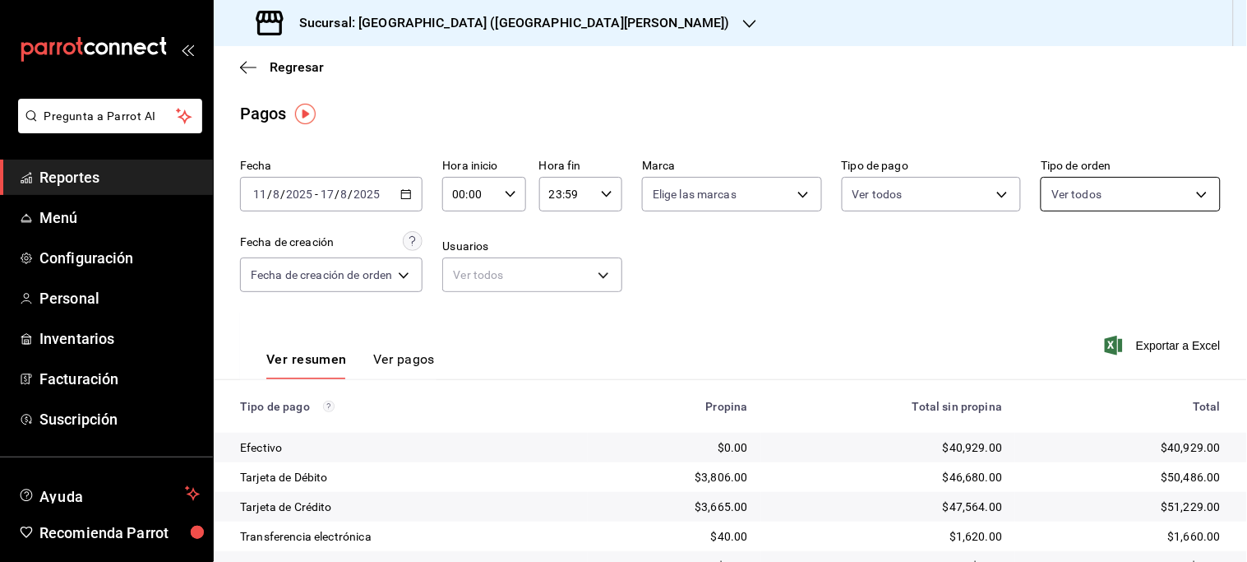
click at [1187, 200] on body "Pregunta a Parrot AI Reportes Menú Configuración Personal Inventarios Facturaci…" at bounding box center [623, 281] width 1247 height 562
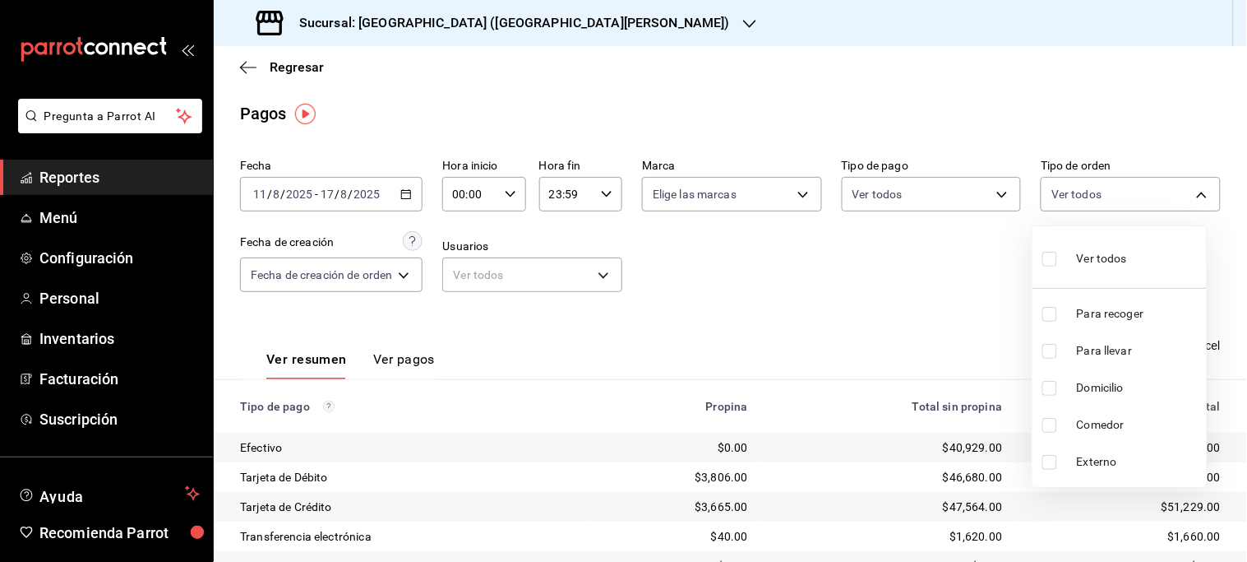
click at [1135, 307] on span "Para recoger" at bounding box center [1138, 313] width 123 height 17
type input "5bafdf3c-7a3d-4097-8b8c-2ac127a91d05"
checkbox input "true"
click at [1106, 343] on span "Para llevar" at bounding box center [1138, 350] width 123 height 17
type input "5bafdf3c-7a3d-4097-8b8c-2ac127a91d05,262ed846-b954-49f7-be76-3f0dcb154b17"
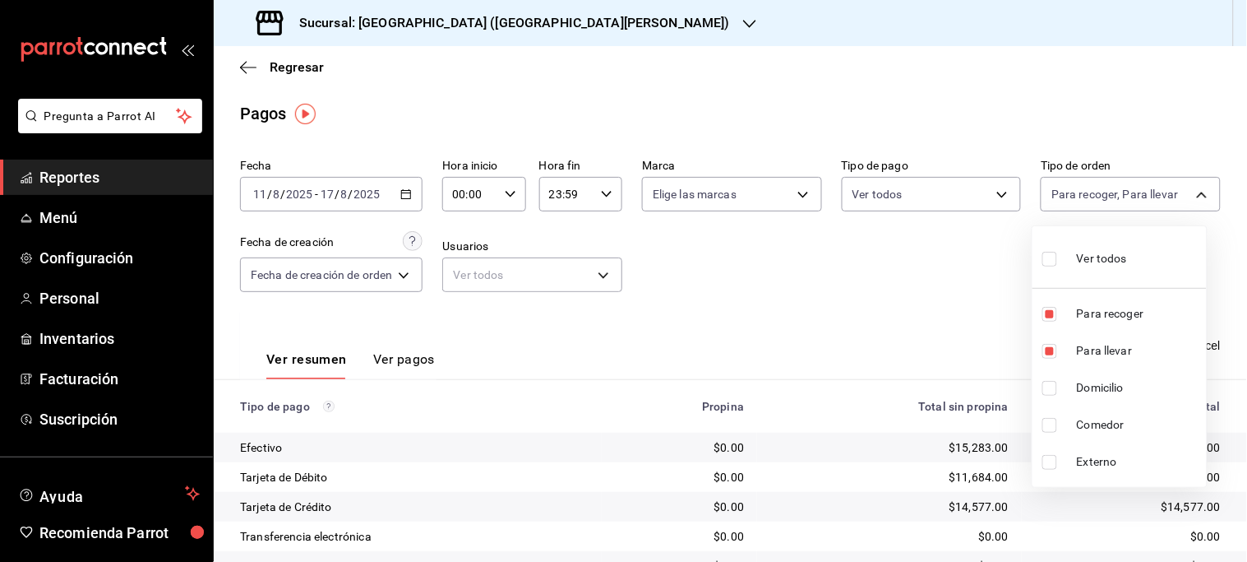
click at [901, 298] on div at bounding box center [623, 281] width 1247 height 562
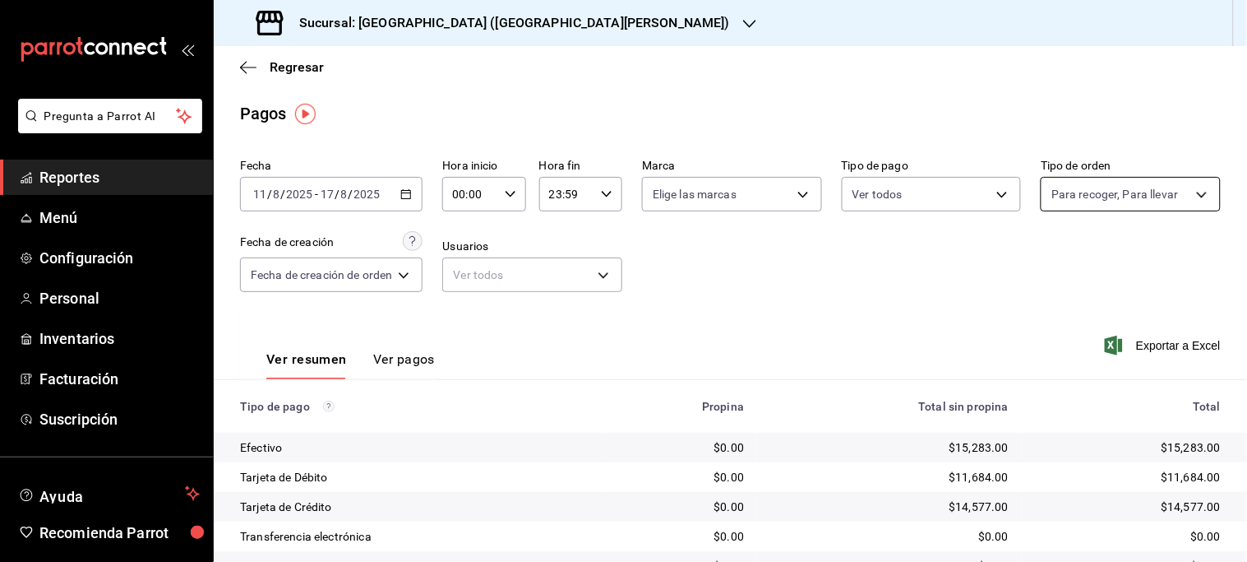
click at [1156, 187] on body "Pregunta a Parrot AI Reportes Menú Configuración Personal Inventarios Facturaci…" at bounding box center [623, 281] width 1247 height 562
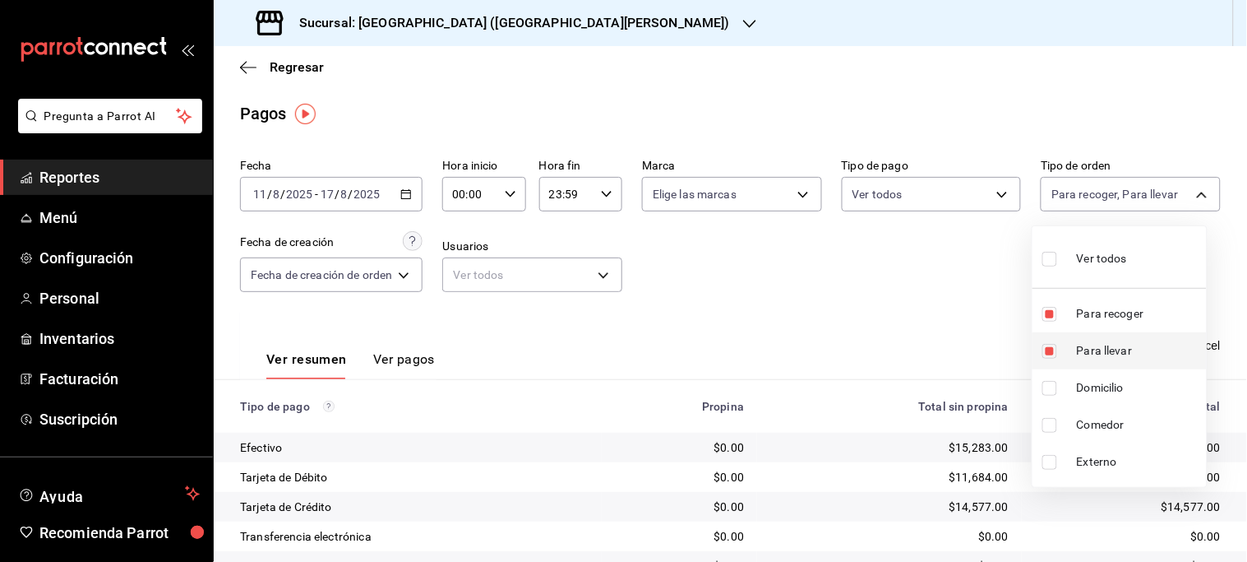
drag, startPoint x: 1120, startPoint y: 305, endPoint x: 1119, endPoint y: 332, distance: 27.1
click at [1120, 306] on span "Para recoger" at bounding box center [1138, 313] width 123 height 17
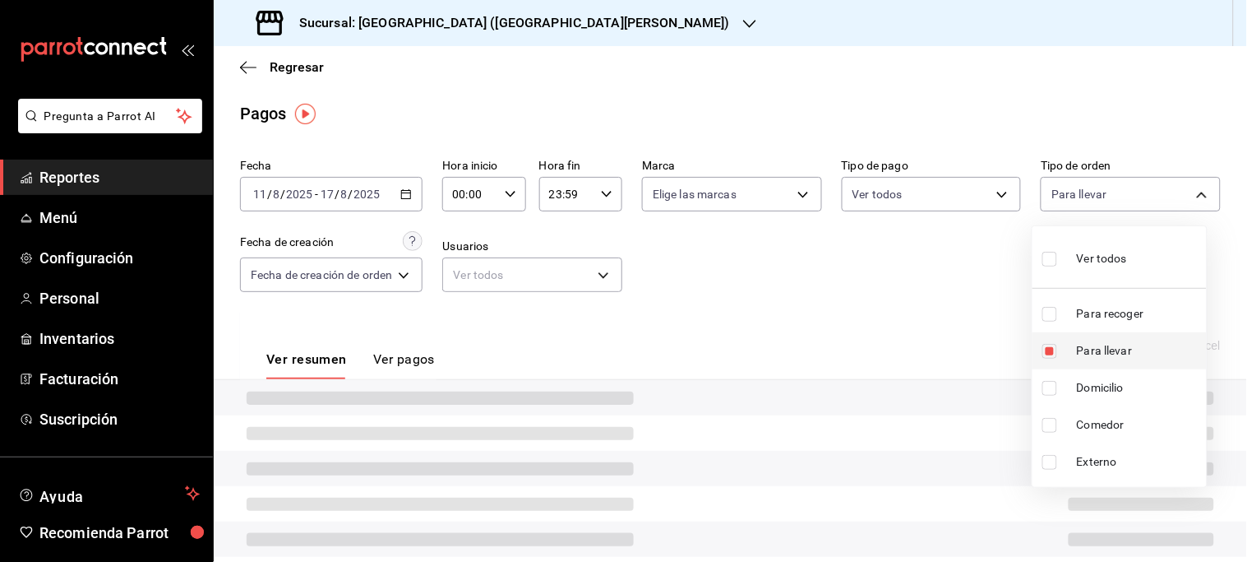
click at [1112, 354] on span "Para llevar" at bounding box center [1138, 350] width 123 height 17
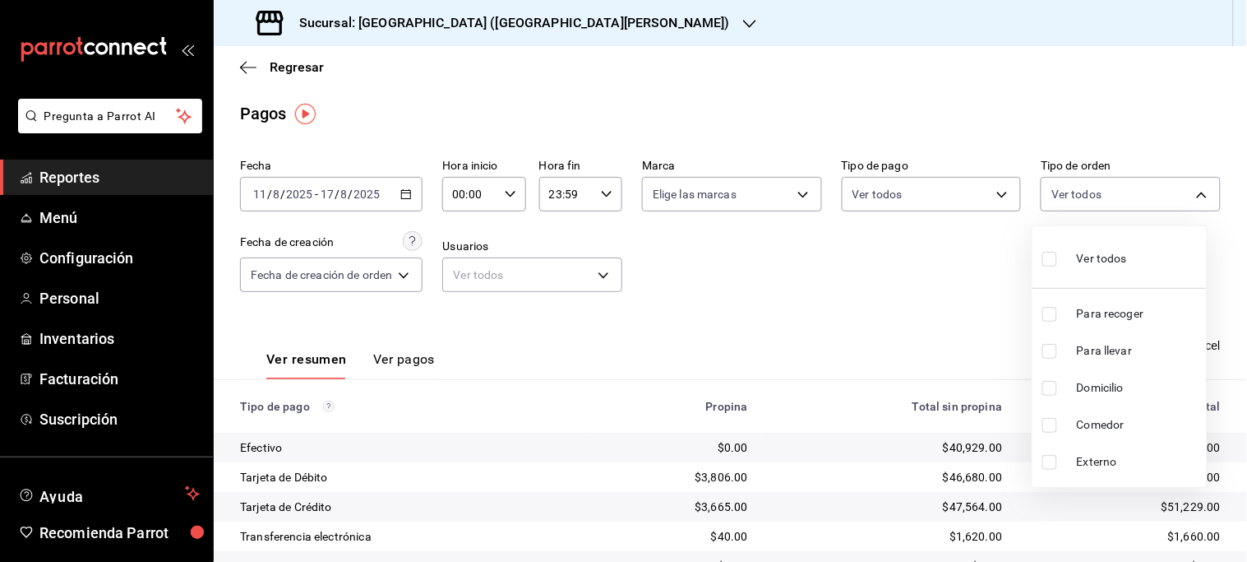
click at [1106, 386] on span "Domicilio" at bounding box center [1138, 387] width 123 height 17
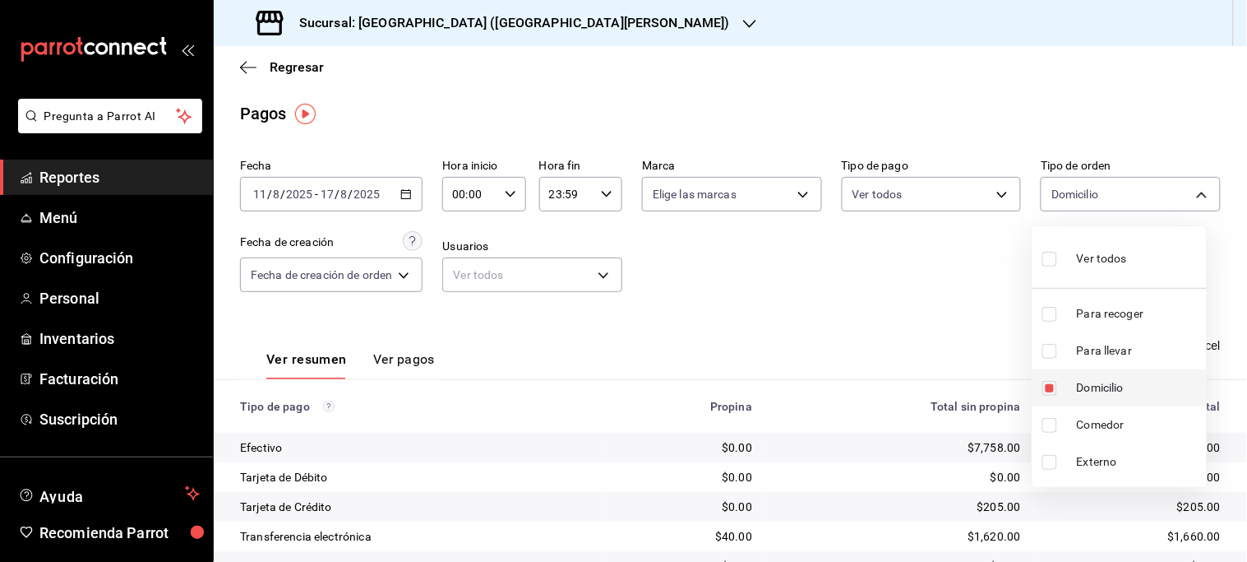
click at [1098, 372] on li "Domicilio" at bounding box center [1120, 387] width 174 height 37
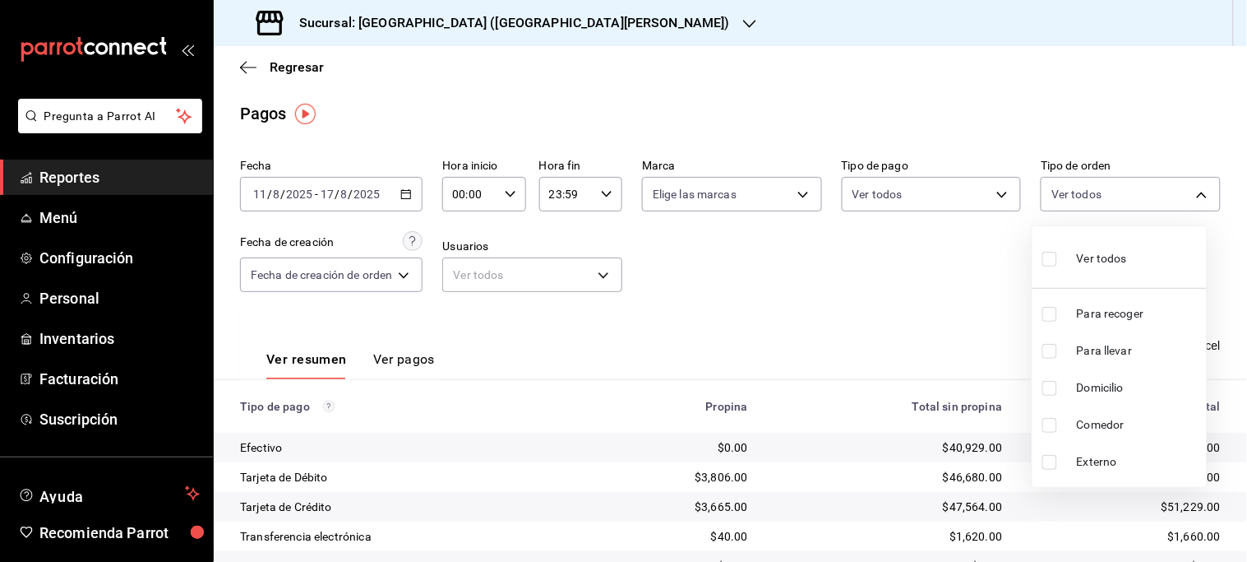
click at [1096, 376] on li "Domicilio" at bounding box center [1120, 387] width 174 height 37
click at [817, 277] on div at bounding box center [623, 281] width 1247 height 562
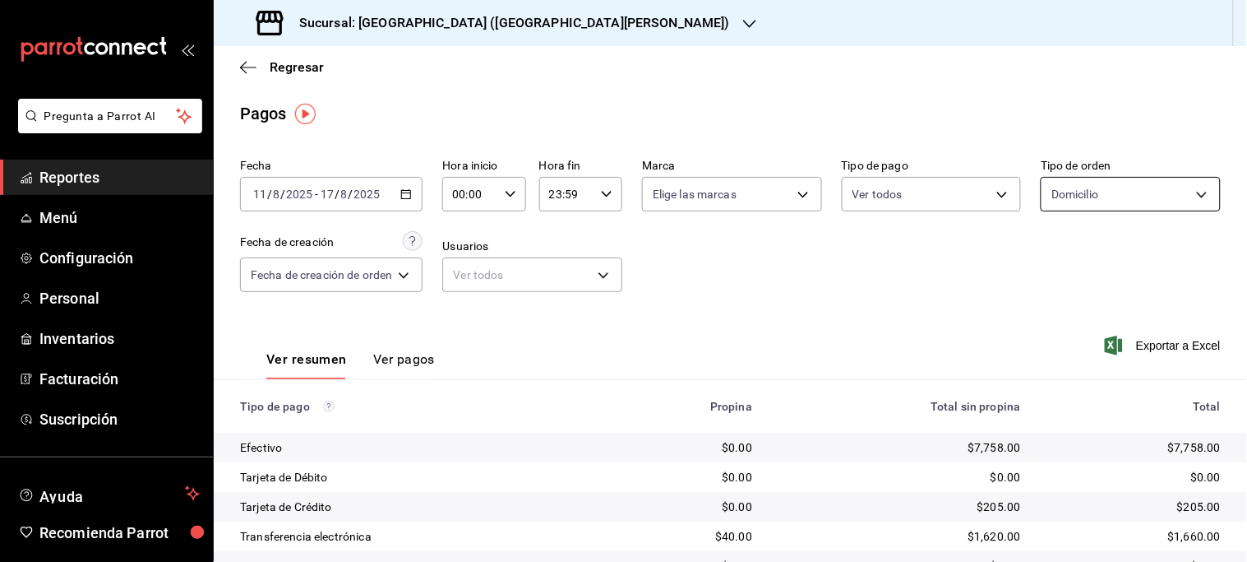
click at [1152, 203] on body "Pregunta a Parrot AI Reportes Menú Configuración Personal Inventarios Facturaci…" at bounding box center [623, 281] width 1247 height 562
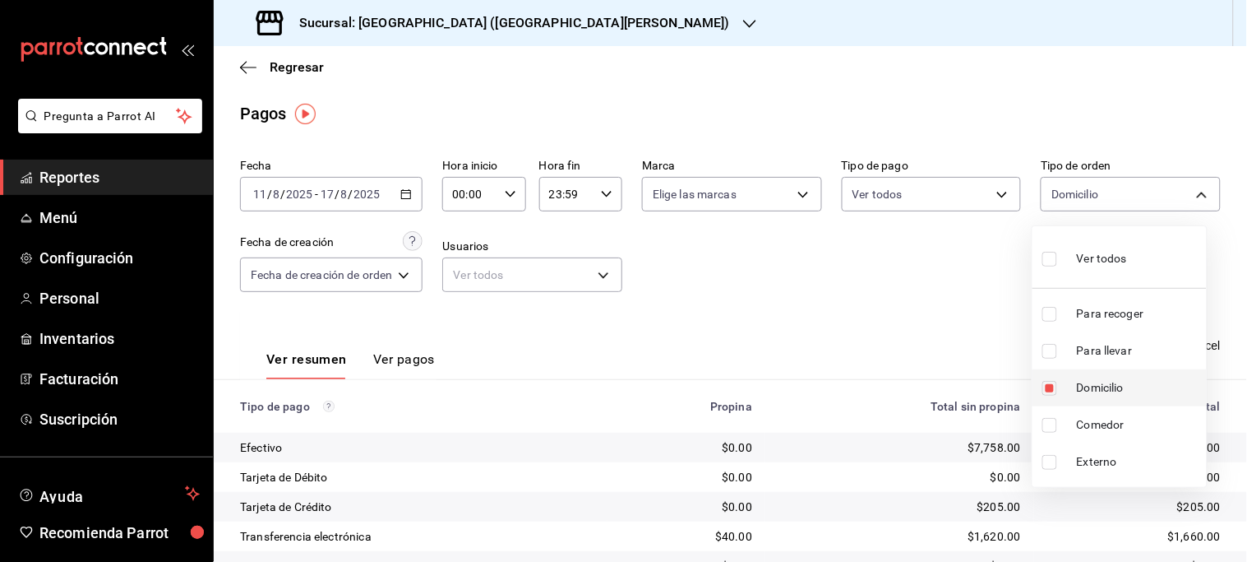
click at [1104, 387] on span "Domicilio" at bounding box center [1138, 387] width 123 height 17
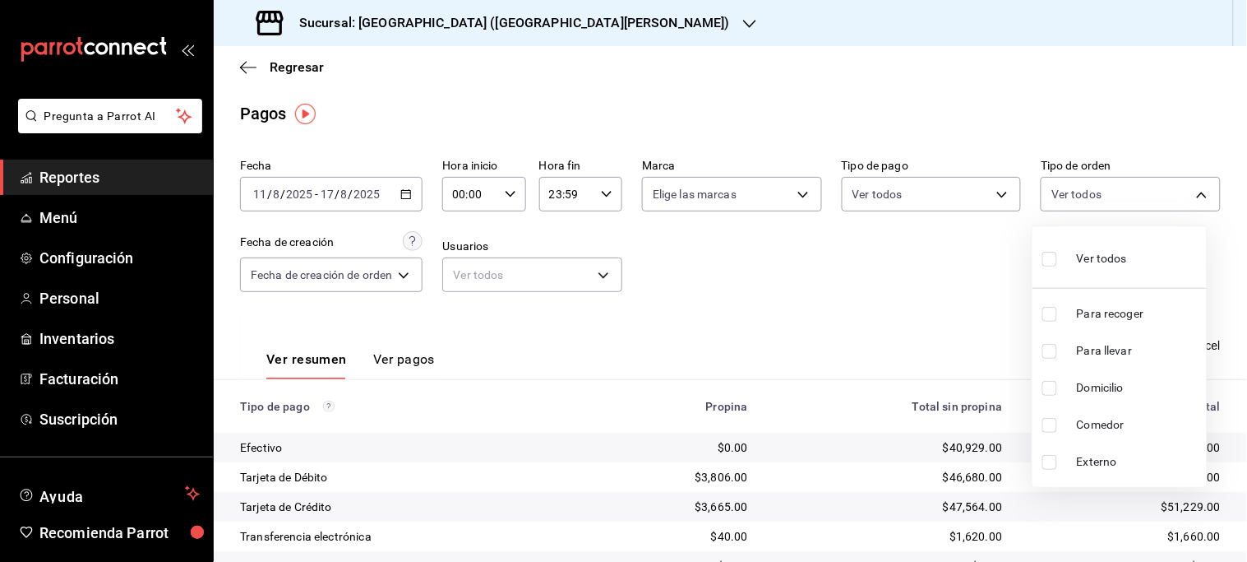
click at [1103, 428] on span "Comedor" at bounding box center [1138, 424] width 123 height 17
click at [979, 346] on div at bounding box center [623, 281] width 1247 height 562
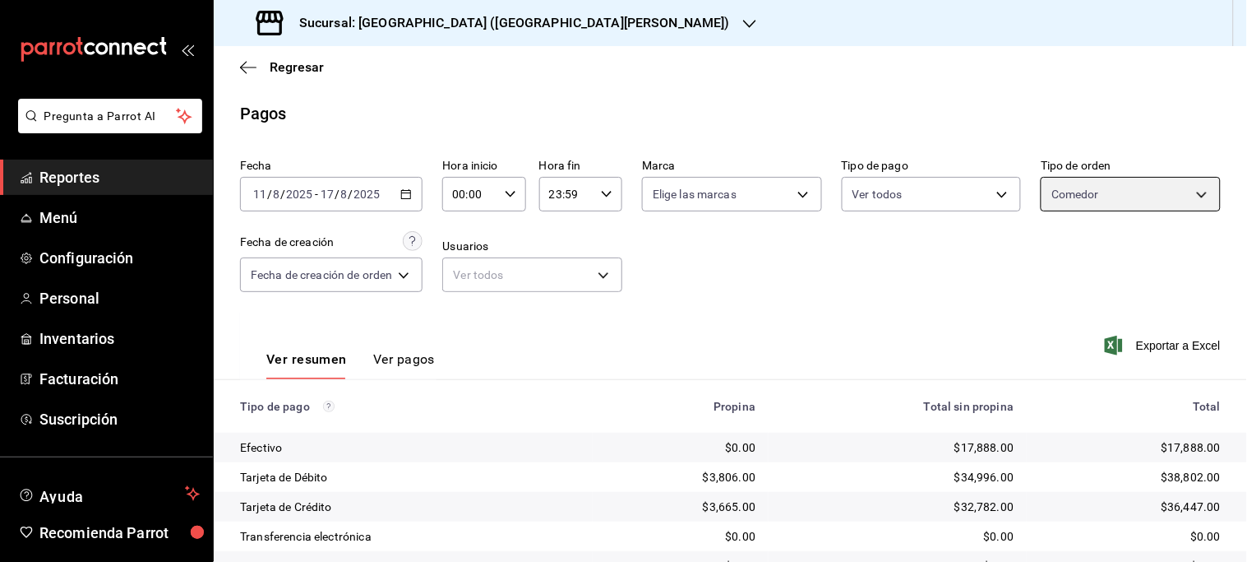
scroll to position [252, 0]
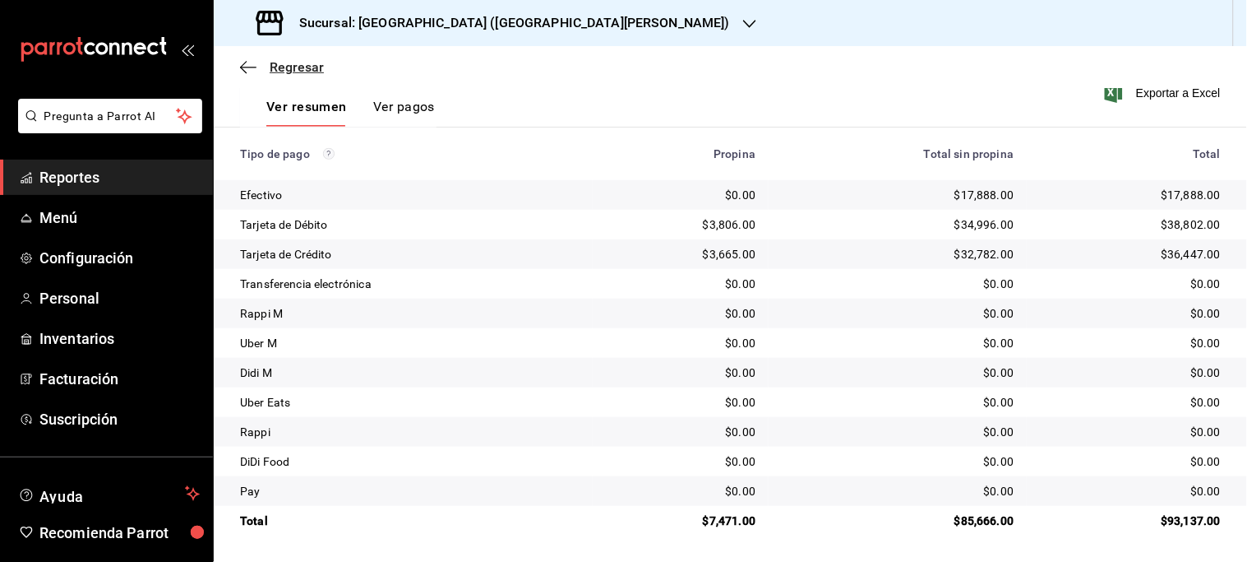
click at [284, 70] on span "Regresar" at bounding box center [297, 67] width 54 height 16
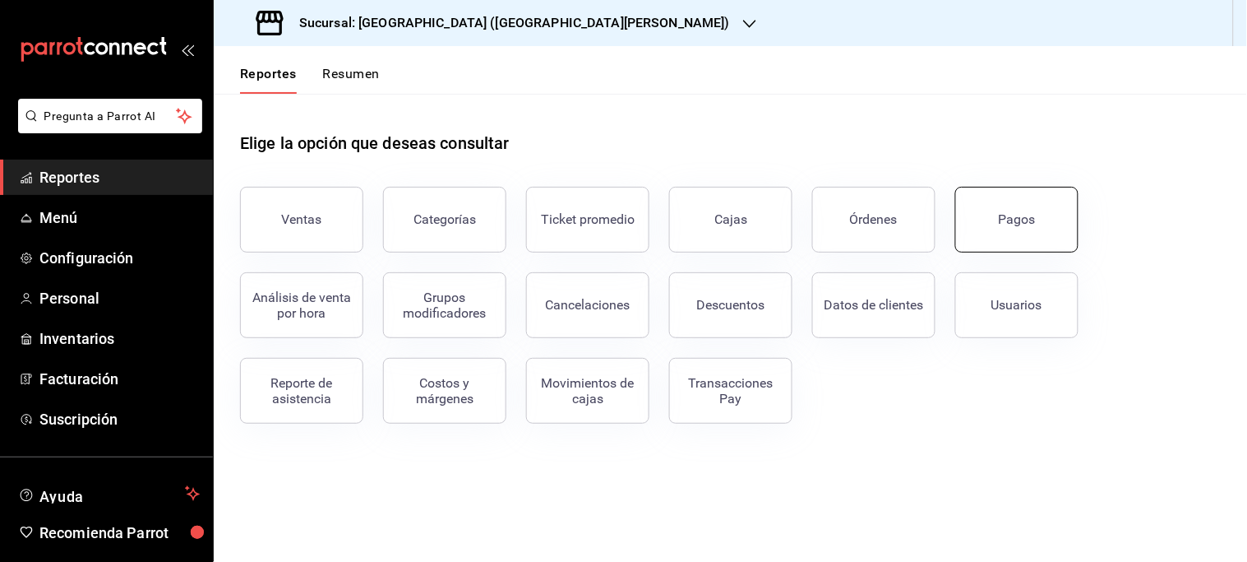
click at [1023, 234] on button "Pagos" at bounding box center [1016, 220] width 123 height 66
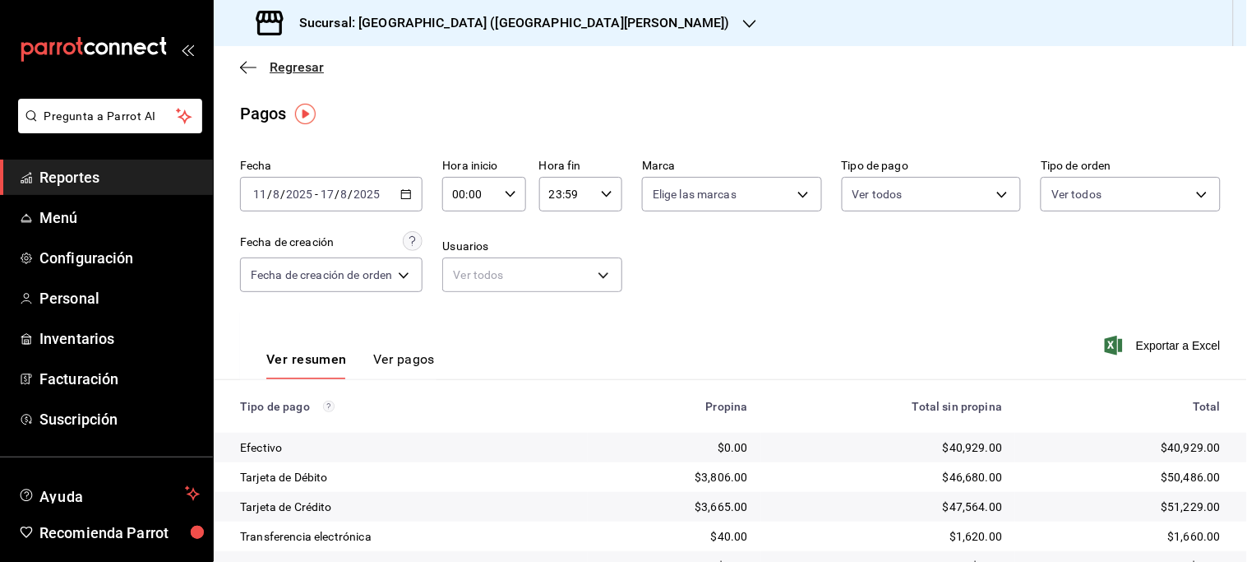
click at [285, 67] on span "Regresar" at bounding box center [297, 67] width 54 height 16
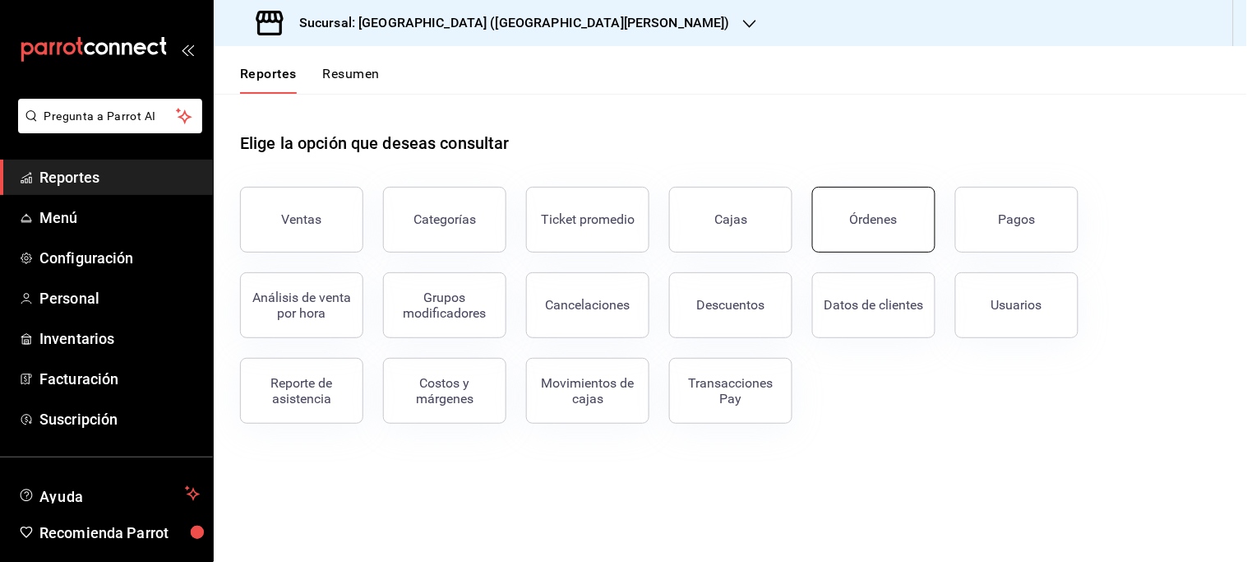
click at [874, 212] on div "Órdenes" at bounding box center [874, 219] width 48 height 16
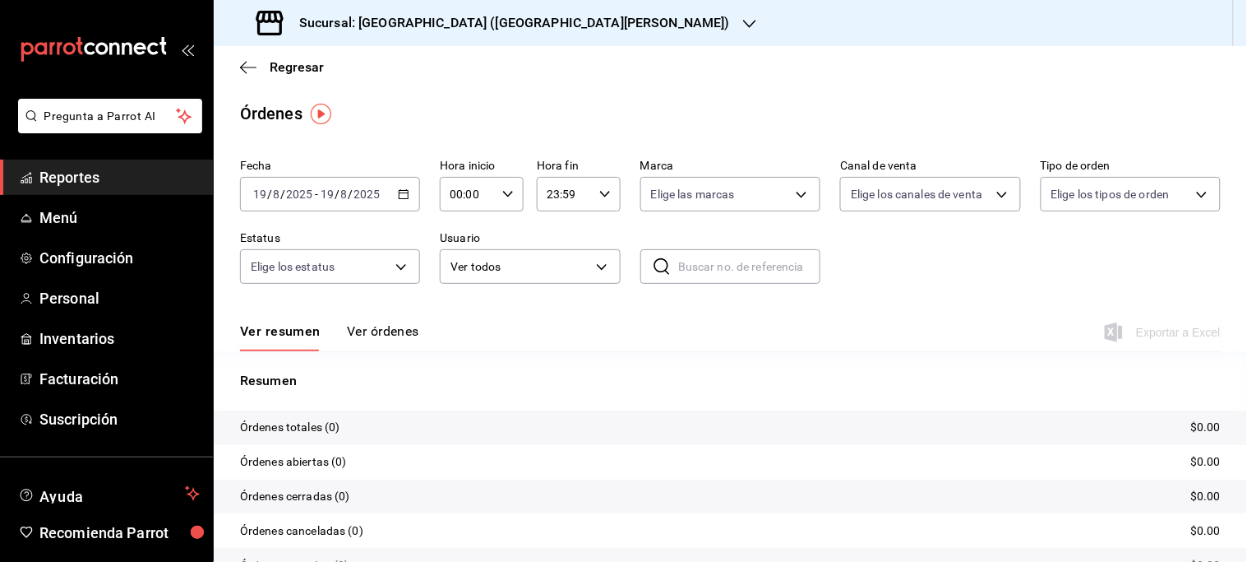
click at [400, 196] on icon "button" at bounding box center [404, 194] width 12 height 12
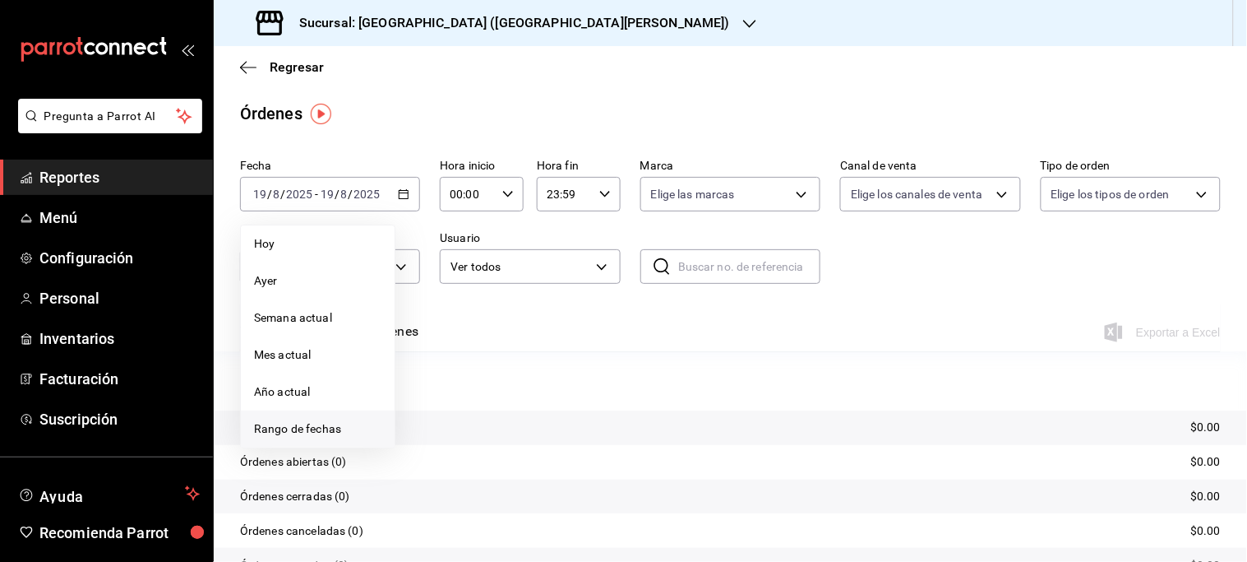
click at [305, 432] on span "Rango de fechas" at bounding box center [317, 428] width 127 height 17
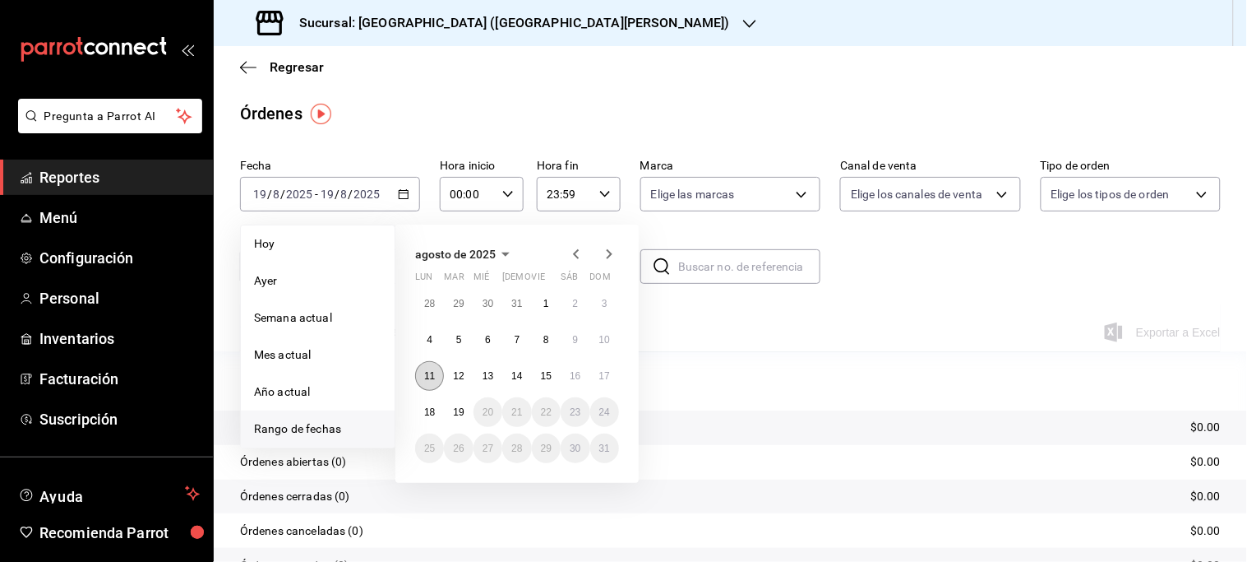
click at [425, 375] on abbr "11" at bounding box center [429, 376] width 11 height 12
click at [605, 379] on abbr "17" at bounding box center [604, 376] width 11 height 12
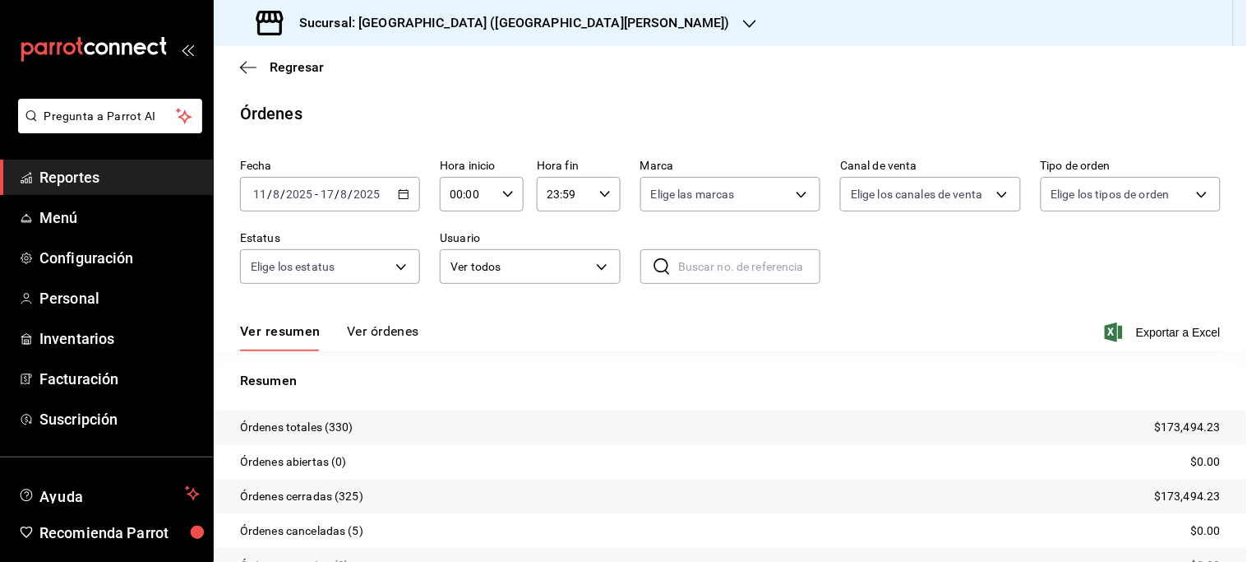
scroll to position [84, 0]
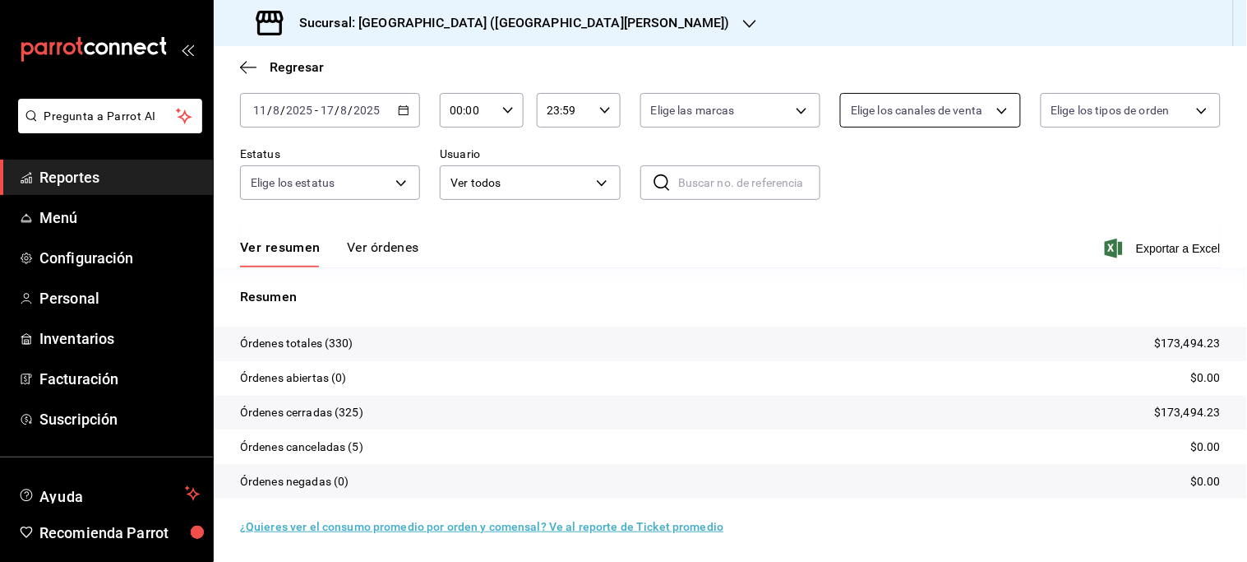
click at [985, 104] on body "Pregunta a Parrot AI Reportes Menú Configuración Personal Inventarios Facturaci…" at bounding box center [623, 281] width 1247 height 562
click at [905, 335] on span "DiDi Food" at bounding box center [940, 340] width 125 height 17
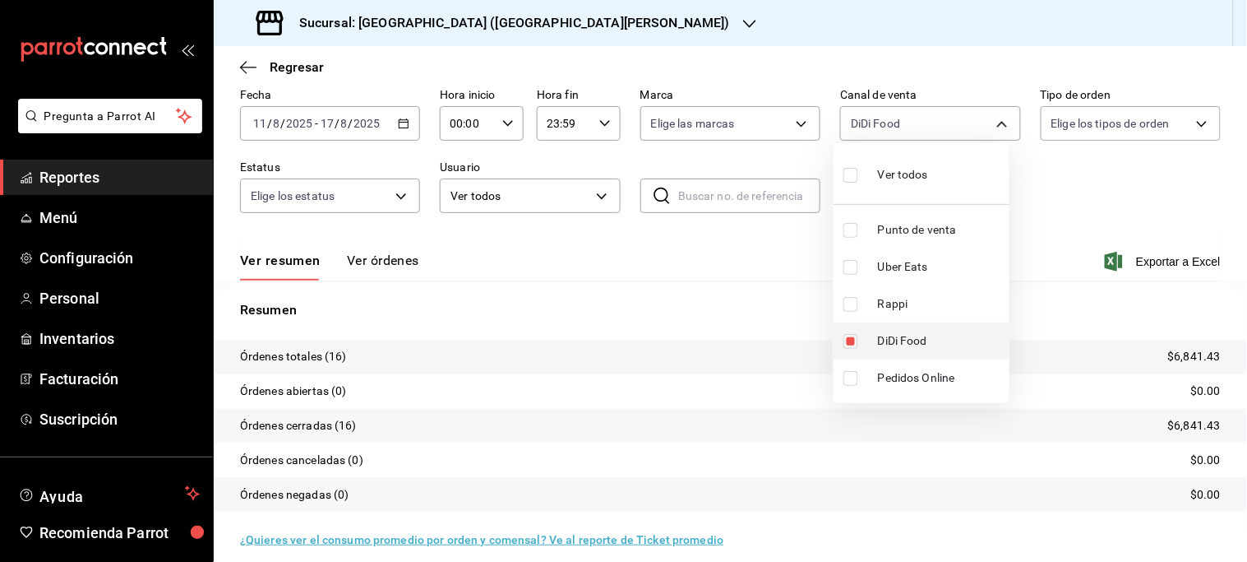
scroll to position [84, 0]
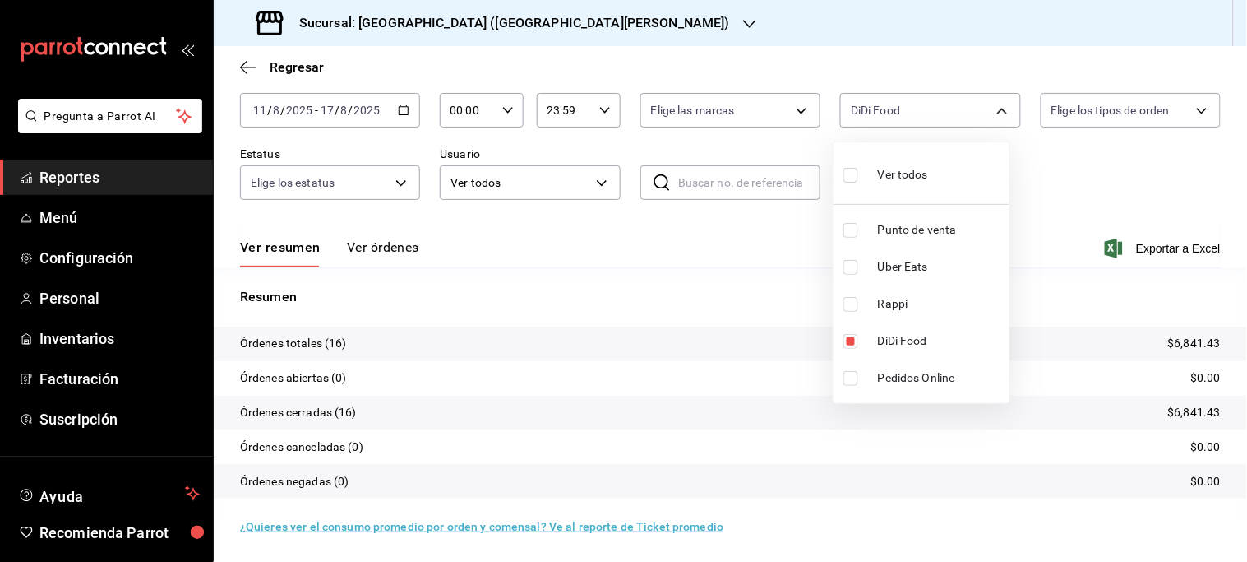
click at [904, 334] on span "DiDi Food" at bounding box center [940, 340] width 125 height 17
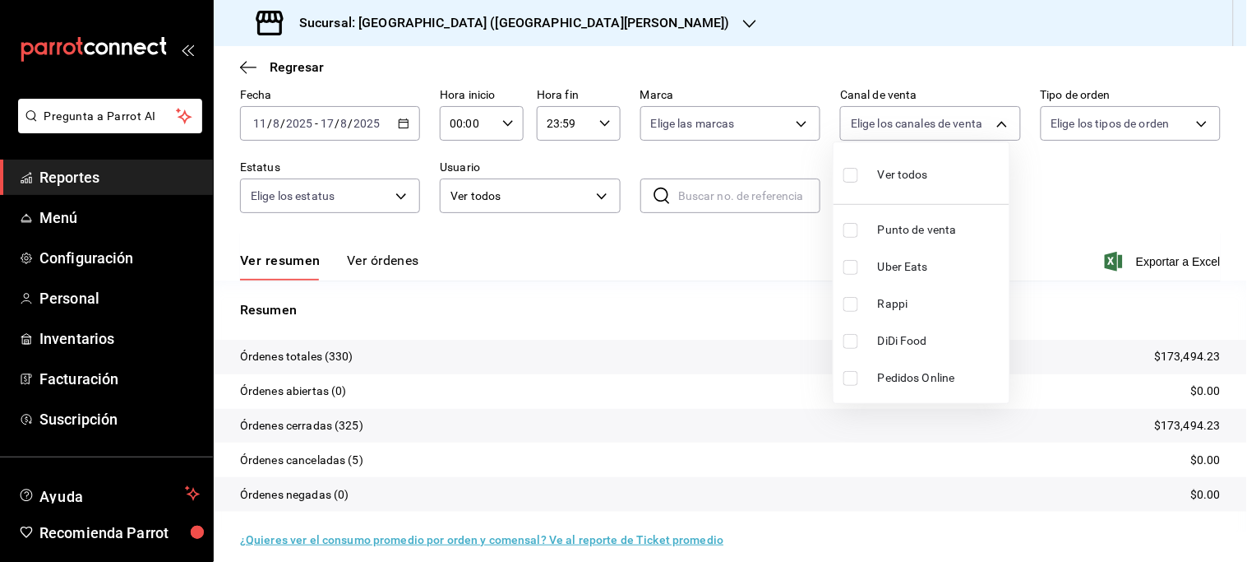
scroll to position [84, 0]
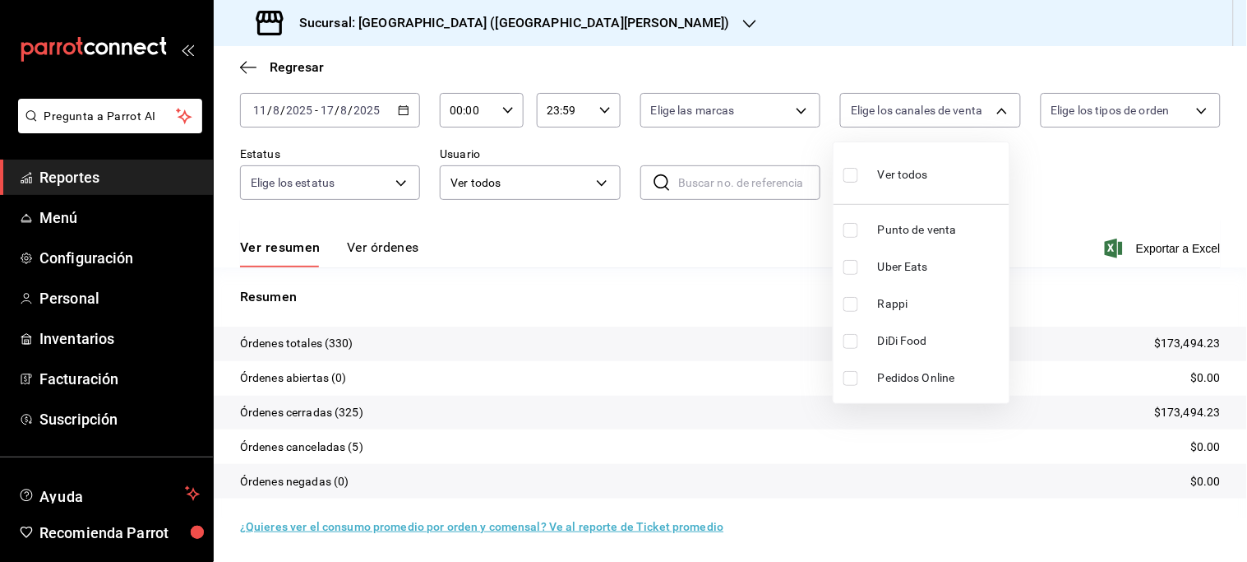
click at [892, 303] on span "Rappi" at bounding box center [940, 303] width 125 height 17
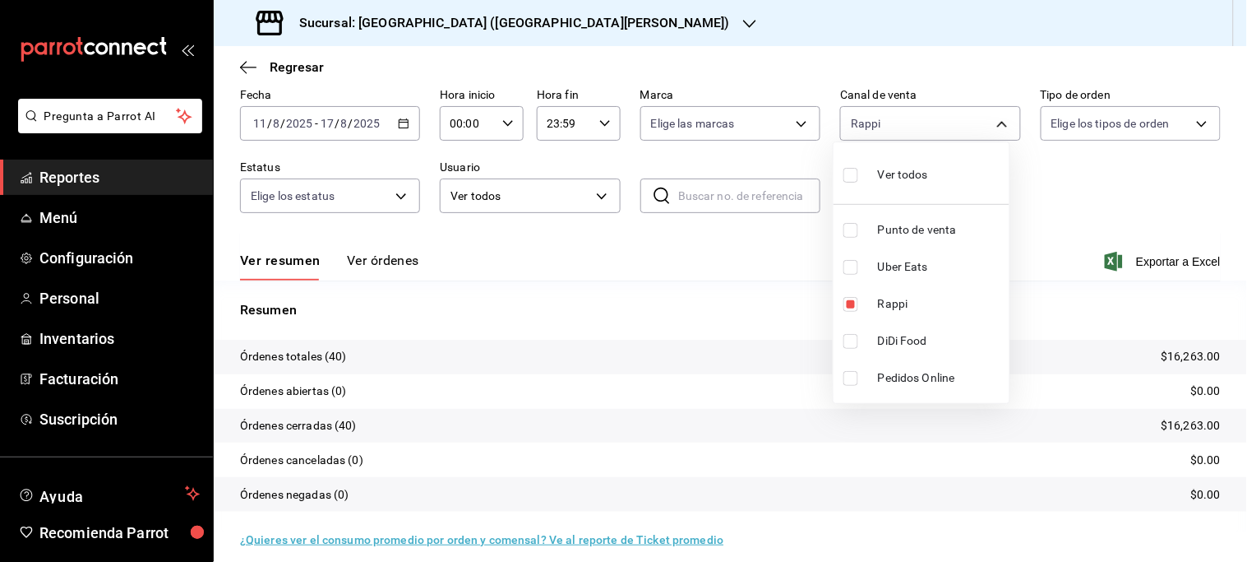
scroll to position [84, 0]
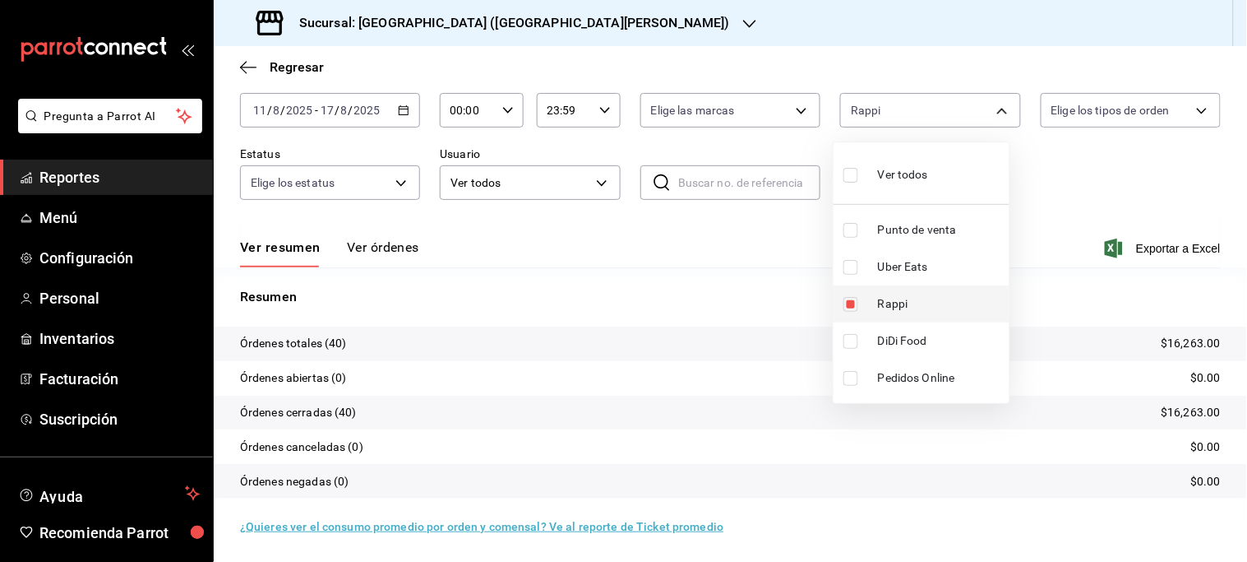
click at [889, 308] on span "Rappi" at bounding box center [940, 303] width 125 height 17
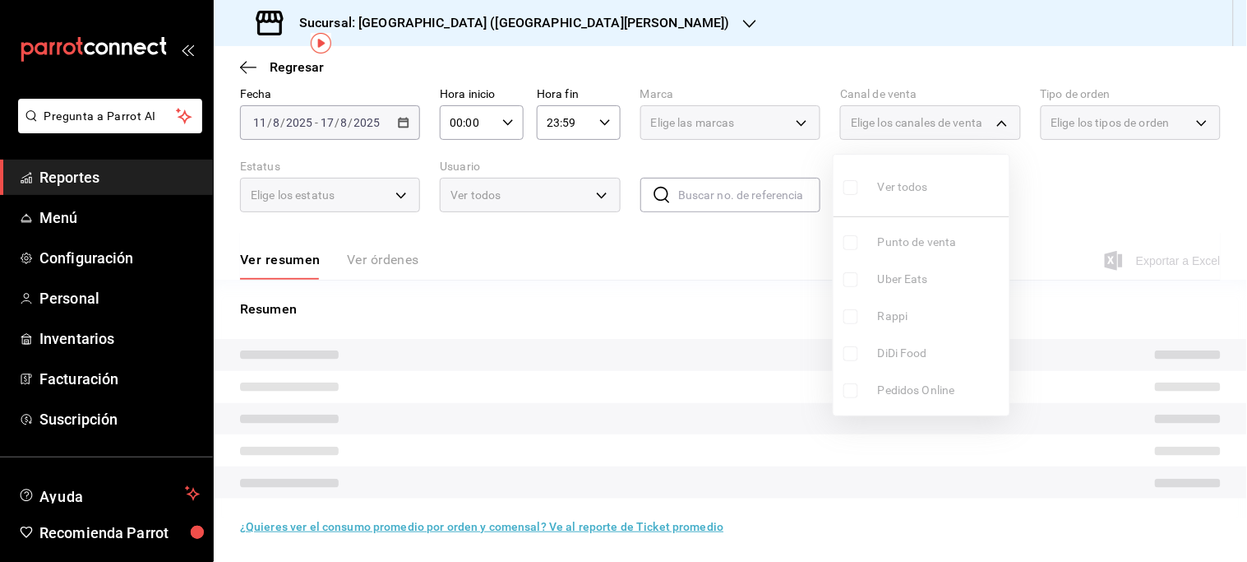
scroll to position [71, 0]
click at [902, 278] on li "Uber Eats" at bounding box center [922, 279] width 176 height 37
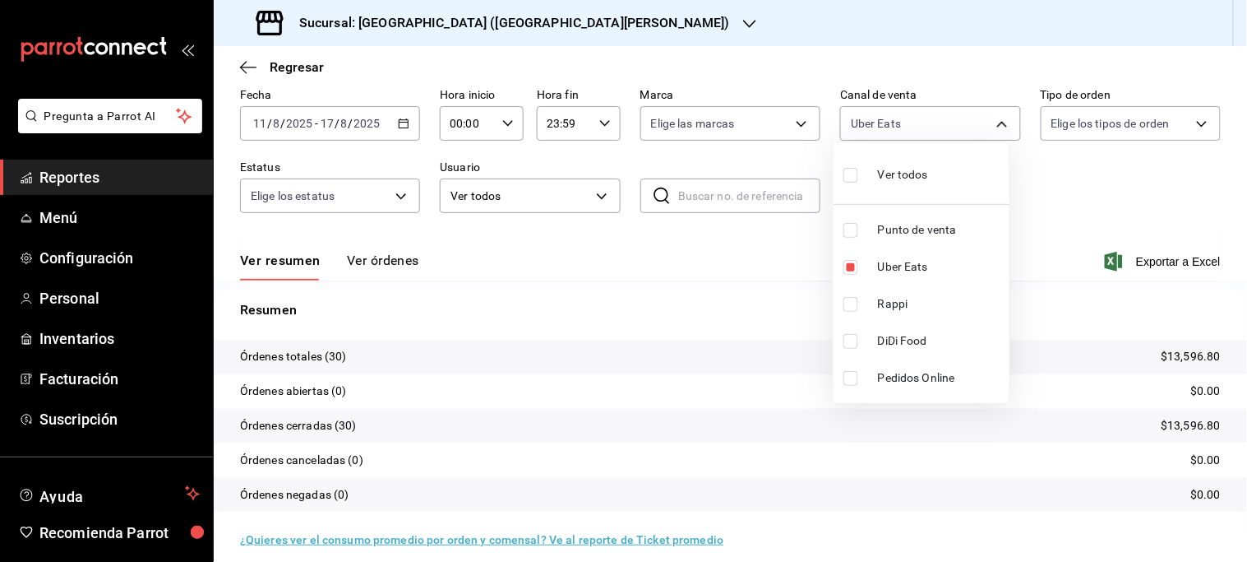
scroll to position [84, 0]
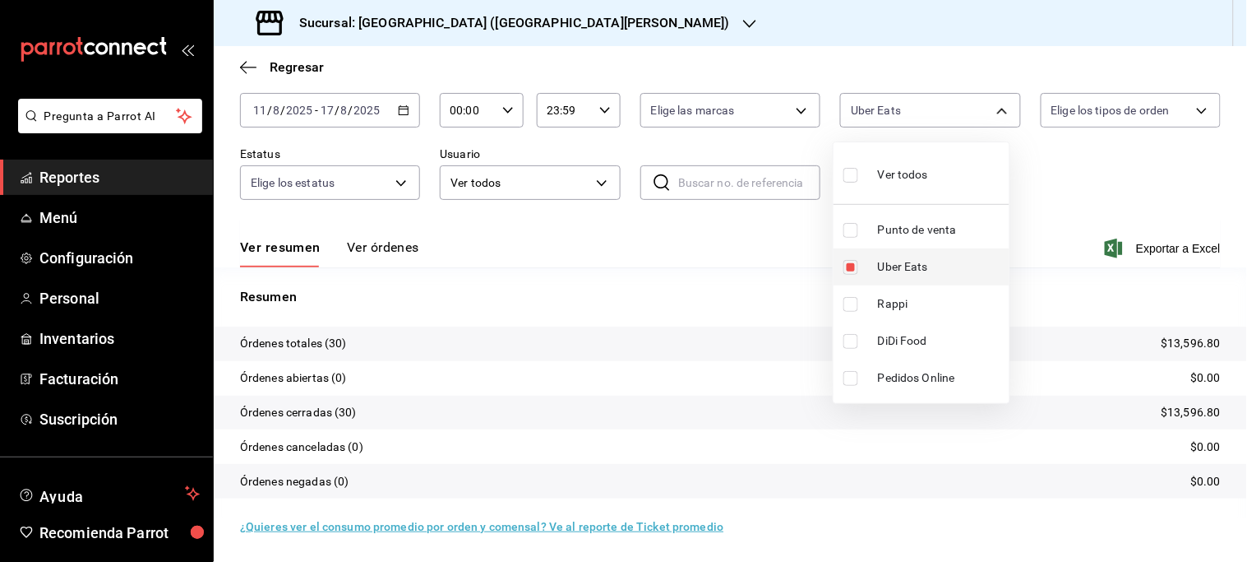
click at [902, 277] on li "Uber Eats" at bounding box center [922, 266] width 176 height 37
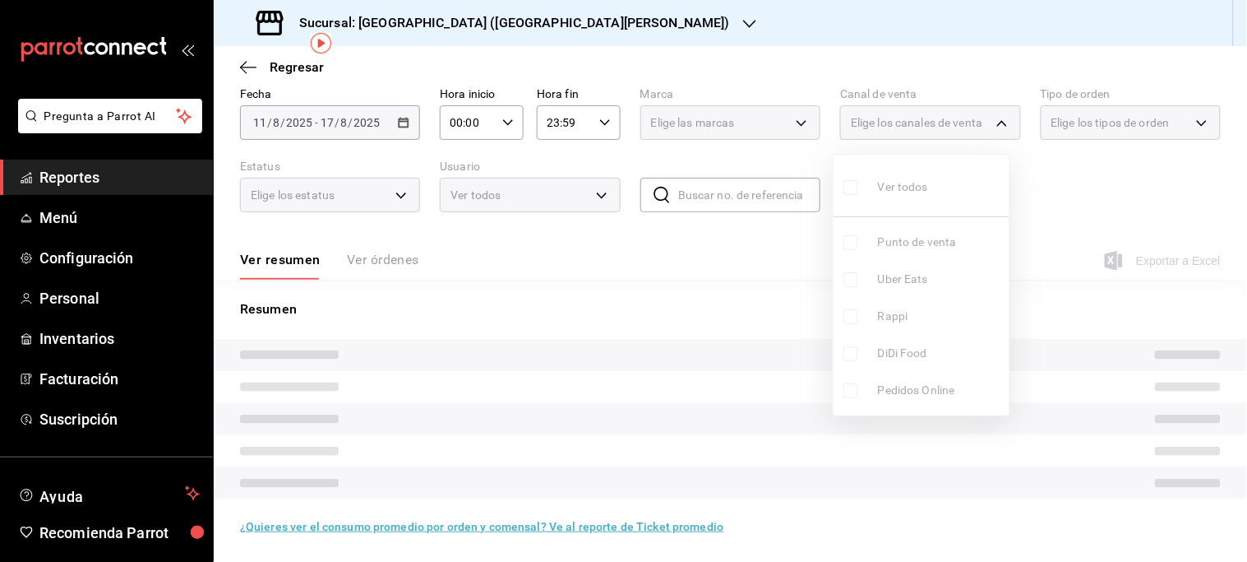
scroll to position [71, 0]
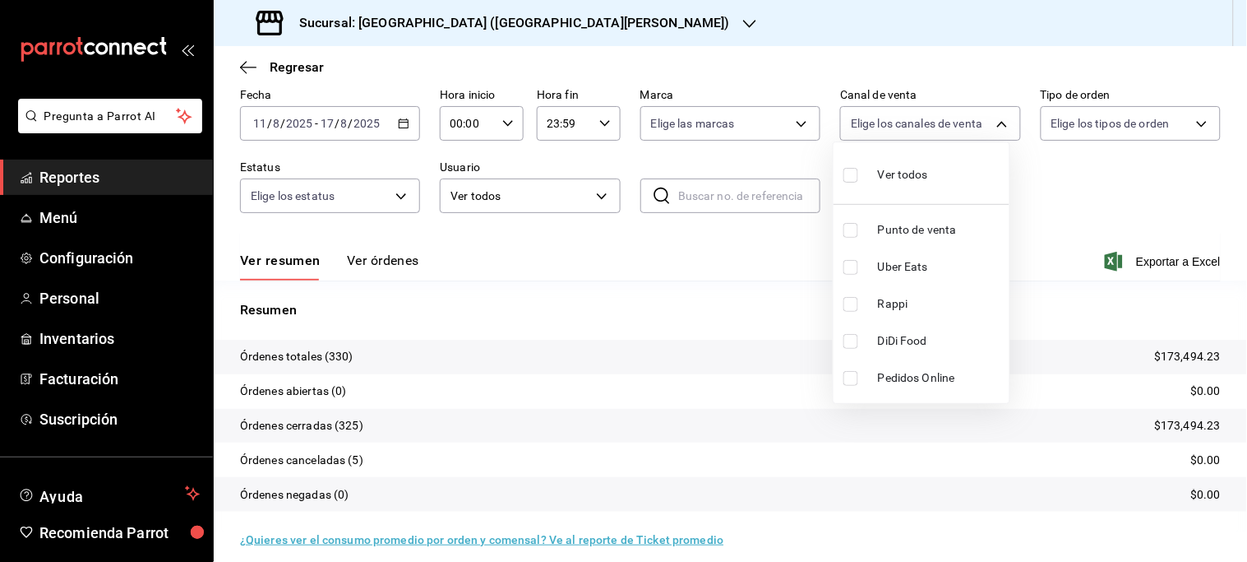
click at [902, 275] on span "Uber Eats" at bounding box center [940, 266] width 125 height 17
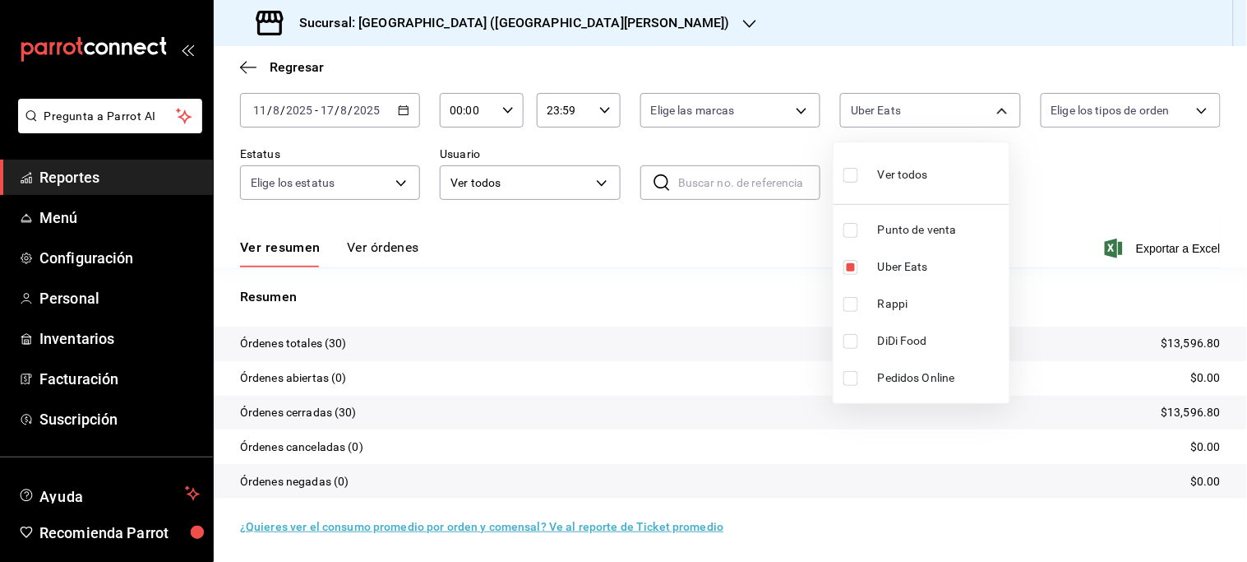
click at [494, 34] on div at bounding box center [623, 281] width 1247 height 562
click at [743, 25] on icon "button" at bounding box center [749, 23] width 13 height 13
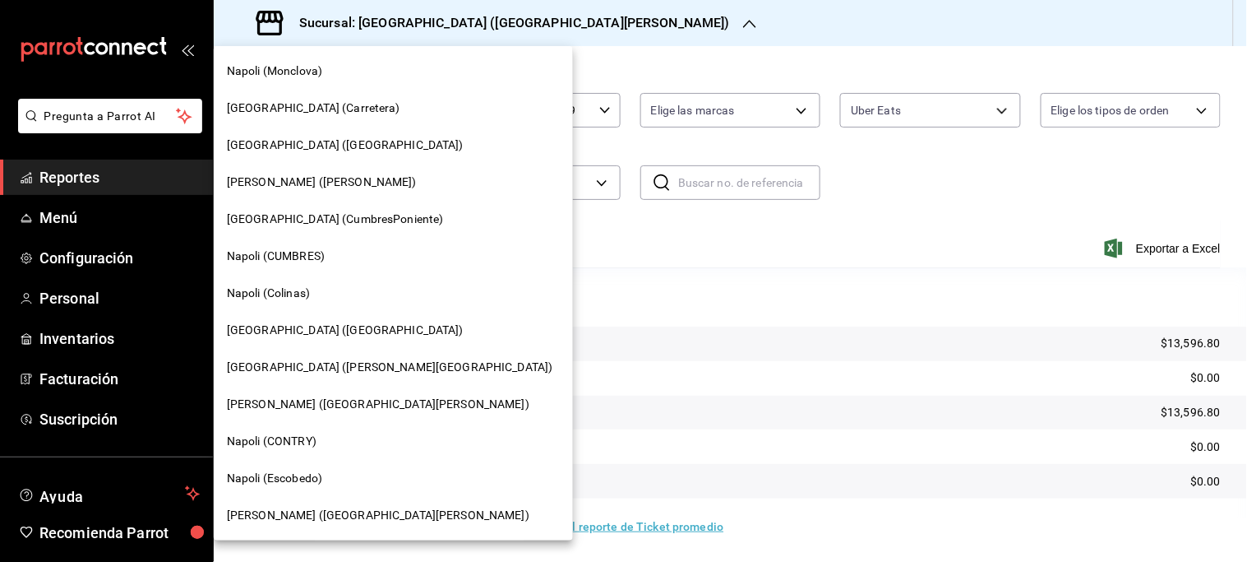
click at [280, 62] on span "Napoli (Monclova)" at bounding box center [274, 70] width 95 height 17
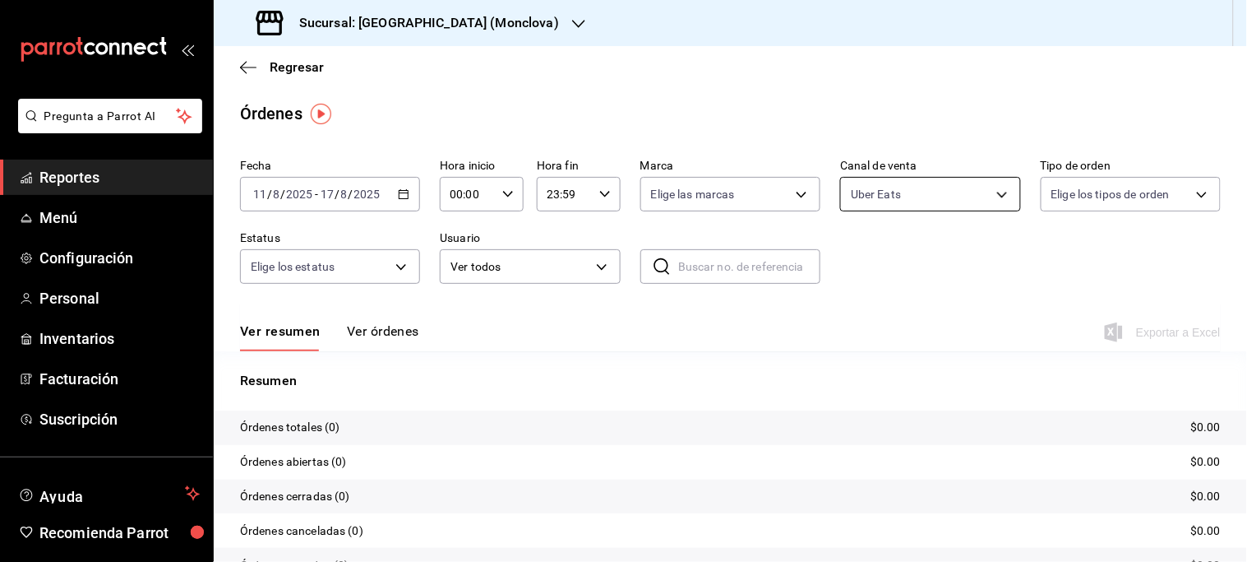
click at [966, 198] on body "Pregunta a Parrot AI Reportes Menú Configuración Personal Inventarios Facturaci…" at bounding box center [623, 281] width 1247 height 562
click at [905, 349] on span "Uber Eats" at bounding box center [940, 350] width 125 height 17
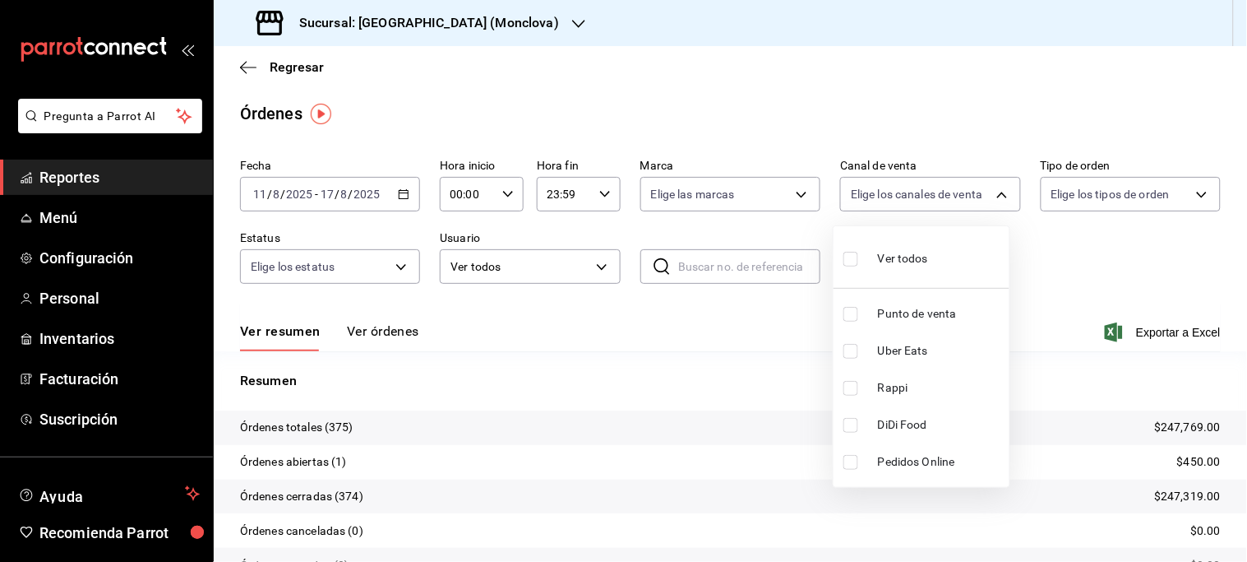
click at [897, 385] on span "Rappi" at bounding box center [940, 387] width 125 height 17
click at [486, 25] on div at bounding box center [623, 281] width 1247 height 562
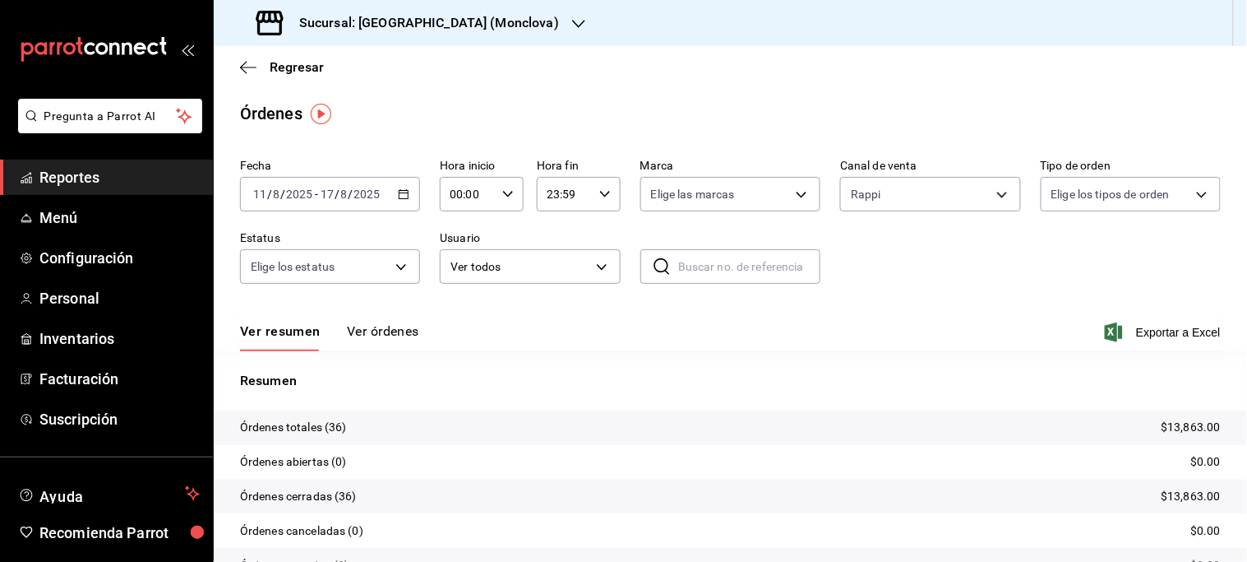
click at [572, 25] on icon "button" at bounding box center [578, 24] width 13 height 8
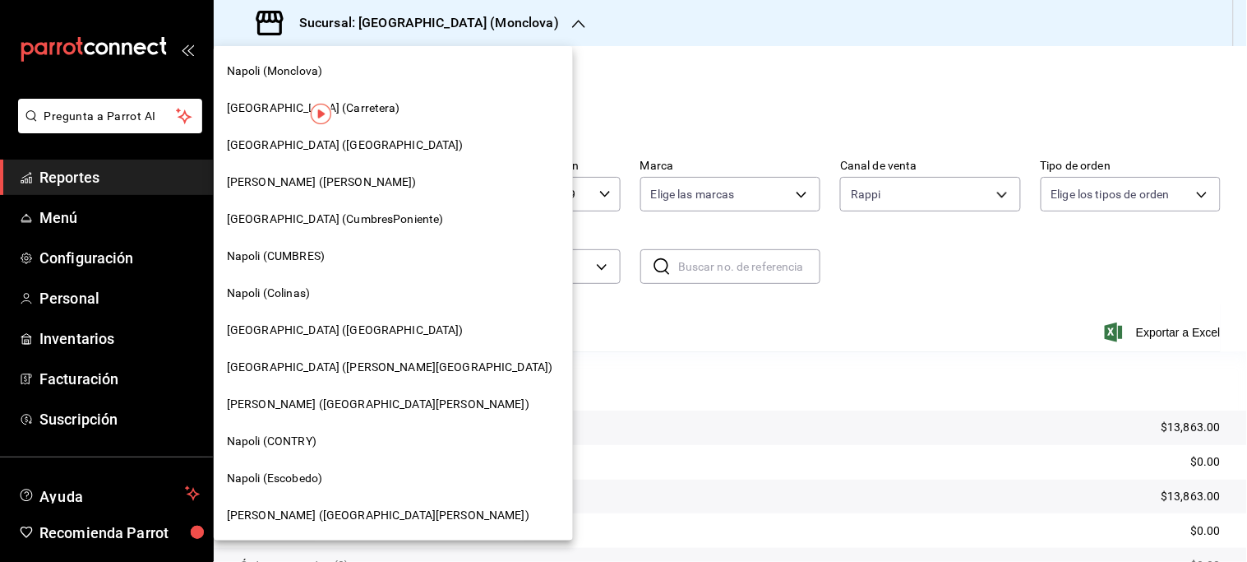
click at [342, 140] on span "[GEOGRAPHIC_DATA] ([GEOGRAPHIC_DATA])" at bounding box center [345, 144] width 237 height 17
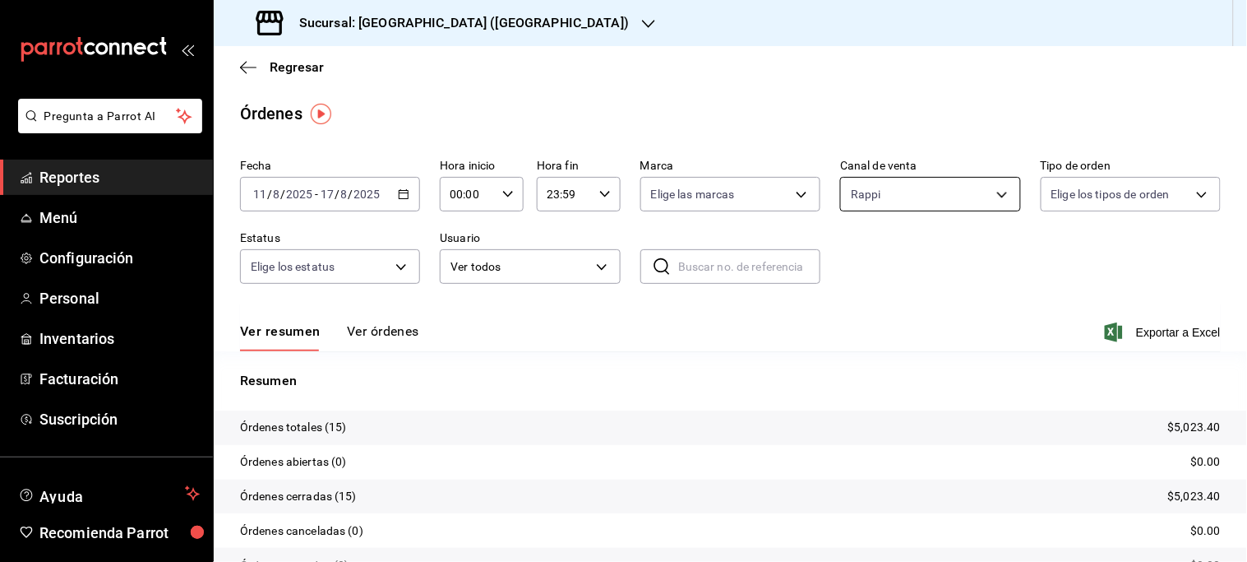
click at [996, 199] on body "Pregunta a Parrot AI Reportes Menú Configuración Personal Inventarios Facturaci…" at bounding box center [623, 281] width 1247 height 562
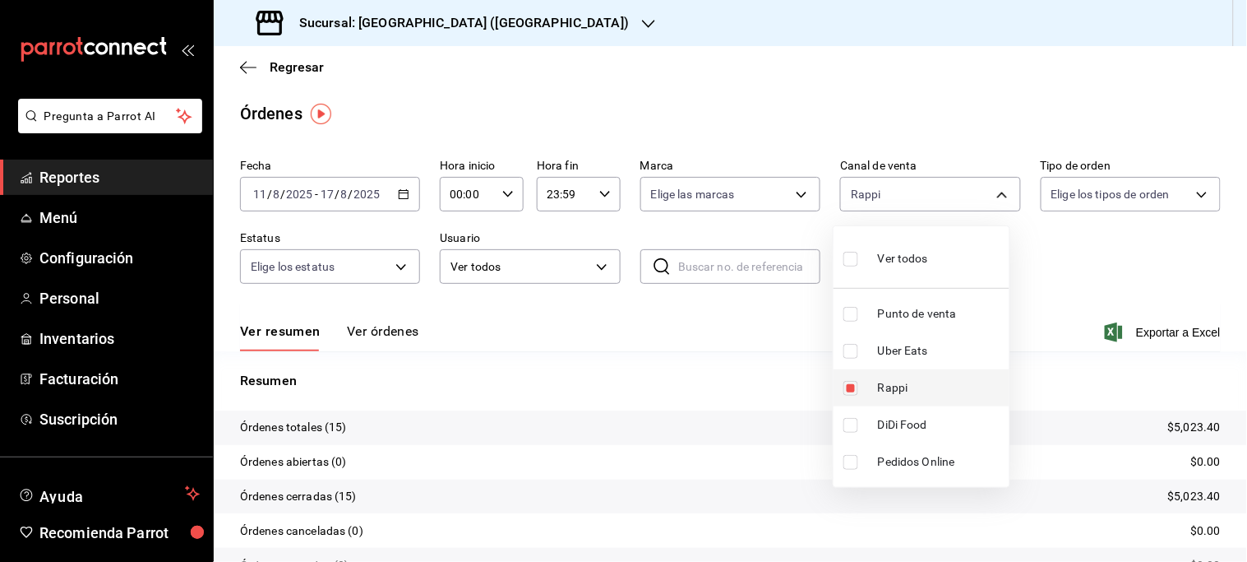
click at [908, 380] on span "Rappi" at bounding box center [940, 387] width 125 height 17
click at [913, 346] on span "Uber Eats" at bounding box center [940, 350] width 125 height 17
click at [893, 423] on span "DiDi Food" at bounding box center [940, 424] width 125 height 17
click at [511, 25] on div at bounding box center [623, 281] width 1247 height 562
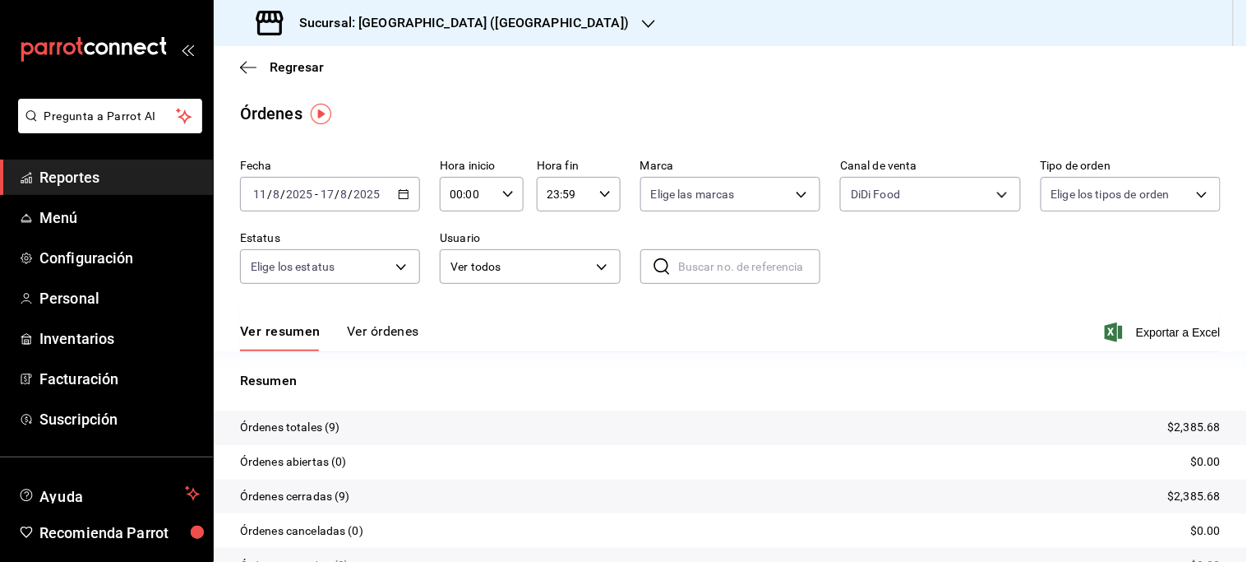
click at [642, 23] on icon "button" at bounding box center [648, 23] width 13 height 13
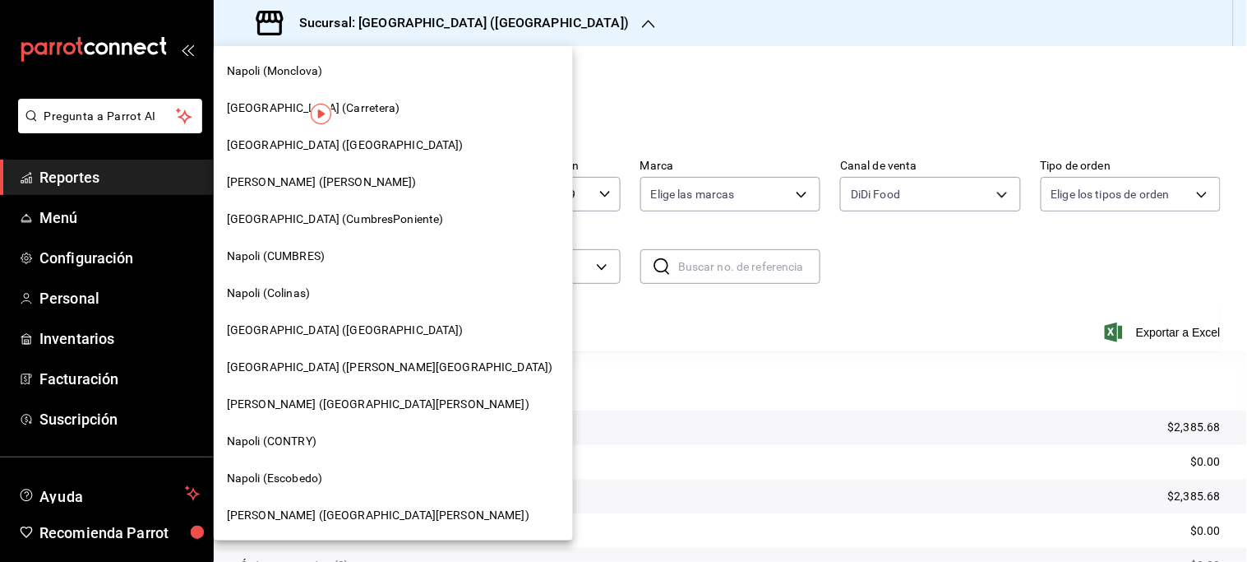
click at [290, 404] on span "[PERSON_NAME] ([GEOGRAPHIC_DATA][PERSON_NAME])" at bounding box center [378, 403] width 303 height 17
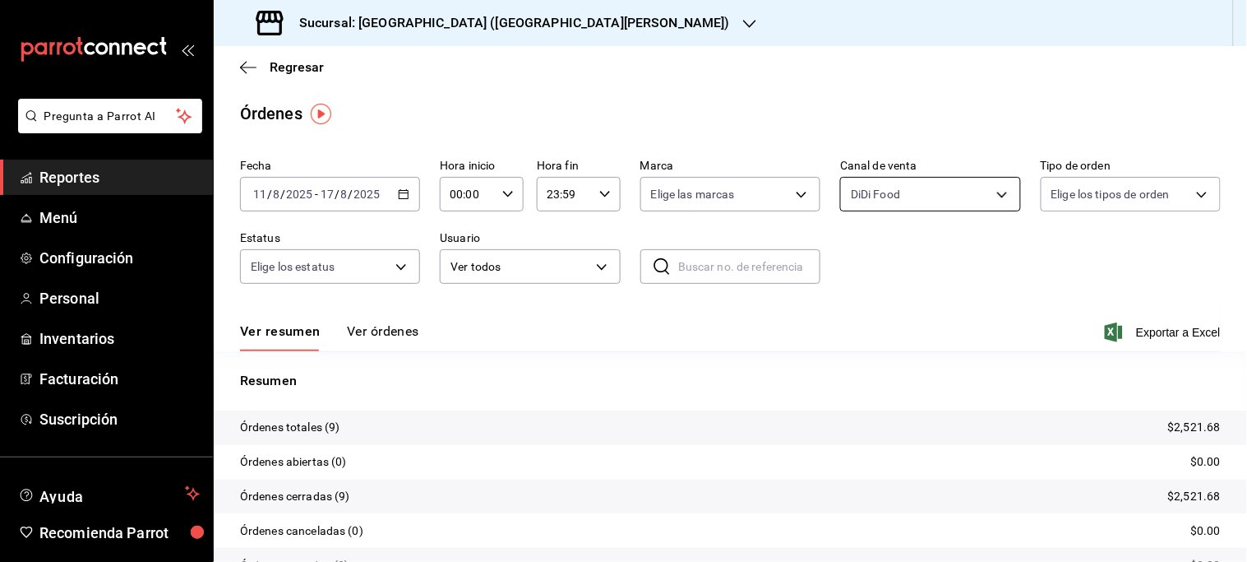
click at [987, 196] on body "Pregunta a Parrot AI Reportes Menú Configuración Personal Inventarios Facturaci…" at bounding box center [623, 281] width 1247 height 562
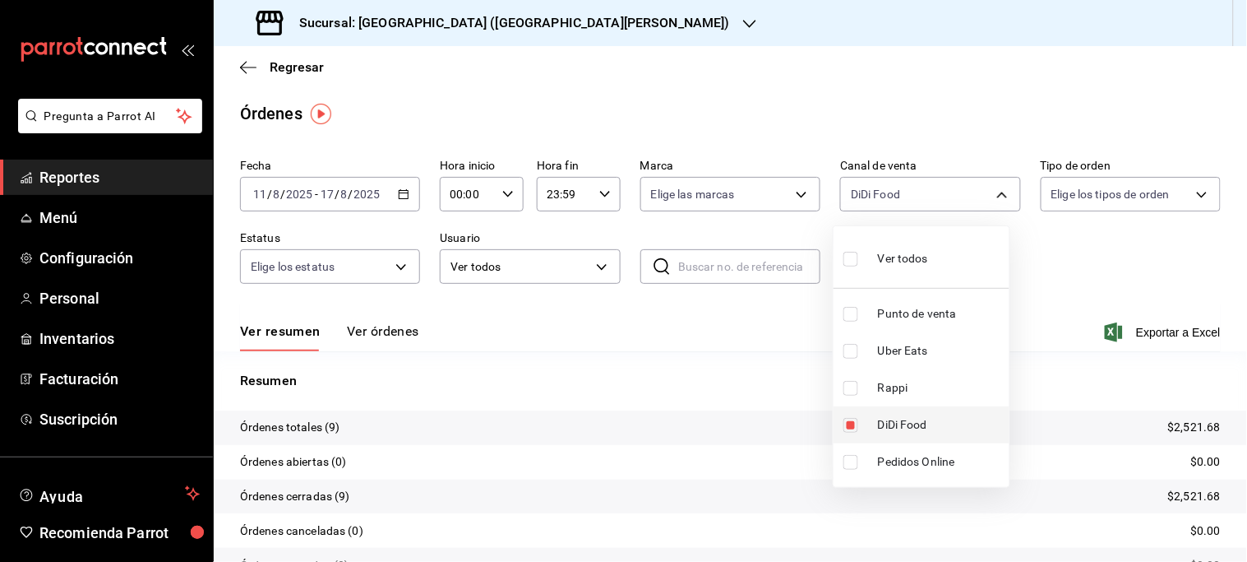
click at [884, 421] on span "DiDi Food" at bounding box center [940, 424] width 125 height 17
click at [885, 421] on ul "Ver todos Punto de venta Uber Eats Rappi DiDi Food Pedidos Online" at bounding box center [922, 356] width 176 height 261
click at [885, 385] on span "Rappi" at bounding box center [940, 387] width 125 height 17
click at [883, 385] on span "Rappi" at bounding box center [940, 387] width 125 height 17
click at [896, 351] on span "Uber Eats" at bounding box center [940, 350] width 125 height 17
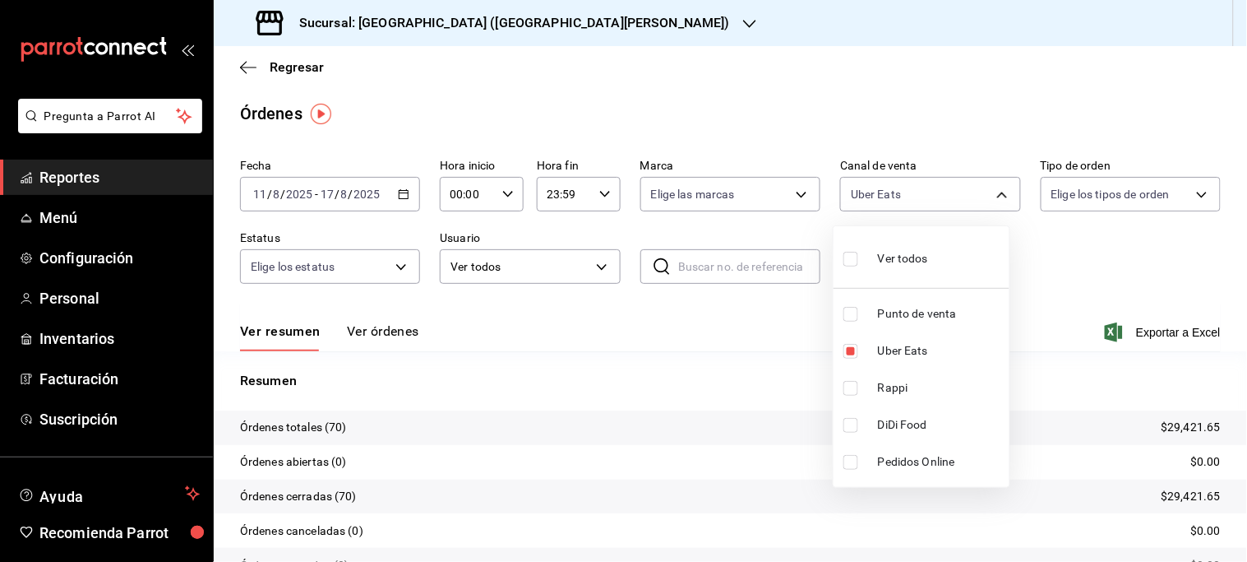
click at [486, 22] on div at bounding box center [623, 281] width 1247 height 562
click at [743, 22] on icon "button" at bounding box center [749, 24] width 13 height 8
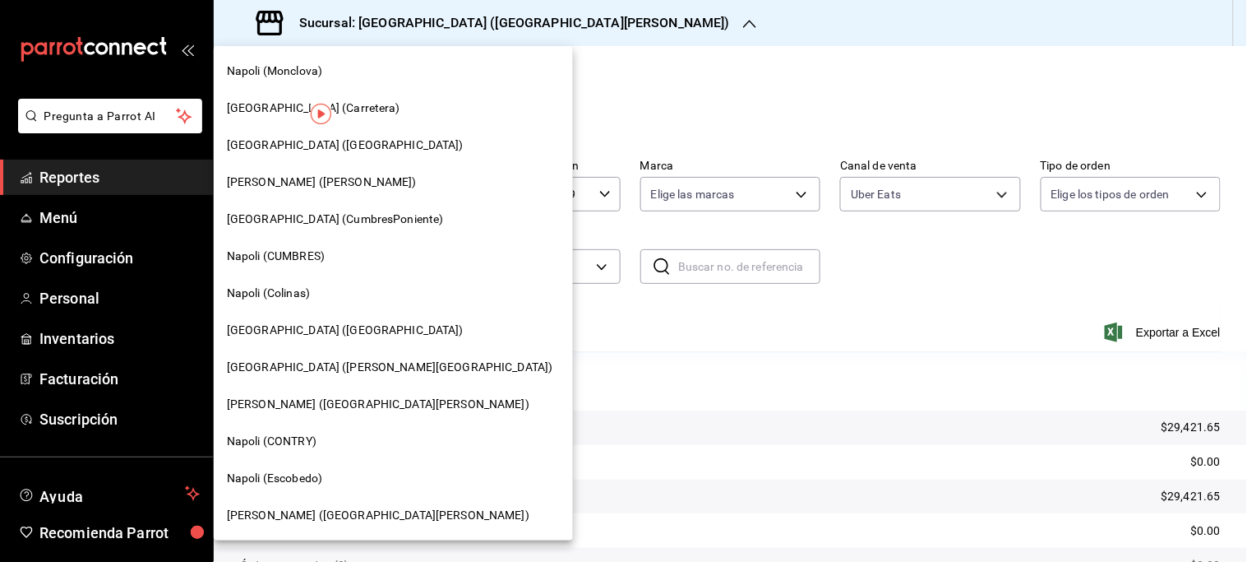
click at [231, 113] on span "[GEOGRAPHIC_DATA] (Carretera)" at bounding box center [313, 107] width 173 height 17
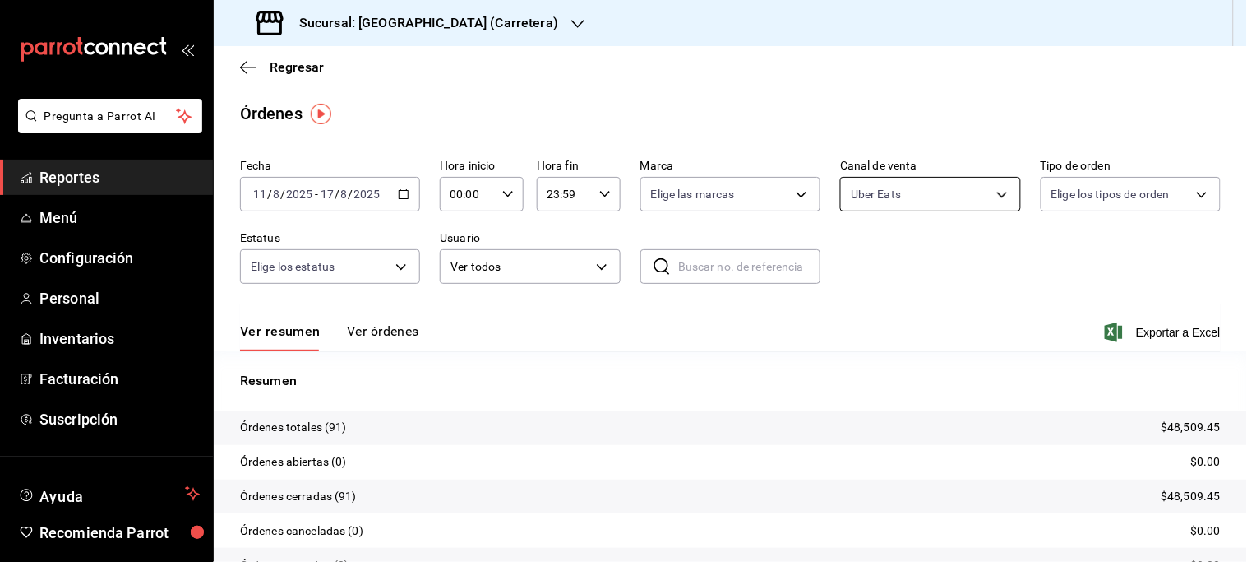
click at [967, 198] on body "Pregunta a Parrot AI Reportes Menú Configuración Personal Inventarios Facturaci…" at bounding box center [623, 281] width 1247 height 562
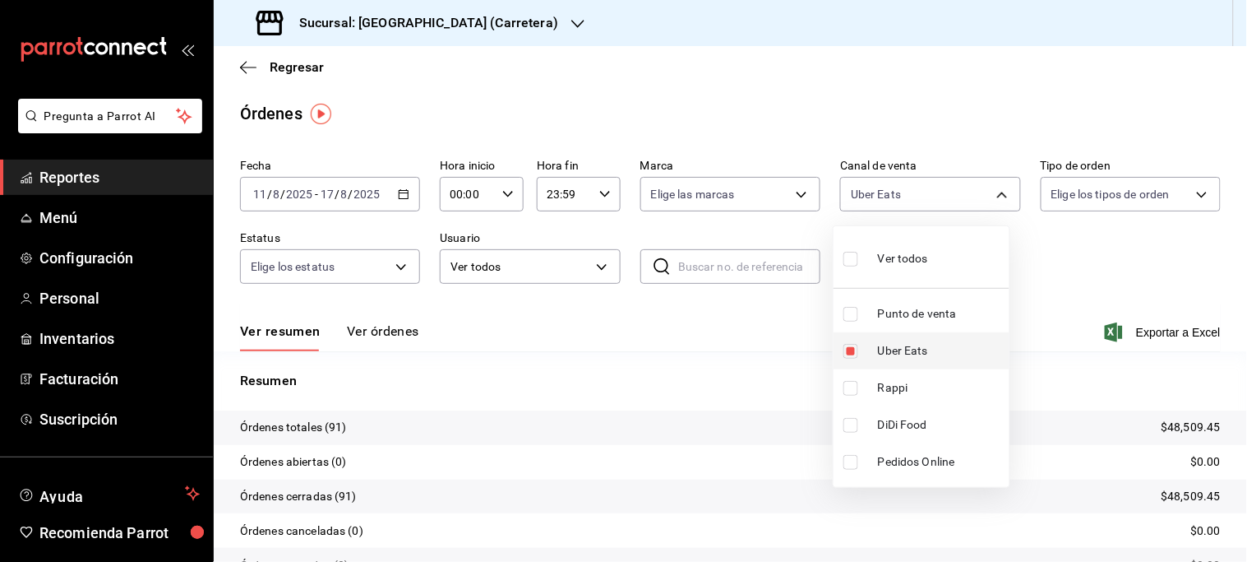
click at [880, 349] on span "Uber Eats" at bounding box center [940, 350] width 125 height 17
click at [903, 384] on span "Rappi" at bounding box center [940, 387] width 125 height 17
drag, startPoint x: 893, startPoint y: 384, endPoint x: 908, endPoint y: 424, distance: 43.2
click at [894, 391] on span "Rappi" at bounding box center [940, 387] width 125 height 17
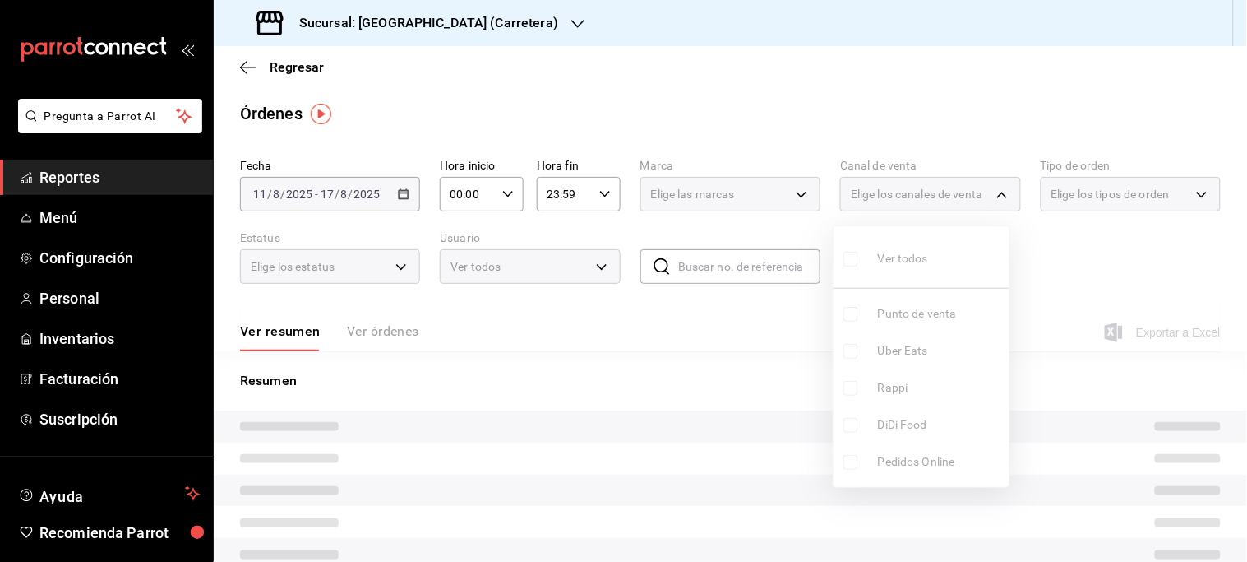
click at [908, 425] on span "DiDi Food" at bounding box center [940, 424] width 125 height 17
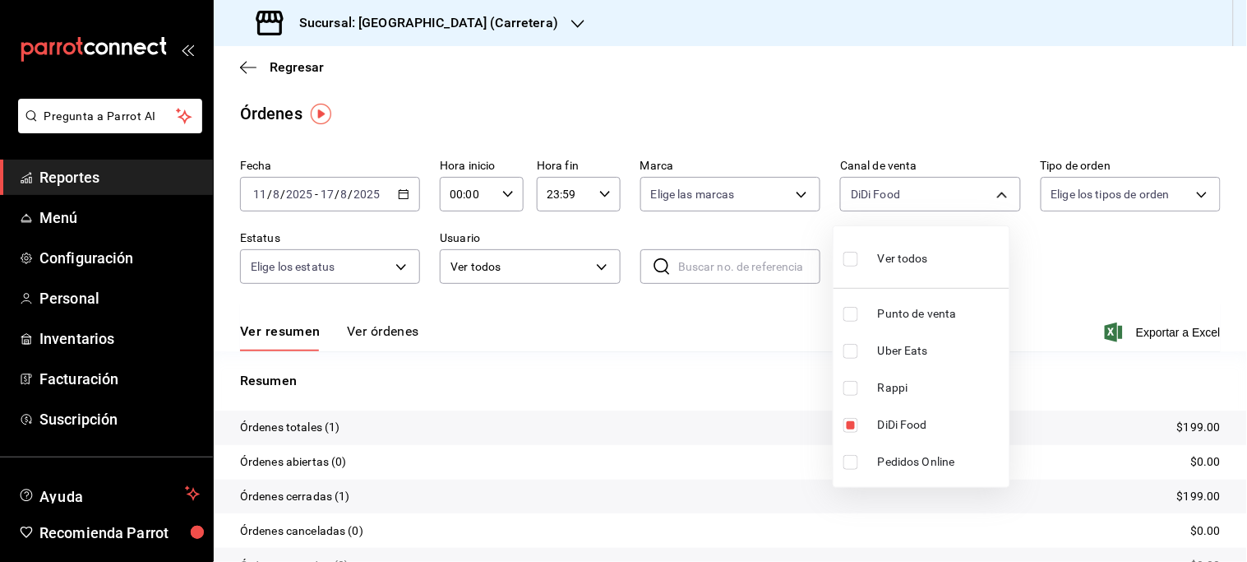
click at [487, 18] on div at bounding box center [623, 281] width 1247 height 562
click at [571, 22] on icon "button" at bounding box center [577, 23] width 13 height 13
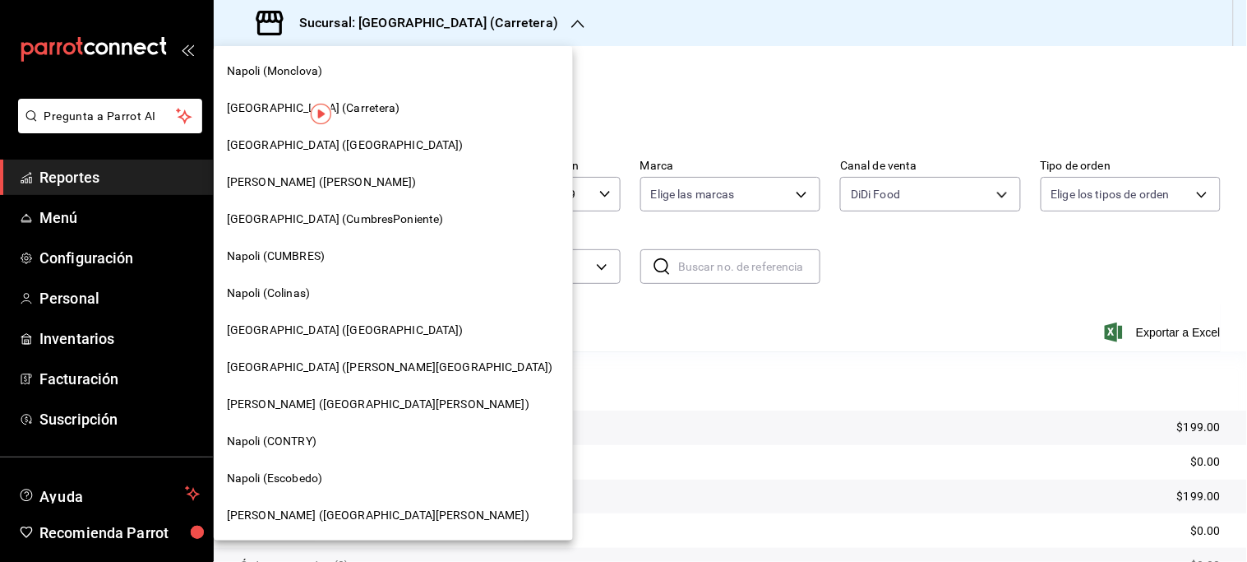
click at [330, 471] on div "Napoli (Escobedo)" at bounding box center [393, 477] width 333 height 17
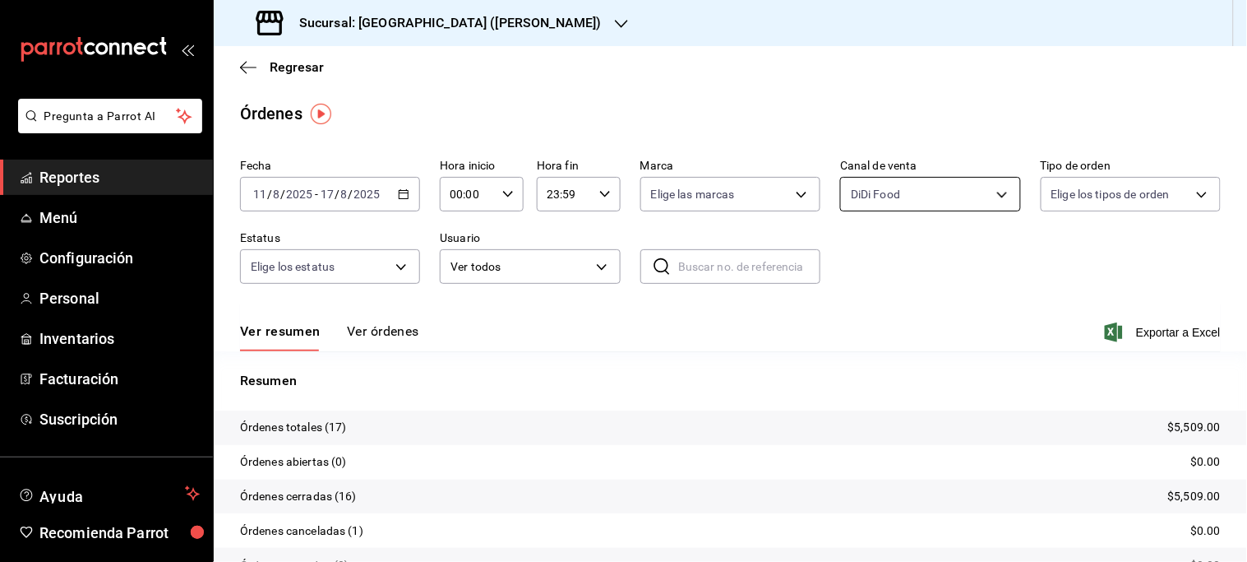
click at [992, 201] on body "Pregunta a Parrot AI Reportes Menú Configuración Personal Inventarios Facturaci…" at bounding box center [623, 281] width 1247 height 562
click at [989, 199] on body "Pregunta a Parrot AI Reportes Menú Configuración Personal Inventarios Facturaci…" at bounding box center [623, 281] width 1247 height 562
click at [881, 422] on span "DiDi Food" at bounding box center [940, 424] width 125 height 17
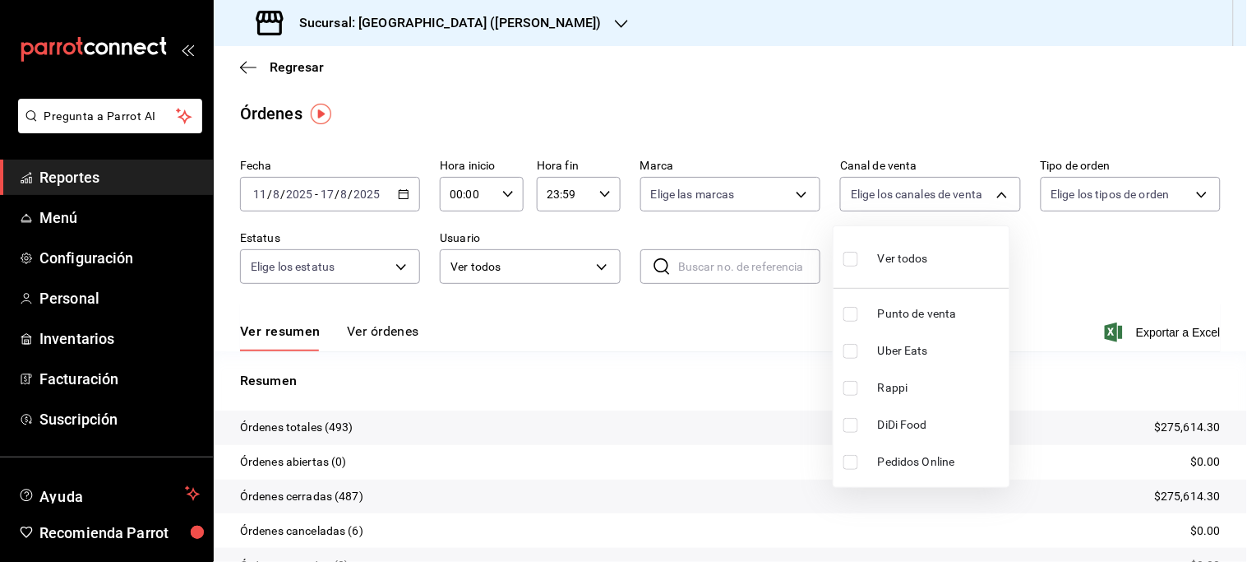
click at [892, 381] on span "Rappi" at bounding box center [940, 387] width 125 height 17
click at [905, 350] on span "Uber Eats" at bounding box center [940, 350] width 125 height 17
click at [485, 20] on div at bounding box center [623, 281] width 1247 height 562
click at [615, 20] on icon "button" at bounding box center [621, 23] width 13 height 13
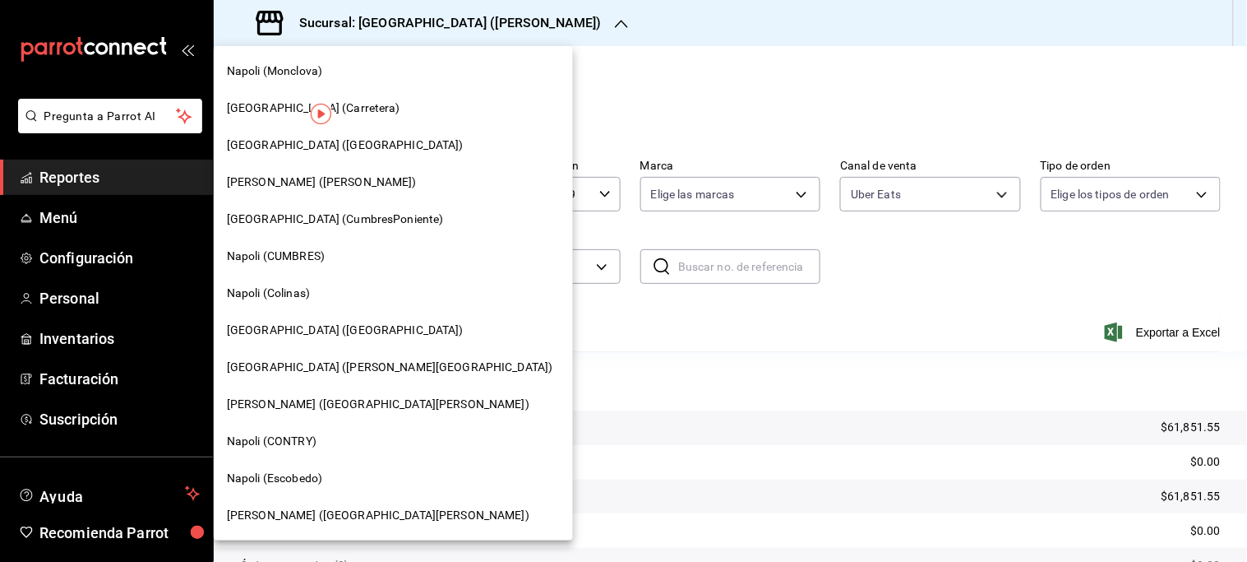
click at [312, 184] on span "[PERSON_NAME] ([PERSON_NAME])" at bounding box center [322, 181] width 190 height 17
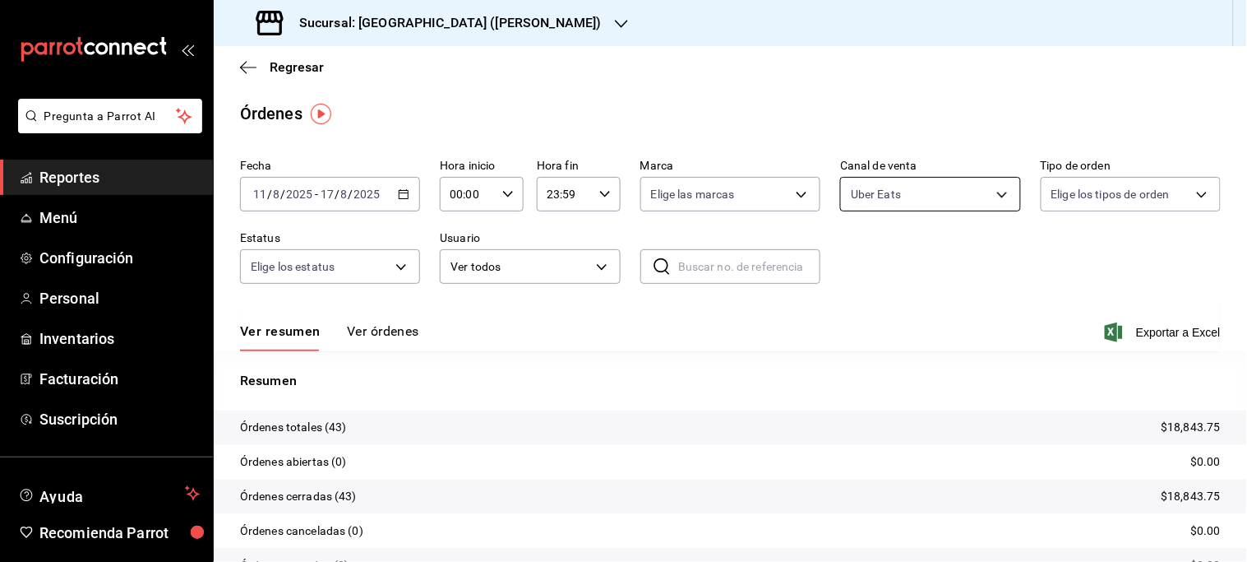
click at [983, 195] on body "Pregunta a Parrot AI Reportes Menú Configuración Personal Inventarios Facturaci…" at bounding box center [623, 281] width 1247 height 562
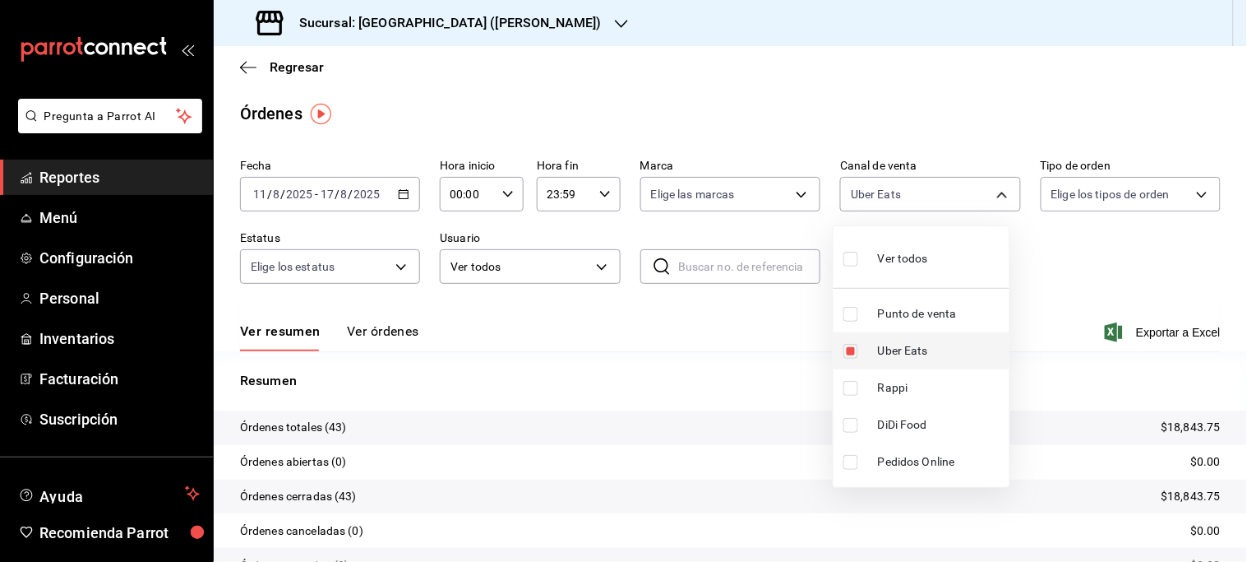
click at [909, 362] on li "Uber Eats" at bounding box center [922, 350] width 176 height 37
click at [874, 392] on li "Rappi" at bounding box center [922, 387] width 176 height 37
click at [876, 366] on li "Uber Eats" at bounding box center [922, 350] width 176 height 37
click at [886, 389] on span "Rappi" at bounding box center [940, 387] width 125 height 17
click at [894, 354] on ul "Ver todos Punto de venta Uber Eats Rappi DiDi Food Pedidos Online" at bounding box center [922, 356] width 176 height 261
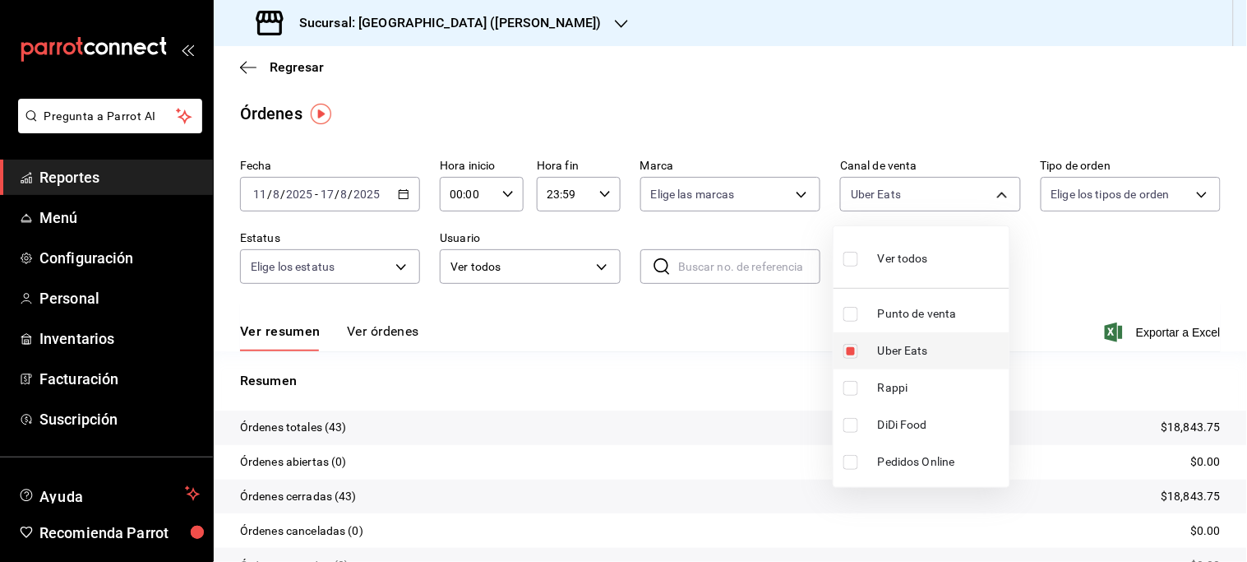
click at [910, 348] on span "Uber Eats" at bounding box center [940, 350] width 125 height 17
click at [908, 423] on span "DiDi Food" at bounding box center [940, 424] width 125 height 17
click at [498, 21] on div at bounding box center [623, 281] width 1247 height 562
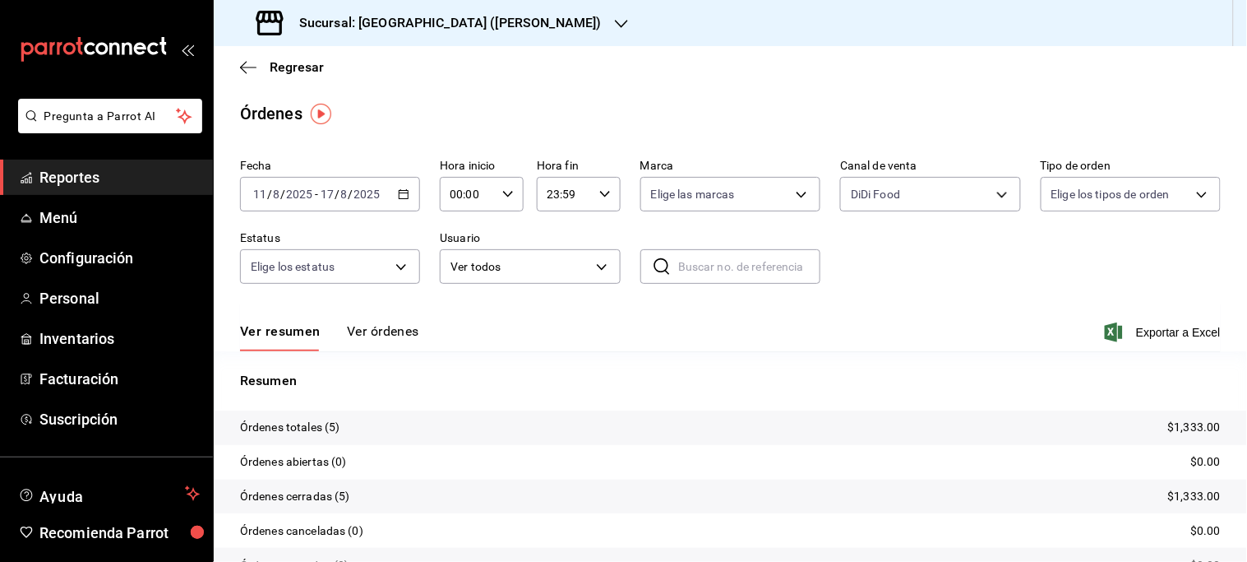
click at [615, 22] on icon "button" at bounding box center [621, 23] width 13 height 13
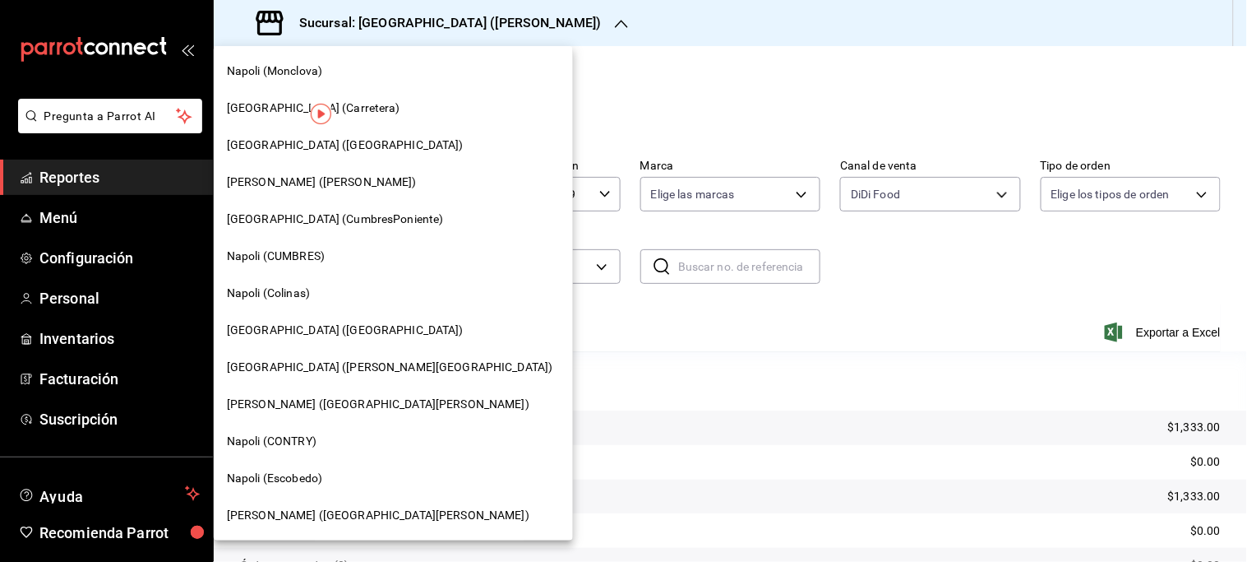
click at [311, 218] on span "[GEOGRAPHIC_DATA] (CumbresPoniente)" at bounding box center [335, 218] width 217 height 17
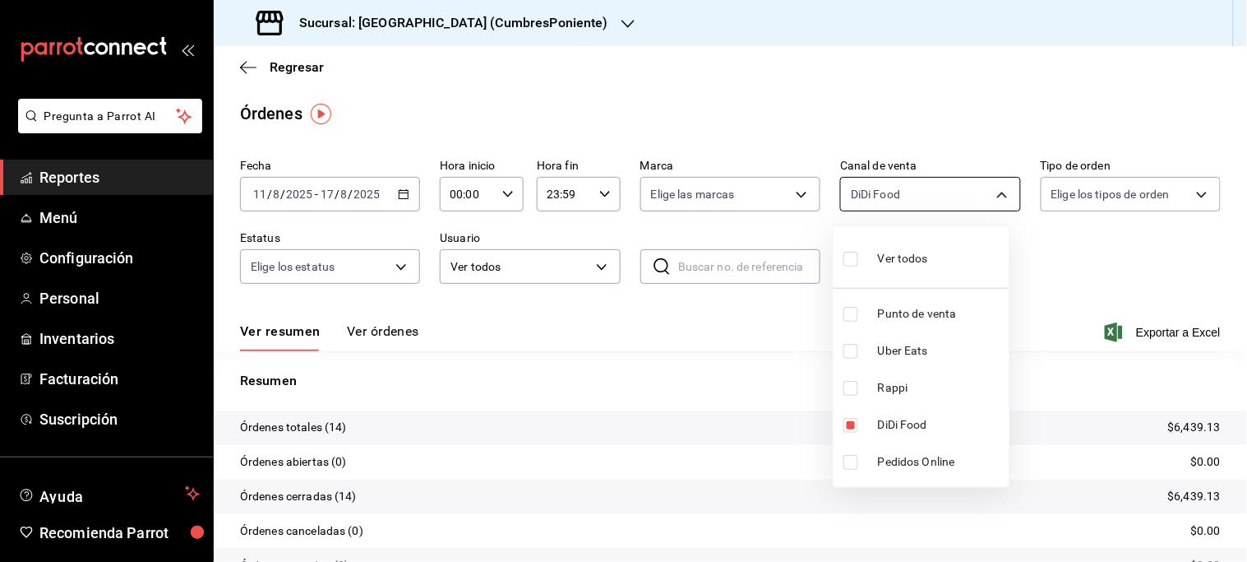
click at [996, 195] on body "Pregunta a Parrot AI Reportes Menú Configuración Personal Inventarios Facturaci…" at bounding box center [623, 281] width 1247 height 562
click at [904, 417] on span "DiDi Food" at bounding box center [940, 424] width 125 height 17
click at [900, 384] on span "Rappi" at bounding box center [940, 387] width 125 height 17
click at [898, 391] on span "Rappi" at bounding box center [940, 387] width 125 height 17
click at [906, 349] on span "Uber Eats" at bounding box center [940, 350] width 125 height 17
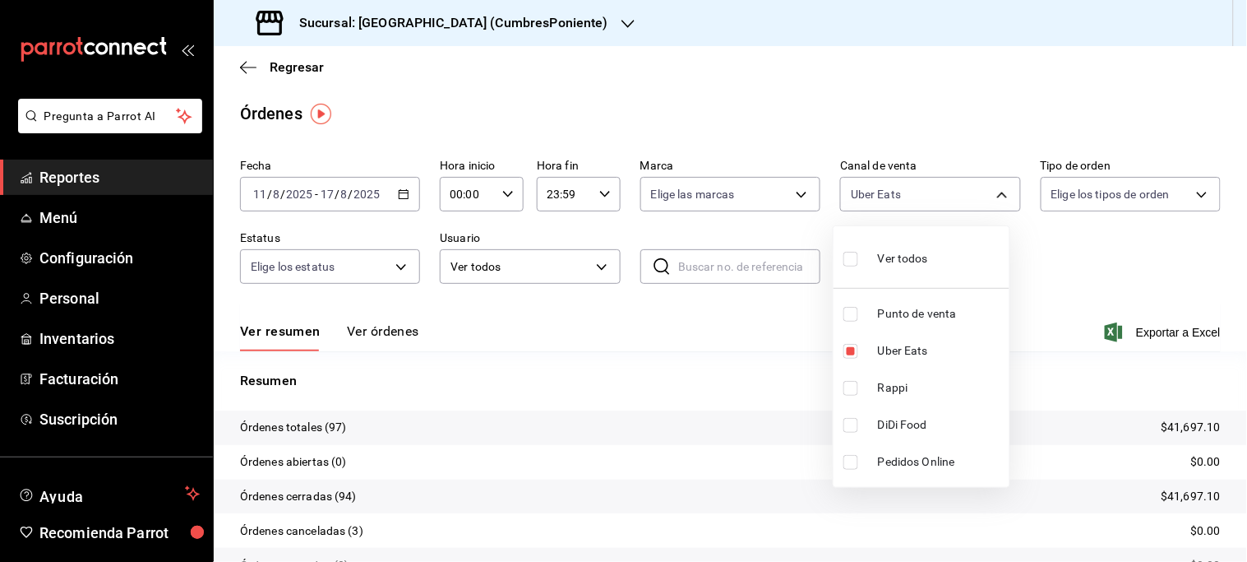
click at [535, 22] on div at bounding box center [623, 281] width 1247 height 562
click at [622, 22] on icon "button" at bounding box center [628, 23] width 13 height 13
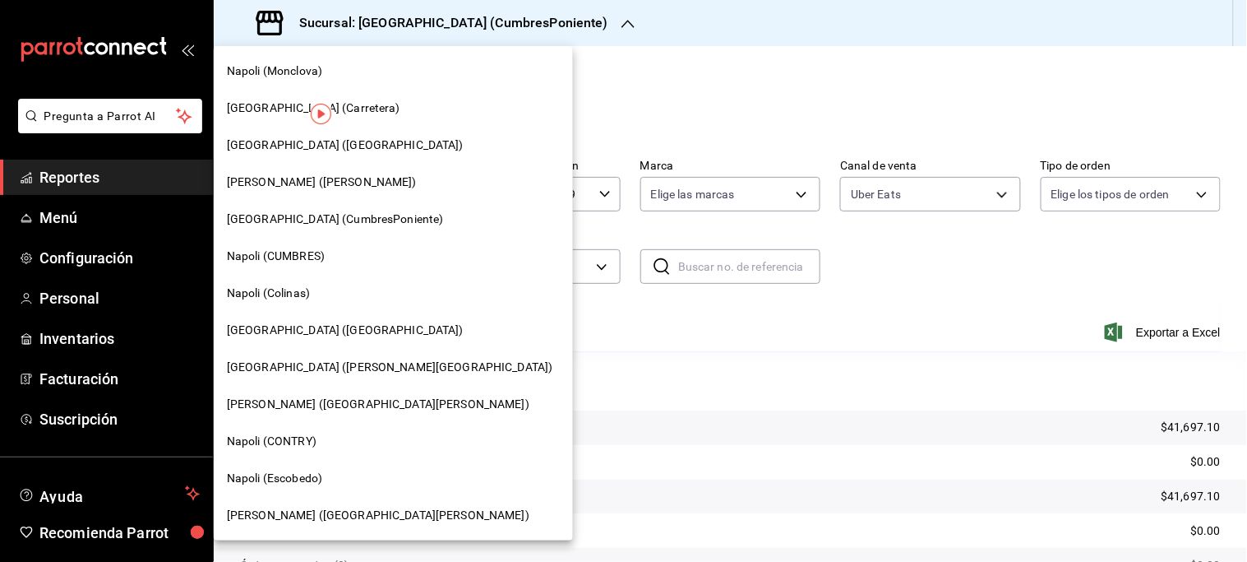
click at [289, 253] on span "Napoli (CUMBRES)" at bounding box center [276, 255] width 98 height 17
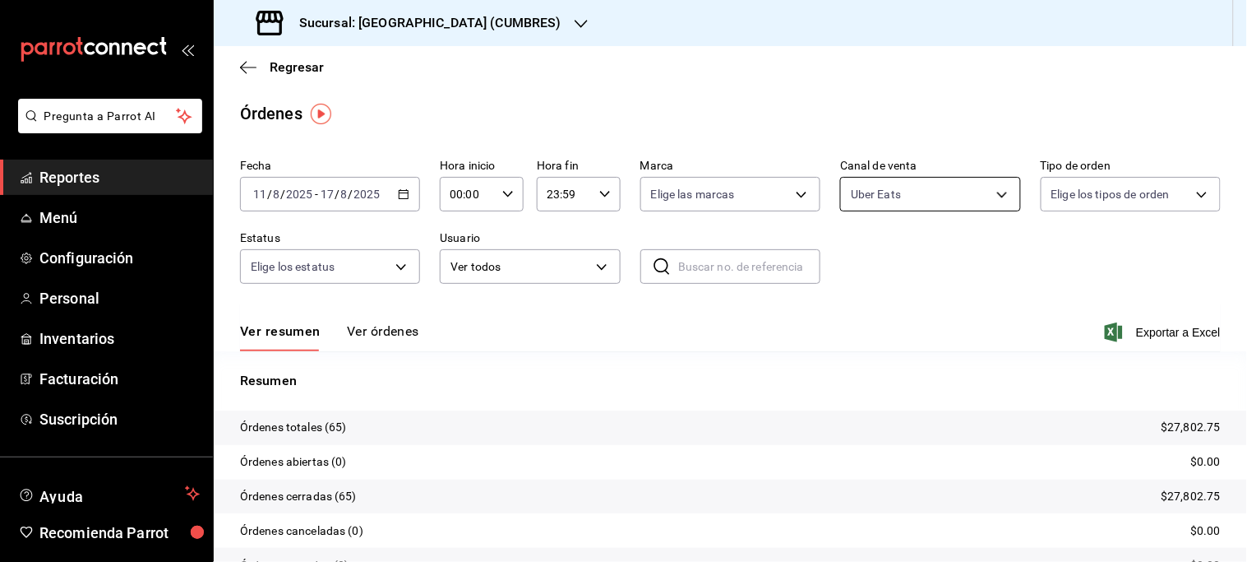
click at [989, 198] on body "Pregunta a Parrot AI Reportes Menú Configuración Personal Inventarios Facturaci…" at bounding box center [623, 281] width 1247 height 562
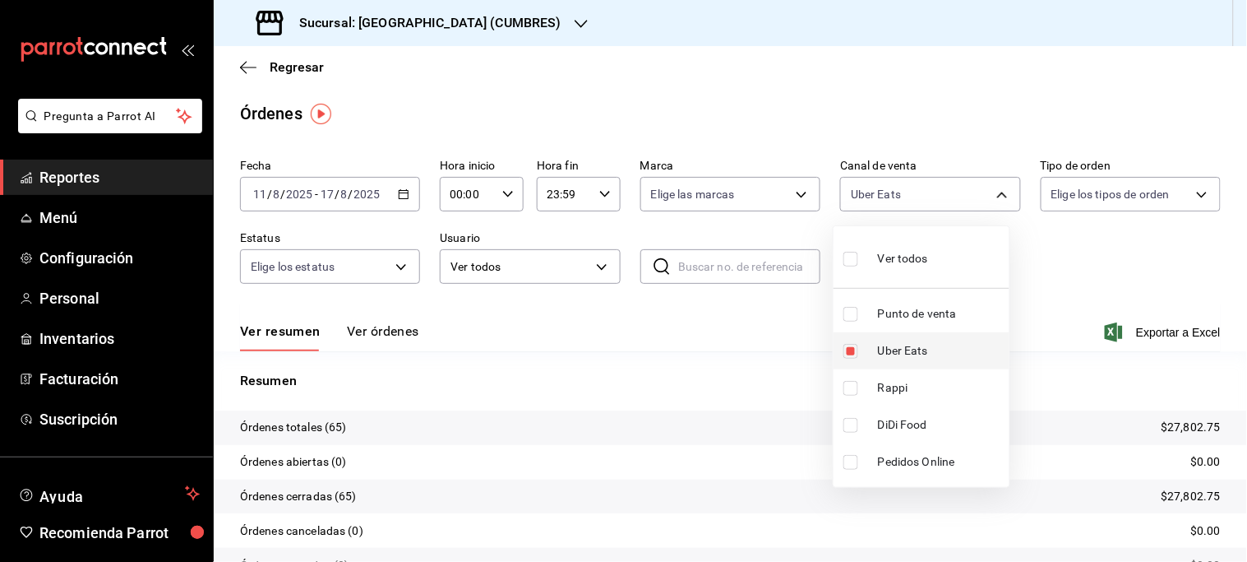
click at [909, 348] on ul "Ver todos Punto de venta Uber Eats Rappi DiDi Food Pedidos Online" at bounding box center [922, 356] width 176 height 261
click at [909, 348] on span "Uber Eats" at bounding box center [940, 350] width 125 height 17
click at [886, 381] on span "Rappi" at bounding box center [940, 387] width 125 height 17
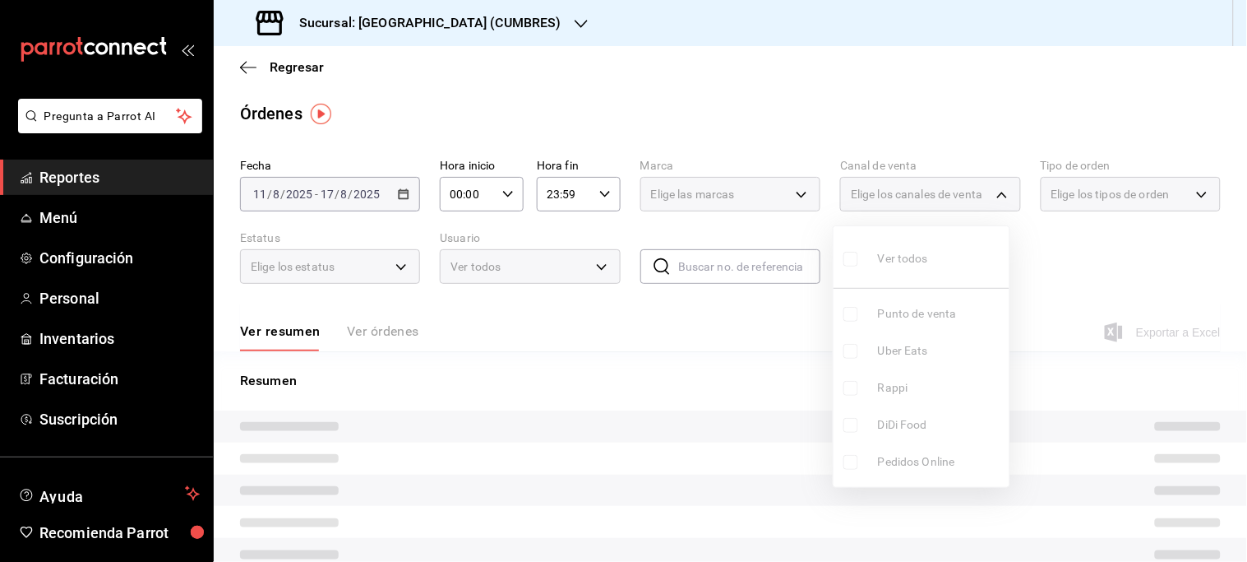
click at [908, 421] on ul "Ver todos Punto de venta Uber Eats Rappi DiDi Food Pedidos Online" at bounding box center [922, 356] width 176 height 261
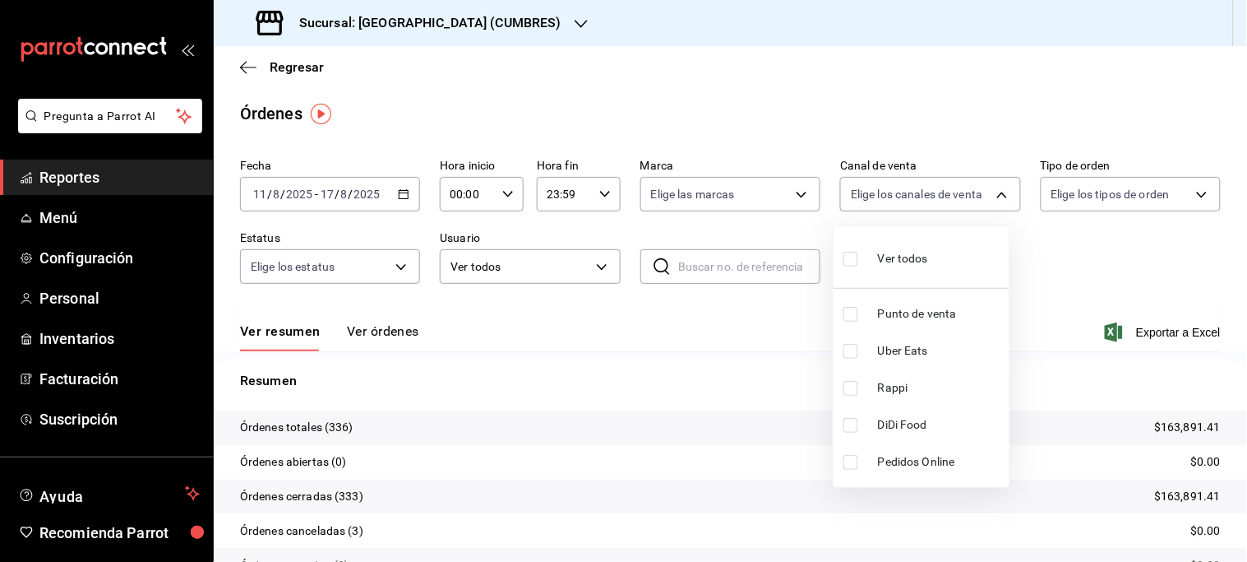
click at [908, 420] on span "DiDi Food" at bounding box center [940, 424] width 125 height 17
click at [492, 20] on div at bounding box center [623, 281] width 1247 height 562
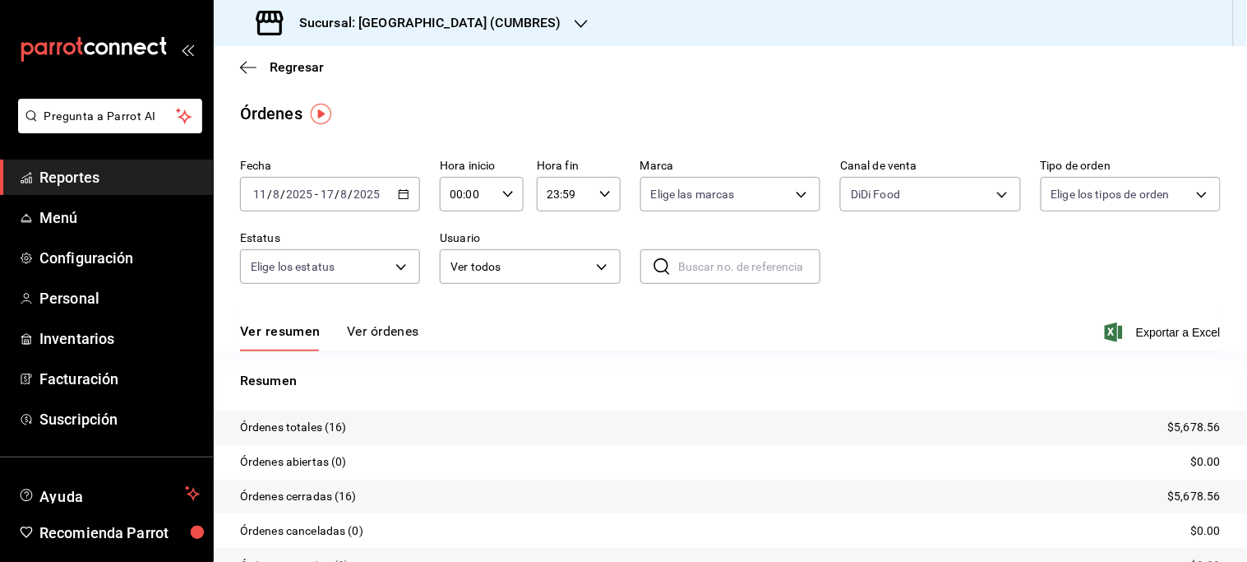
click at [575, 19] on icon "button" at bounding box center [581, 23] width 13 height 13
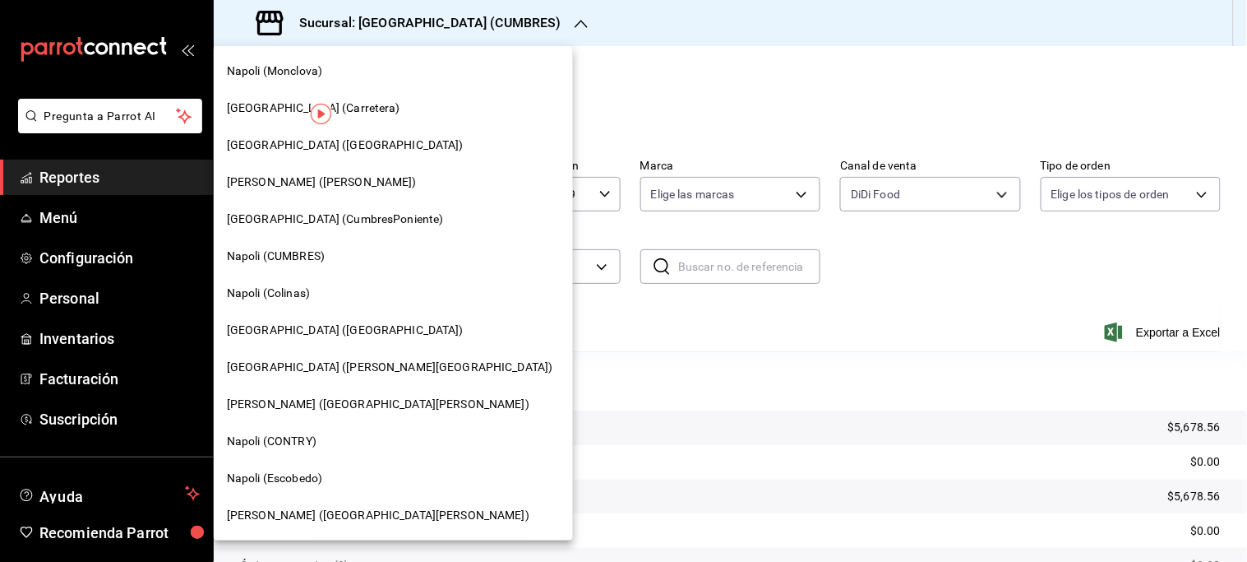
click at [275, 437] on span "Napoli (CONTRY)" at bounding box center [272, 440] width 90 height 17
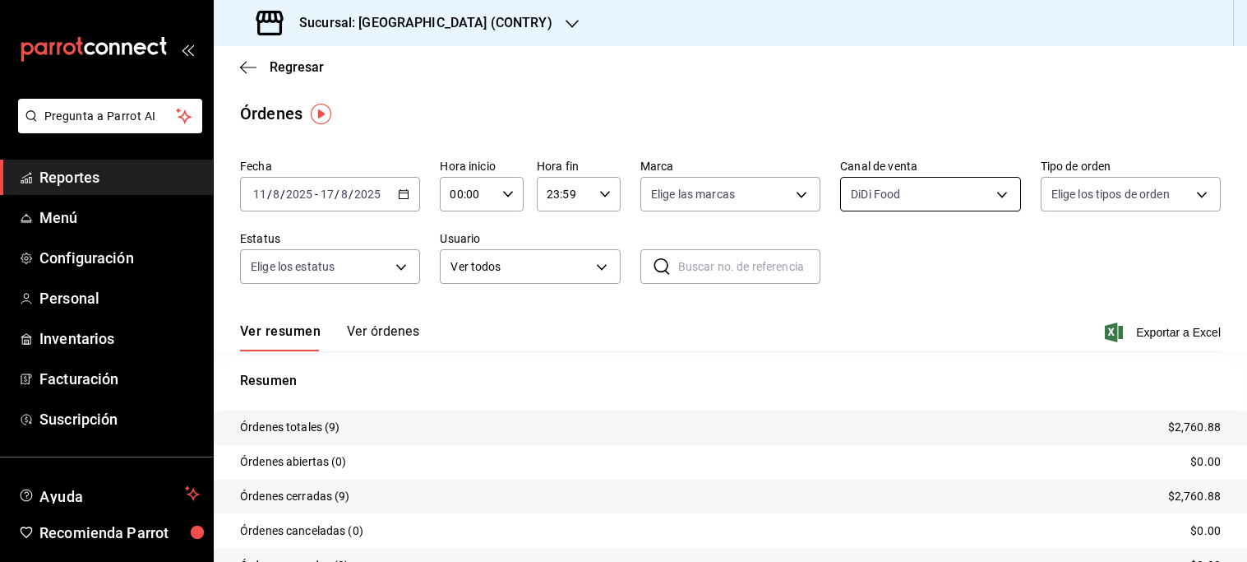
click at [987, 195] on body "Pregunta a Parrot AI Reportes Menú Configuración Personal Inventarios Facturaci…" at bounding box center [623, 281] width 1247 height 562
click at [987, 195] on div at bounding box center [623, 281] width 1247 height 562
click at [991, 195] on div at bounding box center [623, 281] width 1247 height 562
click at [991, 187] on body "Pregunta a Parrot AI Reportes Menú Configuración Personal Inventarios Facturaci…" at bounding box center [623, 281] width 1247 height 562
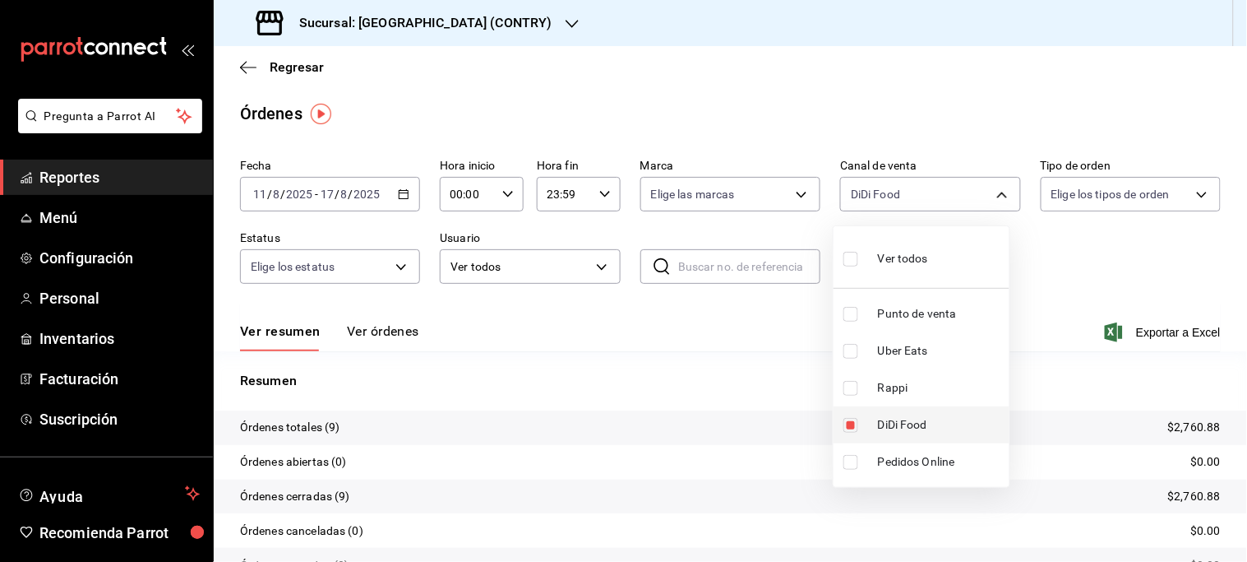
click at [870, 412] on li "DiDi Food" at bounding box center [922, 424] width 176 height 37
checkbox input "false"
drag, startPoint x: 890, startPoint y: 391, endPoint x: 883, endPoint y: 395, distance: 8.9
click at [890, 391] on span "Rappi" at bounding box center [940, 387] width 125 height 17
type input "RAPPI"
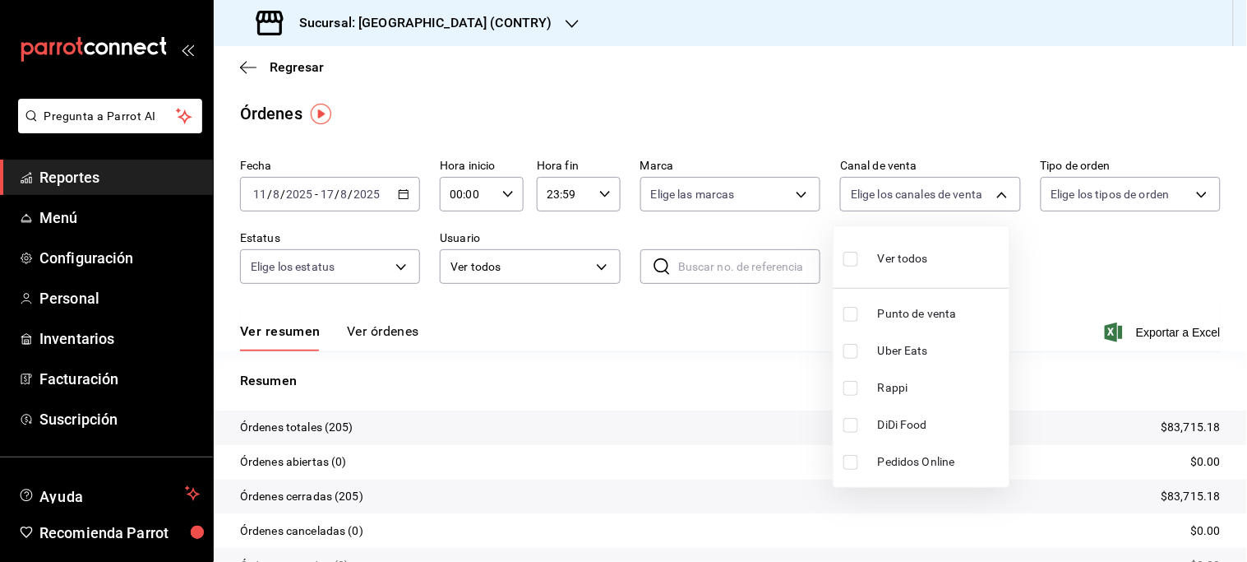
checkbox input "true"
click at [873, 388] on li "Rappi" at bounding box center [922, 387] width 176 height 37
checkbox input "false"
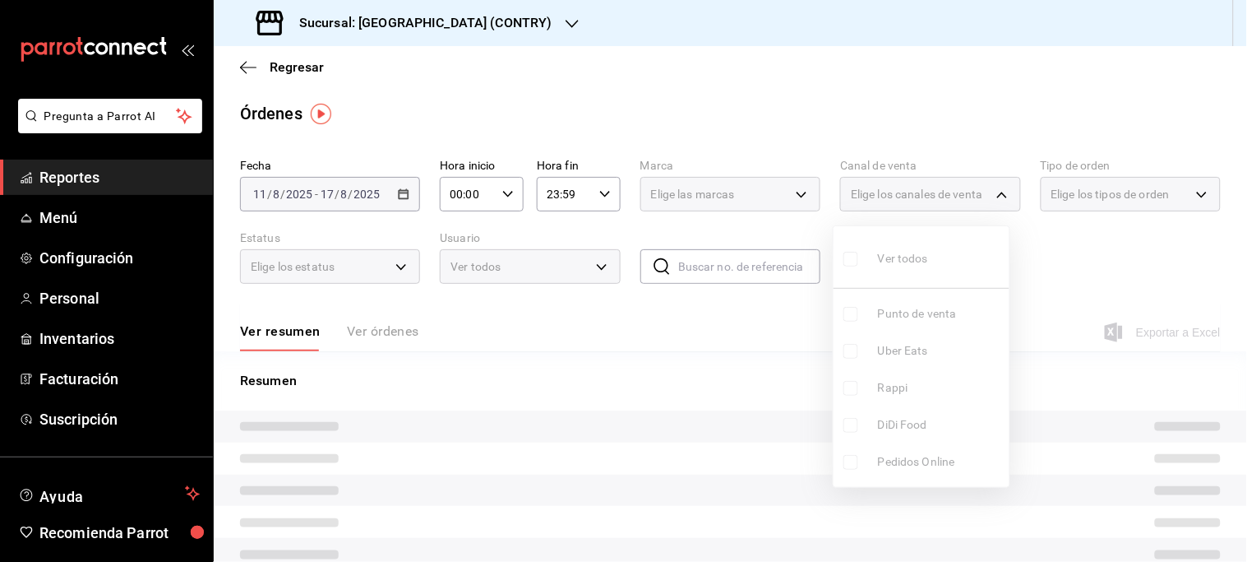
click at [910, 349] on span "Uber Eats" at bounding box center [940, 350] width 125 height 17
type input "UBER_EATS"
checkbox input "true"
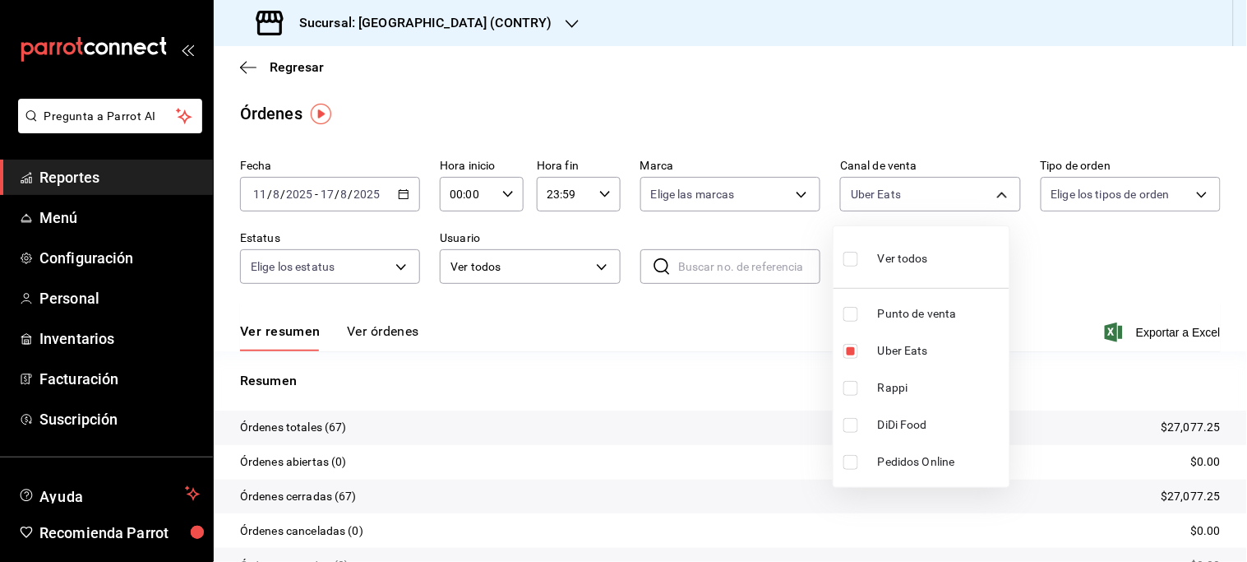
click at [473, 25] on div at bounding box center [623, 281] width 1247 height 562
click at [566, 20] on icon "button" at bounding box center [572, 23] width 13 height 13
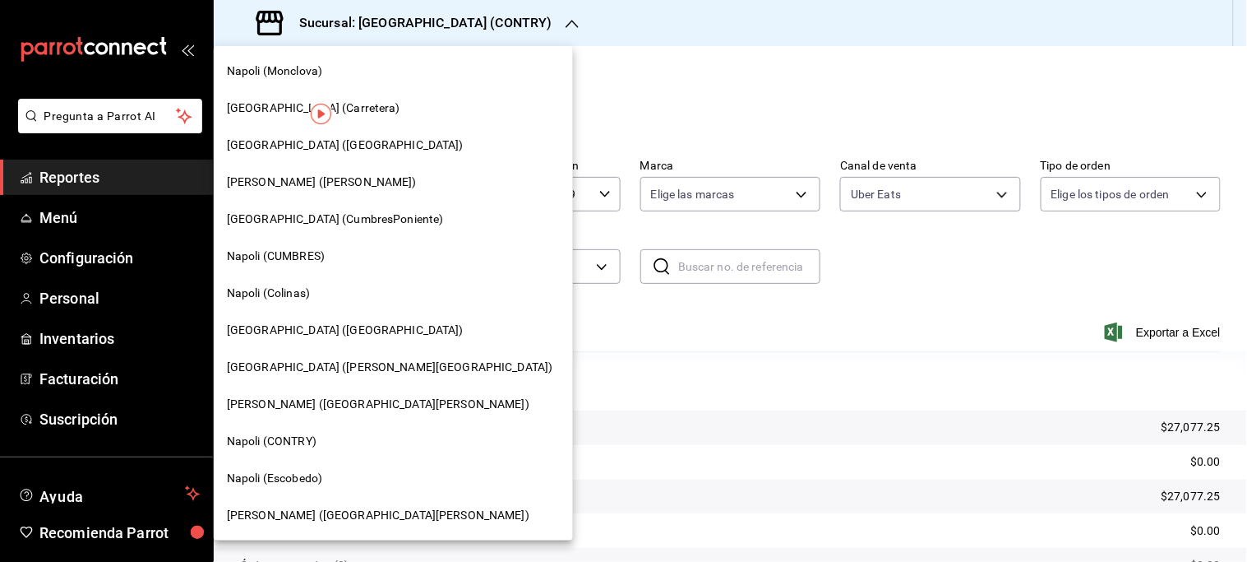
click at [325, 365] on span "[GEOGRAPHIC_DATA] ([PERSON_NAME][GEOGRAPHIC_DATA])" at bounding box center [390, 366] width 326 height 17
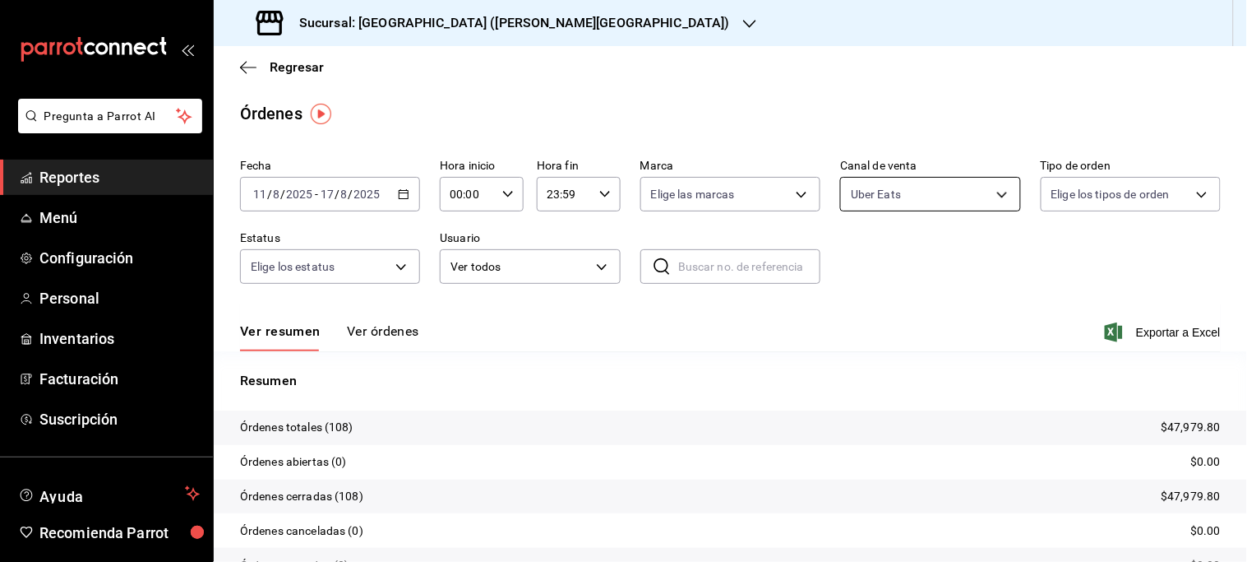
click at [991, 190] on body "Pregunta a Parrot AI Reportes Menú Configuración Personal Inventarios Facturaci…" at bounding box center [623, 281] width 1247 height 562
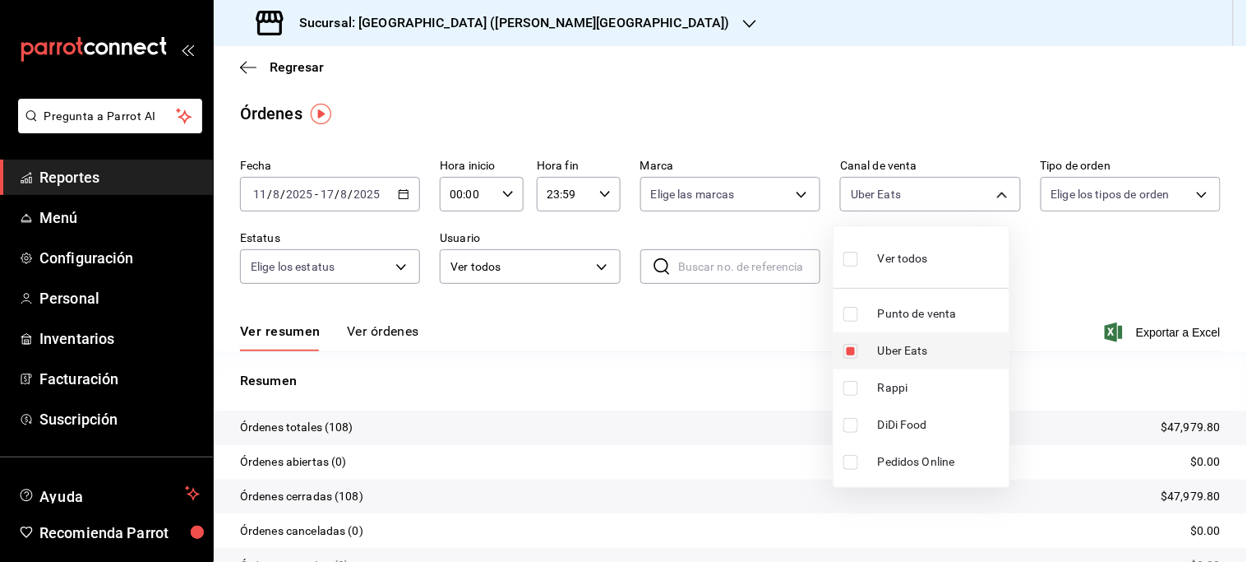
click at [901, 346] on span "Uber Eats" at bounding box center [940, 350] width 125 height 17
checkbox input "false"
click at [888, 382] on span "Rappi" at bounding box center [940, 387] width 125 height 17
type input "RAPPI"
checkbox input "true"
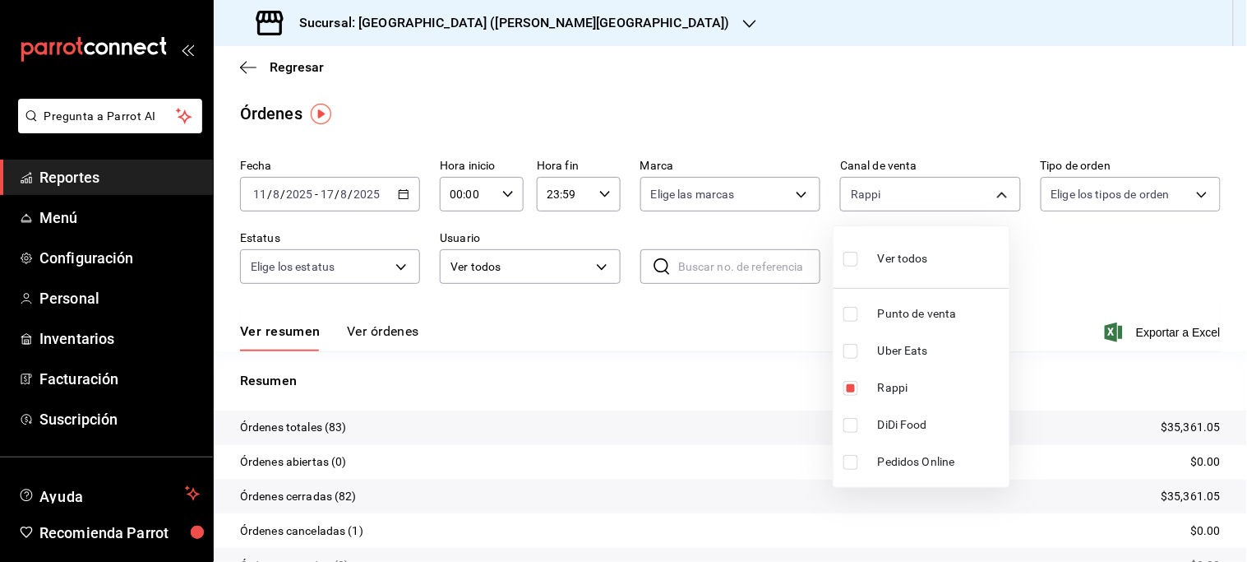
drag, startPoint x: 884, startPoint y: 382, endPoint x: 913, endPoint y: 420, distance: 47.5
click at [884, 383] on span "Rappi" at bounding box center [940, 387] width 125 height 17
click at [913, 419] on ul "Ver todos Punto de venta Uber Eats Rappi DiDi Food Pedidos Online" at bounding box center [922, 356] width 176 height 261
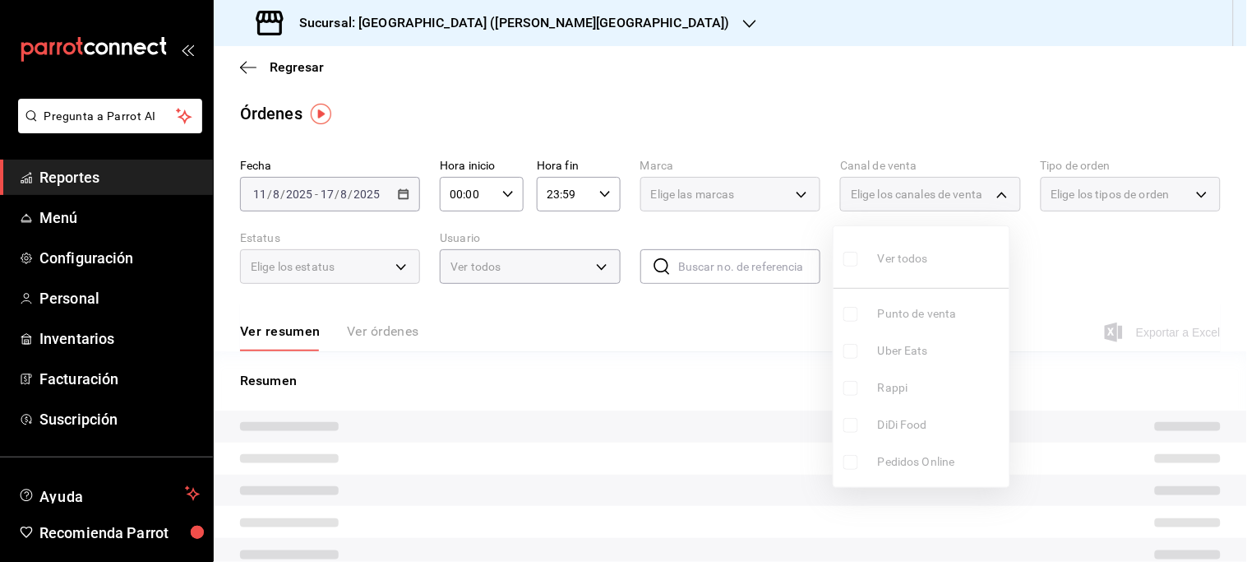
checkbox input "false"
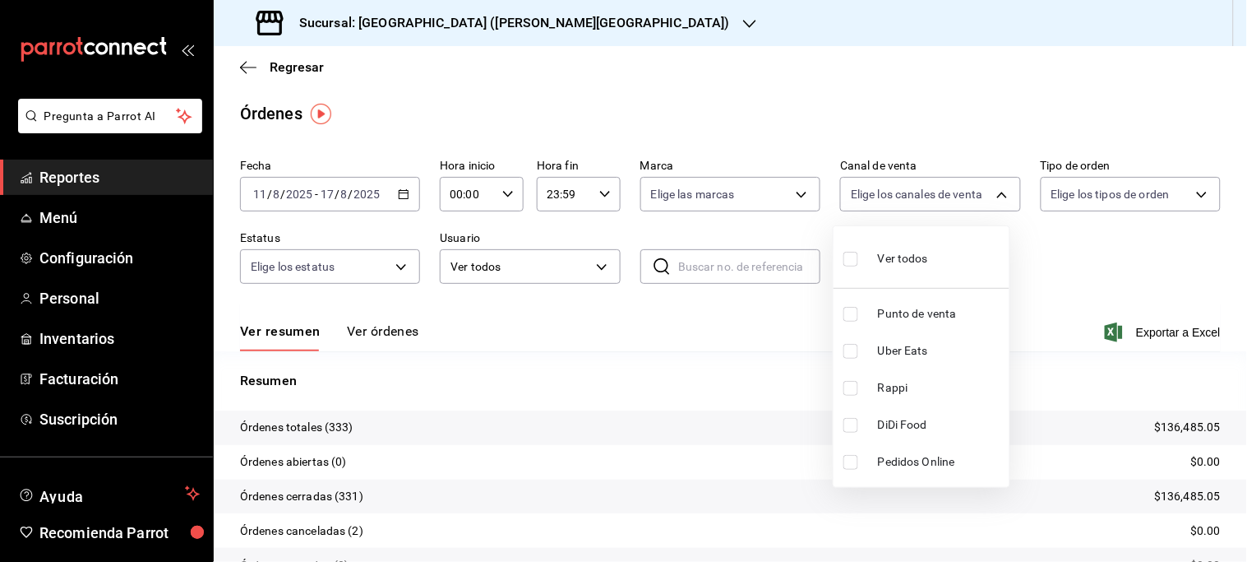
click at [913, 420] on span "DiDi Food" at bounding box center [940, 424] width 125 height 17
type input "DIDI_FOOD"
checkbox input "true"
click at [514, 23] on div at bounding box center [623, 281] width 1247 height 562
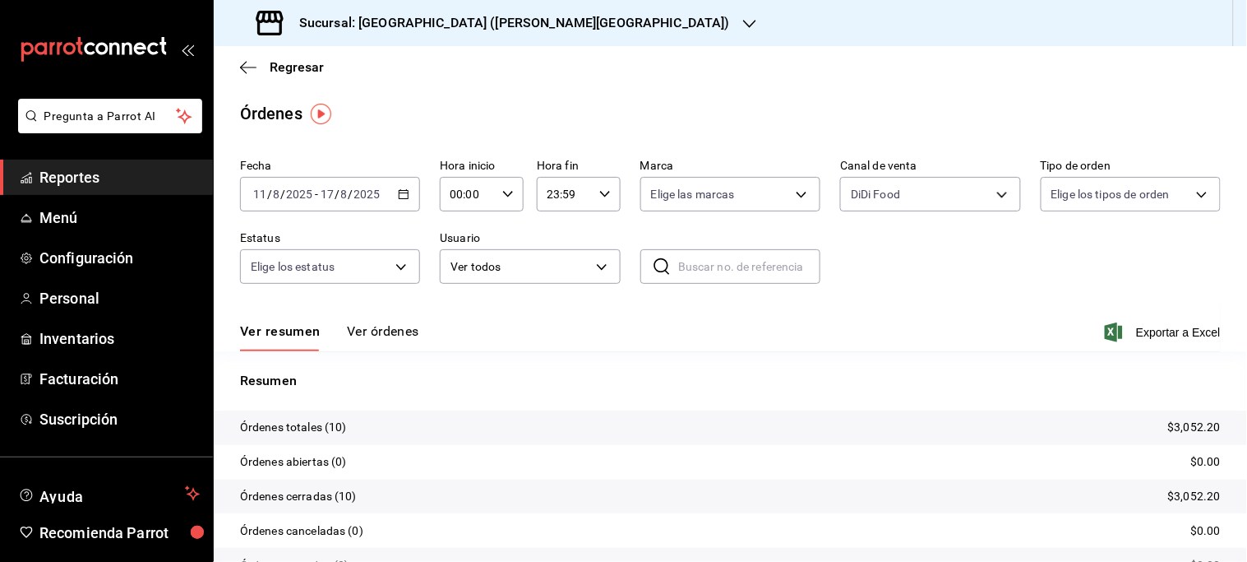
click at [743, 21] on icon "button" at bounding box center [749, 23] width 13 height 13
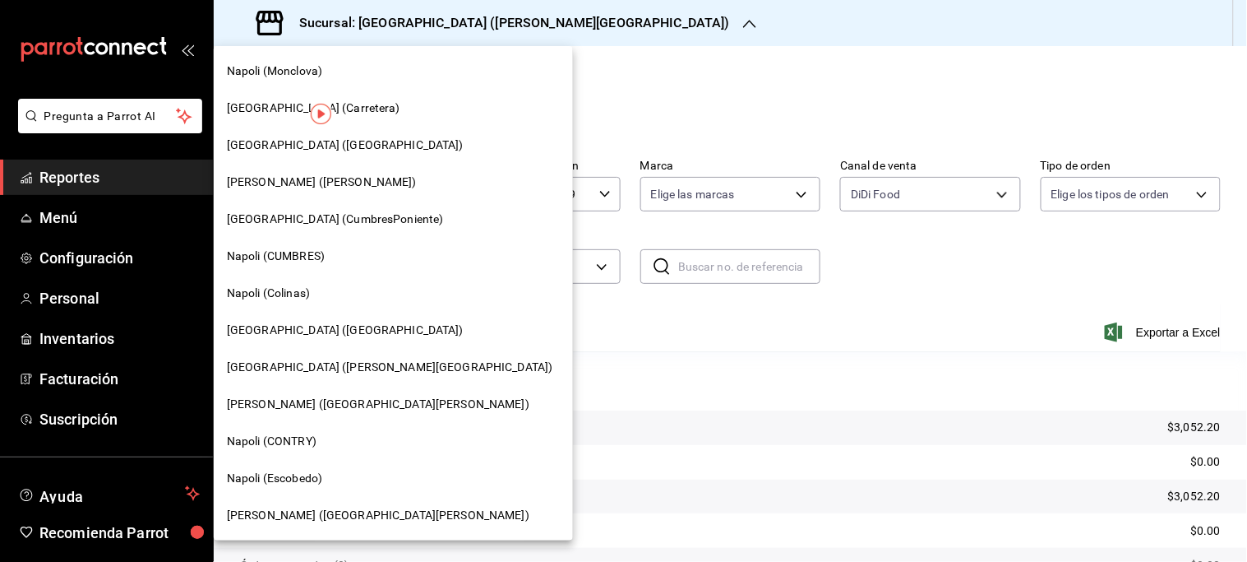
click at [306, 298] on span "Napoli (Colinas)" at bounding box center [268, 292] width 83 height 17
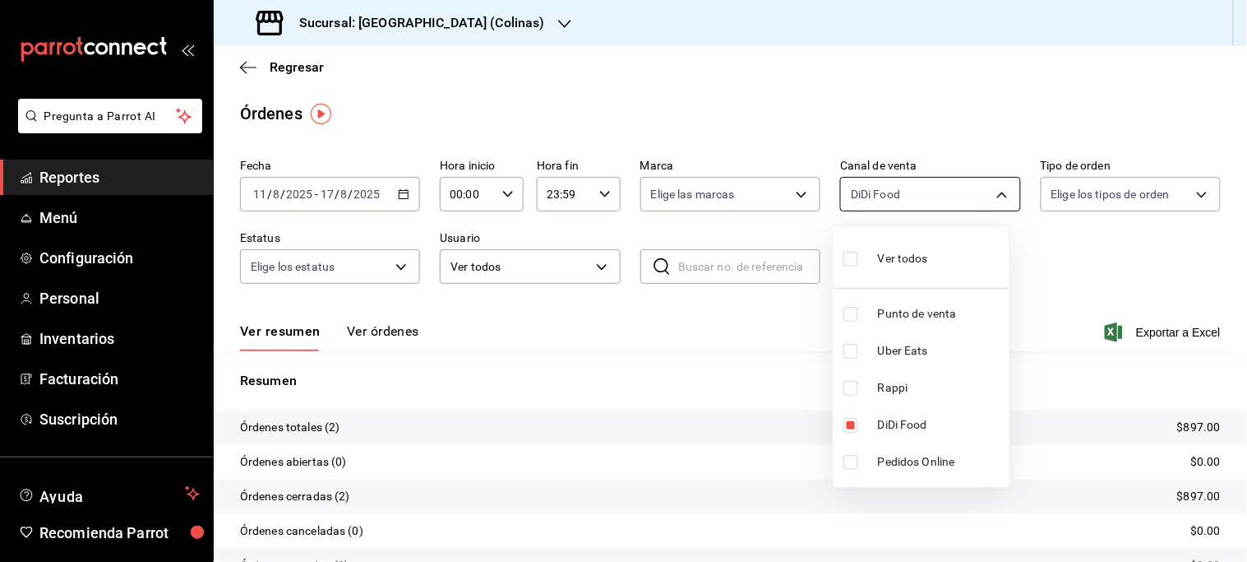
click at [991, 197] on body "Pregunta a Parrot AI Reportes Menú Configuración Personal Inventarios Facturaci…" at bounding box center [623, 281] width 1247 height 562
click at [930, 426] on span "DiDi Food" at bounding box center [940, 424] width 125 height 17
checkbox input "false"
click at [894, 387] on span "Rappi" at bounding box center [940, 387] width 125 height 17
type input "RAPPI"
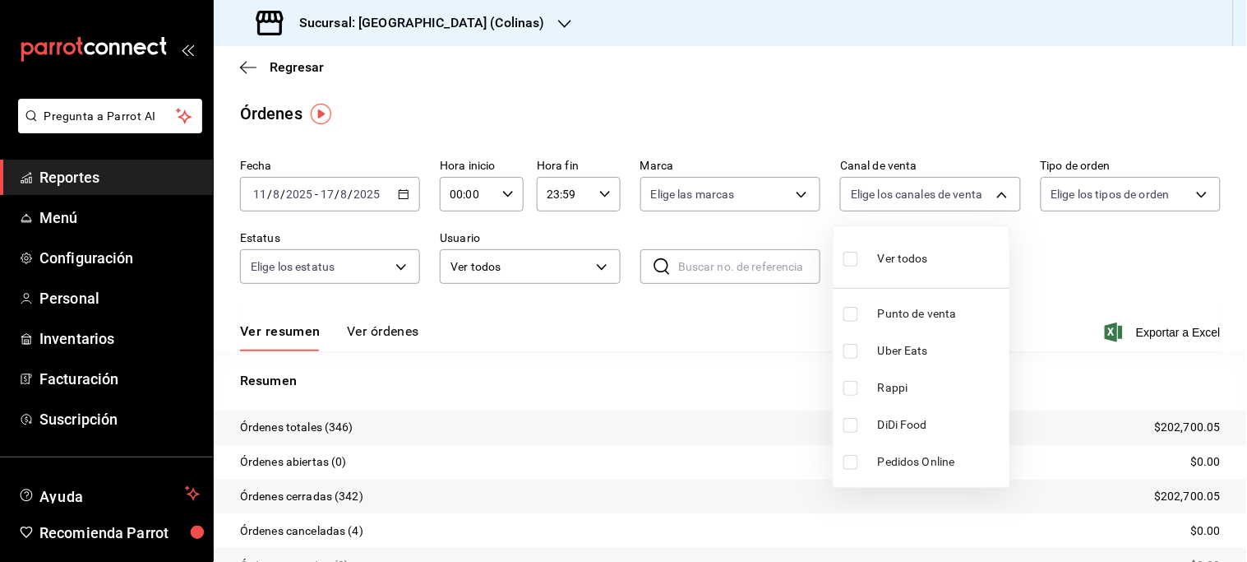
checkbox input "true"
click at [894, 387] on span "Rappi" at bounding box center [940, 387] width 125 height 17
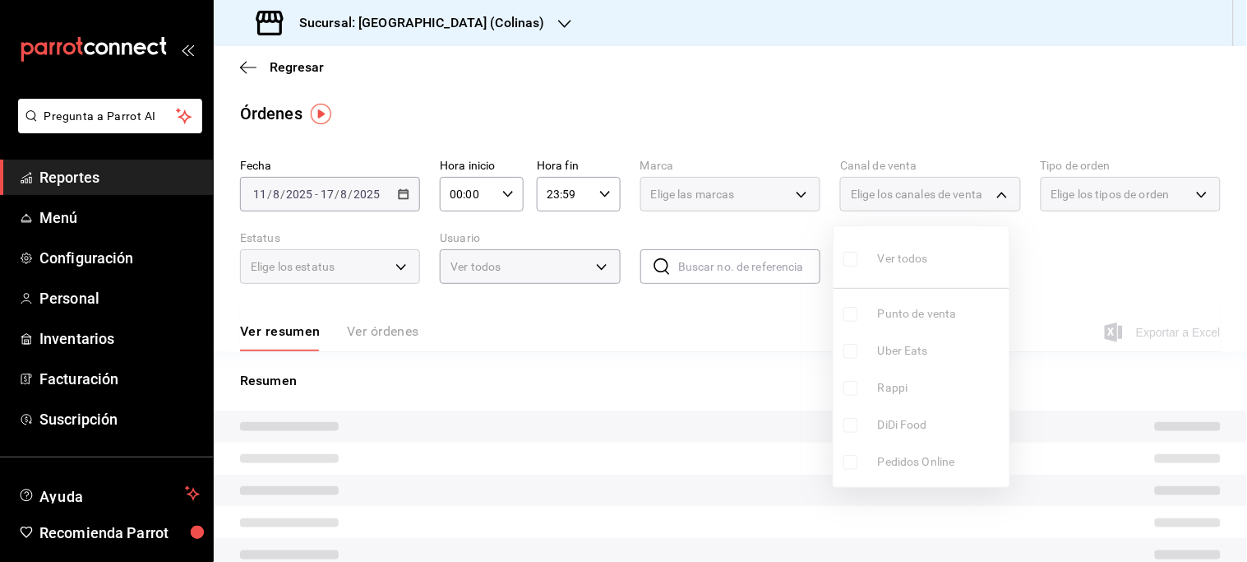
checkbox input "false"
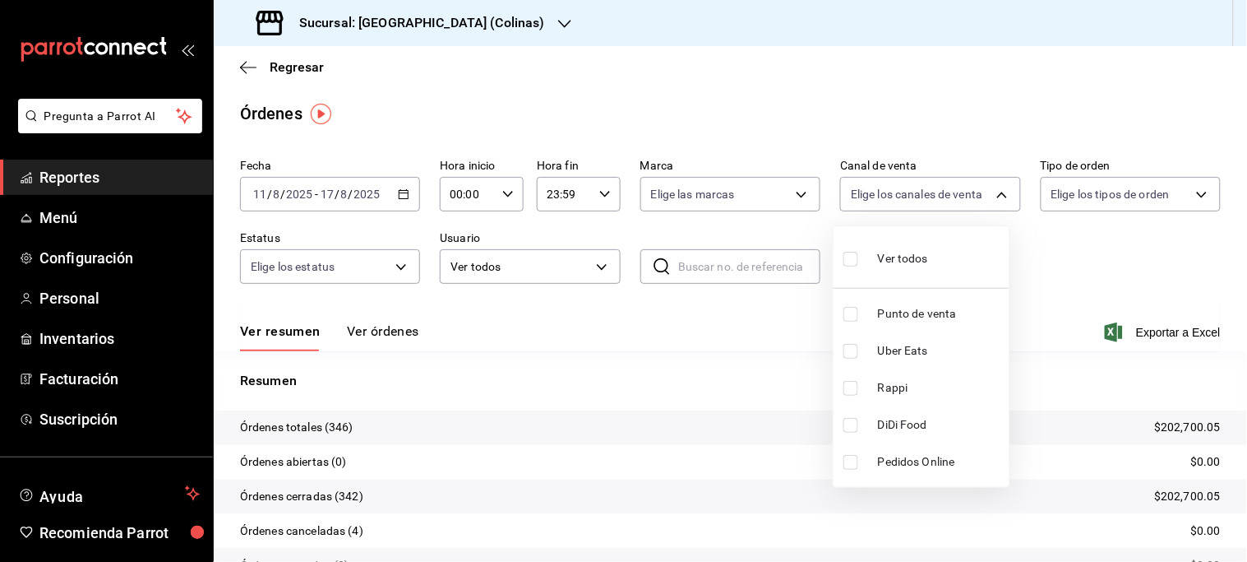
click at [899, 351] on span "Uber Eats" at bounding box center [940, 350] width 125 height 17
type input "UBER_EATS"
checkbox input "true"
click at [475, 22] on div at bounding box center [623, 281] width 1247 height 562
click at [482, 18] on div "Sucursal: [GEOGRAPHIC_DATA] (Colinas)" at bounding box center [402, 23] width 351 height 46
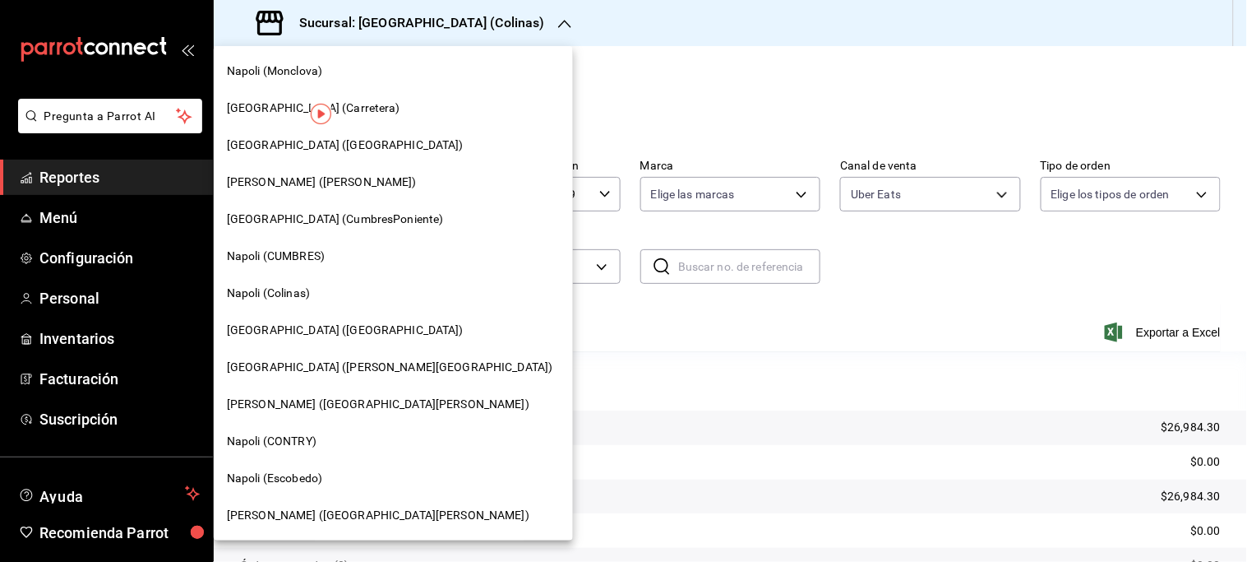
click at [305, 326] on span "[GEOGRAPHIC_DATA] ([GEOGRAPHIC_DATA])" at bounding box center [345, 329] width 237 height 17
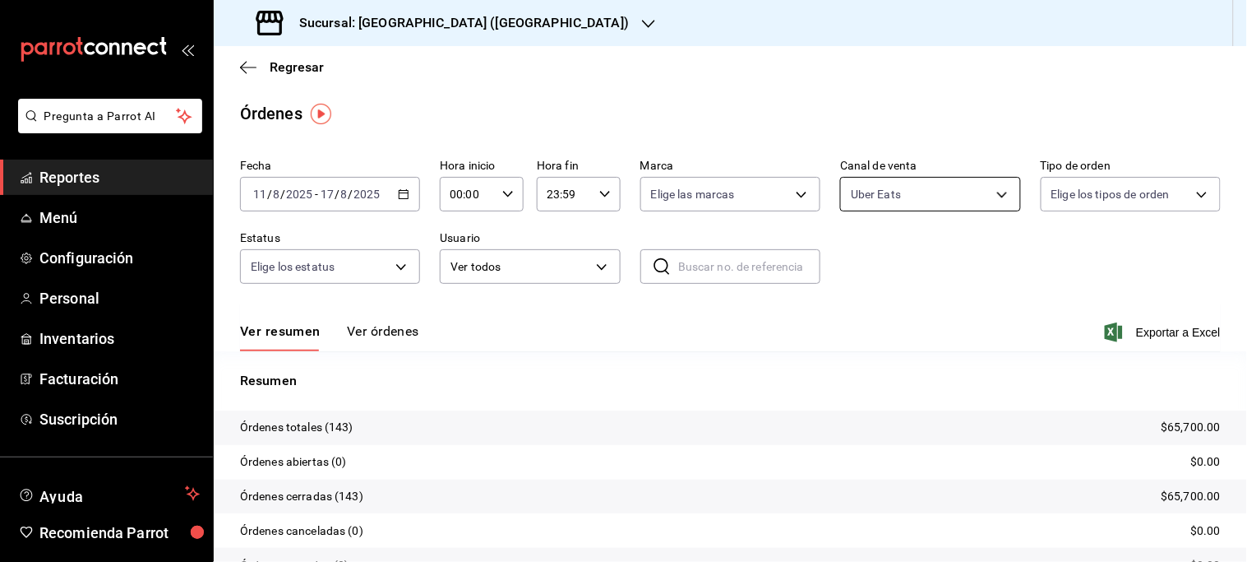
click at [956, 189] on body "Pregunta a Parrot AI Reportes Menú Configuración Personal Inventarios Facturaci…" at bounding box center [623, 281] width 1247 height 562
click at [982, 196] on div at bounding box center [623, 281] width 1247 height 562
click at [982, 196] on body "Pregunta a Parrot AI Reportes Menú Configuración Personal Inventarios Facturaci…" at bounding box center [623, 281] width 1247 height 562
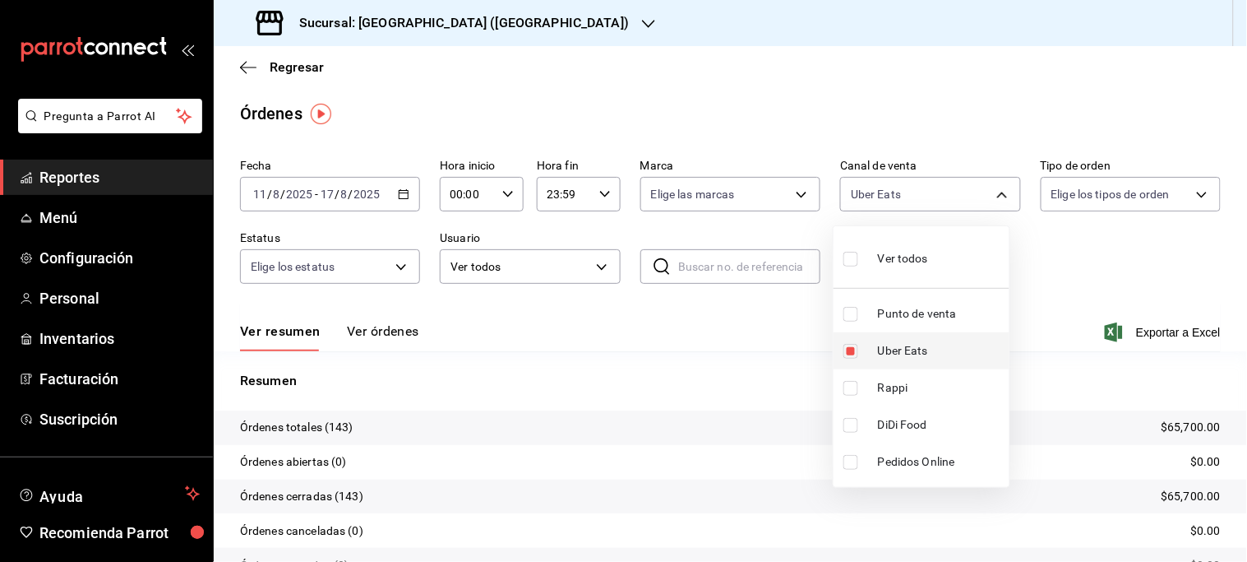
click at [884, 352] on span "Uber Eats" at bounding box center [940, 350] width 125 height 17
checkbox input "false"
click at [889, 381] on span "Rappi" at bounding box center [940, 387] width 125 height 17
type input "RAPPI"
checkbox input "true"
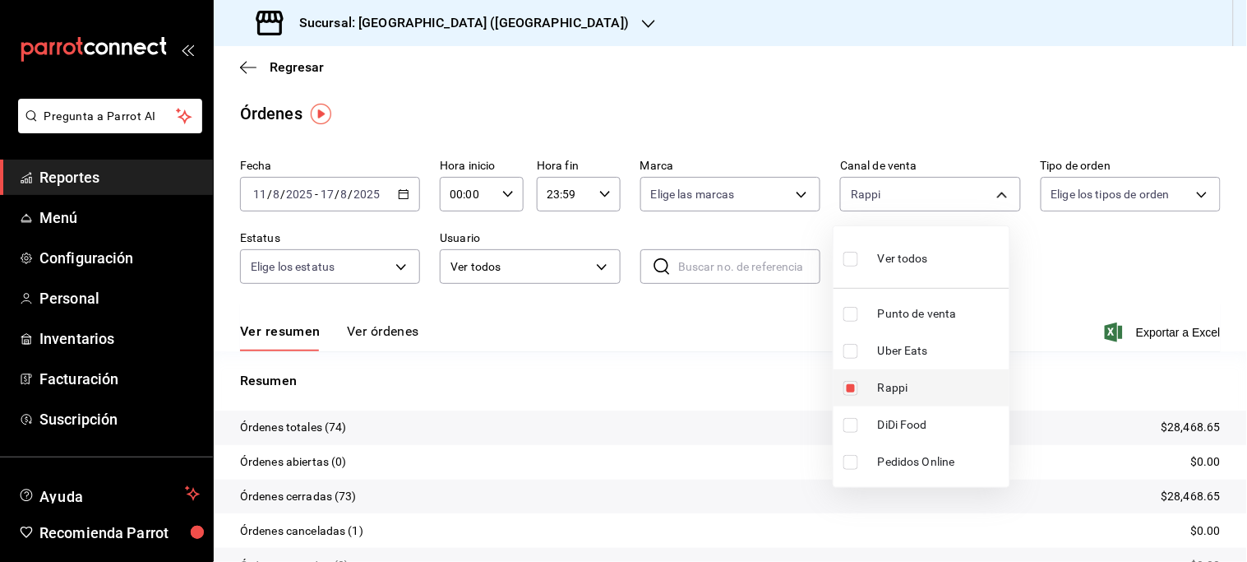
click at [885, 381] on span "Rappi" at bounding box center [940, 387] width 125 height 17
checkbox input "false"
click at [908, 423] on span "DiDi Food" at bounding box center [940, 424] width 125 height 17
type input "DIDI_FOOD"
checkbox input "true"
